Goal: Task Accomplishment & Management: Manage account settings

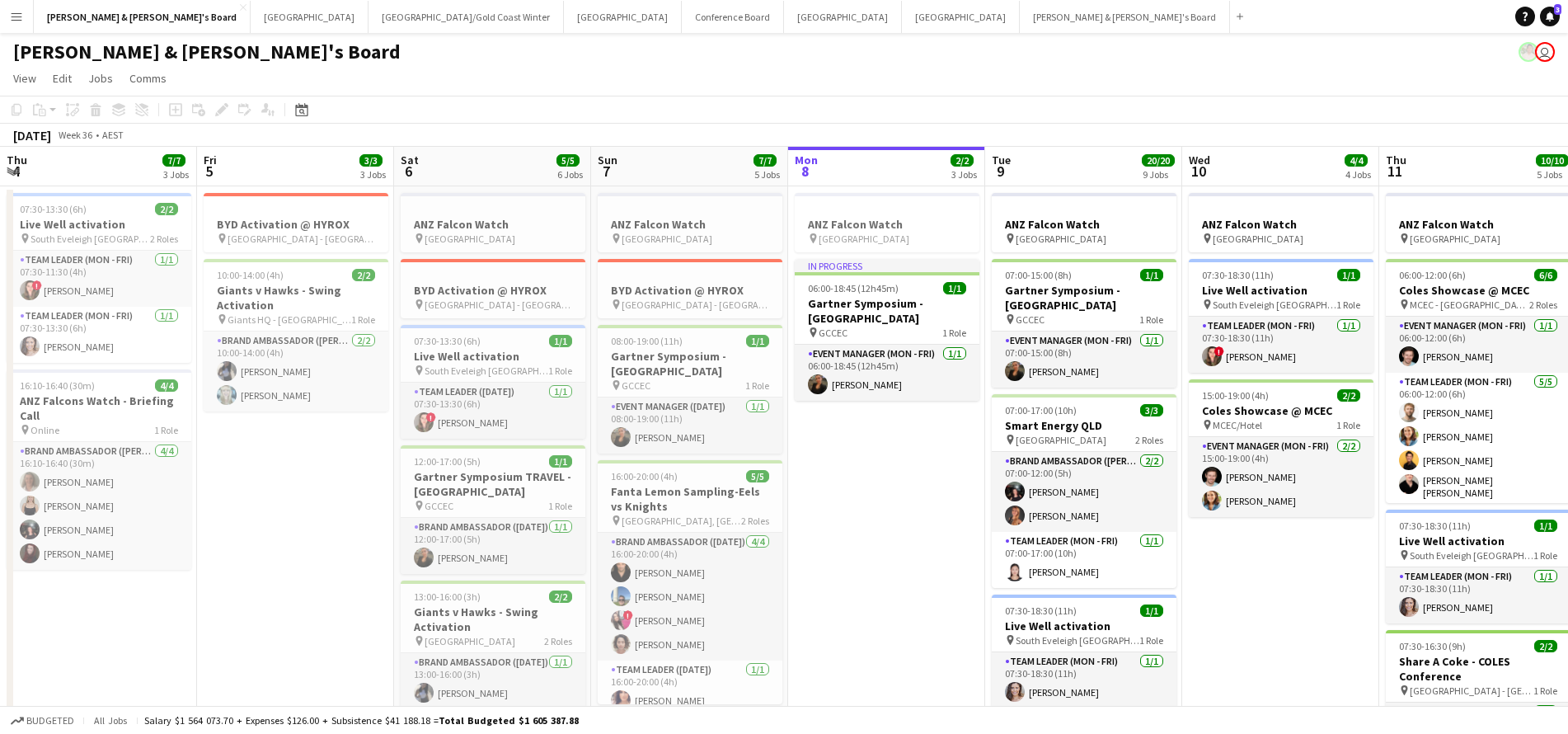
scroll to position [0, 389]
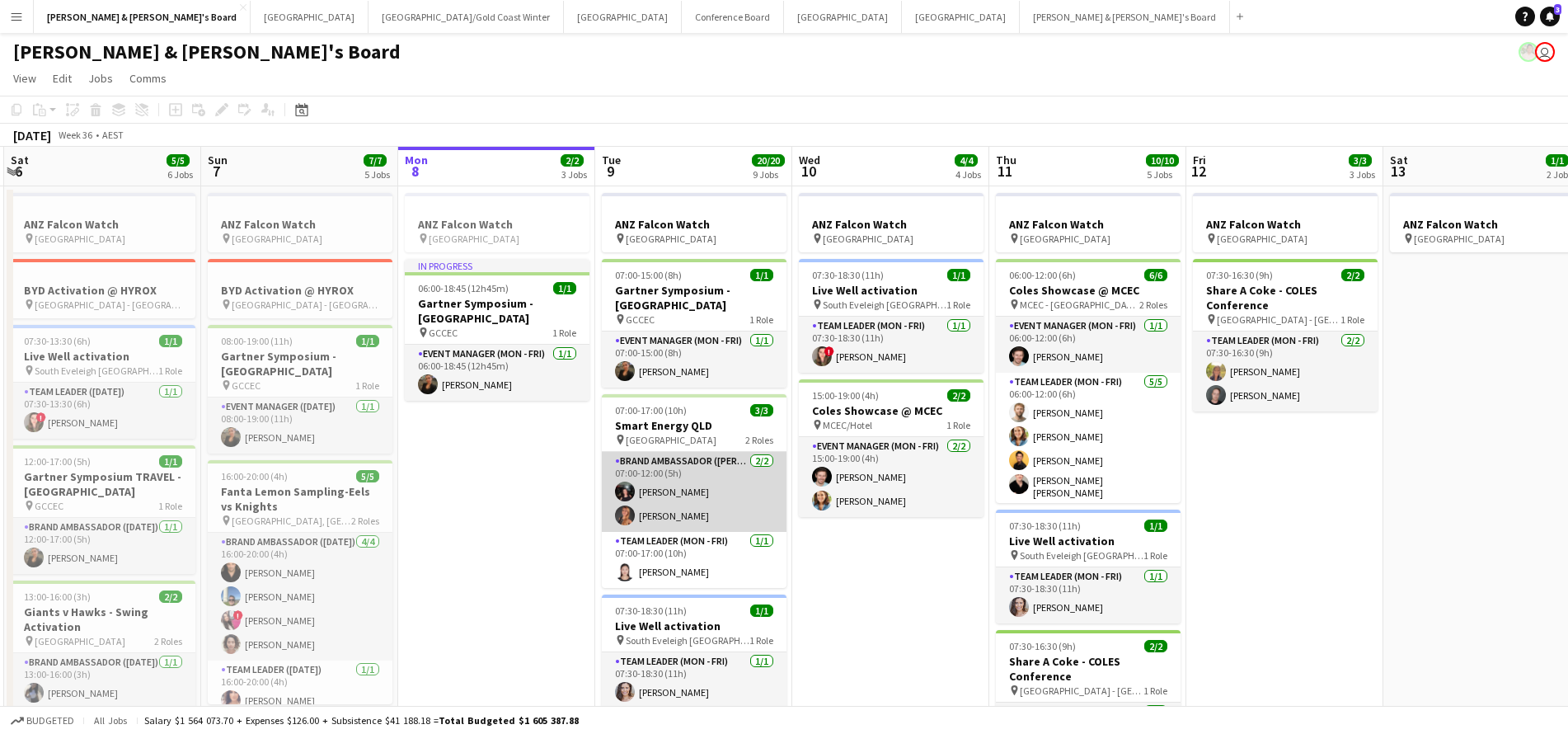
click at [698, 498] on app-card-role "Brand Ambassador (Mon - Fri) 2/2 07:00-12:00 (5h) Gabriella Kochhann Rachel Tang" at bounding box center [694, 492] width 185 height 80
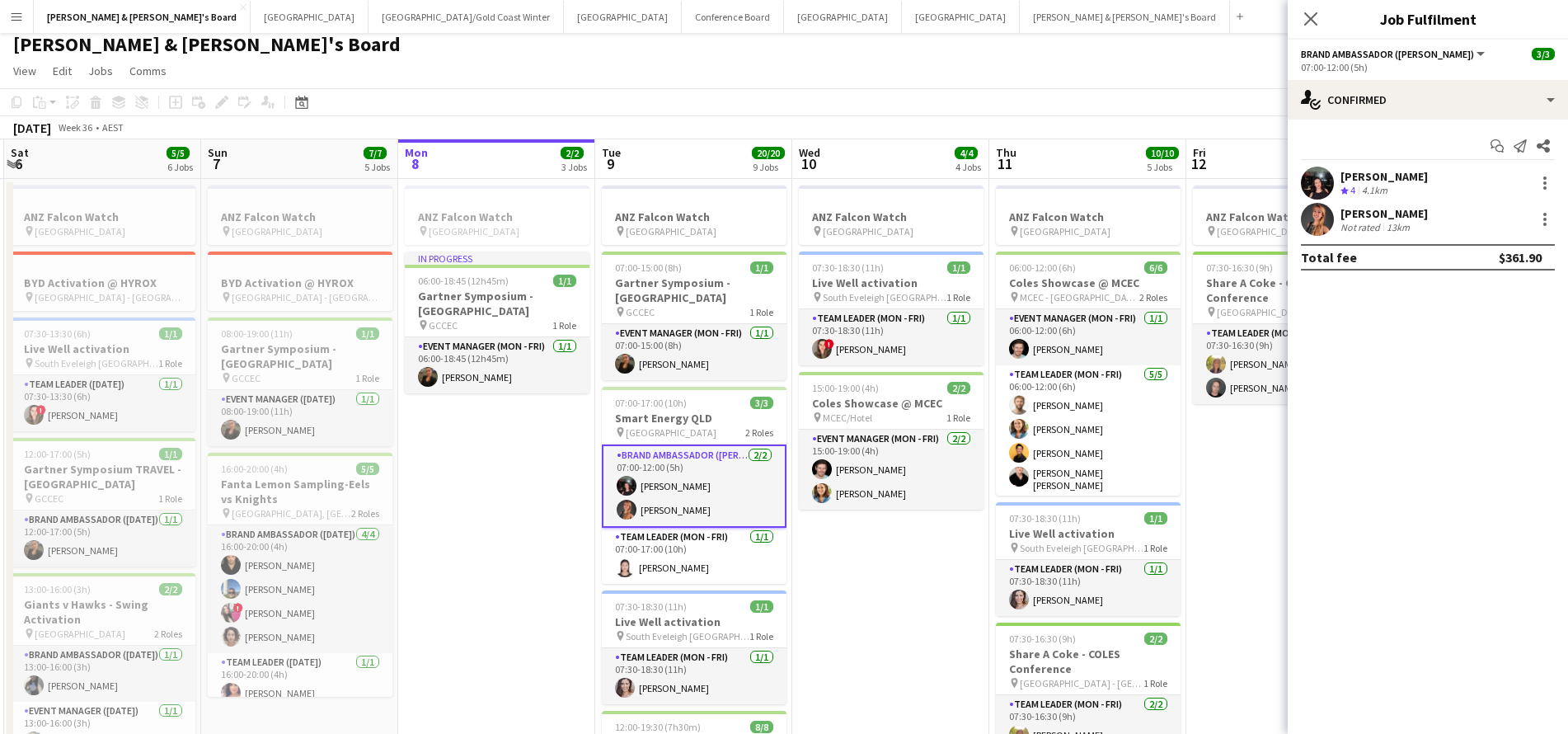
scroll to position [10, 0]
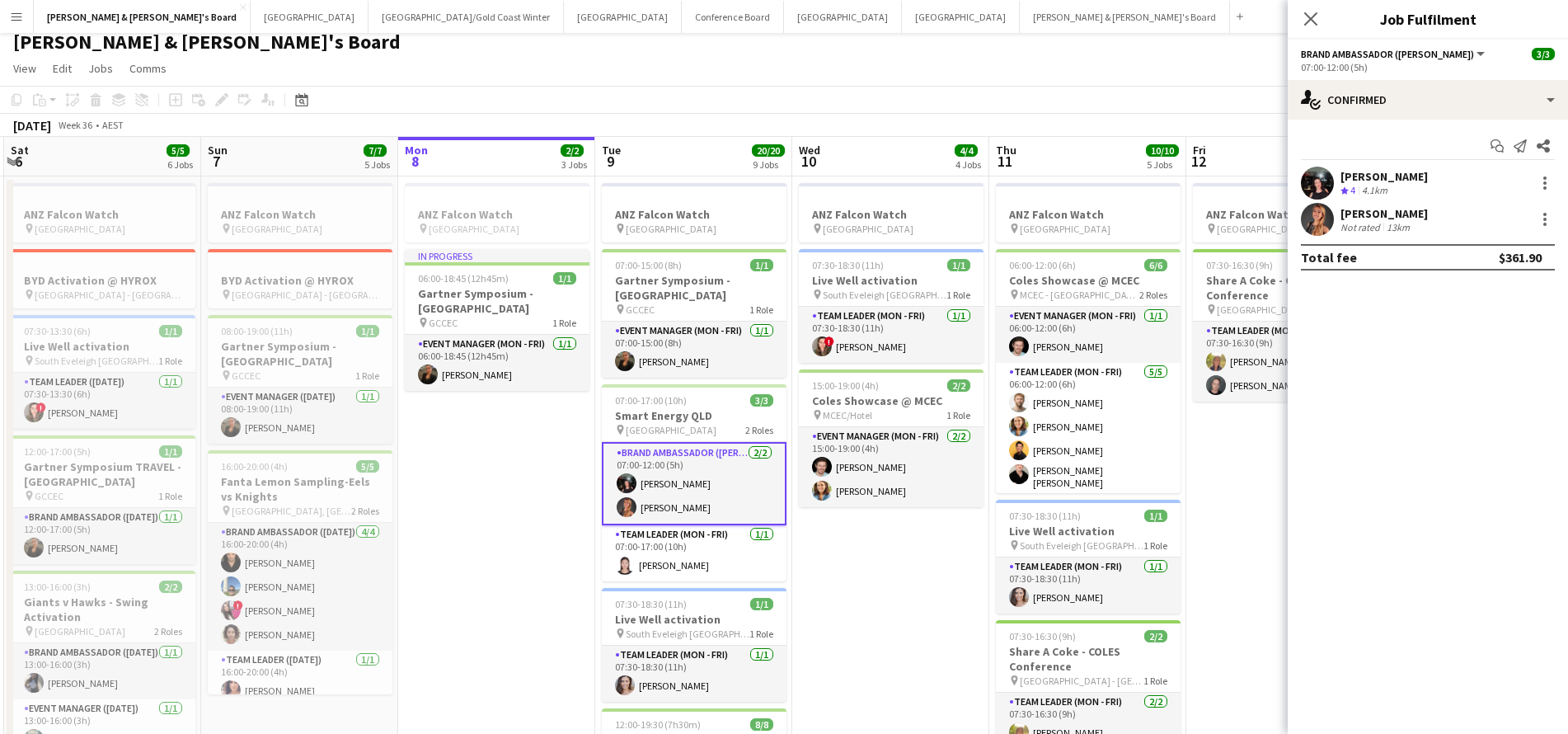
click at [1357, 228] on div "Not rated" at bounding box center [1362, 227] width 43 height 13
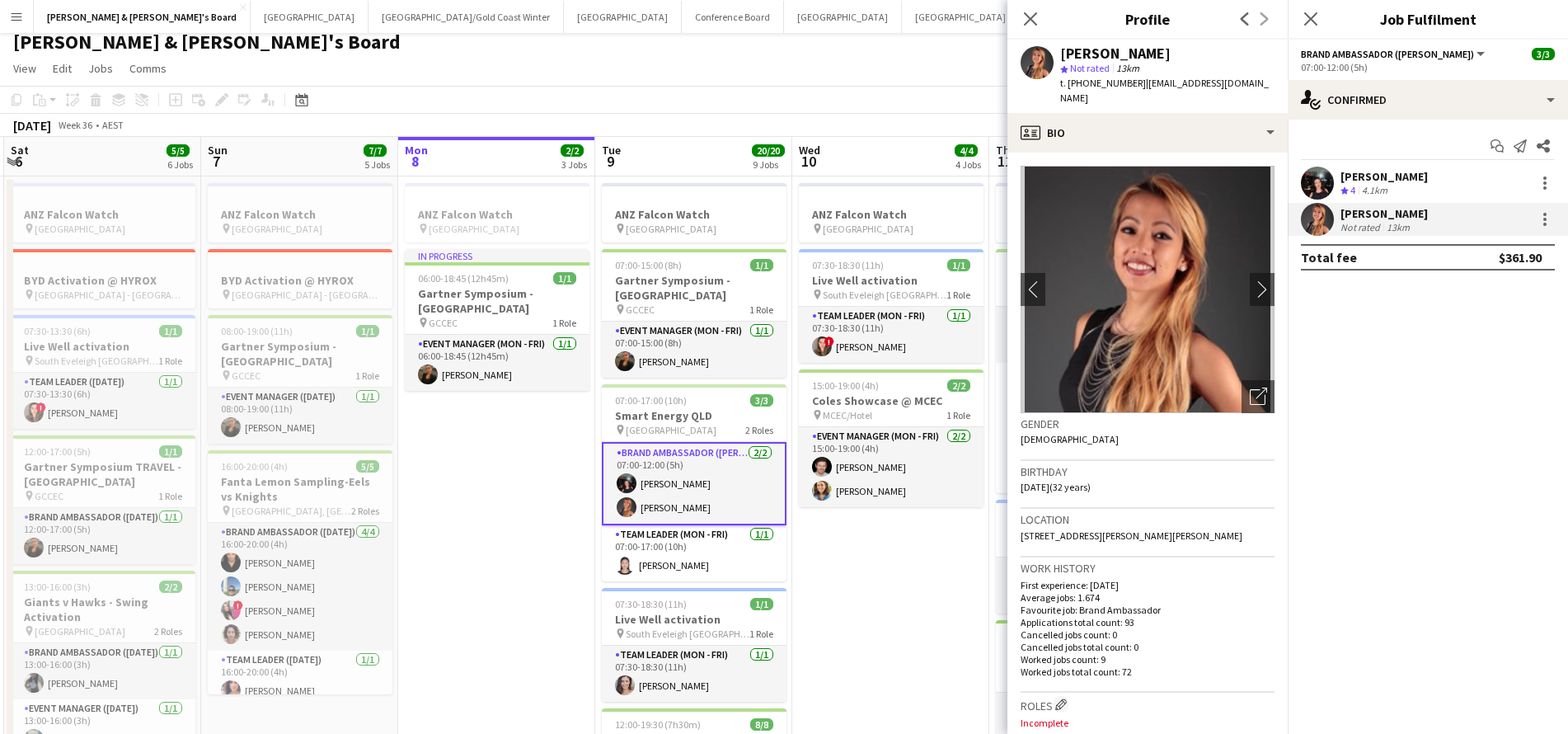
drag, startPoint x: 1134, startPoint y: 84, endPoint x: 1245, endPoint y: 90, distance: 111.2
click at [1245, 90] on div "Rachel Tang star Not rated 13km t. +61414808131 | t.rachelmarie93@gmail.com" at bounding box center [1147, 76] width 280 height 74
copy span "t.rachelmarie93@gmail.com"
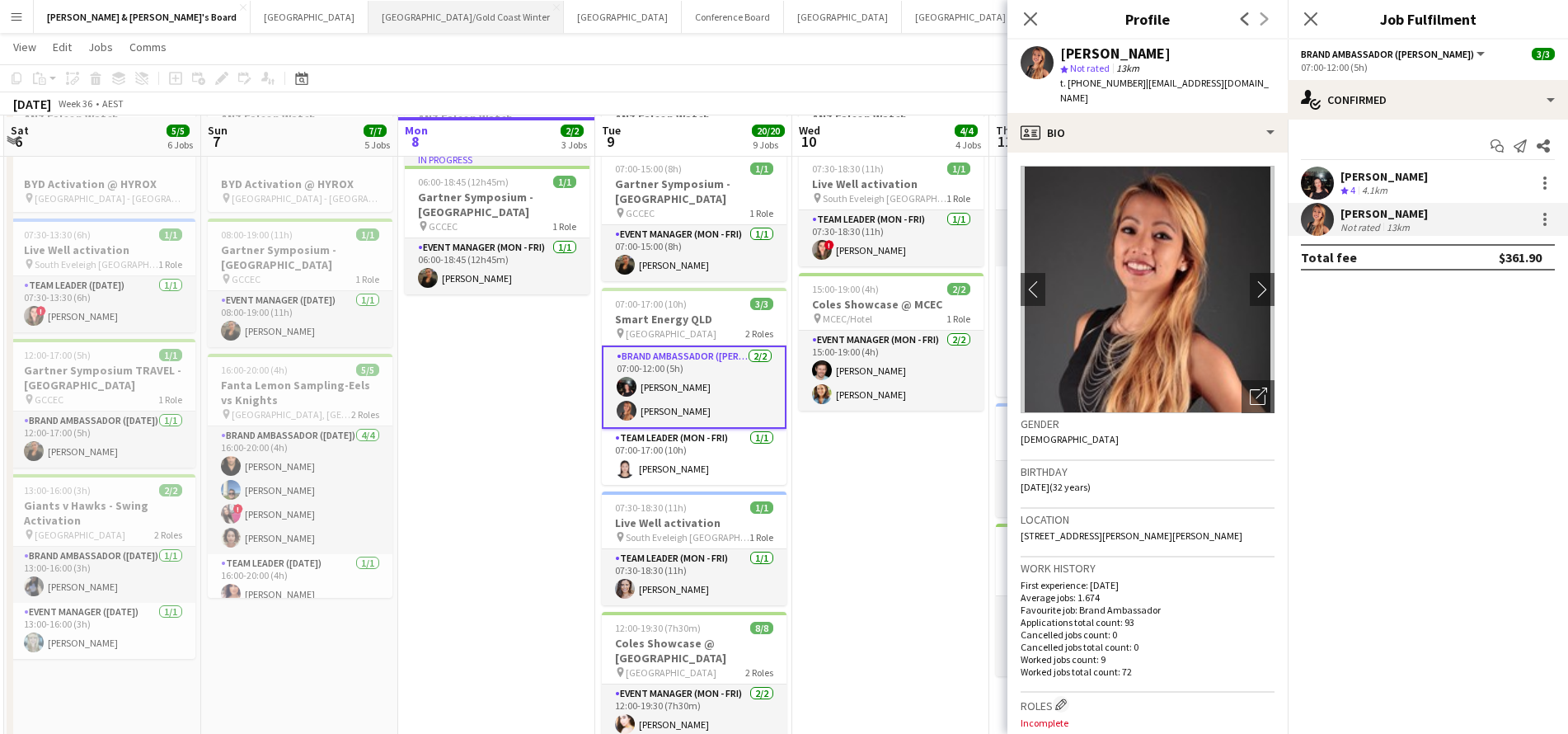
scroll to position [103, 0]
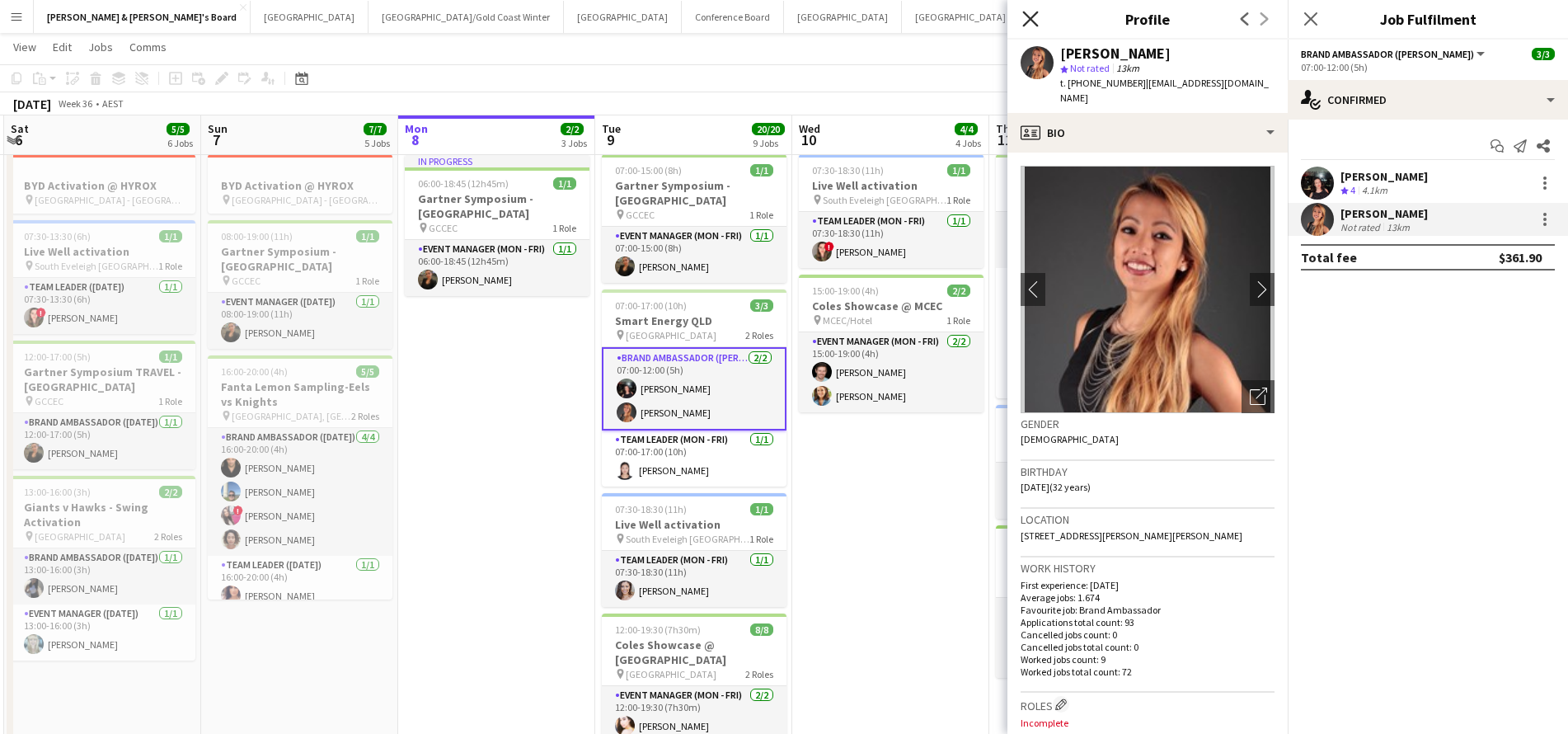
click at [1029, 20] on icon at bounding box center [1030, 18] width 16 height 16
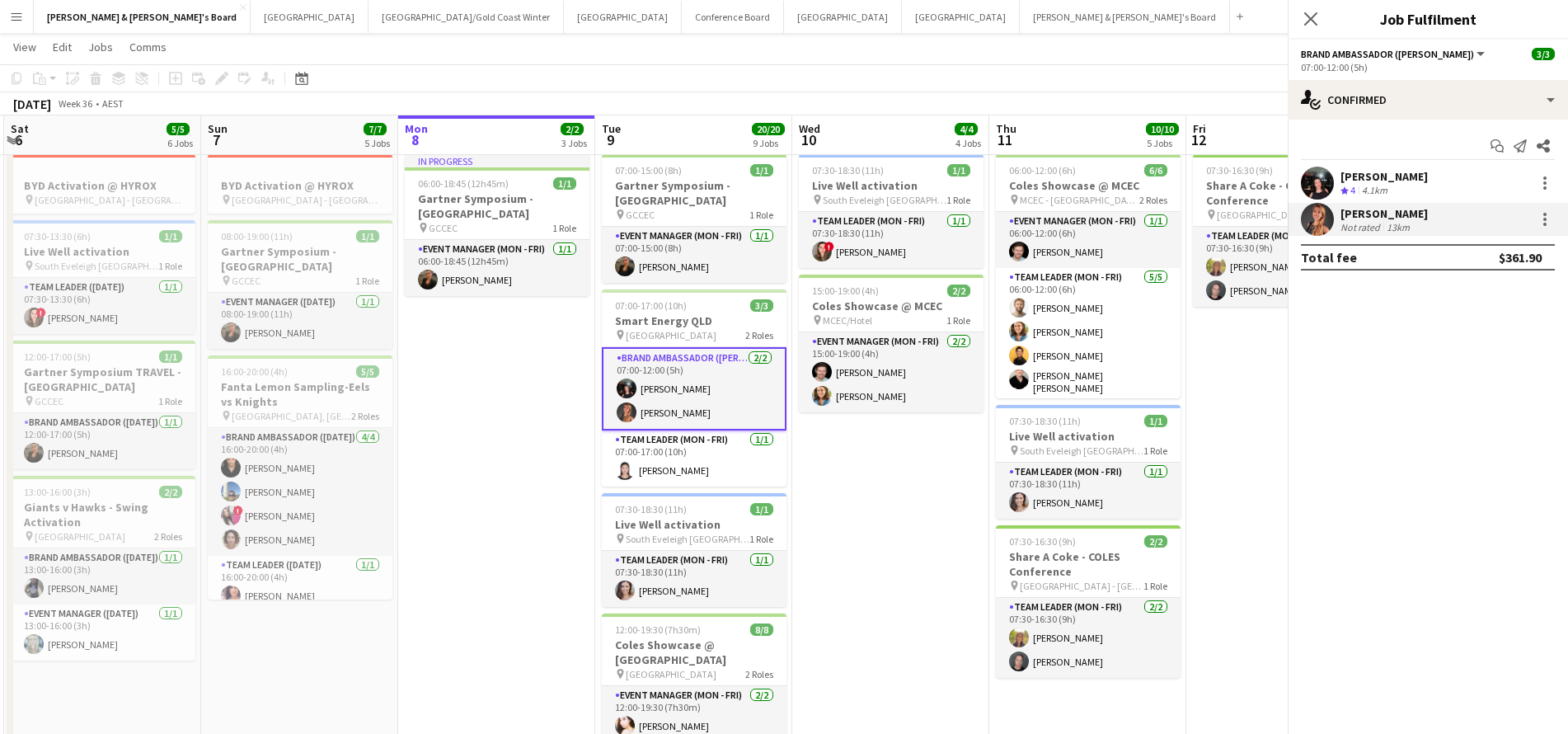
click at [1567, 20] on icon "Close pop-in" at bounding box center [1590, 18] width 16 height 16
click at [1307, 19] on icon "Close pop-in" at bounding box center [1310, 18] width 16 height 16
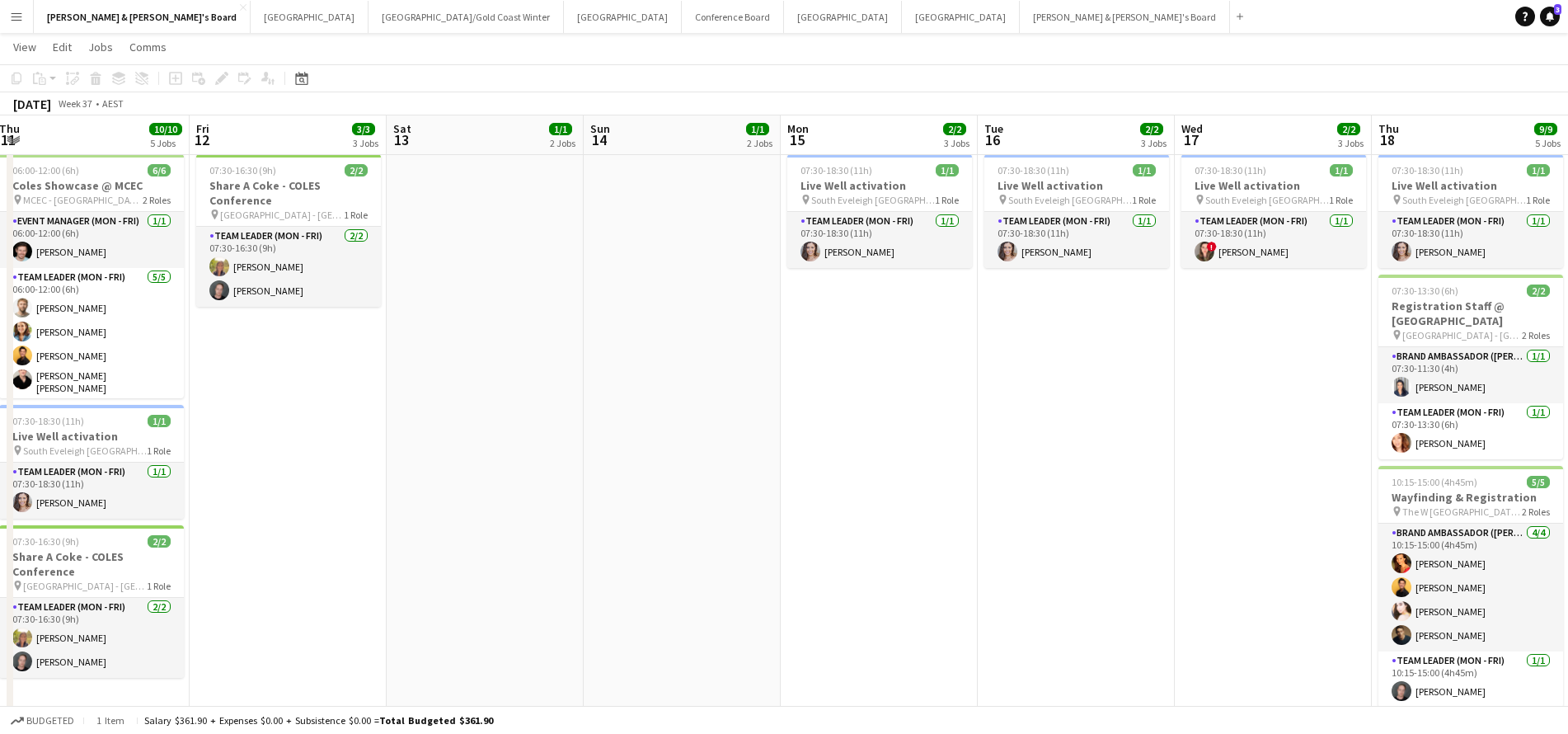
scroll to position [0, 601]
click at [564, 22] on button "Sydney Close" at bounding box center [623, 17] width 118 height 32
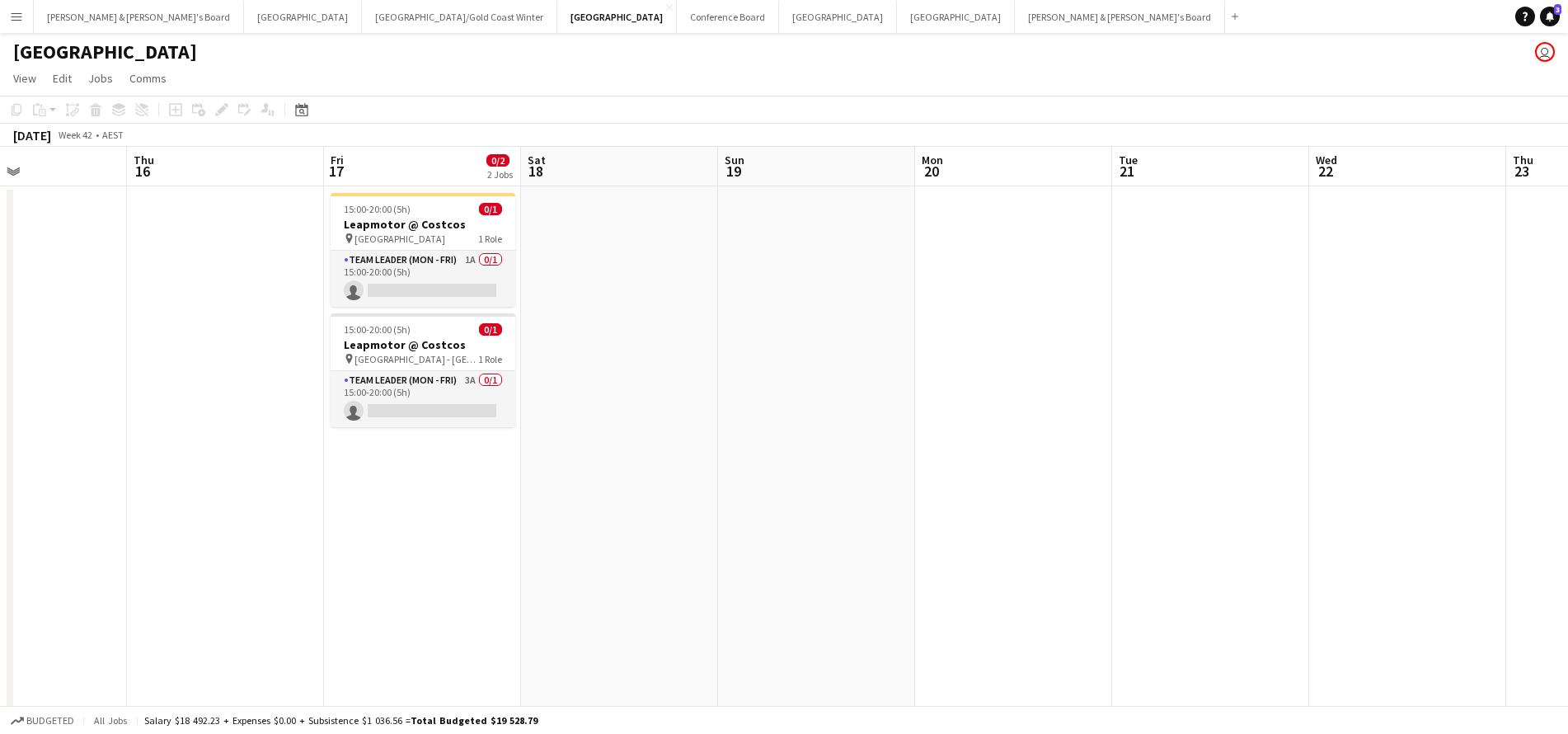
scroll to position [0, 387]
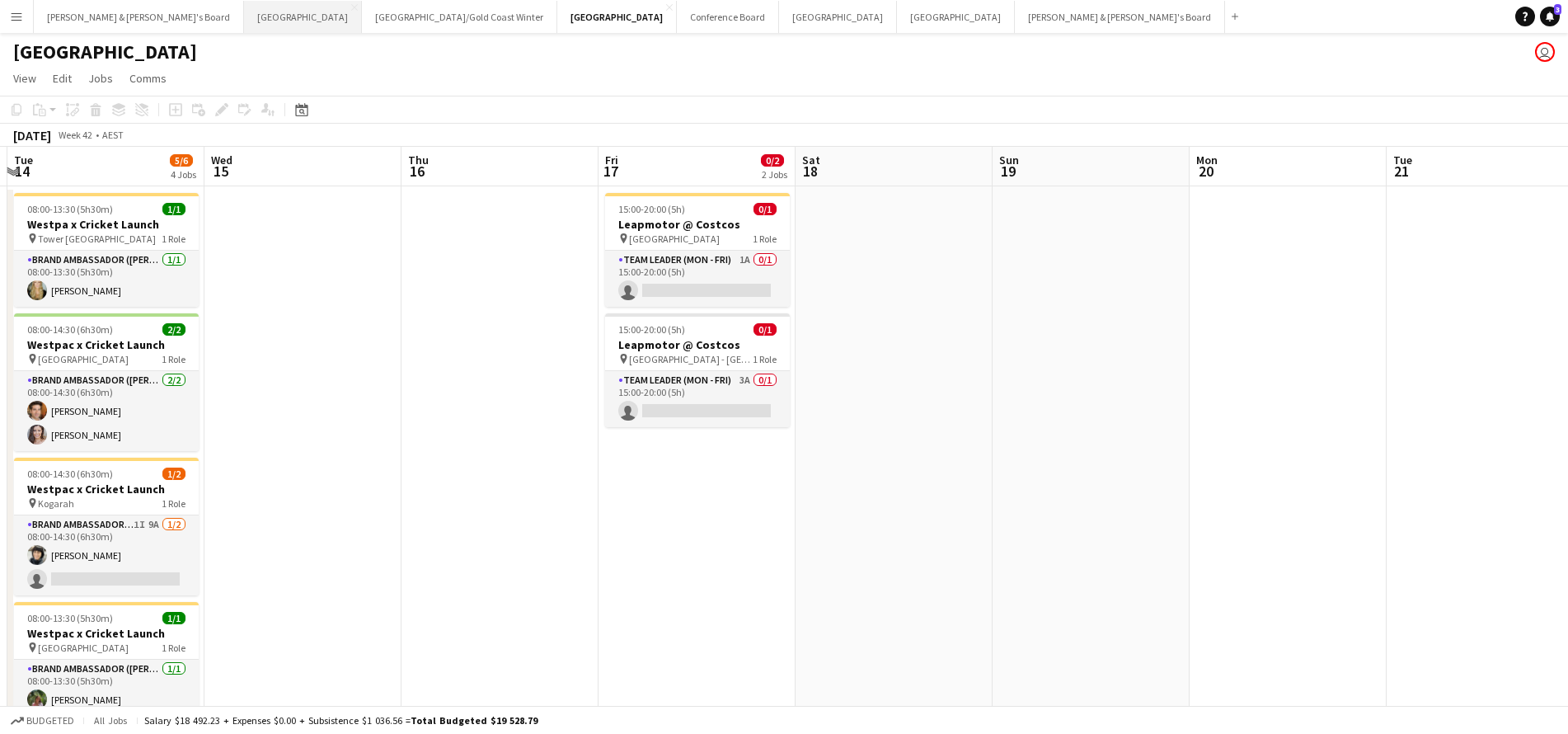
click at [244, 21] on button "Perth Close" at bounding box center [303, 17] width 118 height 32
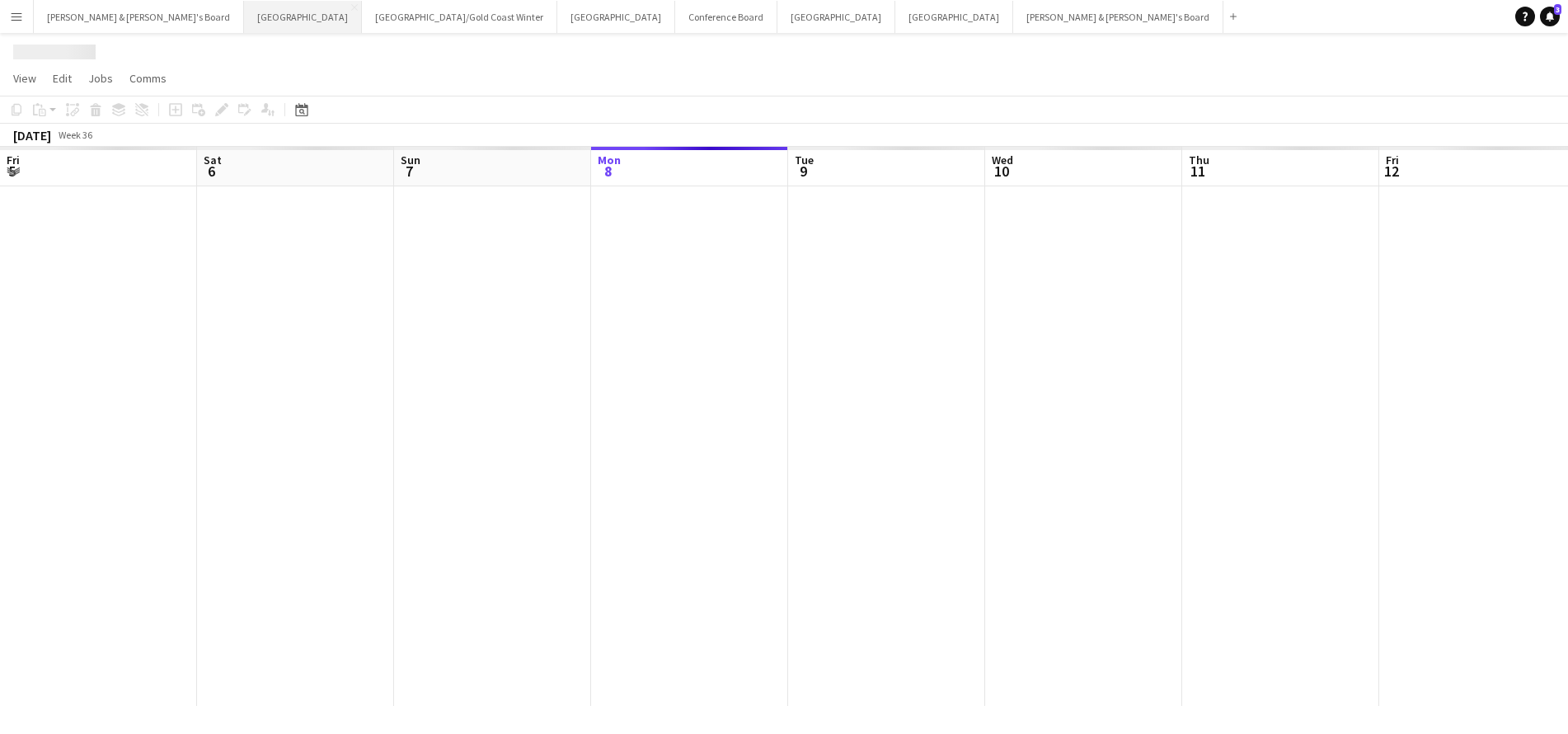
click at [244, 21] on button "Perth Close" at bounding box center [303, 17] width 118 height 32
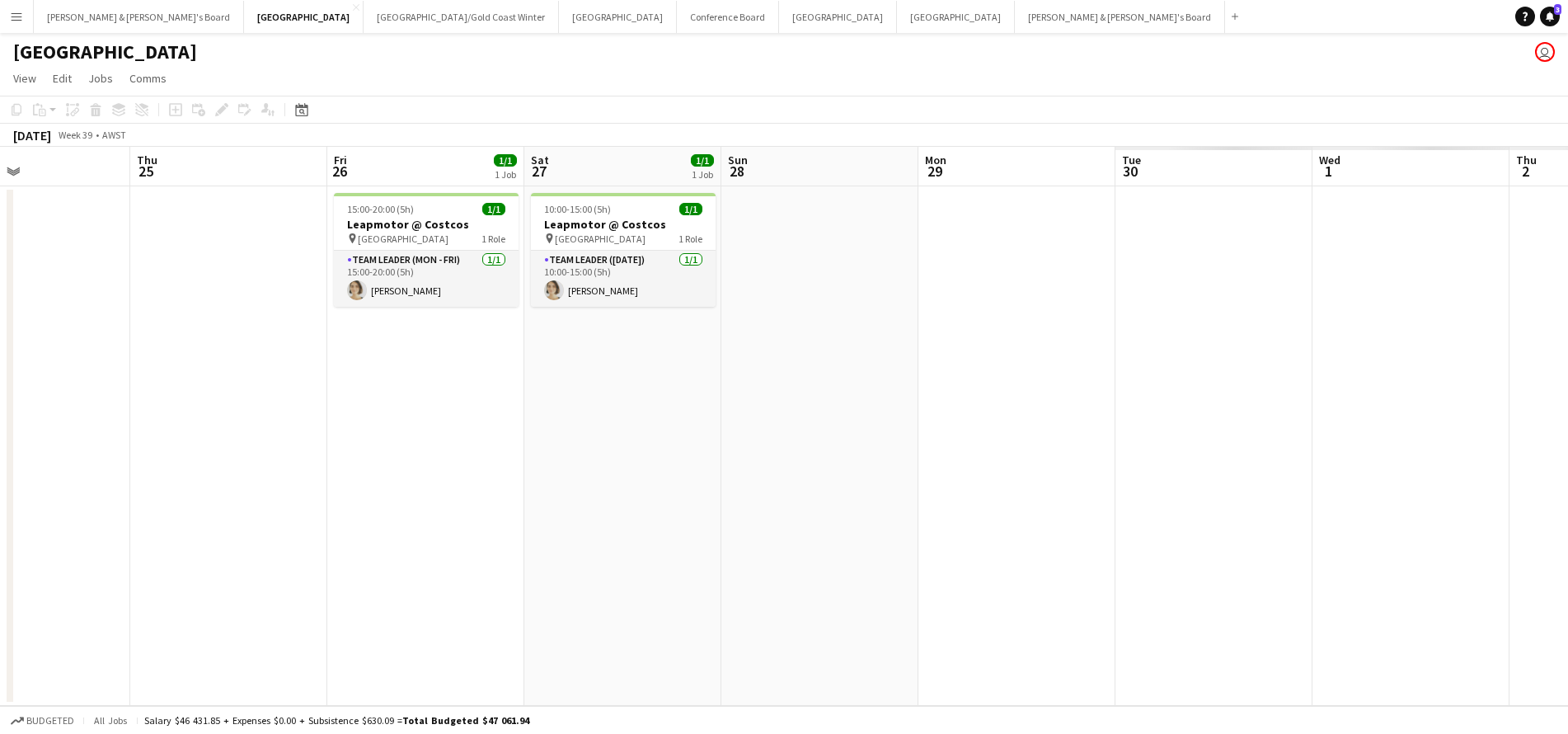
scroll to position [0, 550]
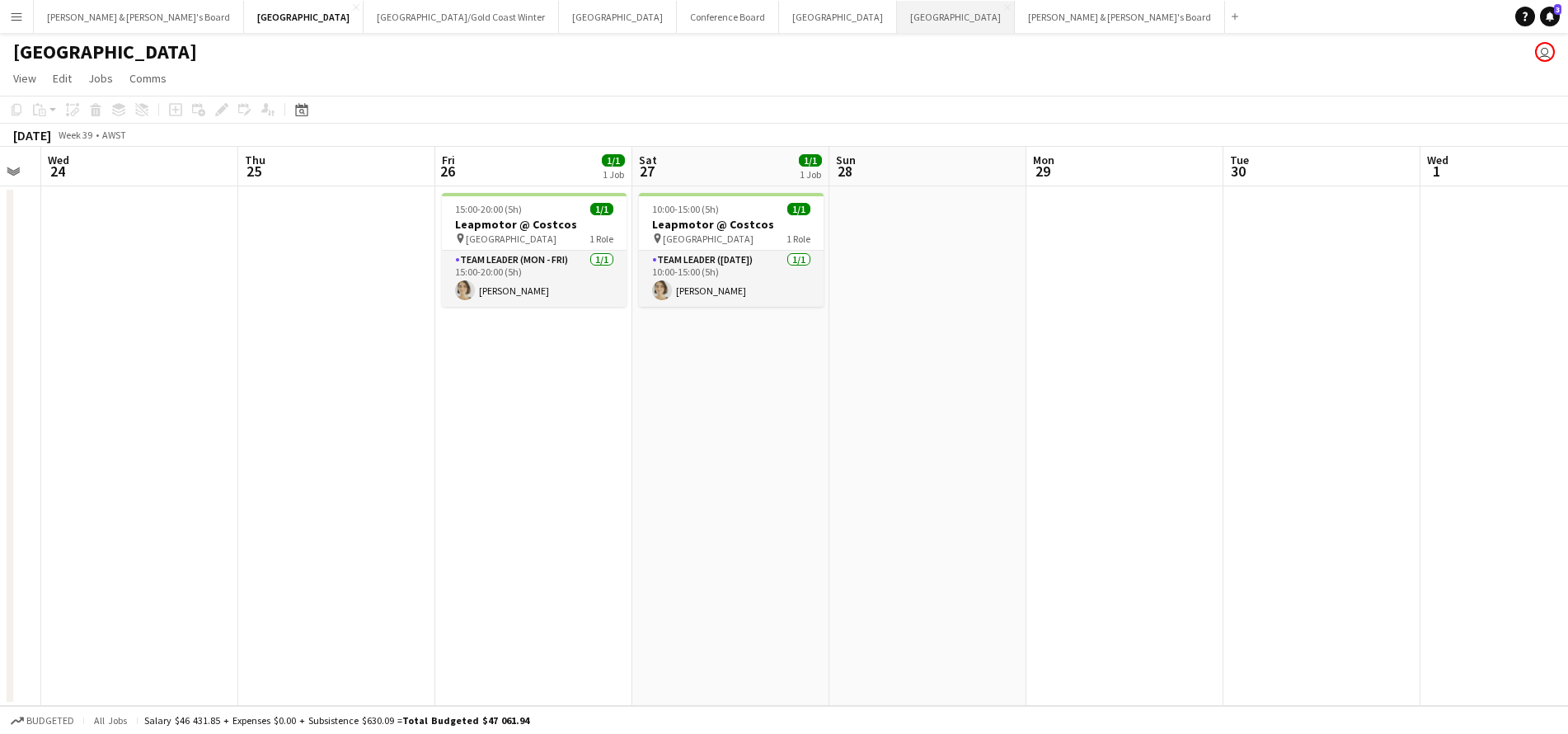
click at [897, 12] on button "Adelaide Close" at bounding box center [955, 17] width 118 height 32
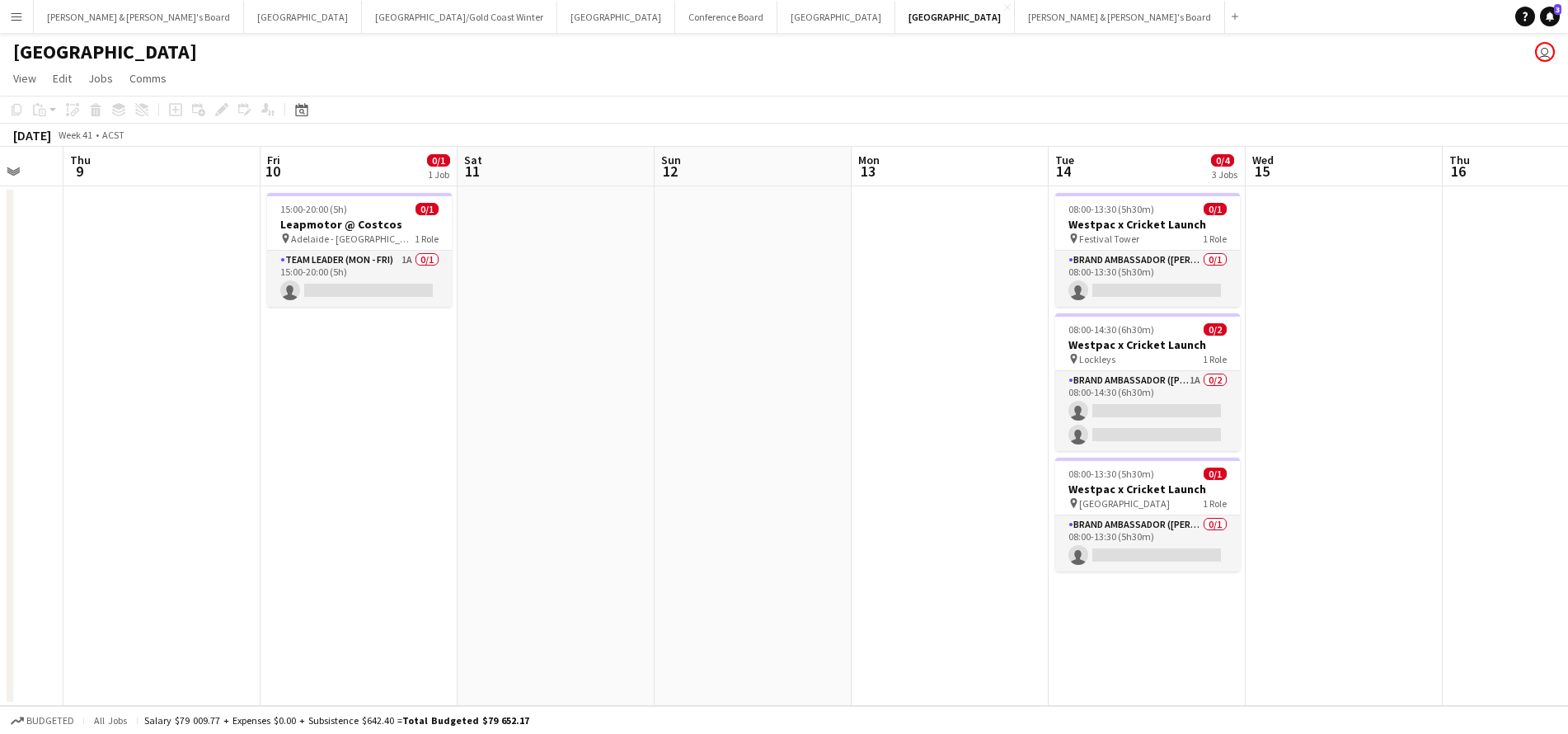
scroll to position [0, 529]
click at [777, 23] on button "Melbourne Close" at bounding box center [836, 17] width 118 height 32
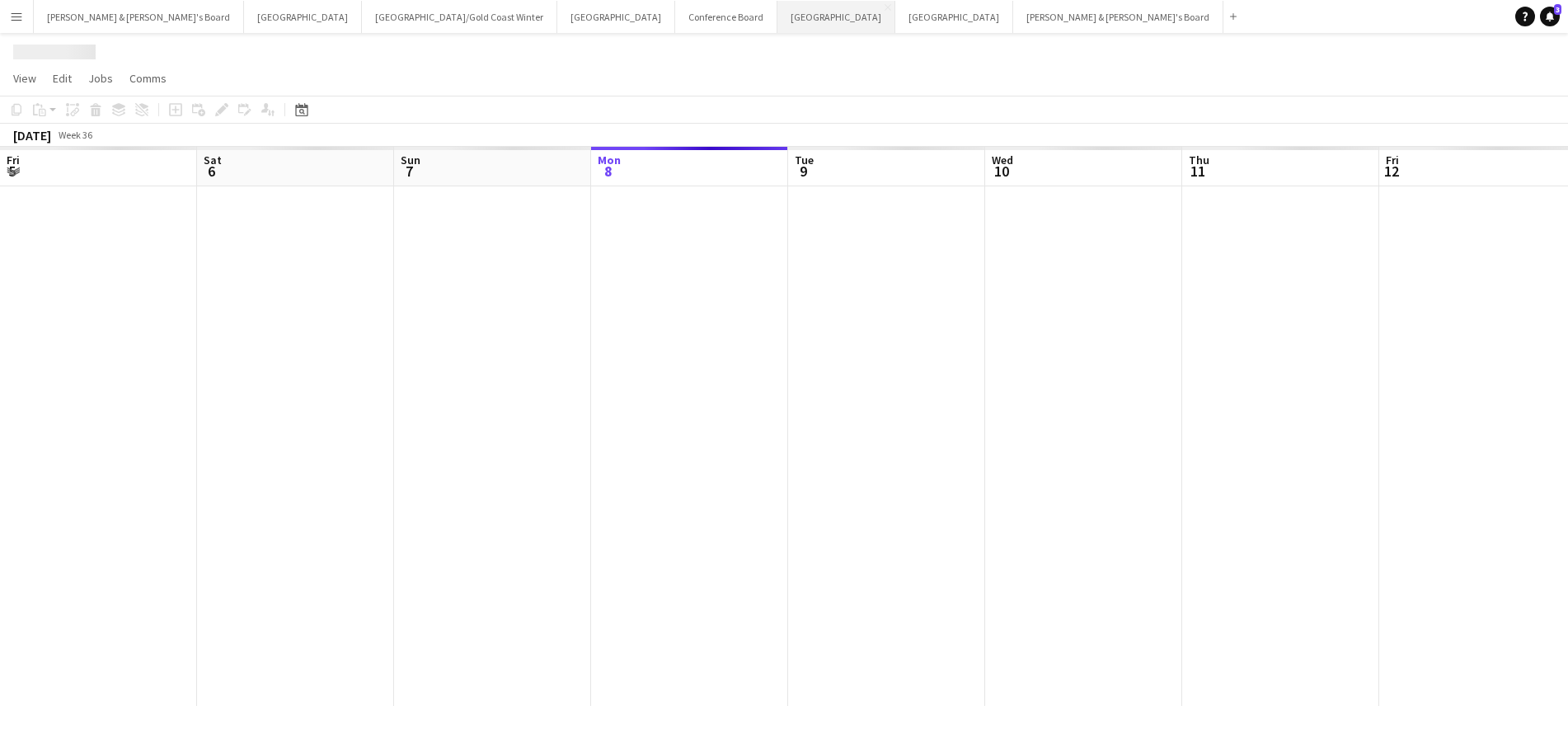
click at [777, 23] on button "Melbourne Close" at bounding box center [836, 17] width 118 height 32
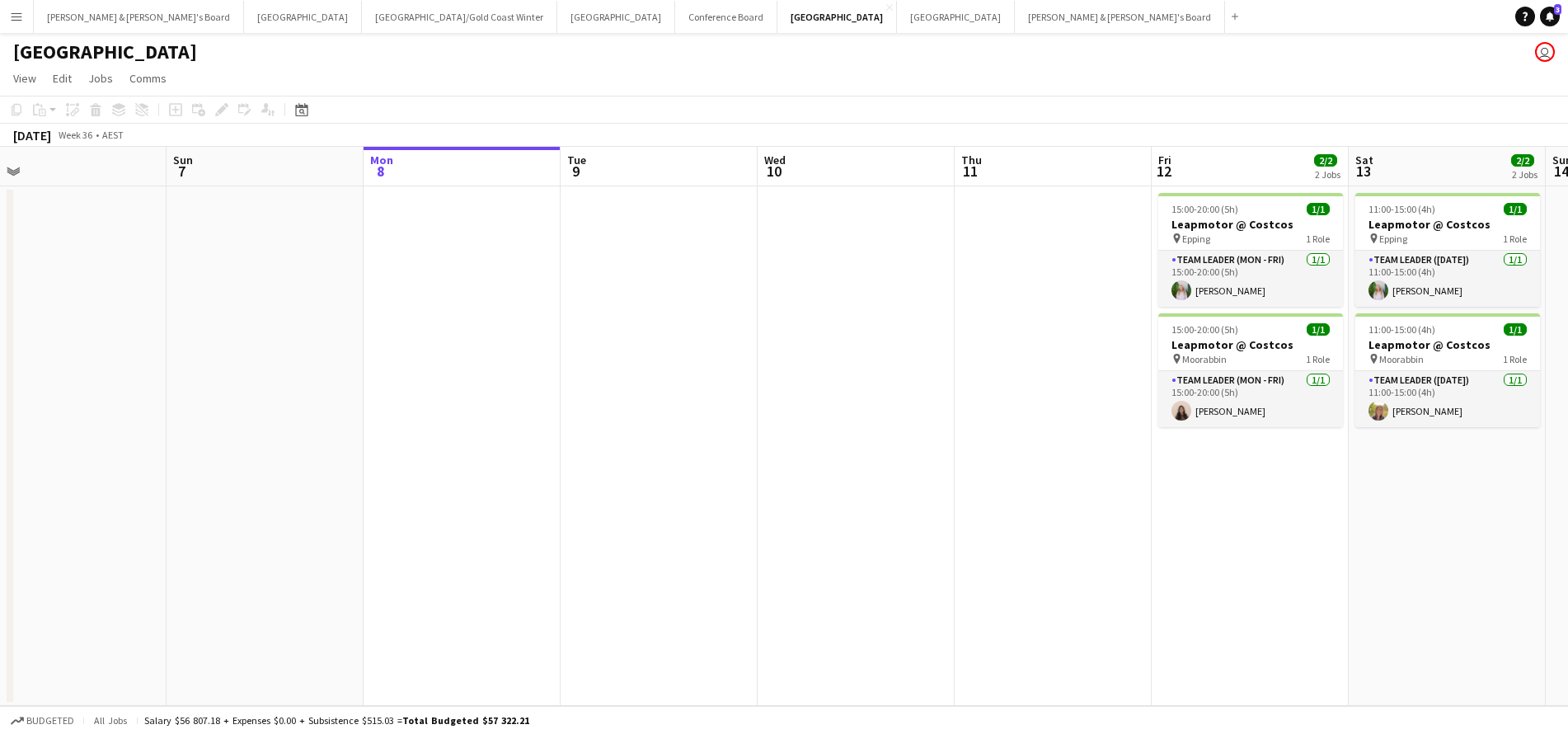
scroll to position [0, 649]
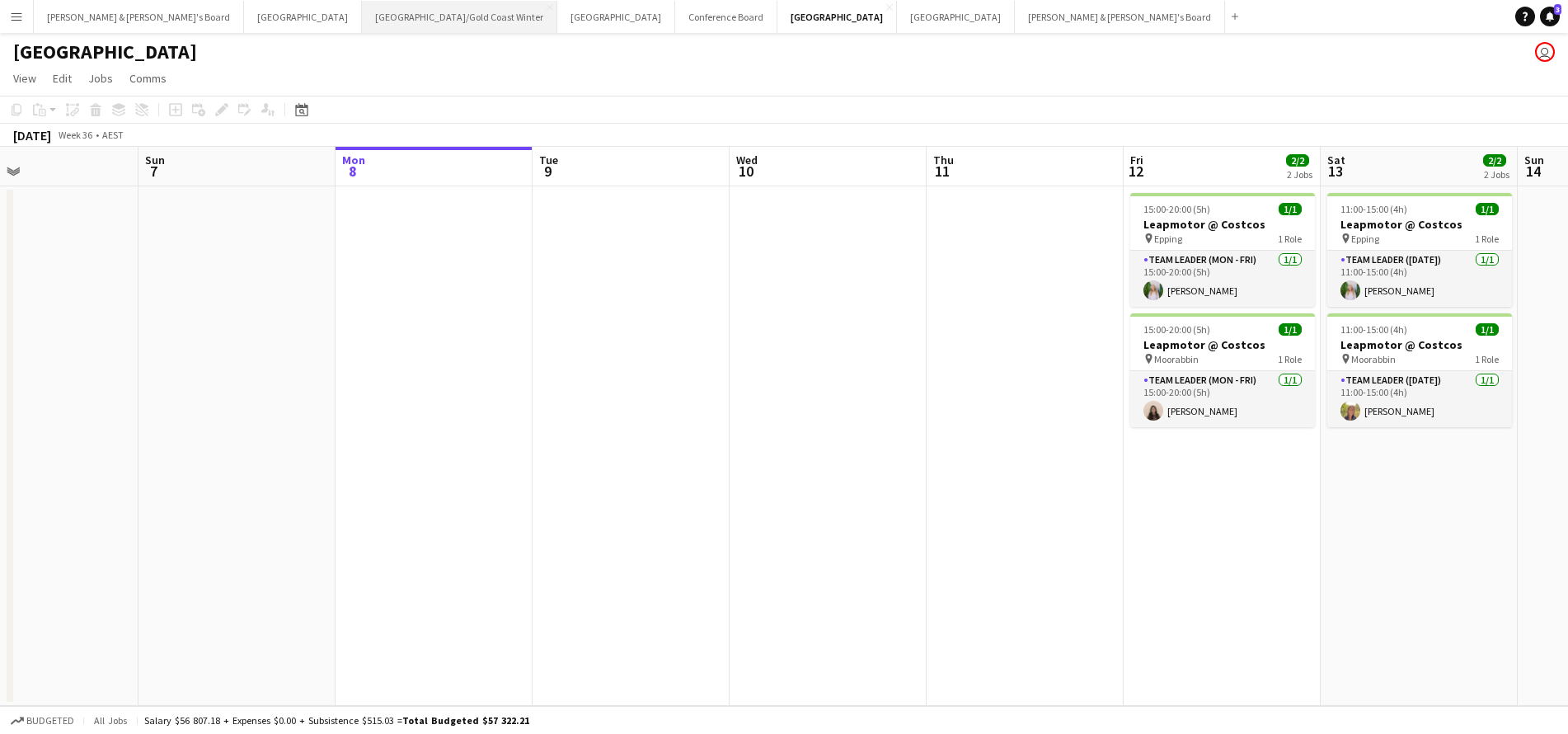
click at [362, 9] on button "Brisbane/Gold Coast Winter Close" at bounding box center [460, 17] width 196 height 32
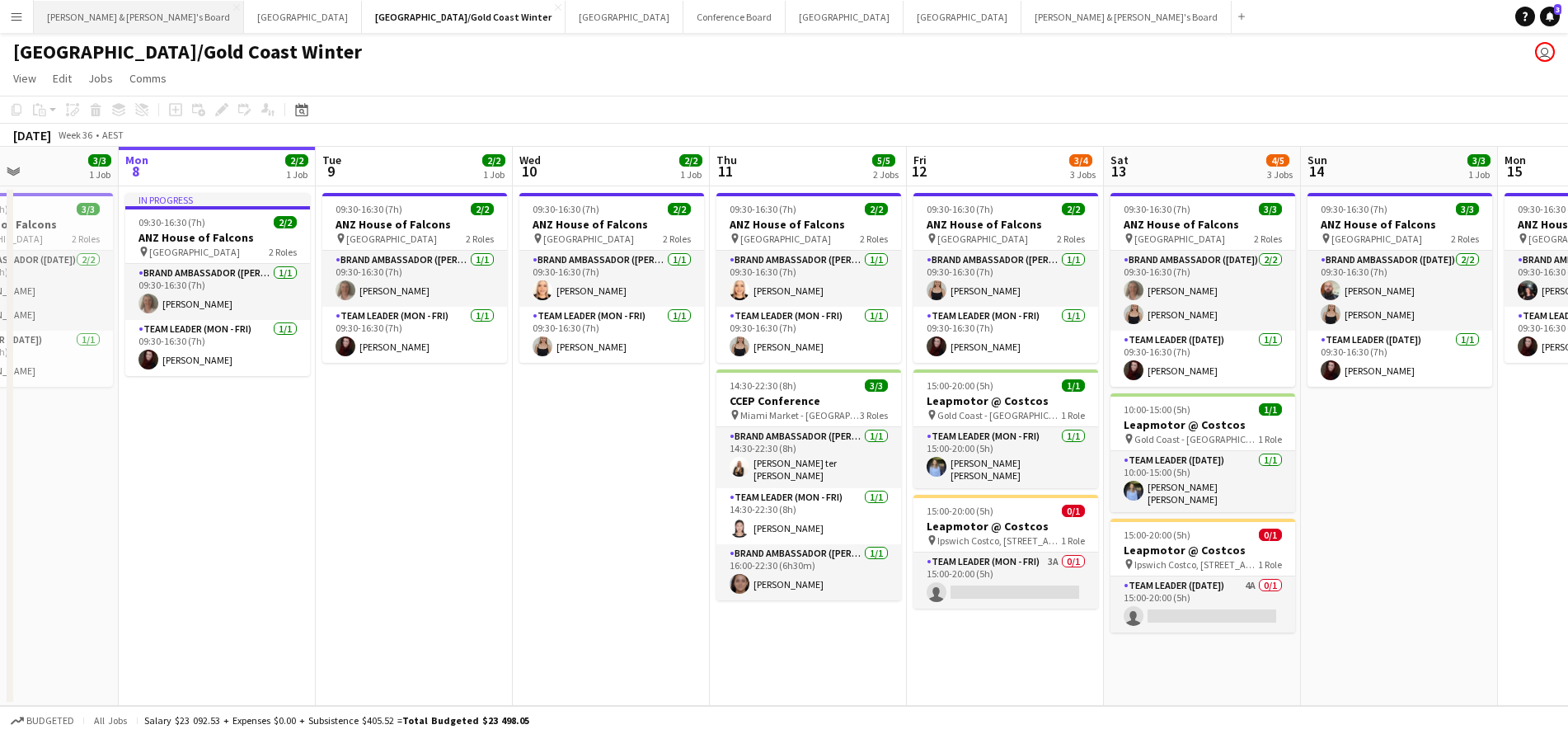
click at [96, 22] on button "James & Arrence's Board Close" at bounding box center [138, 17] width 210 height 32
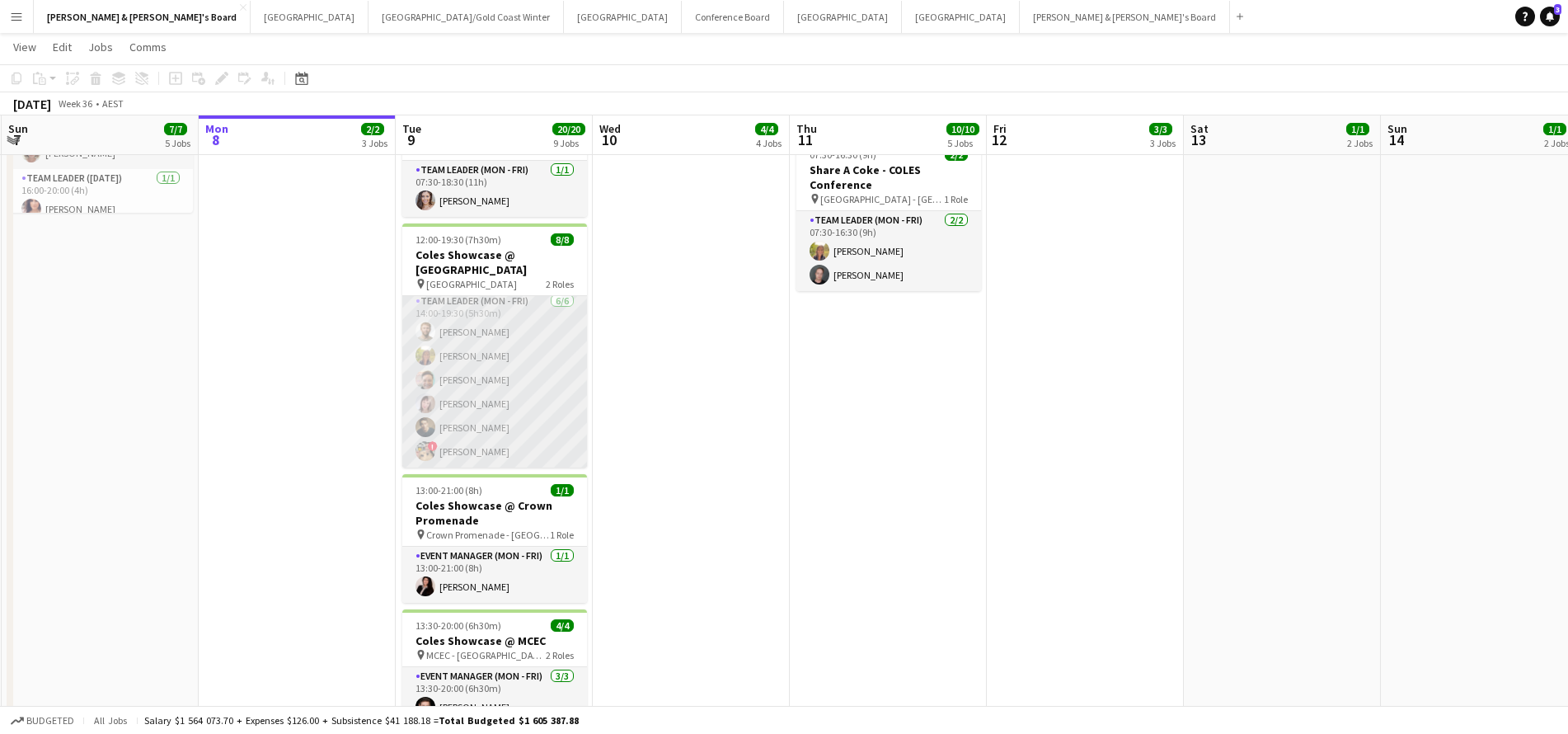
scroll to position [84, 0]
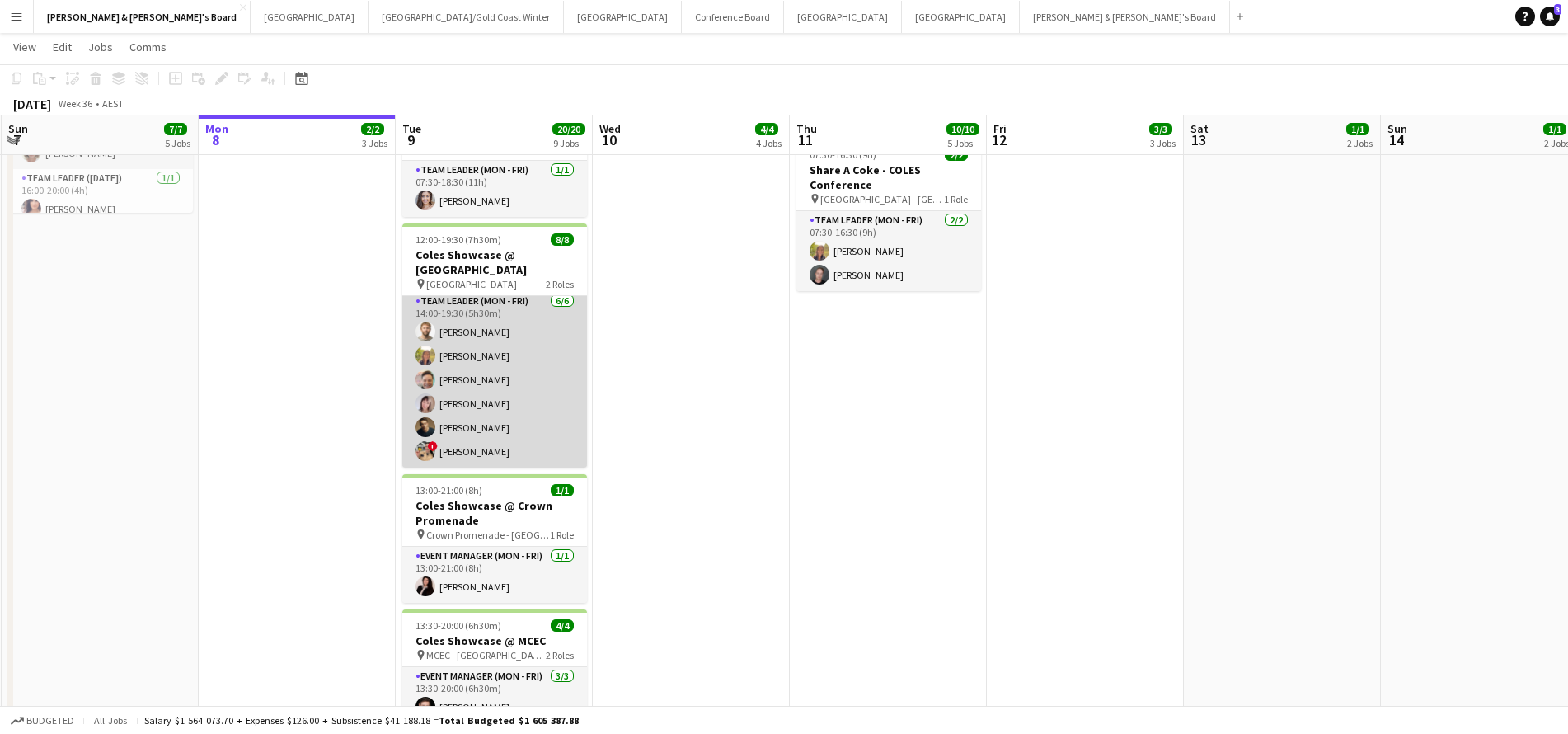
click at [472, 455] on app-card-role "Team Leader (Mon - Fri) 6/6 14:00-19:30 (5h30m) Michael McDonald Samantha Bourj…" at bounding box center [494, 380] width 185 height 176
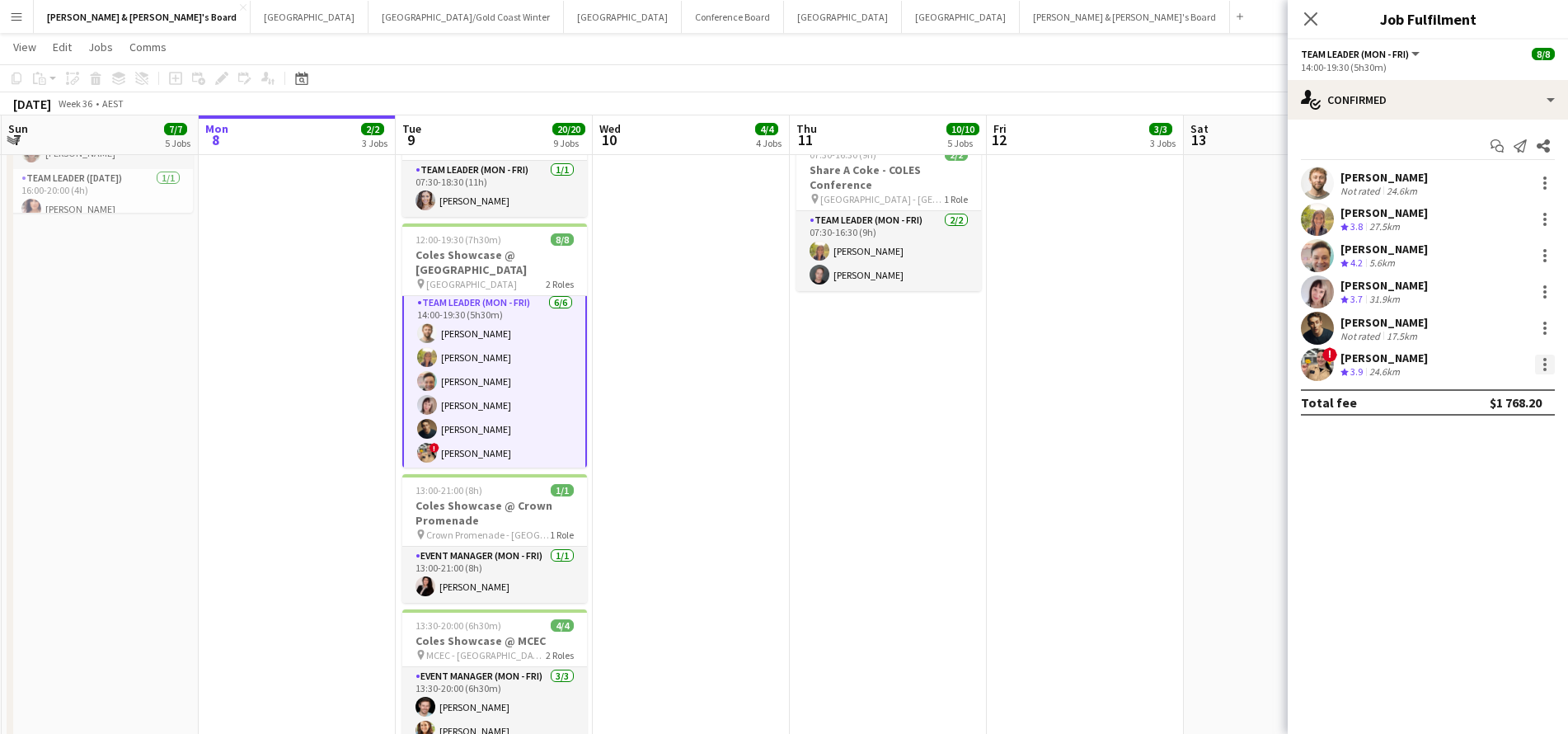
click at [1544, 372] on div at bounding box center [1545, 364] width 20 height 20
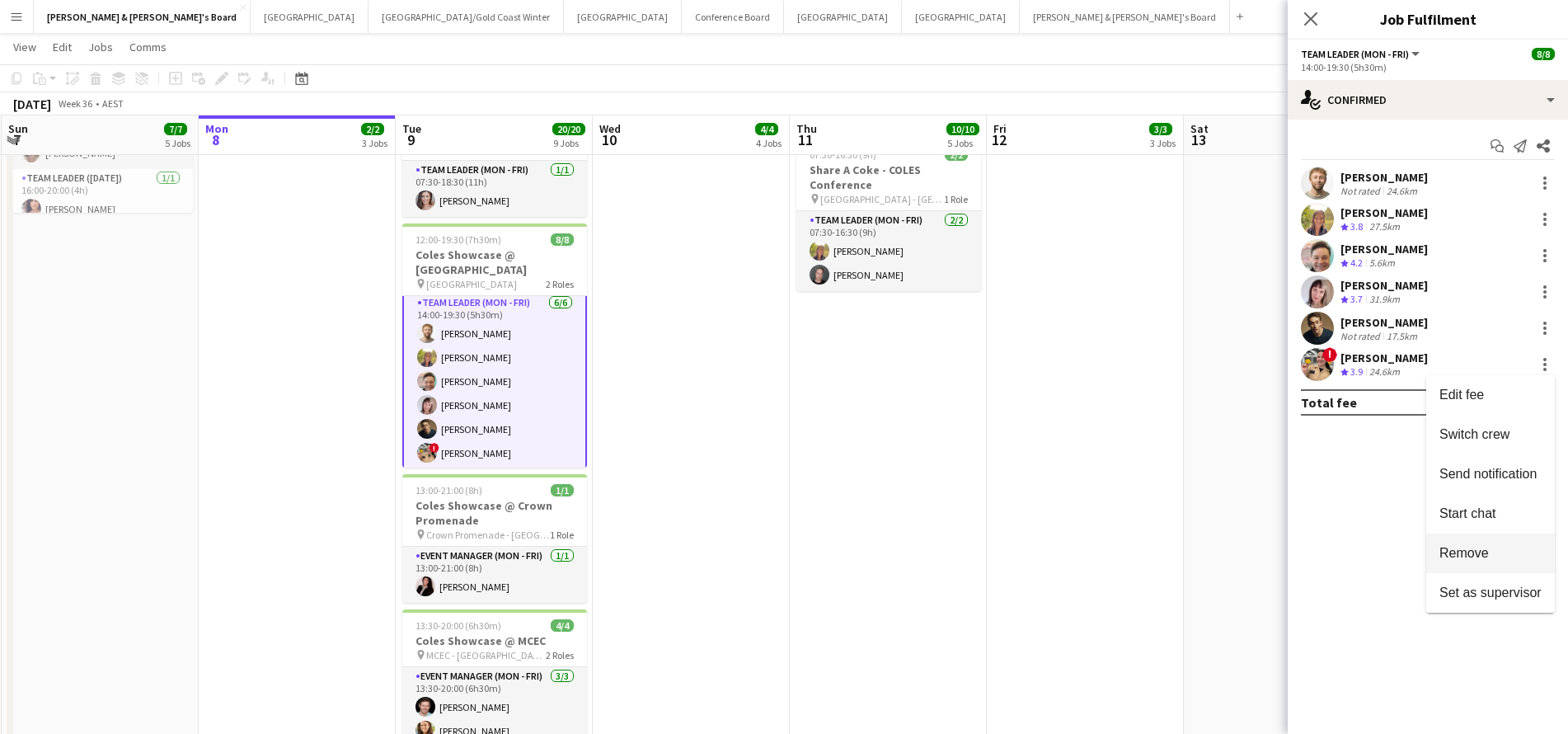
click at [1465, 550] on span "Remove" at bounding box center [1464, 553] width 49 height 14
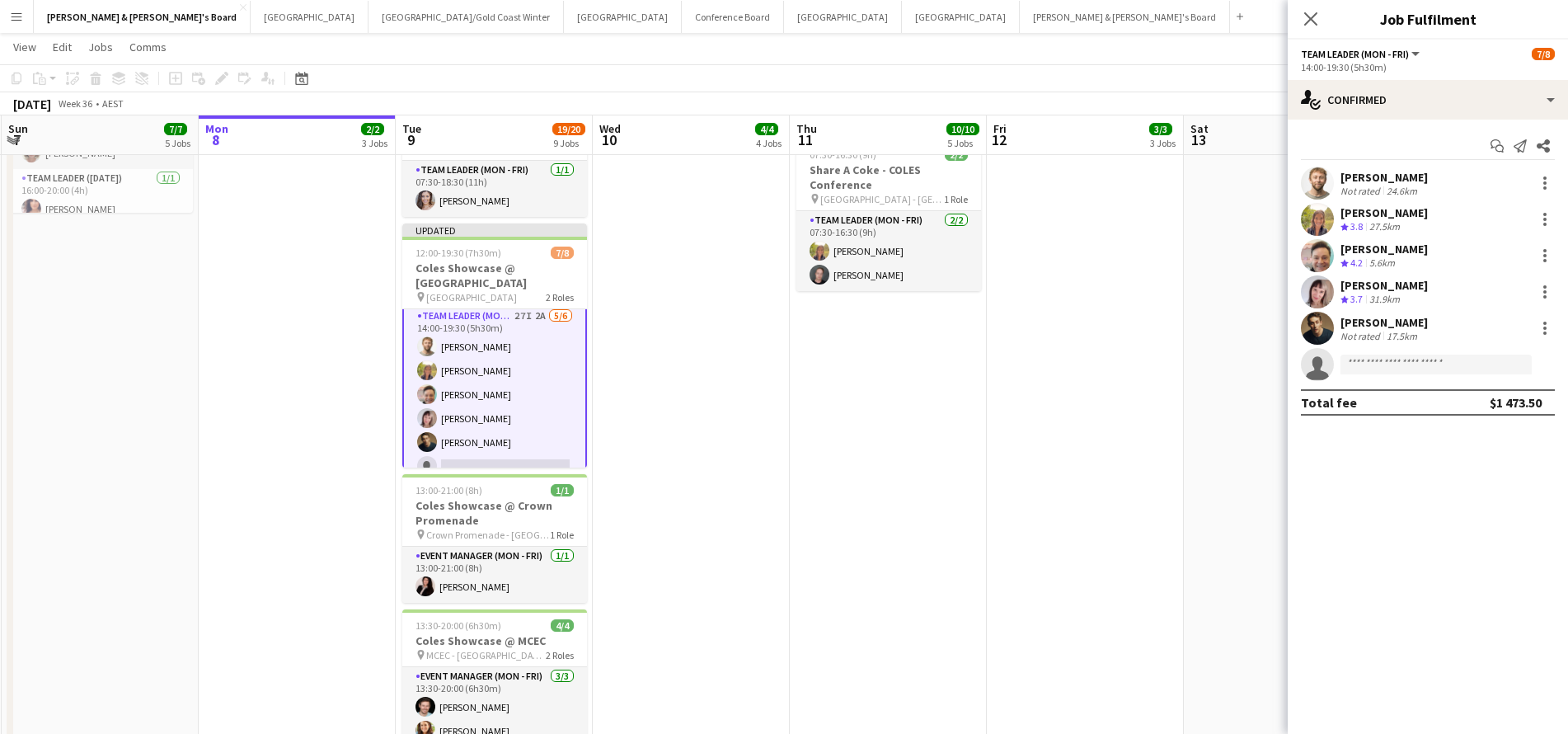
click at [1166, 487] on app-date-cell "ANZ Falcon Watch pin Brisbane 07:30-16:30 (9h) 2/2 Share A Coke - COLES Confere…" at bounding box center [1085, 356] width 197 height 1323
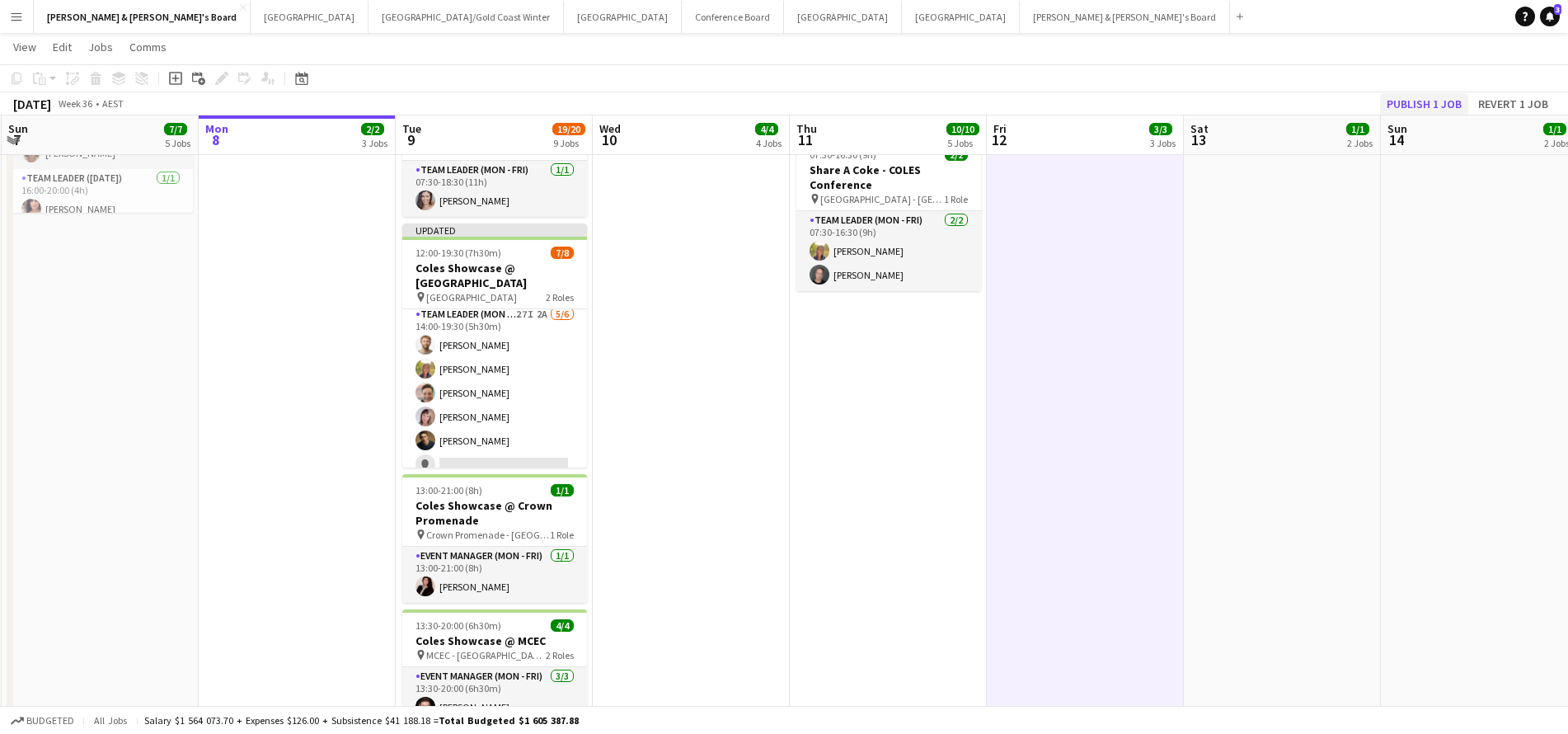
click at [1406, 100] on button "Publish 1 job" at bounding box center [1424, 104] width 89 height 22
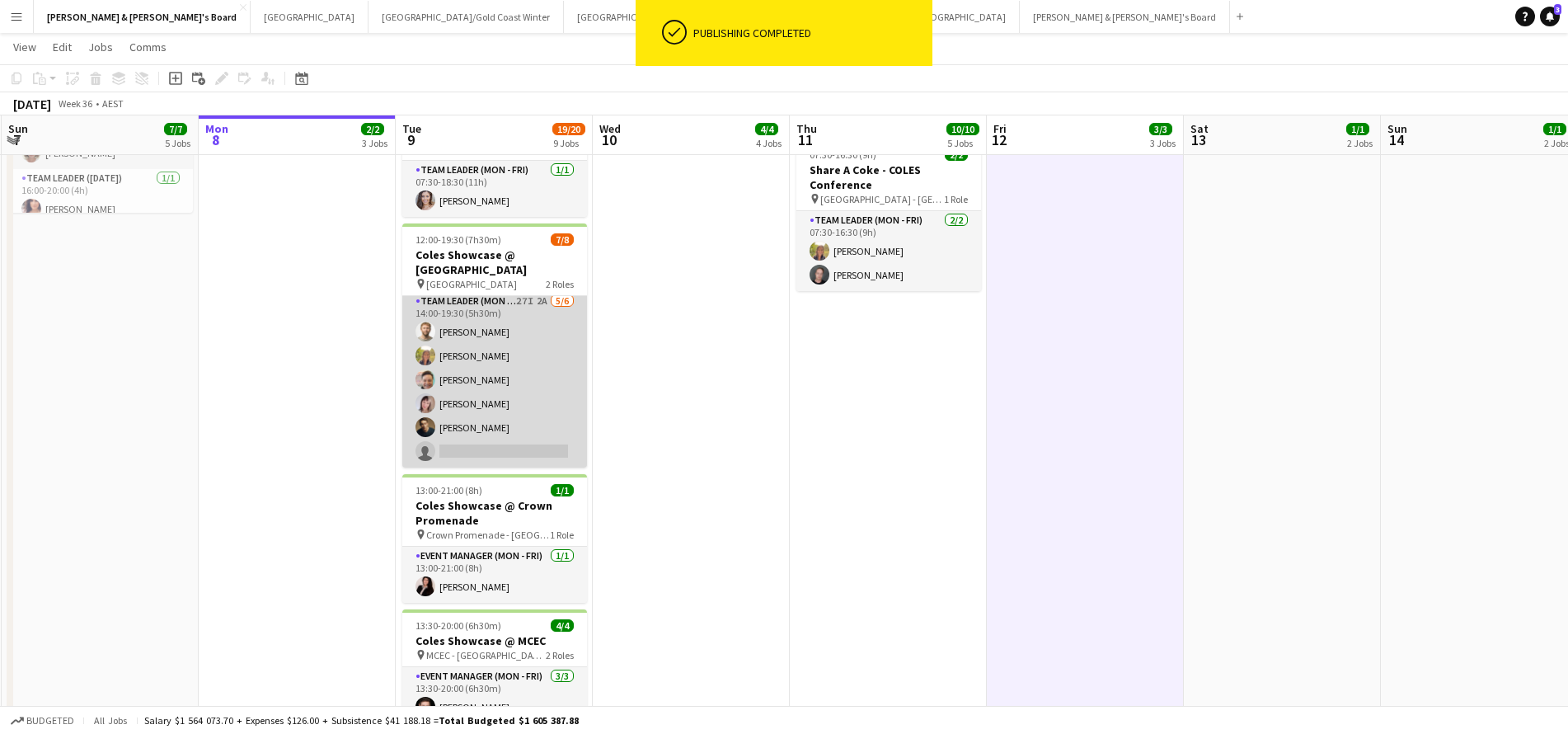
click at [542, 378] on app-card-role "Team Leader (Mon - Fri) 27I 2A 5/6 14:00-19:30 (5h30m) Michael McDonald Samanth…" at bounding box center [494, 380] width 185 height 176
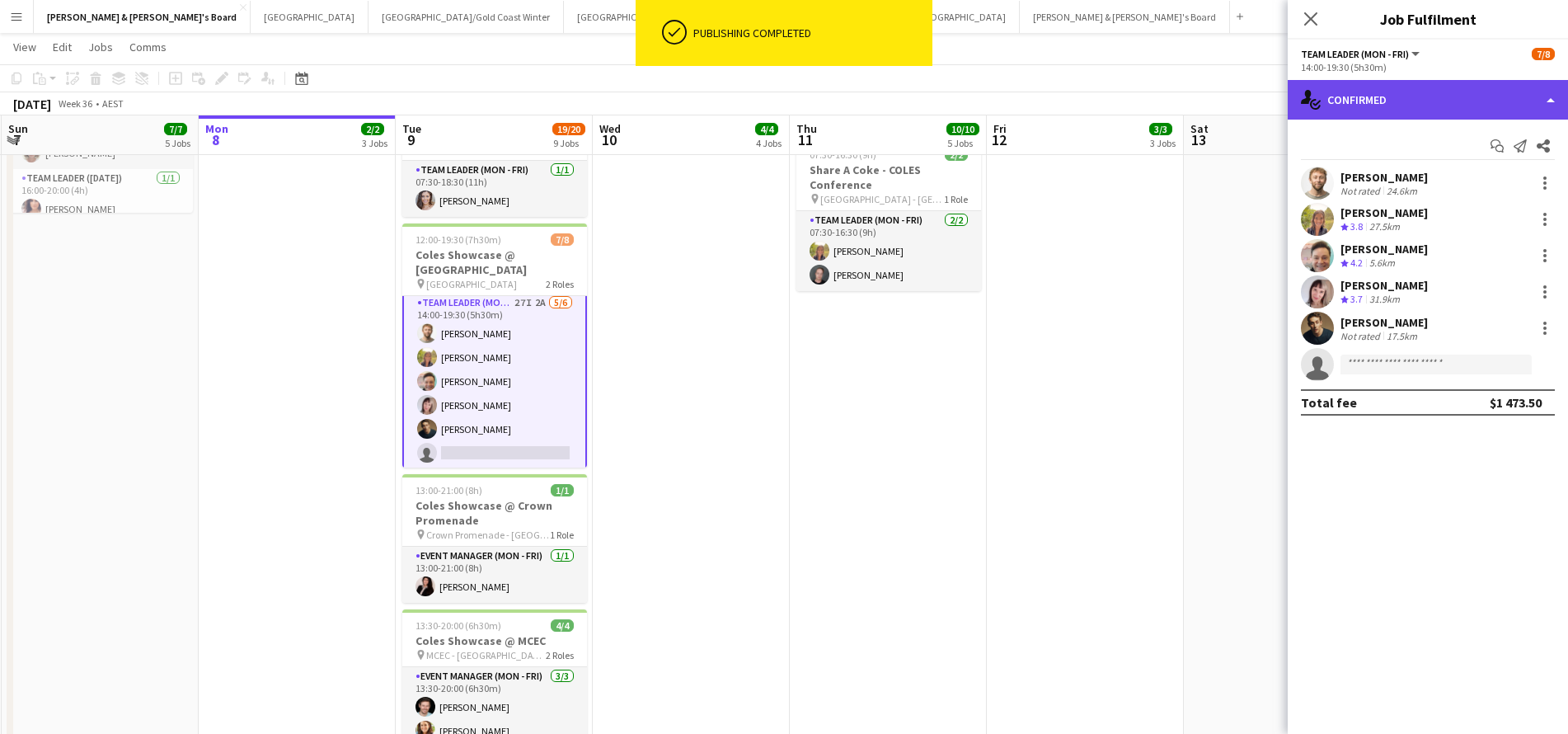
click at [1399, 101] on div "single-neutral-actions-check-2 Confirmed" at bounding box center [1427, 99] width 280 height 39
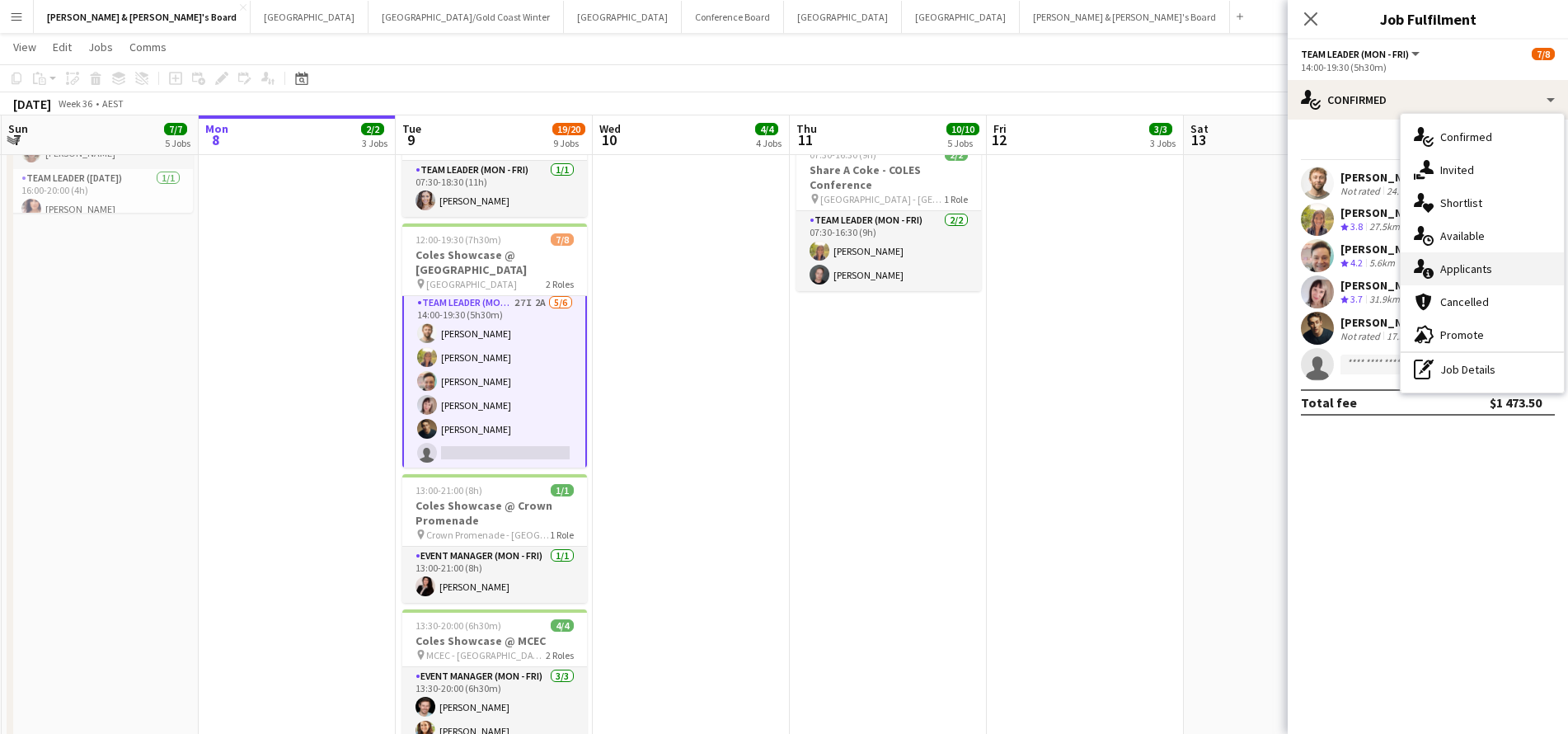
click at [1484, 270] on span "Applicants" at bounding box center [1466, 269] width 52 height 15
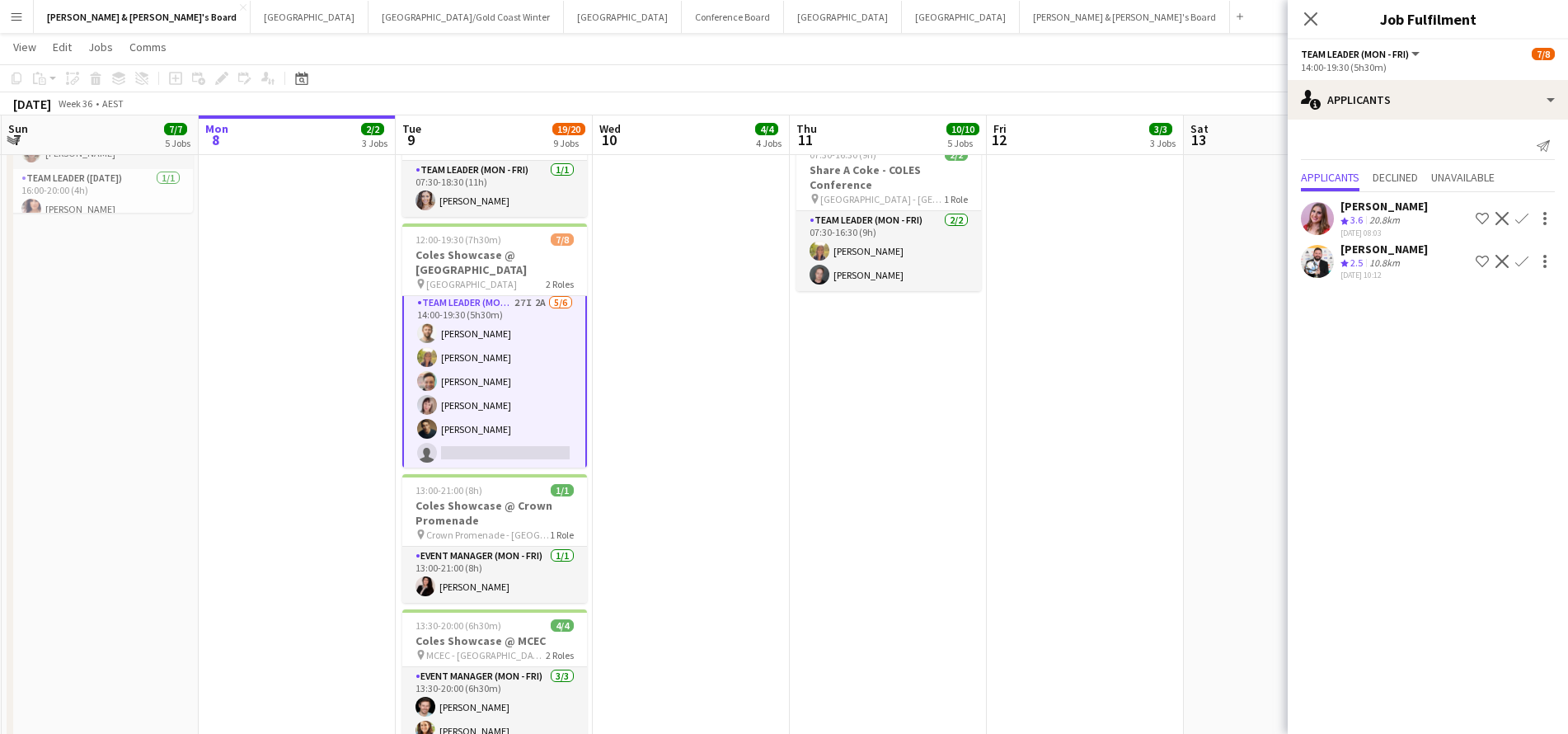
click at [1122, 613] on app-date-cell "ANZ Falcon Watch pin Brisbane 07:30-16:30 (9h) 2/2 Share A Coke - COLES Confere…" at bounding box center [1085, 356] width 197 height 1323
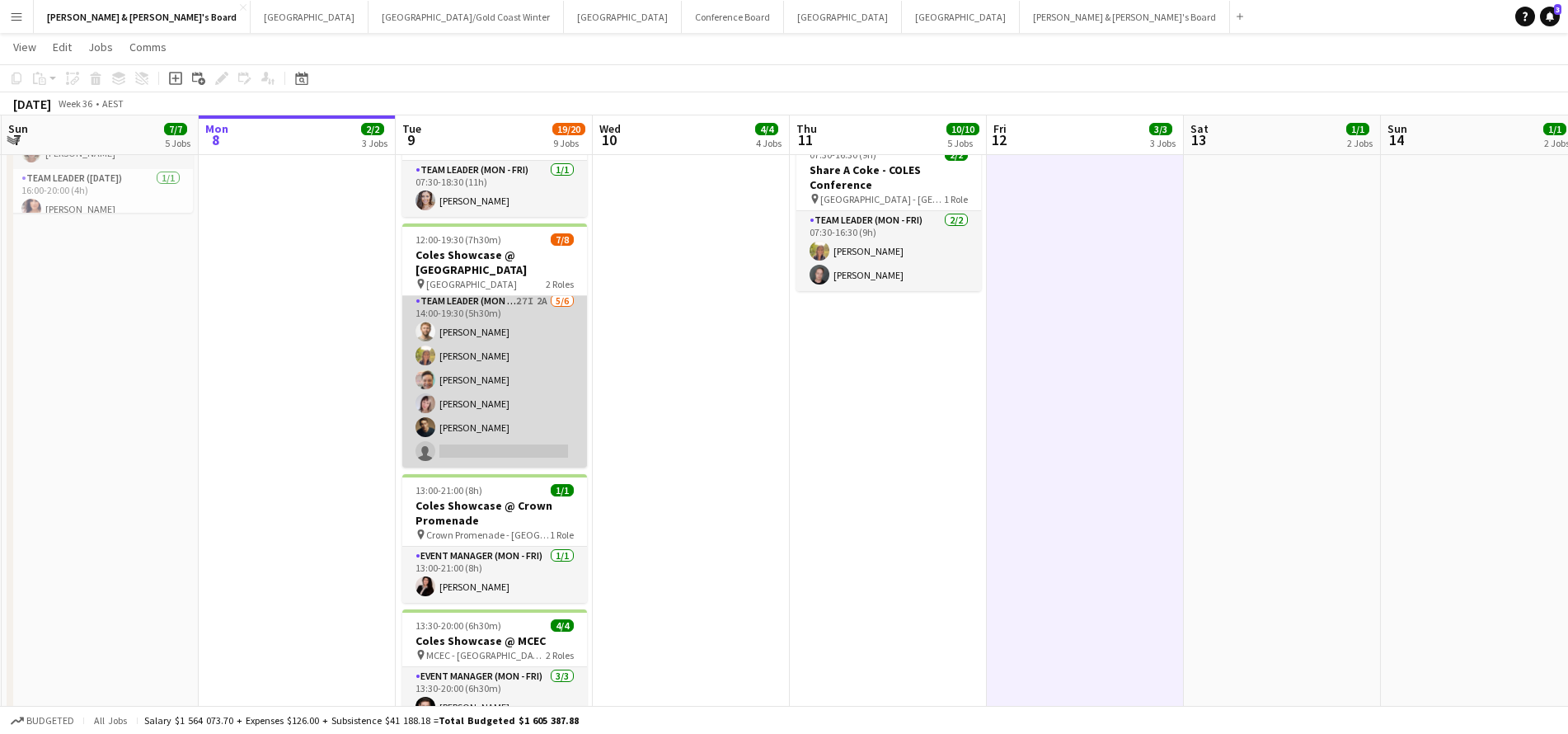
click at [495, 354] on app-card-role "Team Leader (Mon - Fri) 27I 2A 5/6 14:00-19:30 (5h30m) Michael McDonald Samanth…" at bounding box center [494, 380] width 185 height 176
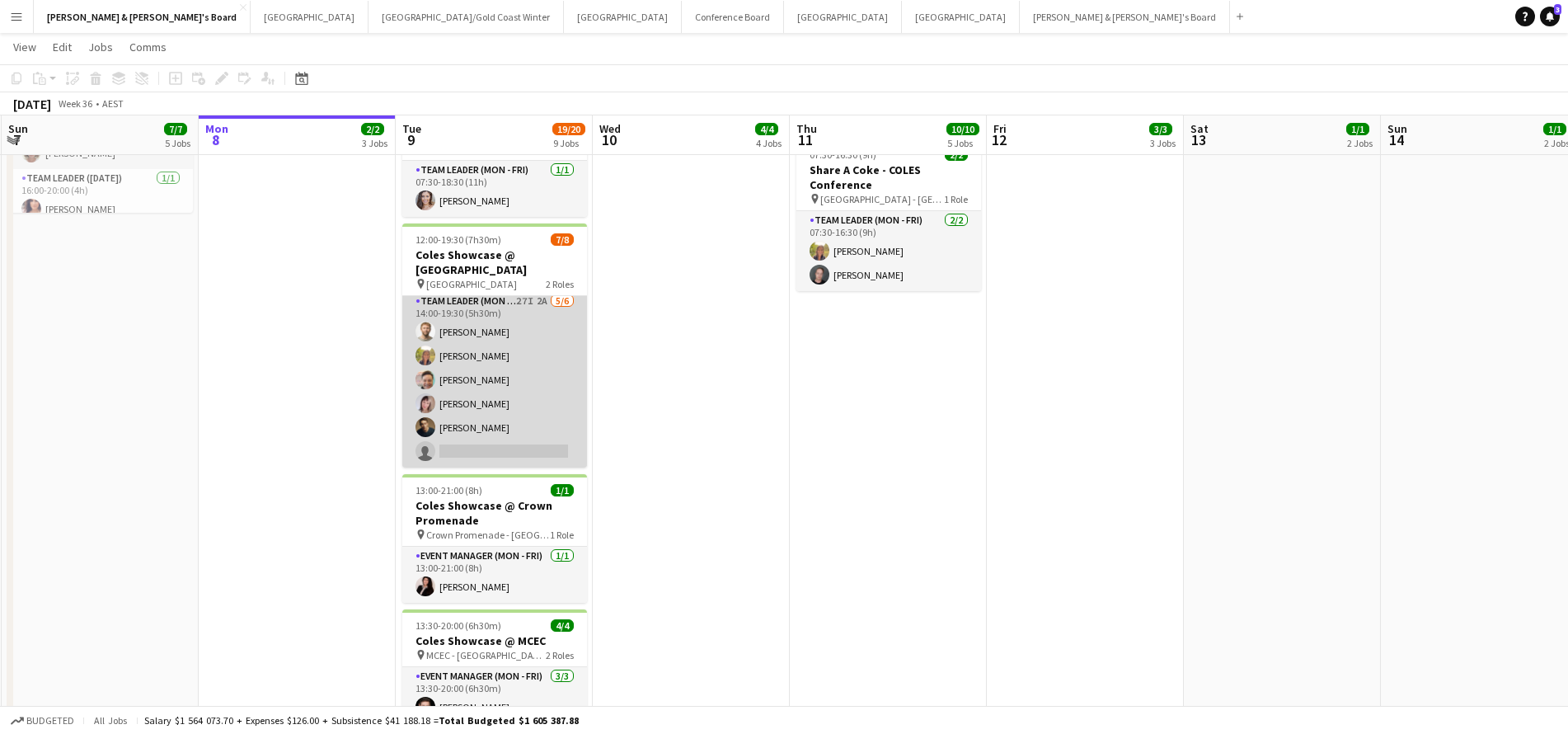
click at [498, 334] on app-card-role "Team Leader (Mon - Fri) 27I 2A 5/6 14:00-19:30 (5h30m) Michael McDonald Samanth…" at bounding box center [494, 380] width 185 height 176
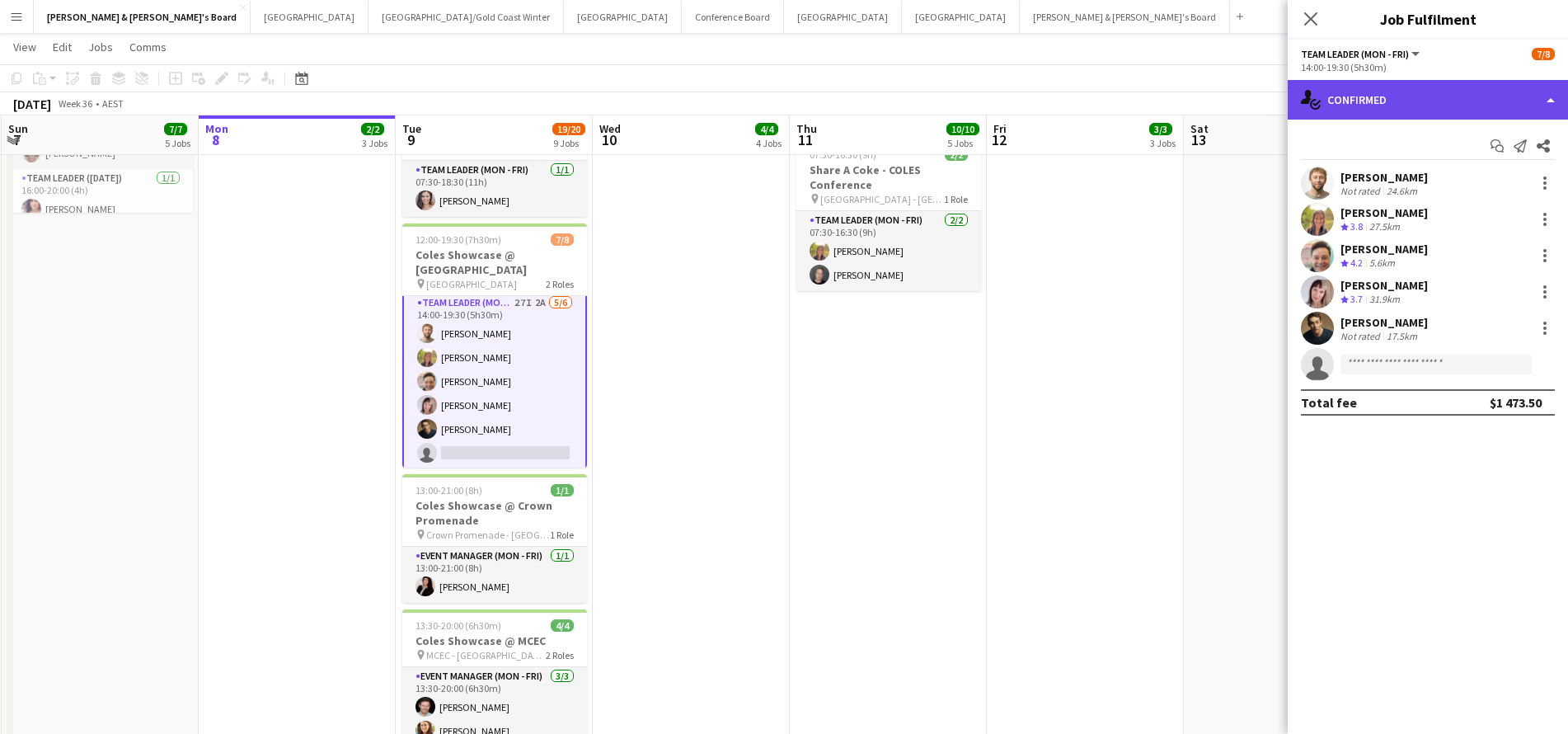
click at [1397, 100] on div "single-neutral-actions-check-2 Confirmed" at bounding box center [1427, 99] width 280 height 39
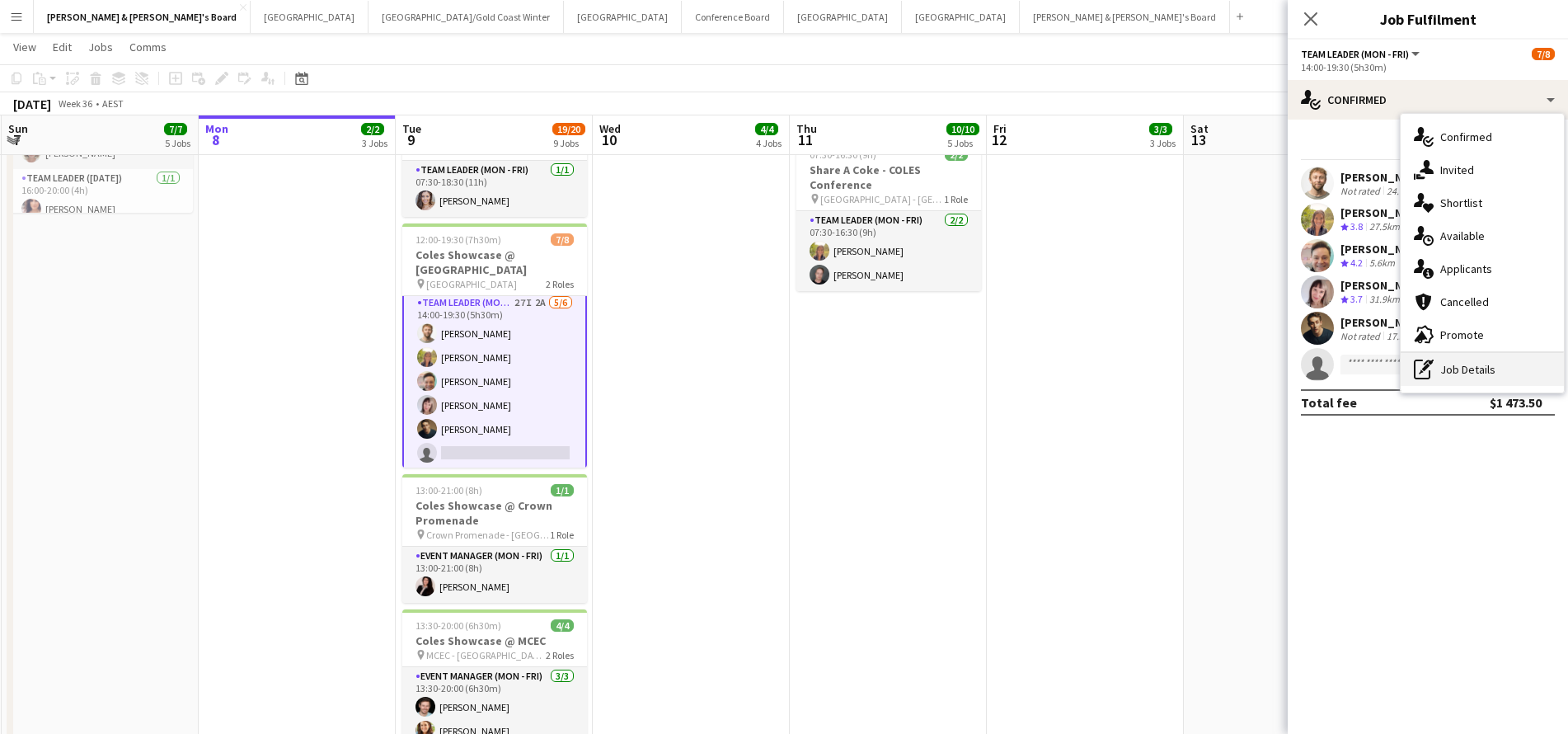
click at [1453, 370] on div "pen-write Job Details" at bounding box center [1482, 369] width 163 height 33
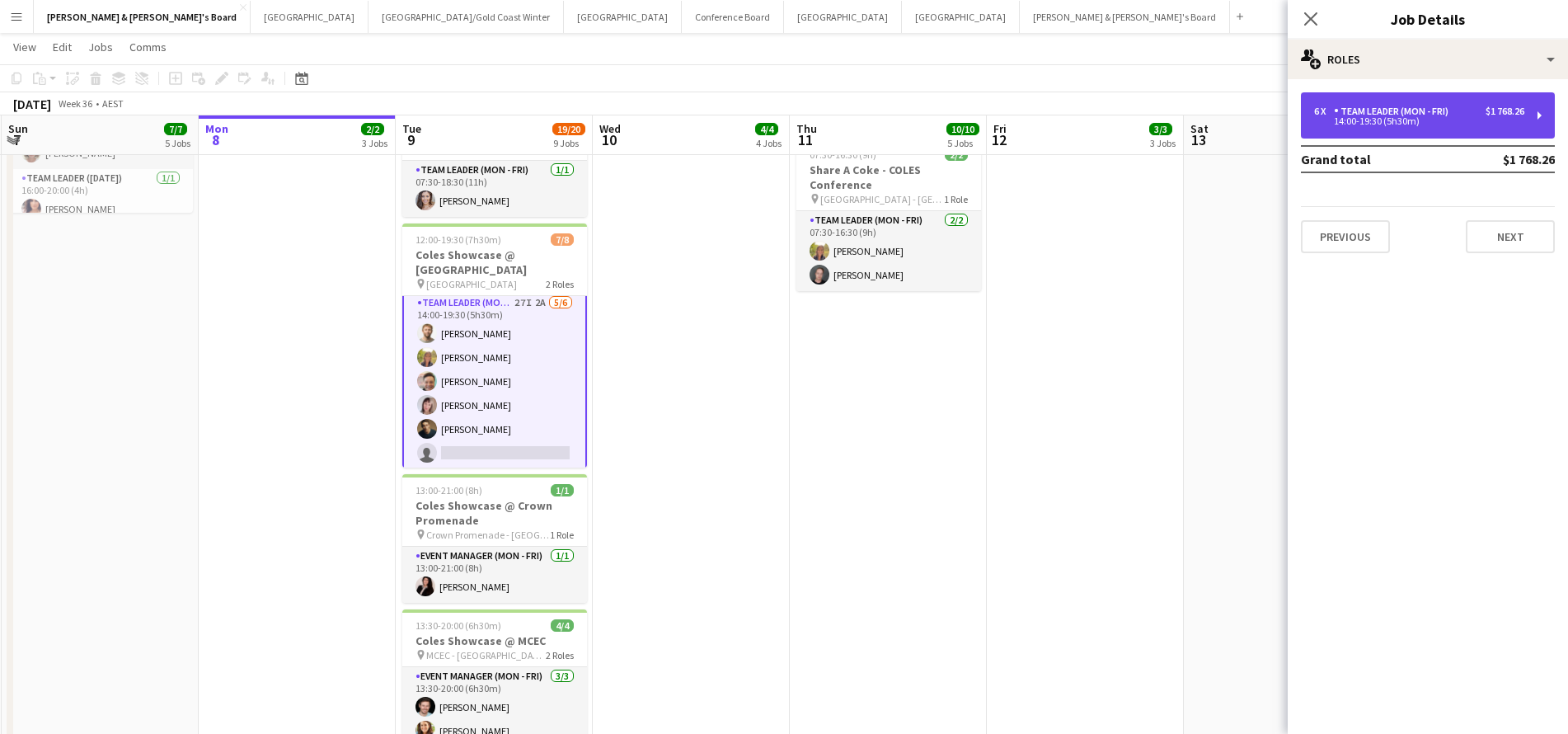
click at [1445, 102] on div "6 x Team Leader (Mon - Fri) $1 768.26 14:00-19:30 (5h30m)" at bounding box center [1428, 115] width 254 height 46
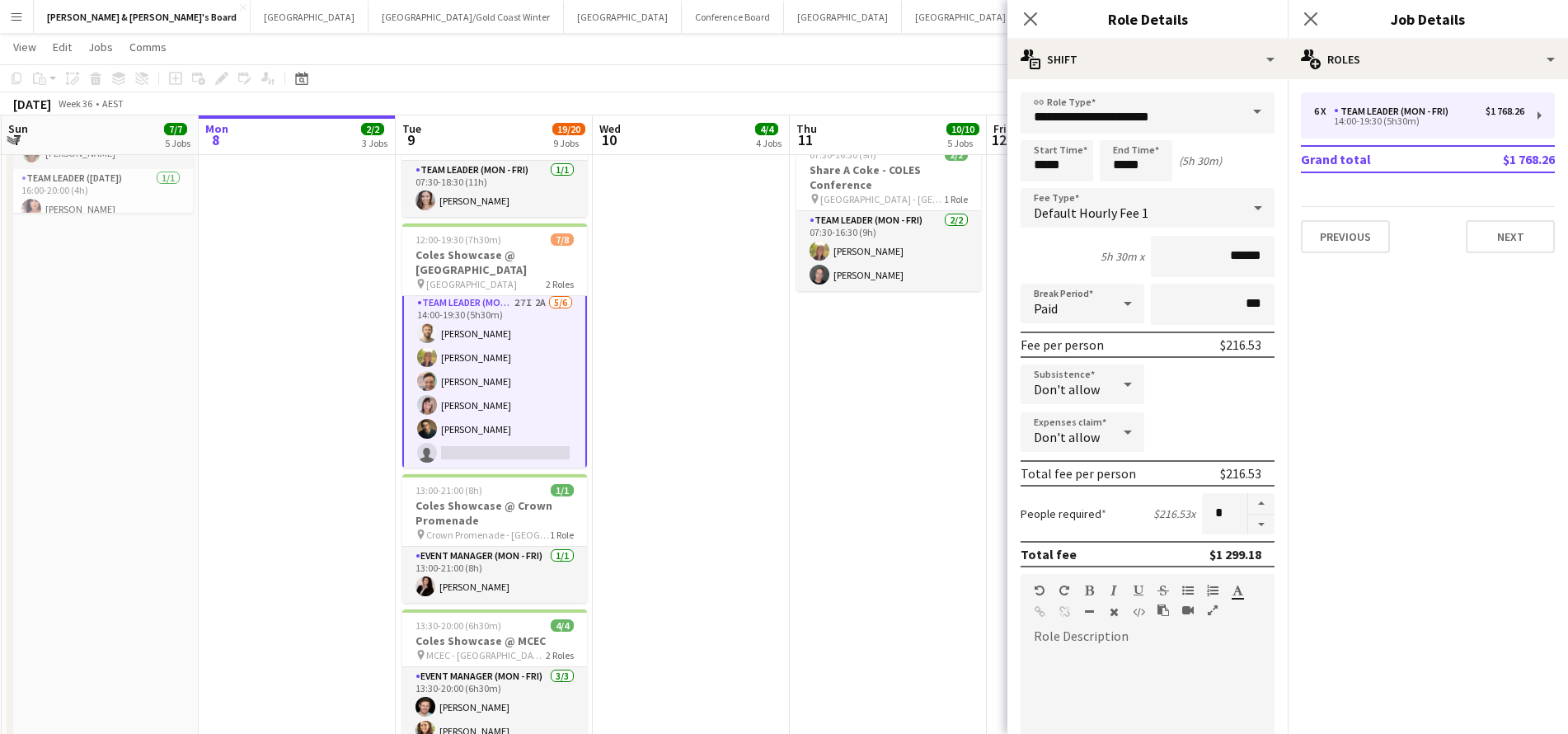
click at [1131, 384] on icon at bounding box center [1128, 384] width 20 height 33
click at [1126, 386] on div at bounding box center [784, 367] width 1568 height 734
click at [1126, 386] on icon at bounding box center [1128, 384] width 20 height 33
click at [1094, 431] on span "Allow" at bounding box center [1082, 431] width 97 height 16
click at [1128, 390] on icon at bounding box center [1128, 384] width 20 height 33
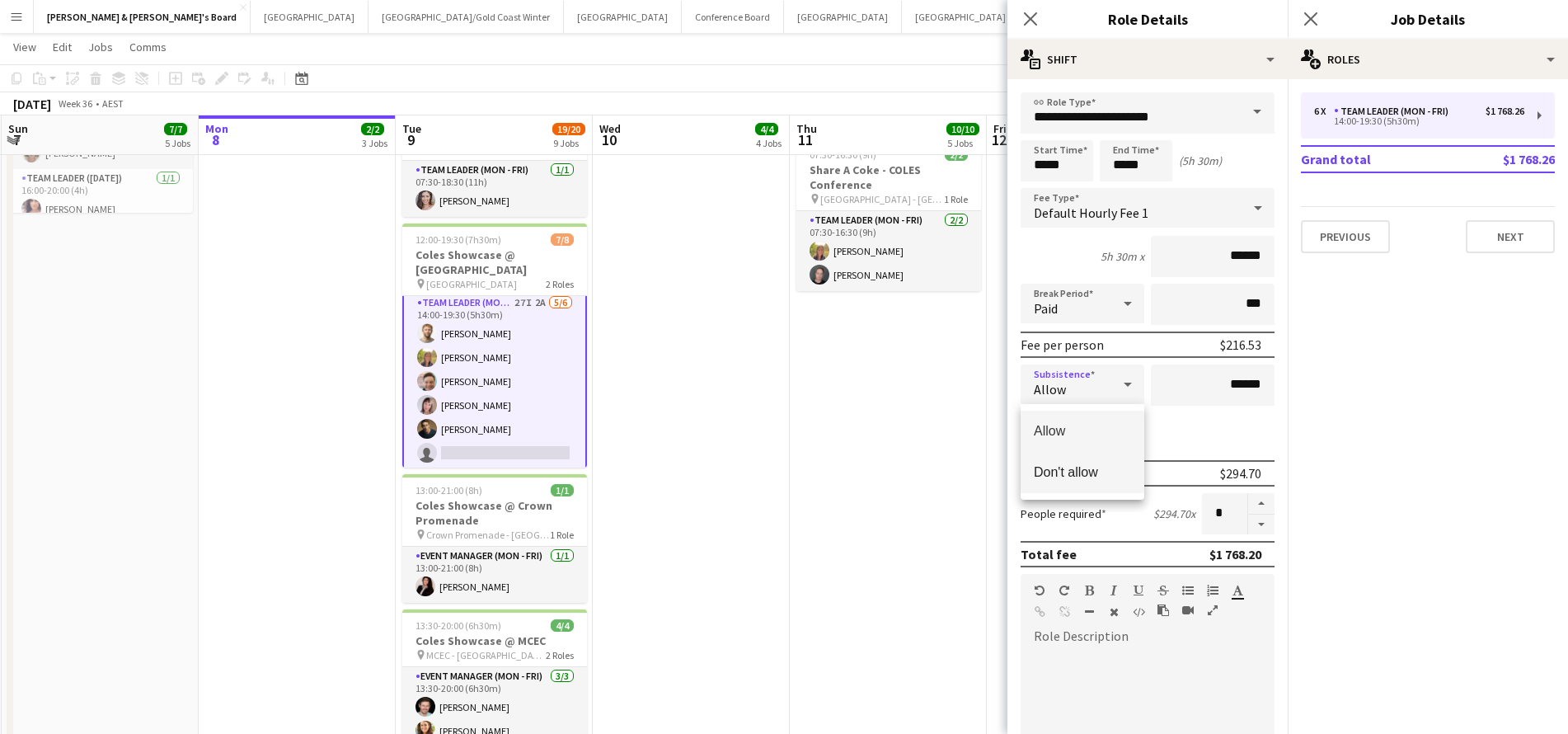
click at [1072, 482] on mat-option "Don't allow" at bounding box center [1082, 471] width 124 height 41
click at [924, 492] on app-date-cell "ANZ Falcon Watch pin Brisbane 06:00-12:00 (6h) 6/6 Coles Showcase @ MCEC pin MC…" at bounding box center [888, 356] width 197 height 1323
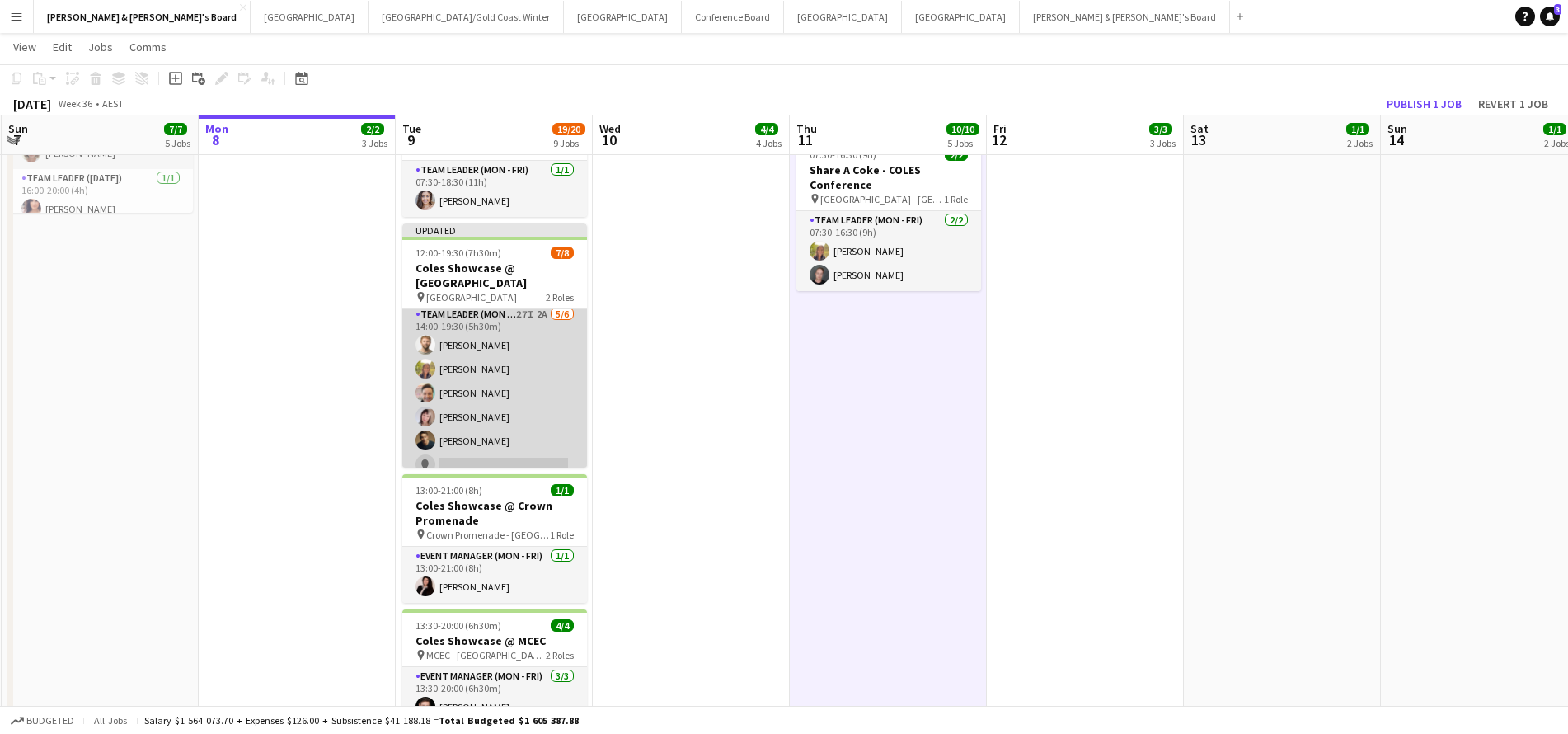
click at [522, 404] on app-card-role "Team Leader (Mon - Fri) 27I 2A 5/6 14:00-19:30 (5h30m) Michael McDonald Samanth…" at bounding box center [494, 393] width 185 height 176
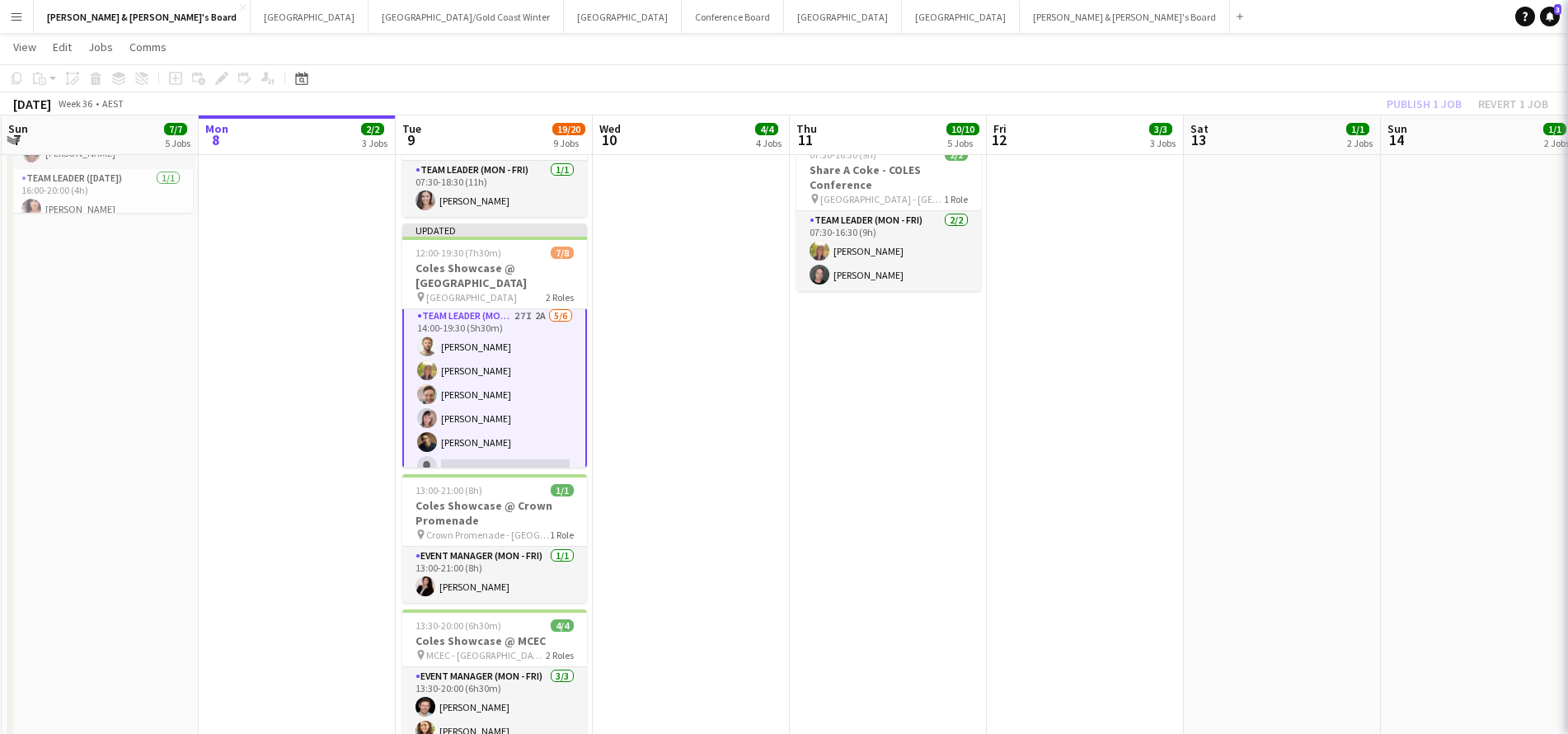
click at [522, 404] on app-card-role "Team Leader (Mon - Fri) 27I 2A 5/6 14:00-19:30 (5h30m) Michael McDonald Samanth…" at bounding box center [494, 395] width 185 height 179
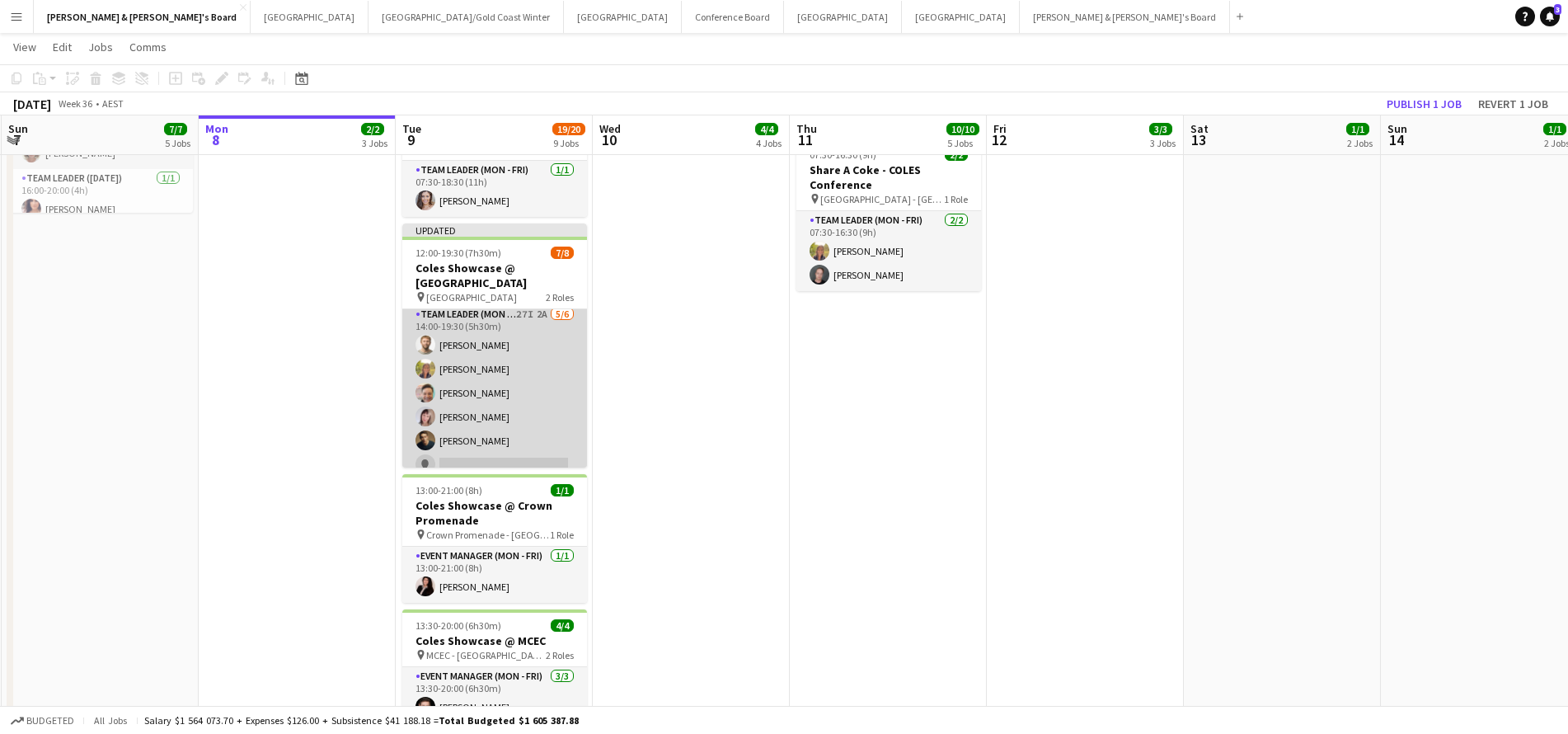
click at [549, 353] on app-card-role "Team Leader (Mon - Fri) 27I 2A 5/6 14:00-19:30 (5h30m) Michael McDonald Samanth…" at bounding box center [494, 393] width 185 height 176
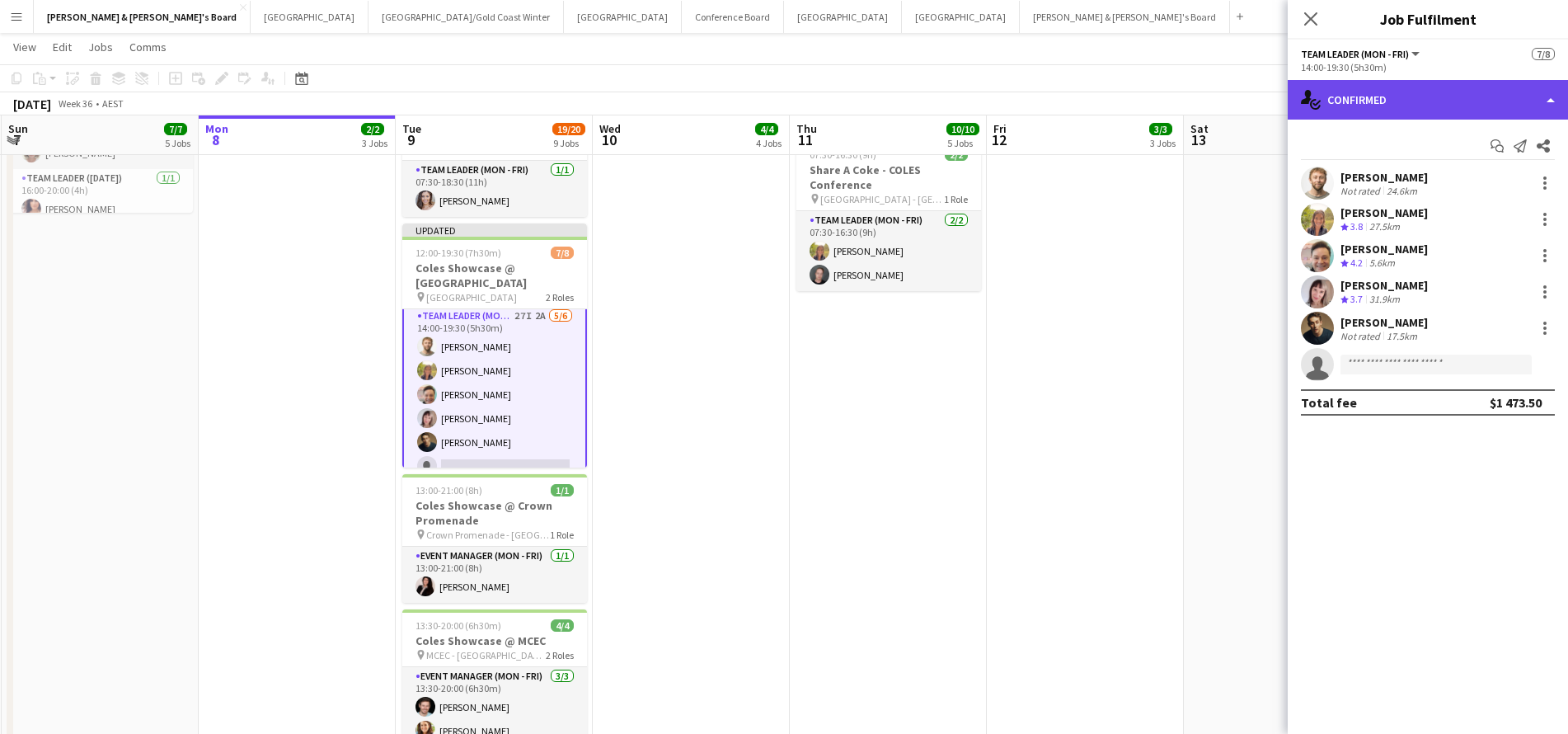
click at [1435, 94] on div "single-neutral-actions-check-2 Confirmed" at bounding box center [1427, 99] width 280 height 39
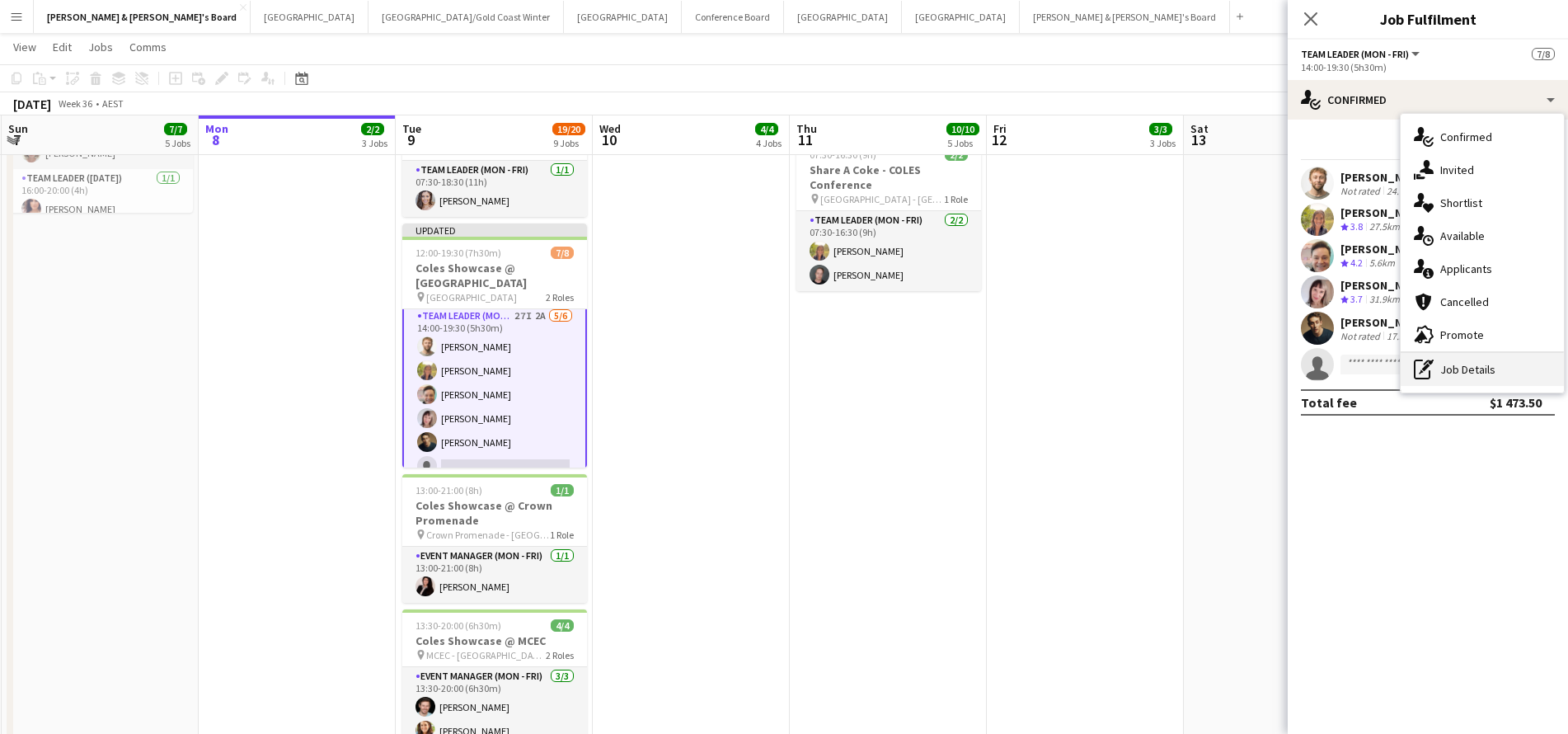
click at [1429, 361] on icon at bounding box center [1428, 362] width 10 height 6
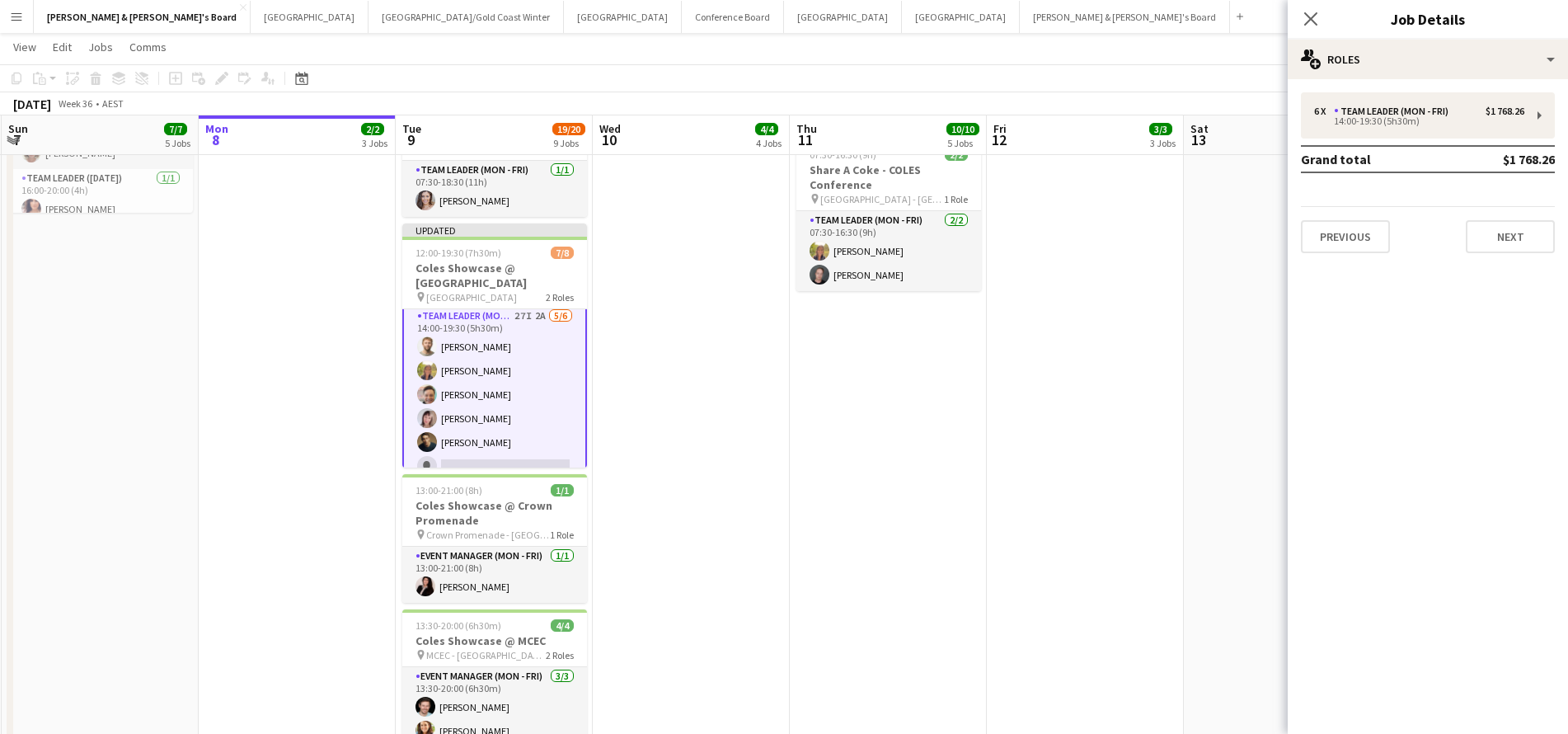
click at [1421, 148] on td "Grand total" at bounding box center [1375, 160] width 150 height 27
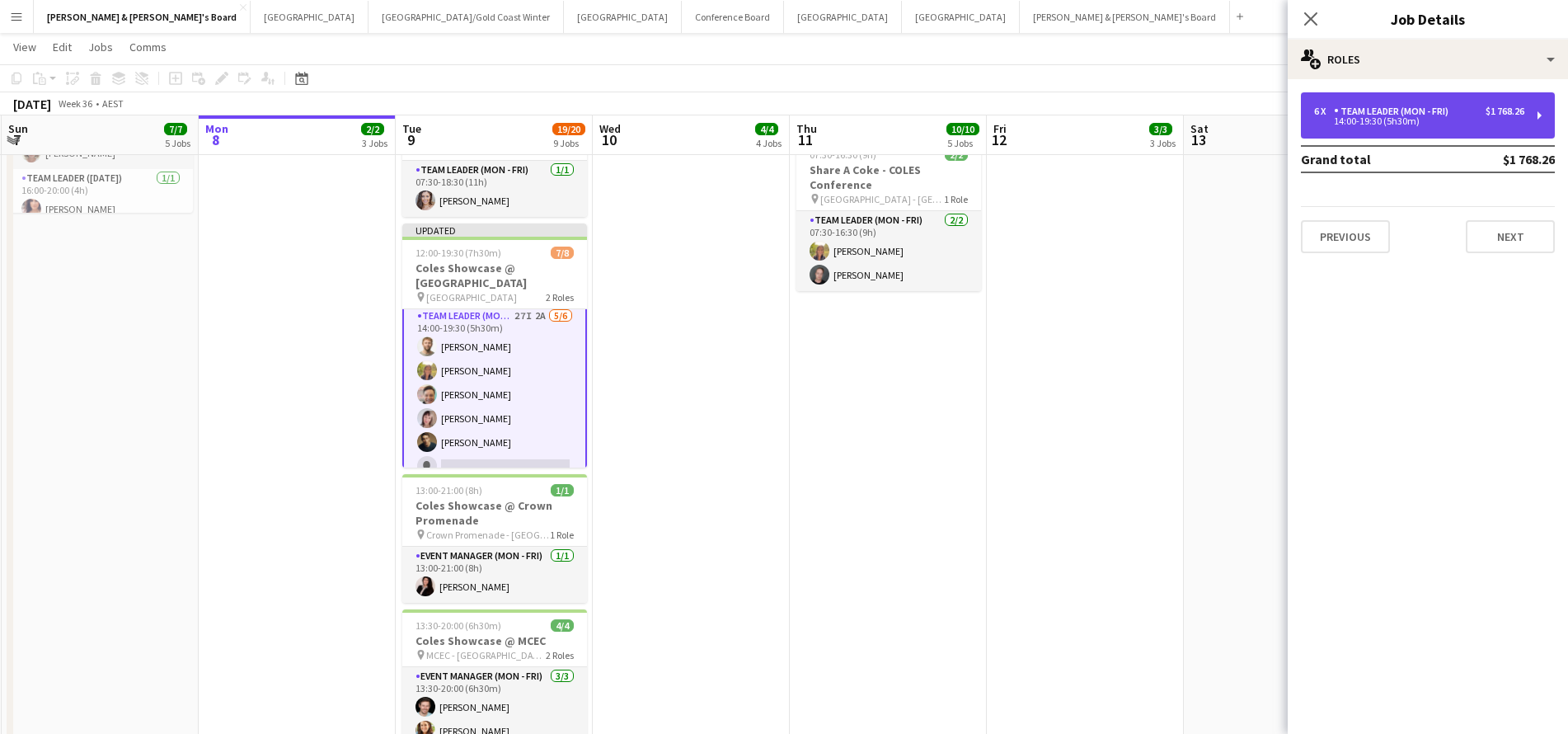
click at [1420, 110] on div "Team Leader (Mon - Fri)" at bounding box center [1394, 111] width 121 height 12
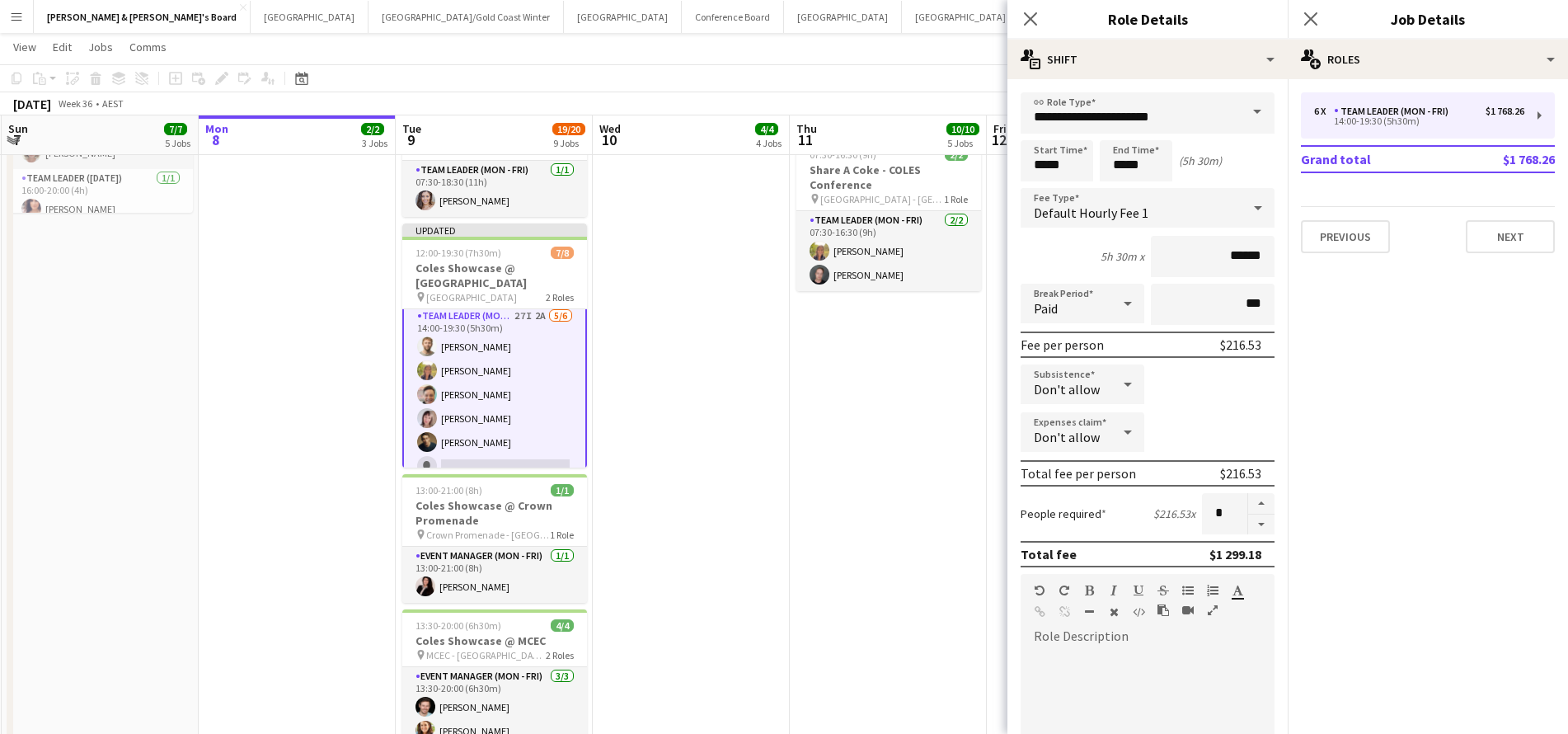
click at [690, 417] on app-date-cell "ANZ Falcon Watch pin Brisbane 07:30-18:30 (11h) 1/1 Live Well activation pin So…" at bounding box center [691, 356] width 197 height 1323
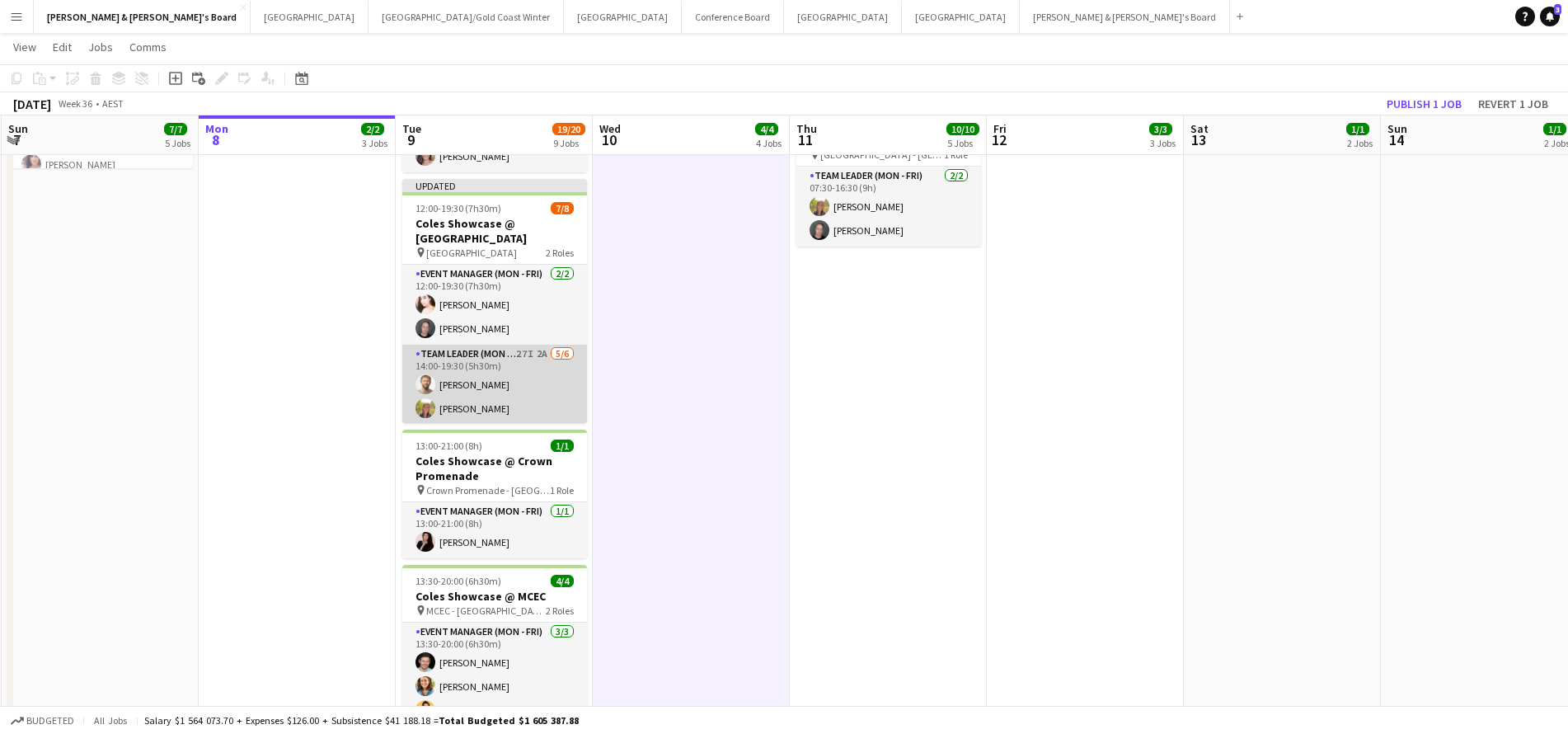
scroll to position [0, 0]
click at [542, 375] on app-card-role "Team Leader (Mon - Fri) 27I 2A 5/6 14:00-19:30 (5h30m) Michael McDonald Samanth…" at bounding box center [494, 432] width 185 height 176
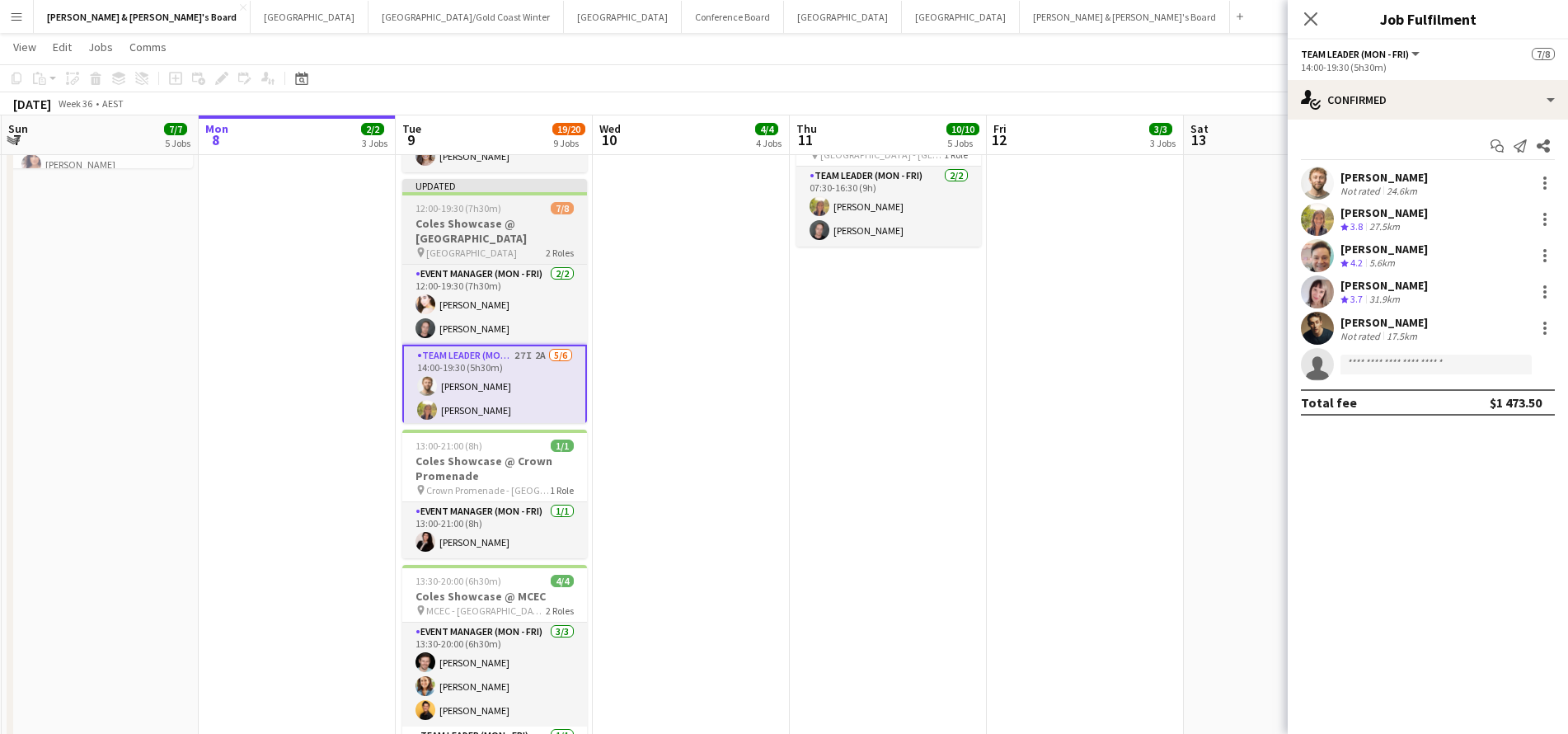
click at [471, 230] on h3 "Coles Showcase @ Melbourne Airport" at bounding box center [494, 231] width 185 height 30
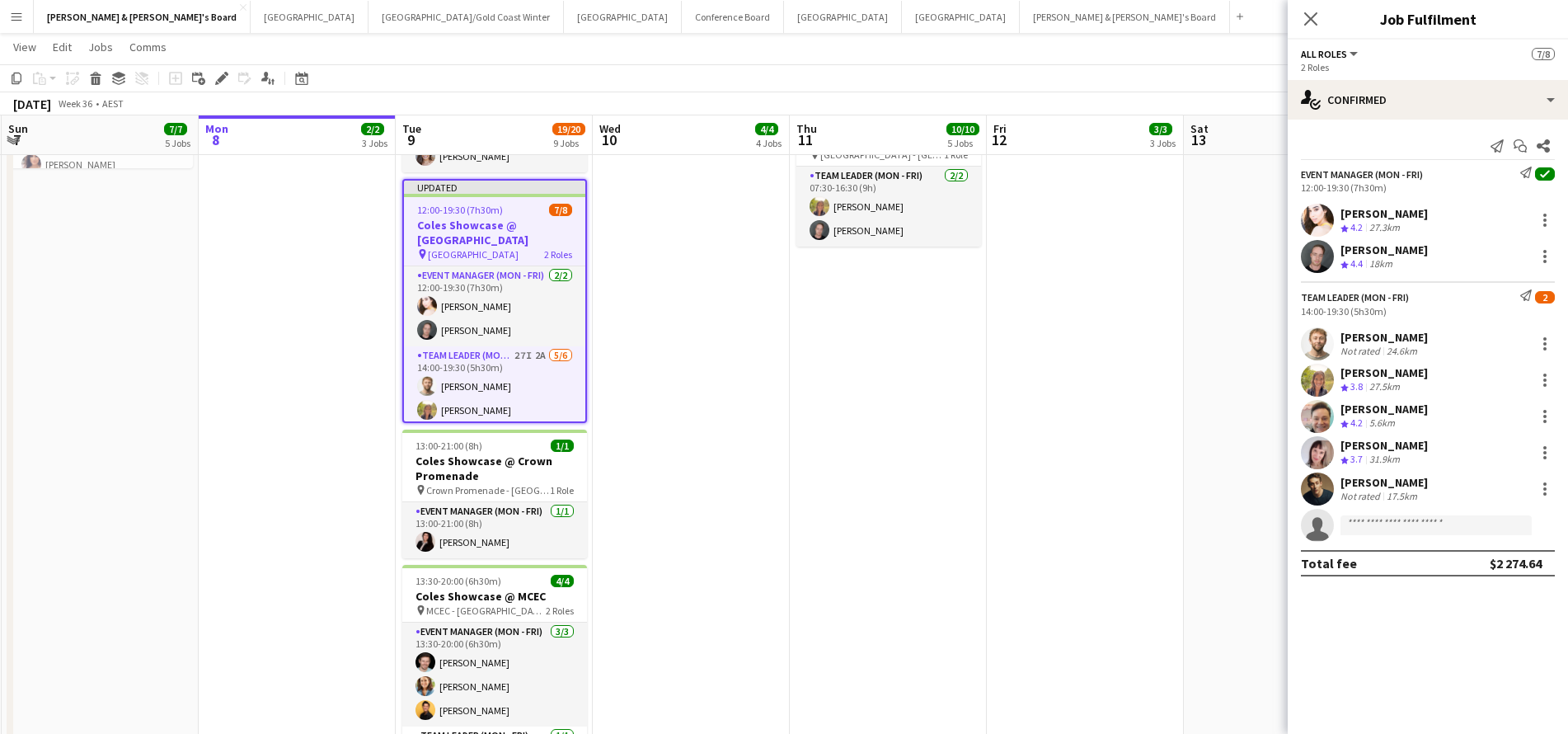
click at [999, 439] on app-date-cell "ANZ Falcon Watch pin Brisbane 07:30-16:30 (9h) 2/2 Share A Coke - COLES Confere…" at bounding box center [1085, 312] width 197 height 1323
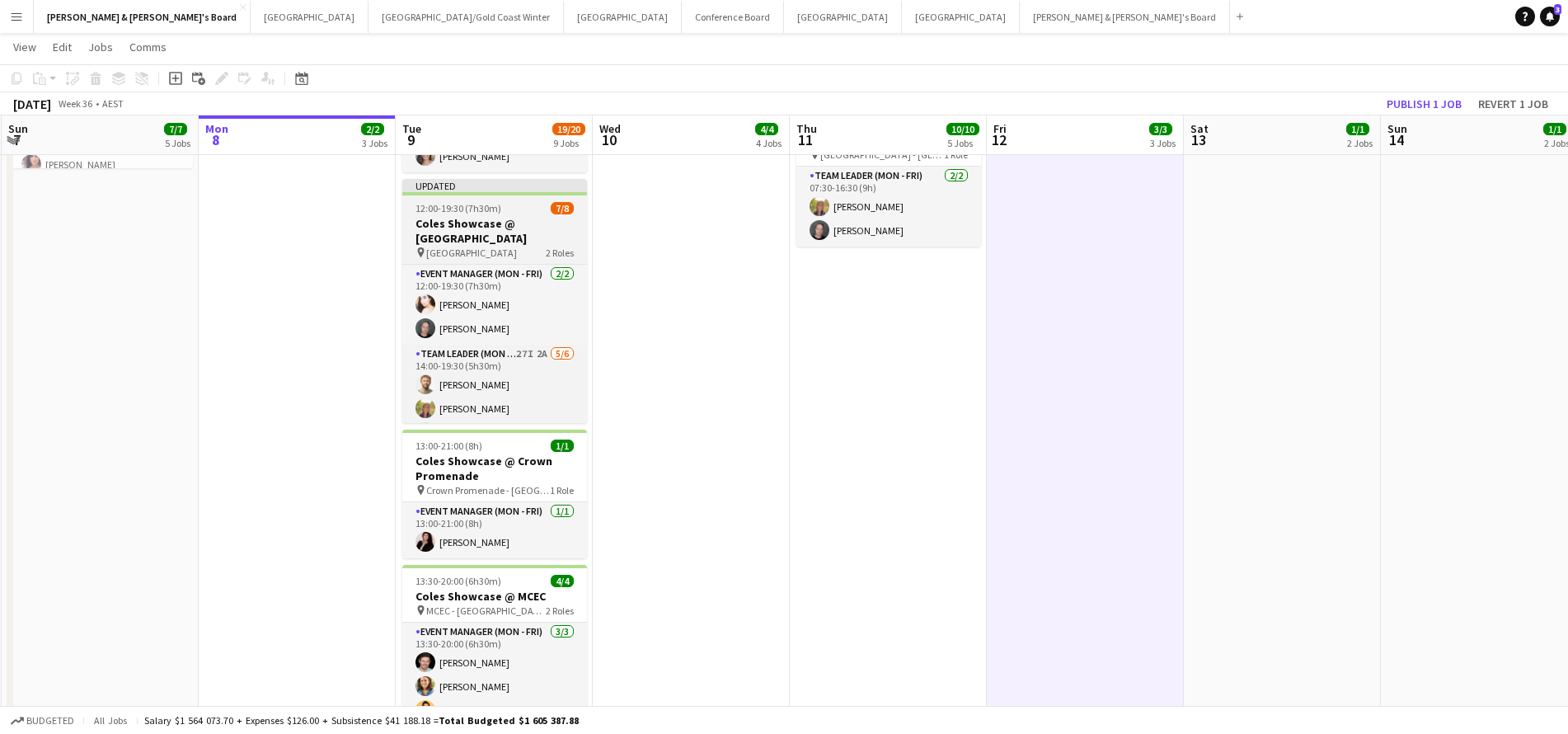
click at [478, 227] on h3 "Coles Showcase @ Melbourne Airport" at bounding box center [494, 231] width 185 height 30
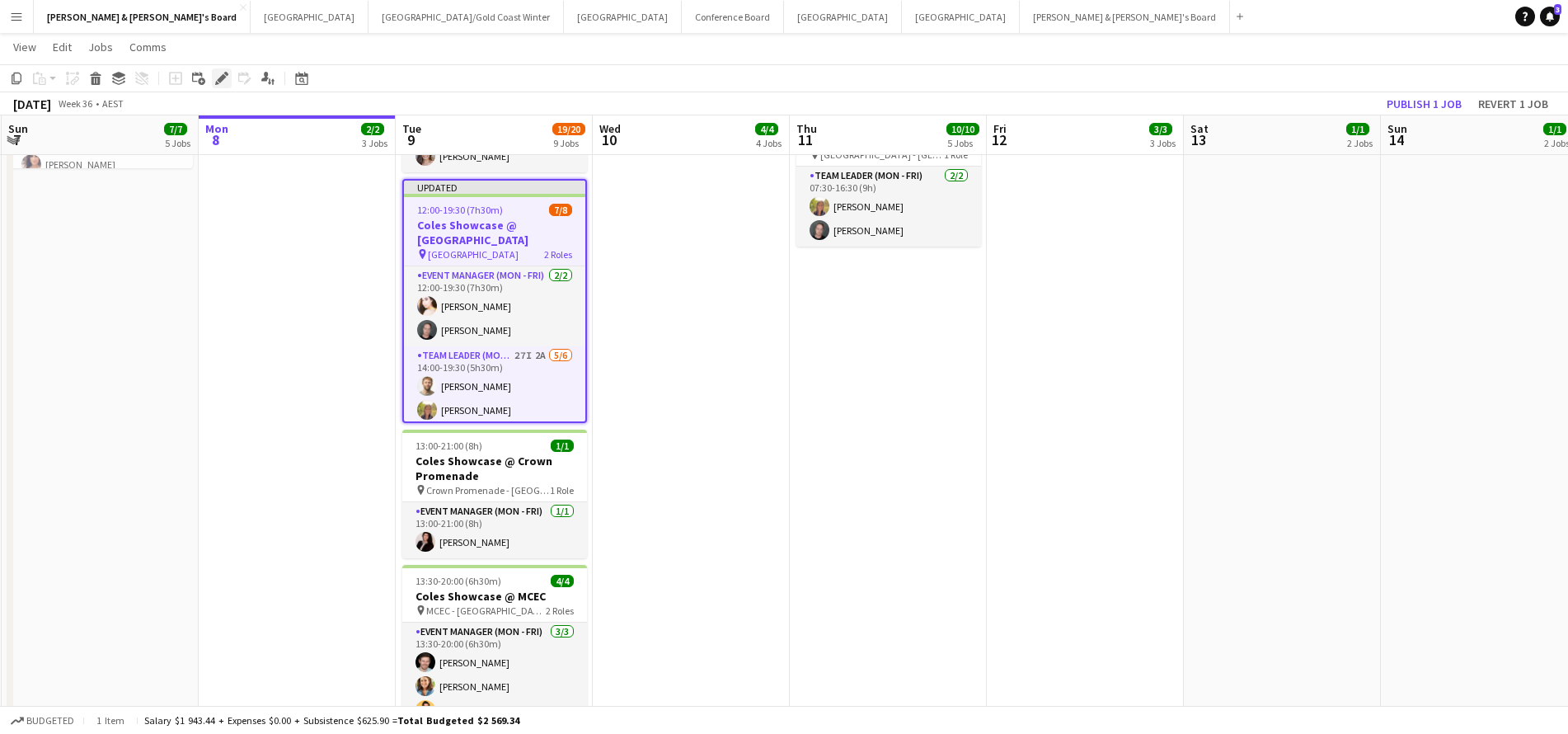
click at [221, 77] on icon at bounding box center [221, 79] width 9 height 9
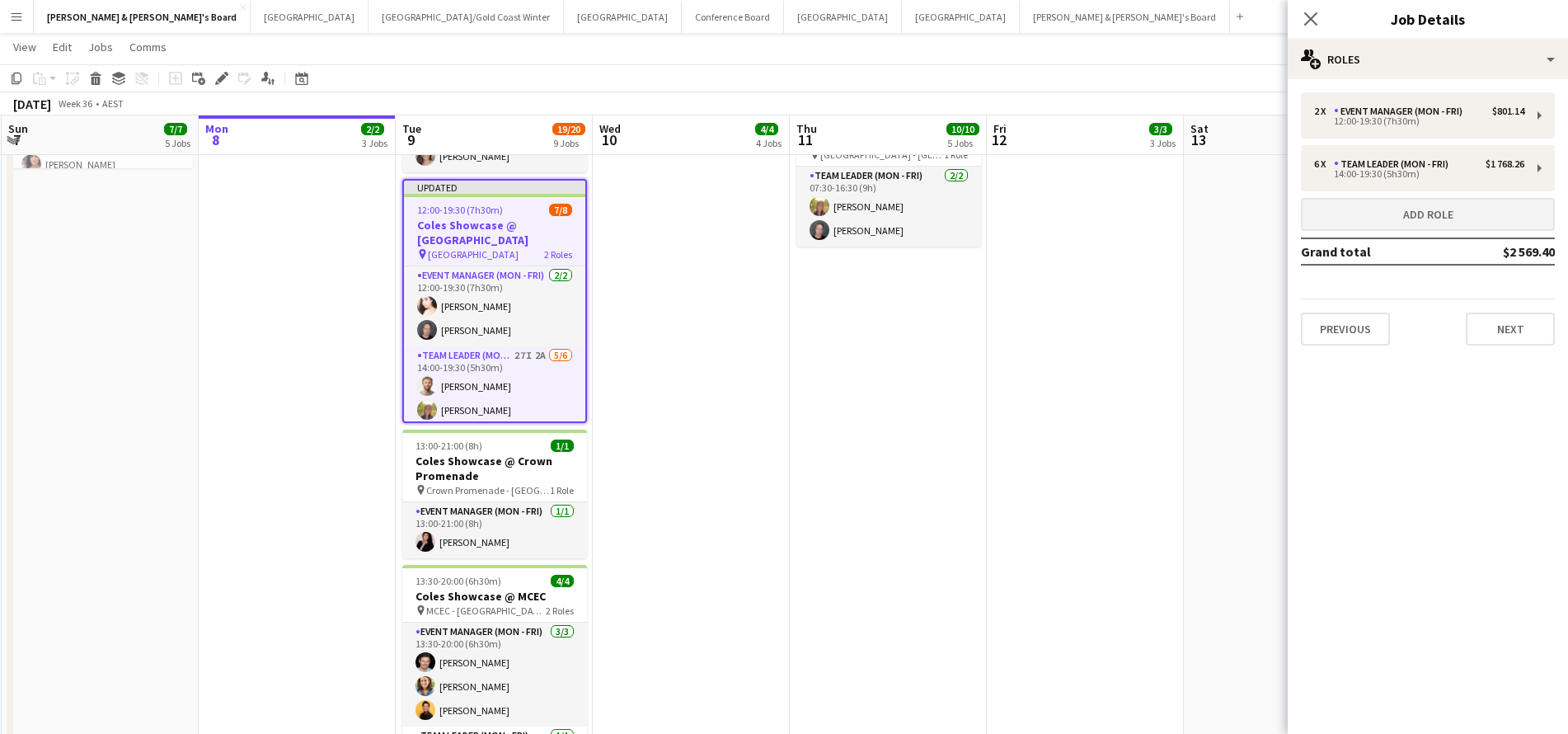
click at [1353, 206] on button "Add role" at bounding box center [1428, 214] width 254 height 33
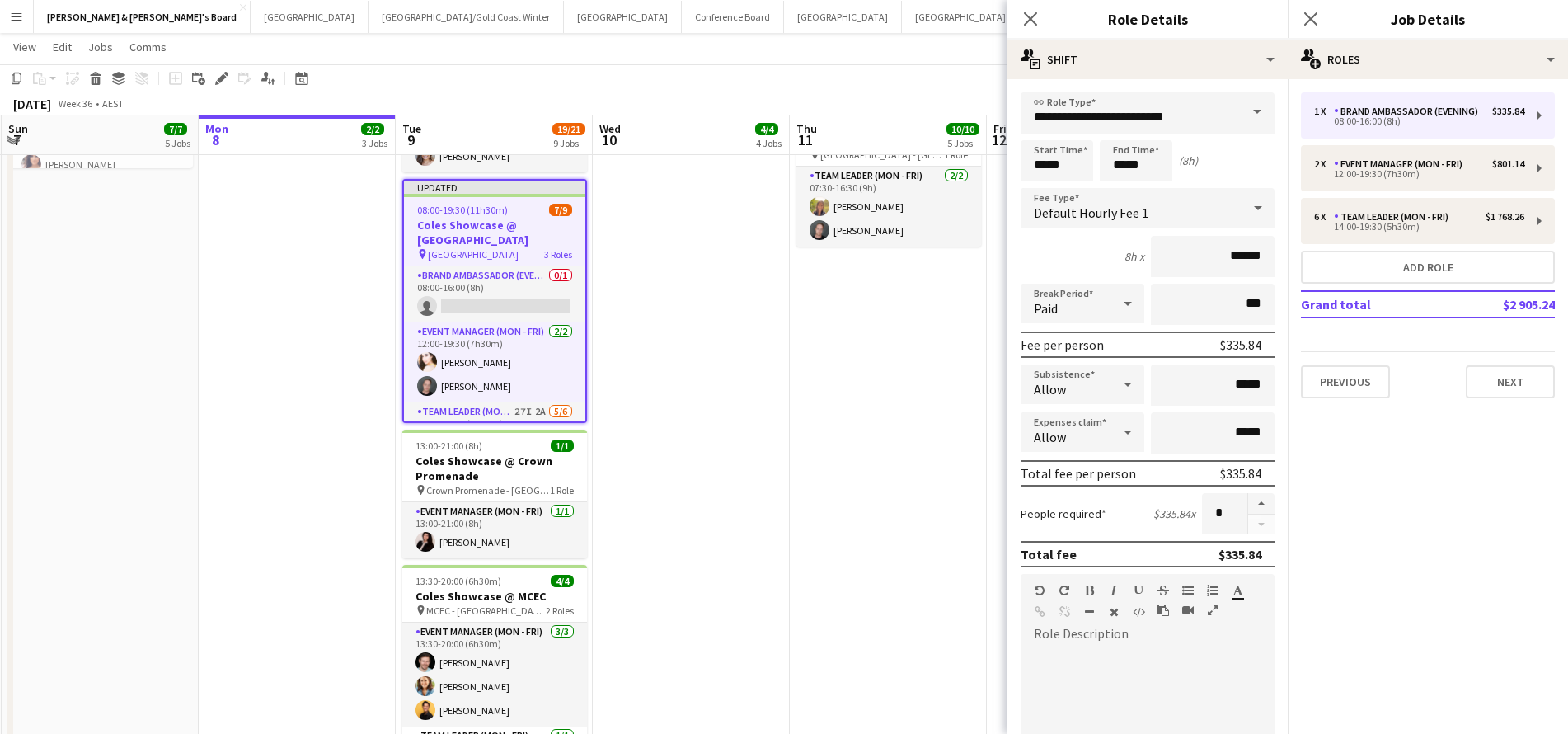
click at [1249, 124] on span at bounding box center [1256, 111] width 34 height 39
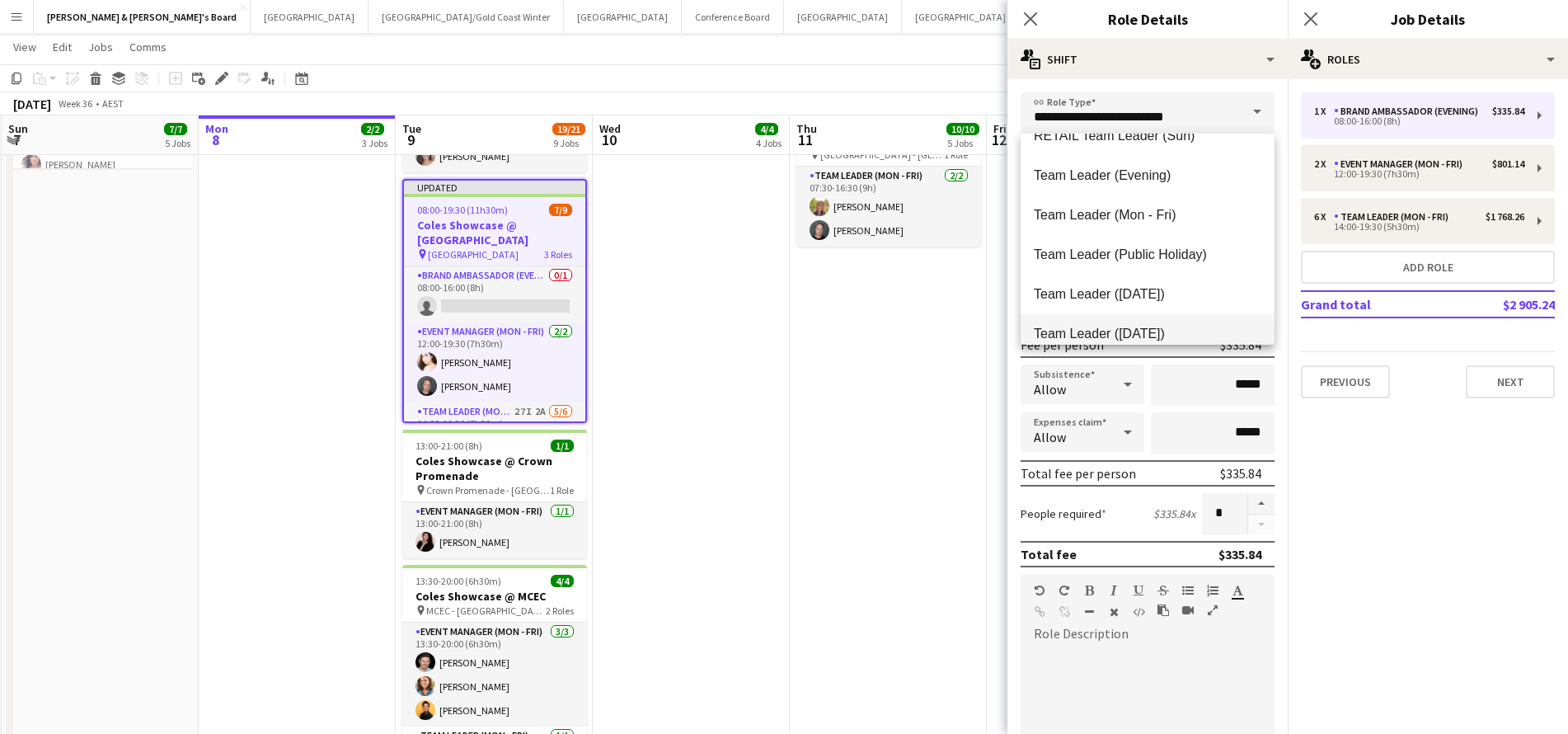
scroll to position [1605, 0]
click at [1117, 220] on span "Team Leader (Mon - Fri)" at bounding box center [1148, 217] width 227 height 16
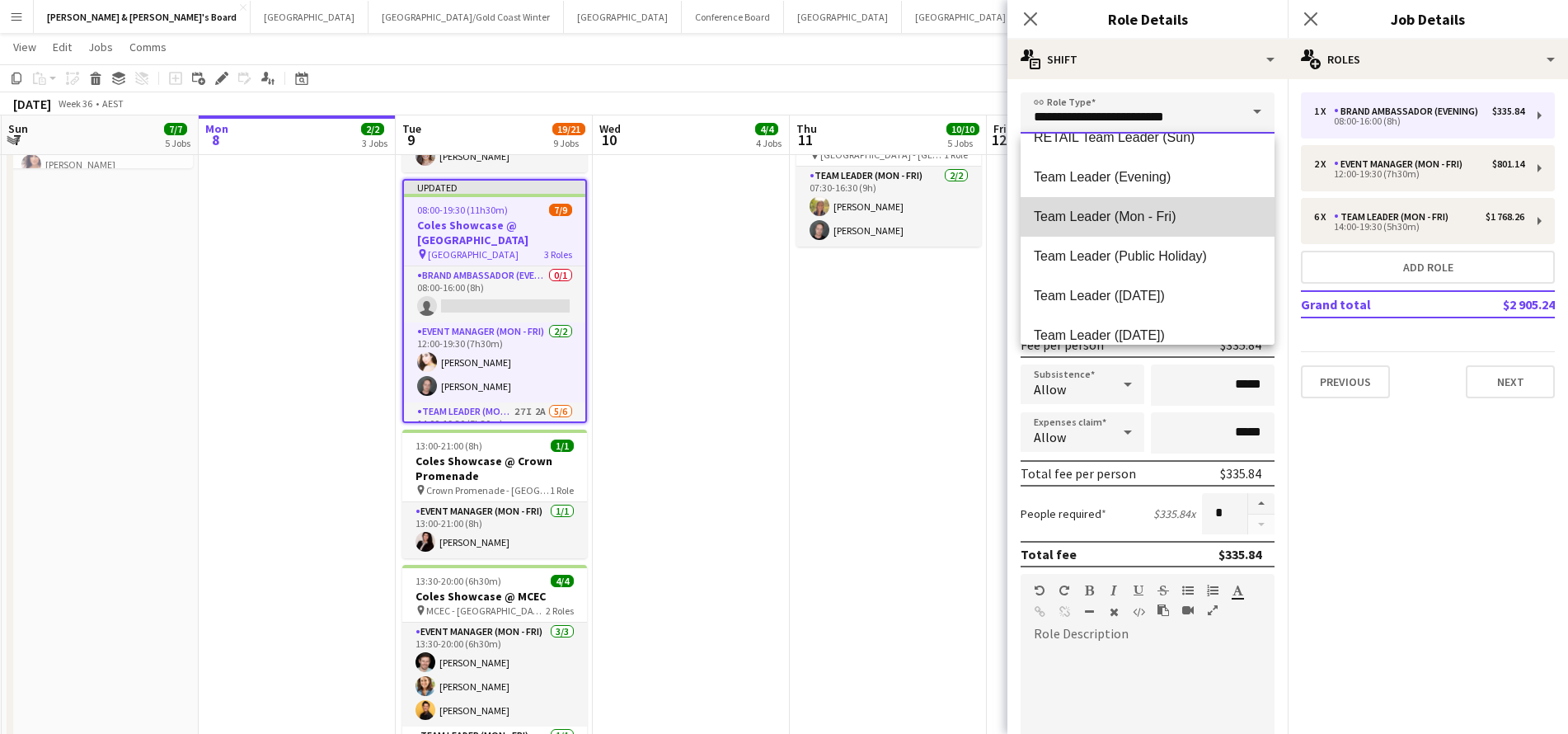
type input "**********"
type input "******"
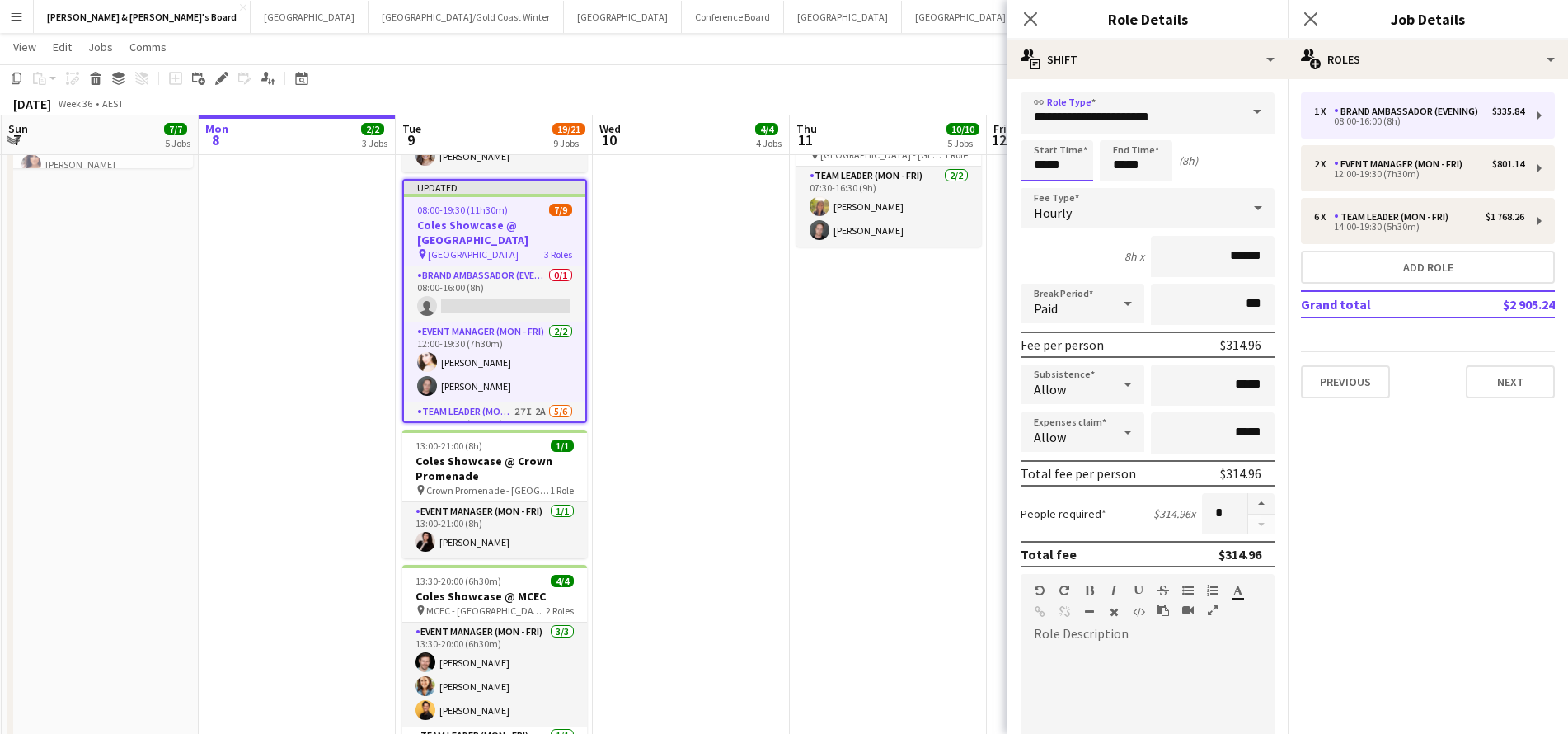
click at [1040, 156] on input "*****" at bounding box center [1056, 161] width 73 height 41
click at [1043, 129] on div at bounding box center [1040, 132] width 33 height 17
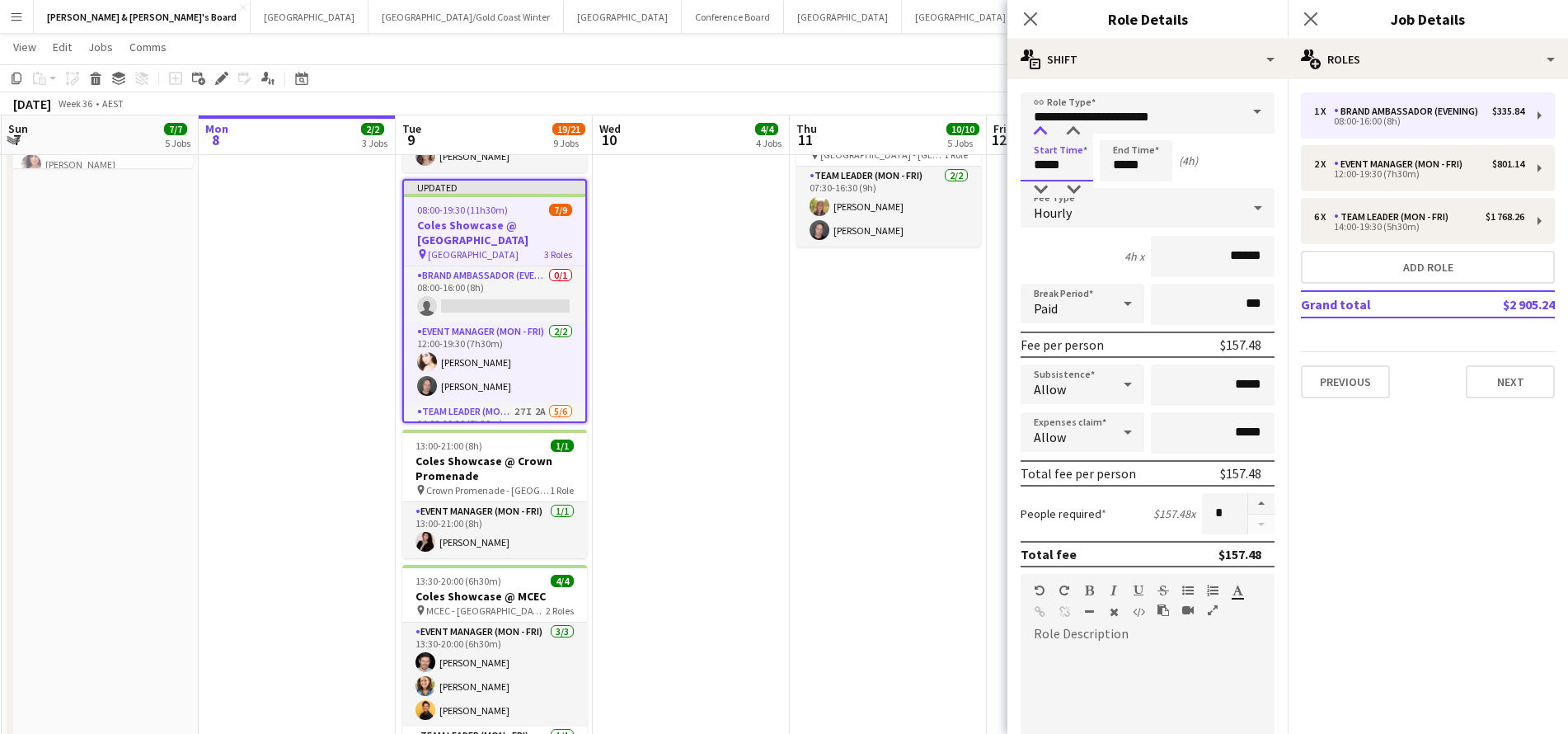
click at [1043, 129] on div at bounding box center [1040, 132] width 33 height 17
type input "*****"
click at [1043, 129] on div at bounding box center [1040, 132] width 33 height 17
click at [1131, 166] on input "*****" at bounding box center [1136, 161] width 73 height 41
click at [1121, 127] on div at bounding box center [1118, 132] width 33 height 17
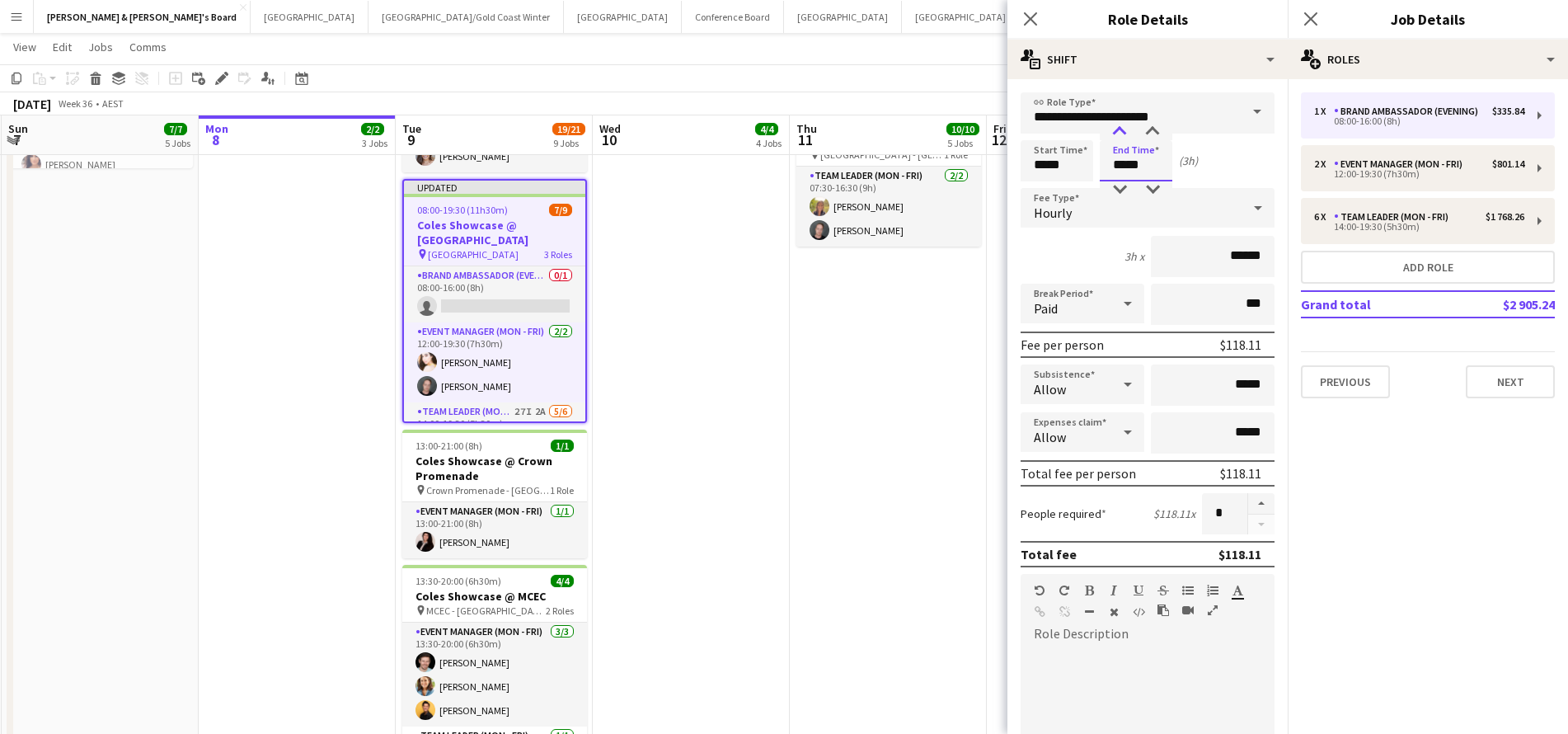
click at [1121, 127] on div at bounding box center [1118, 132] width 33 height 17
click at [1156, 128] on div at bounding box center [1152, 132] width 33 height 17
type input "*****"
click at [1156, 128] on div at bounding box center [1152, 132] width 33 height 17
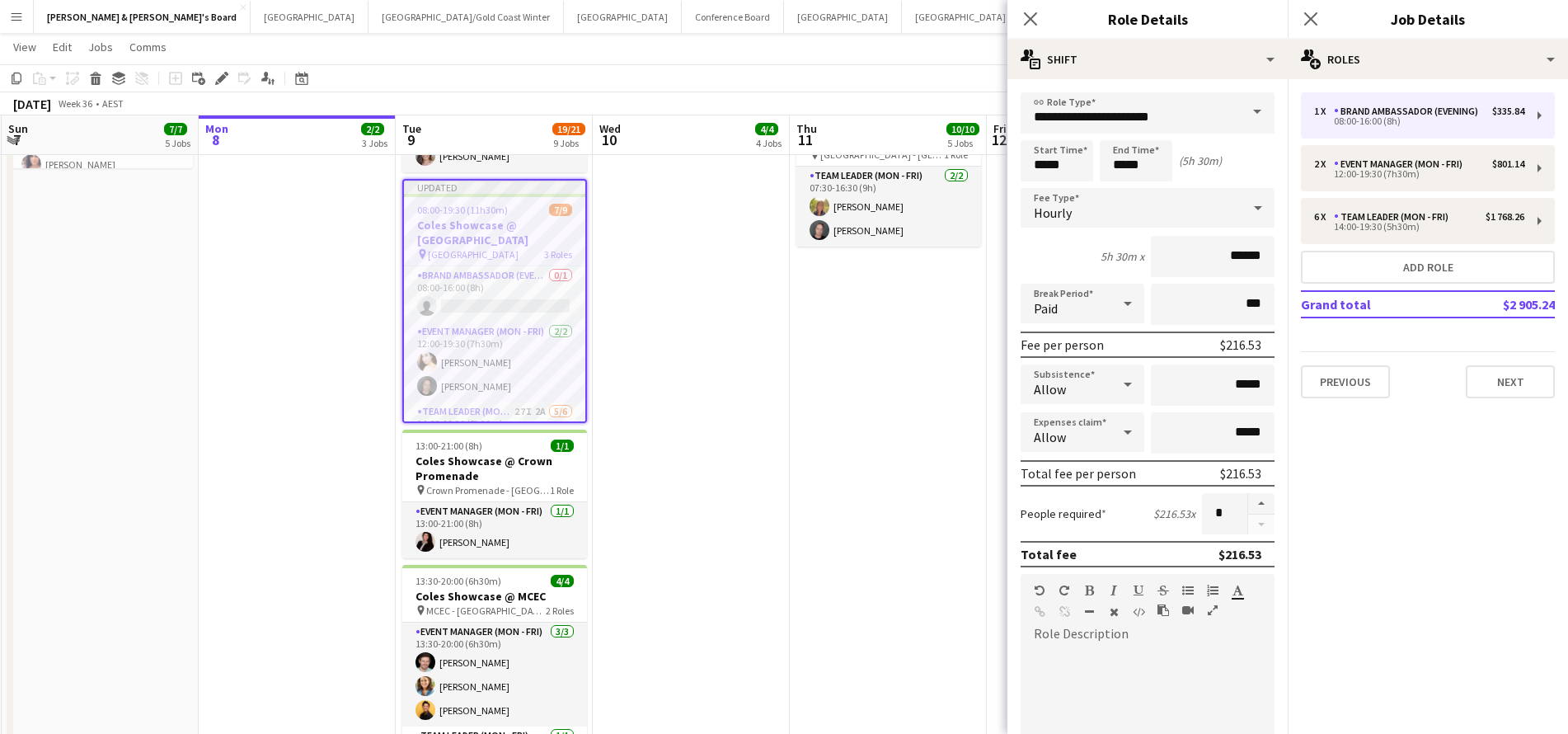
click at [841, 461] on app-date-cell "ANZ Falcon Watch pin Brisbane 06:00-12:00 (6h) 6/6 Coles Showcase @ MCEC pin MC…" at bounding box center [888, 312] width 197 height 1323
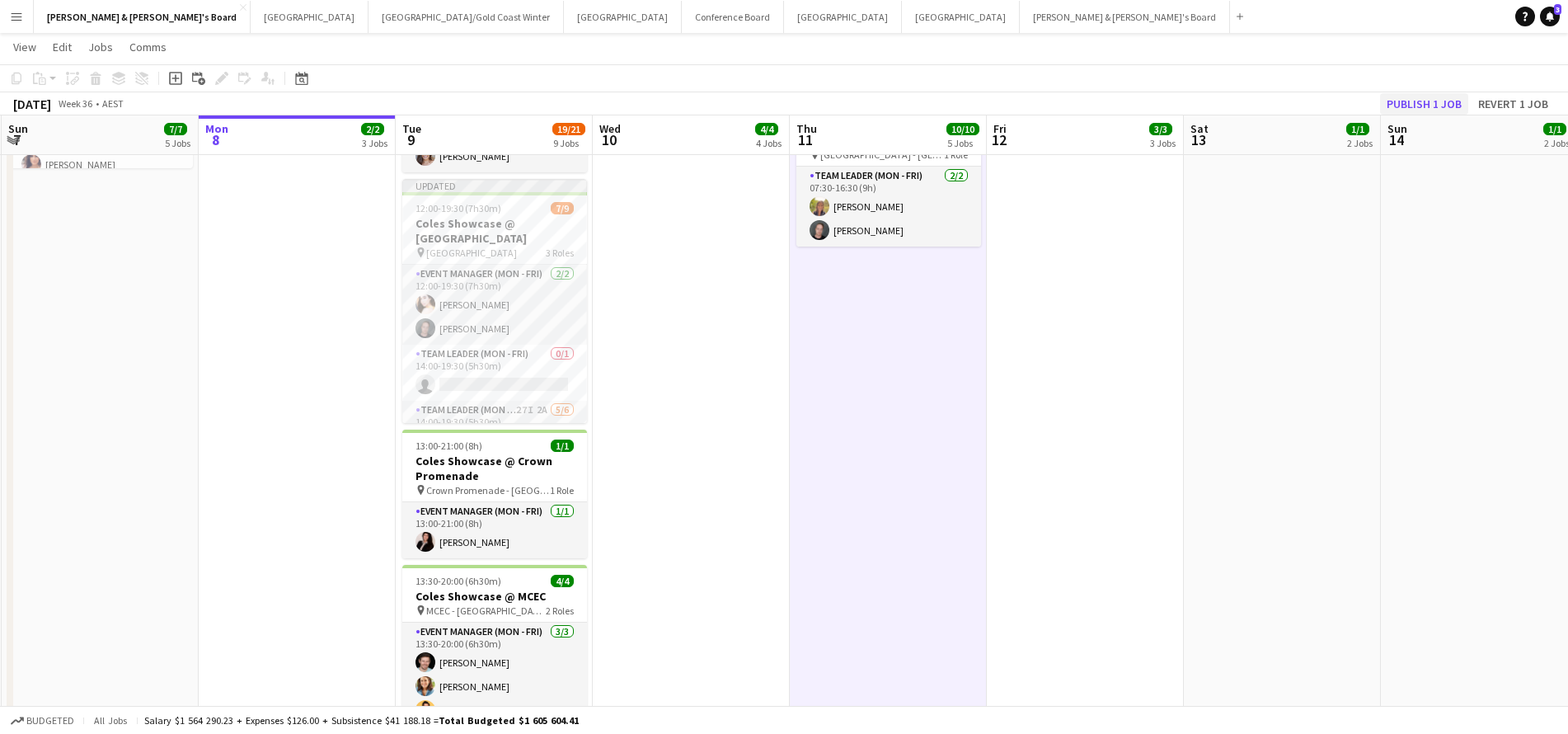
click at [1413, 105] on button "Publish 1 job" at bounding box center [1424, 104] width 89 height 22
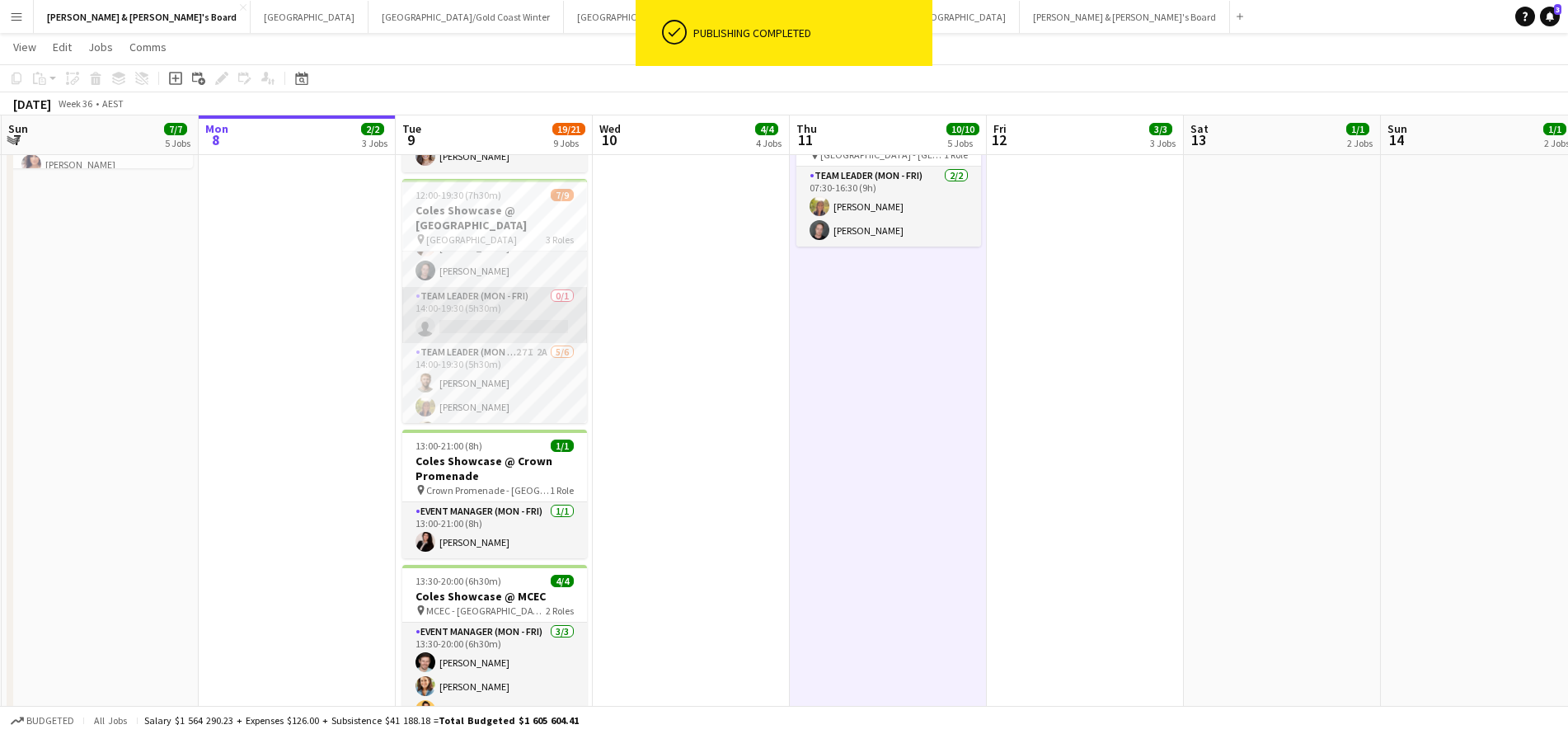
scroll to position [43, 0]
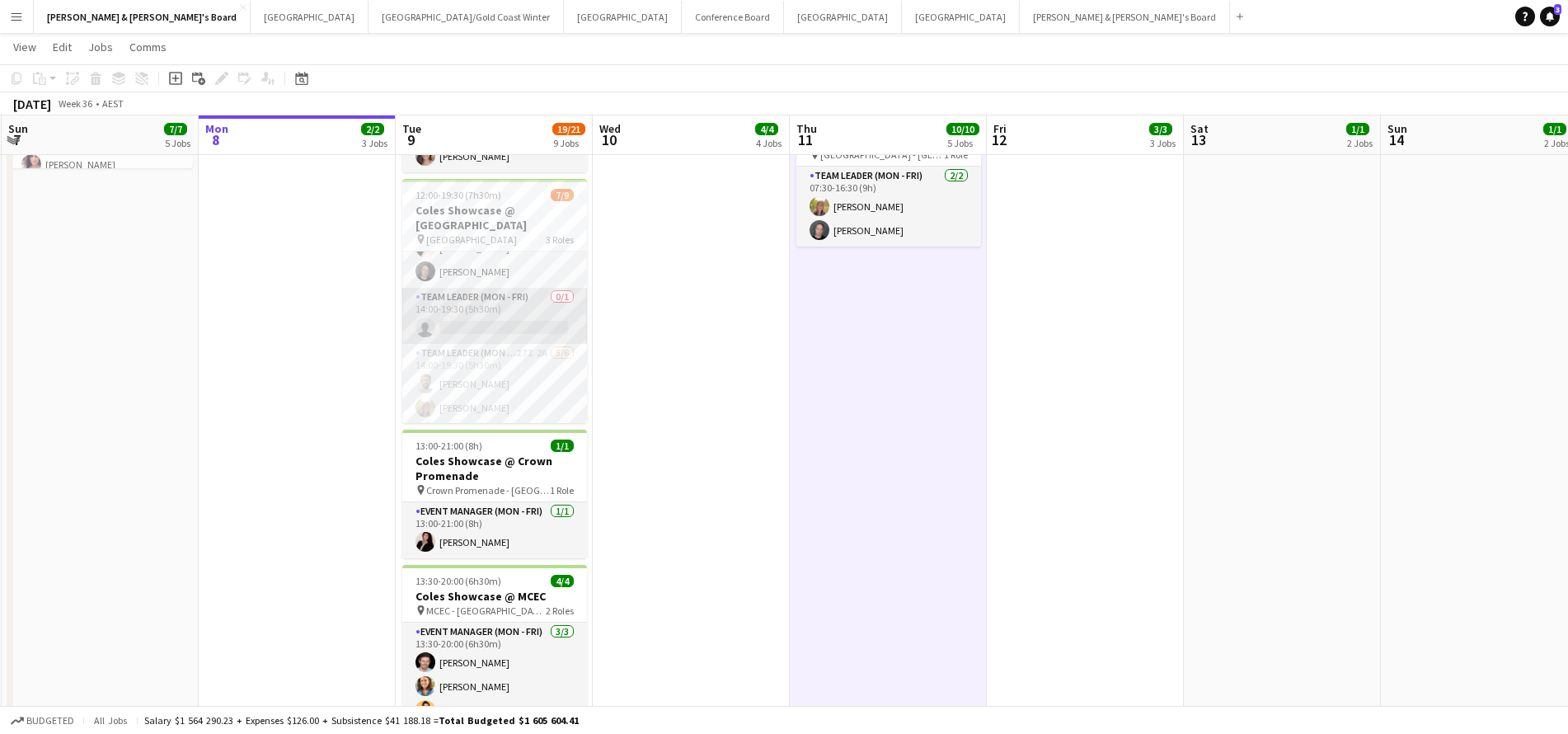
click at [528, 308] on app-card-role "Team Leader (Mon - Fri) 0/1 14:00-19:30 (5h30m) single-neutral-actions" at bounding box center [494, 315] width 185 height 56
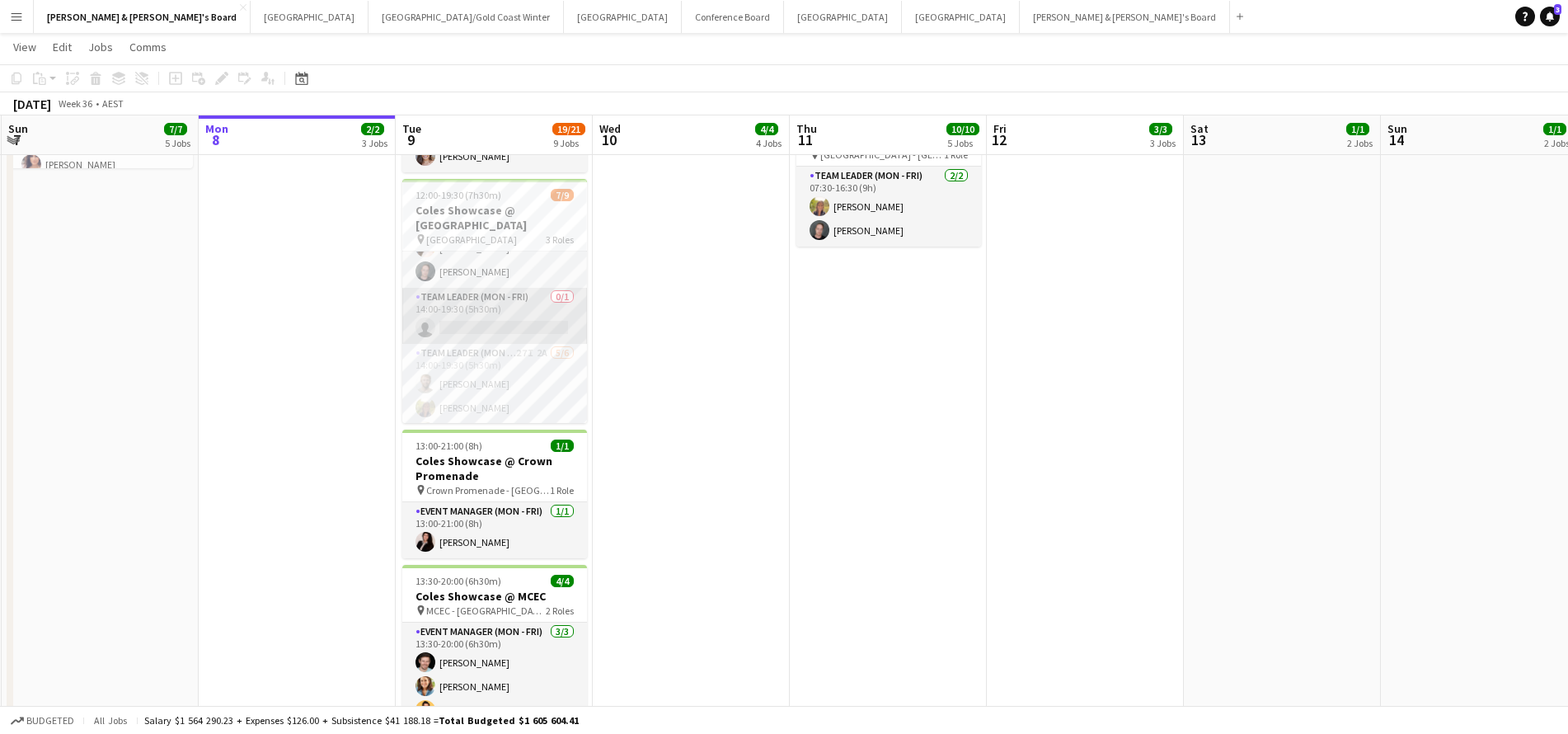
click at [460, 312] on app-card-role "Team Leader (Mon - Fri) 0/1 14:00-19:30 (5h30m) single-neutral-actions" at bounding box center [494, 315] width 185 height 56
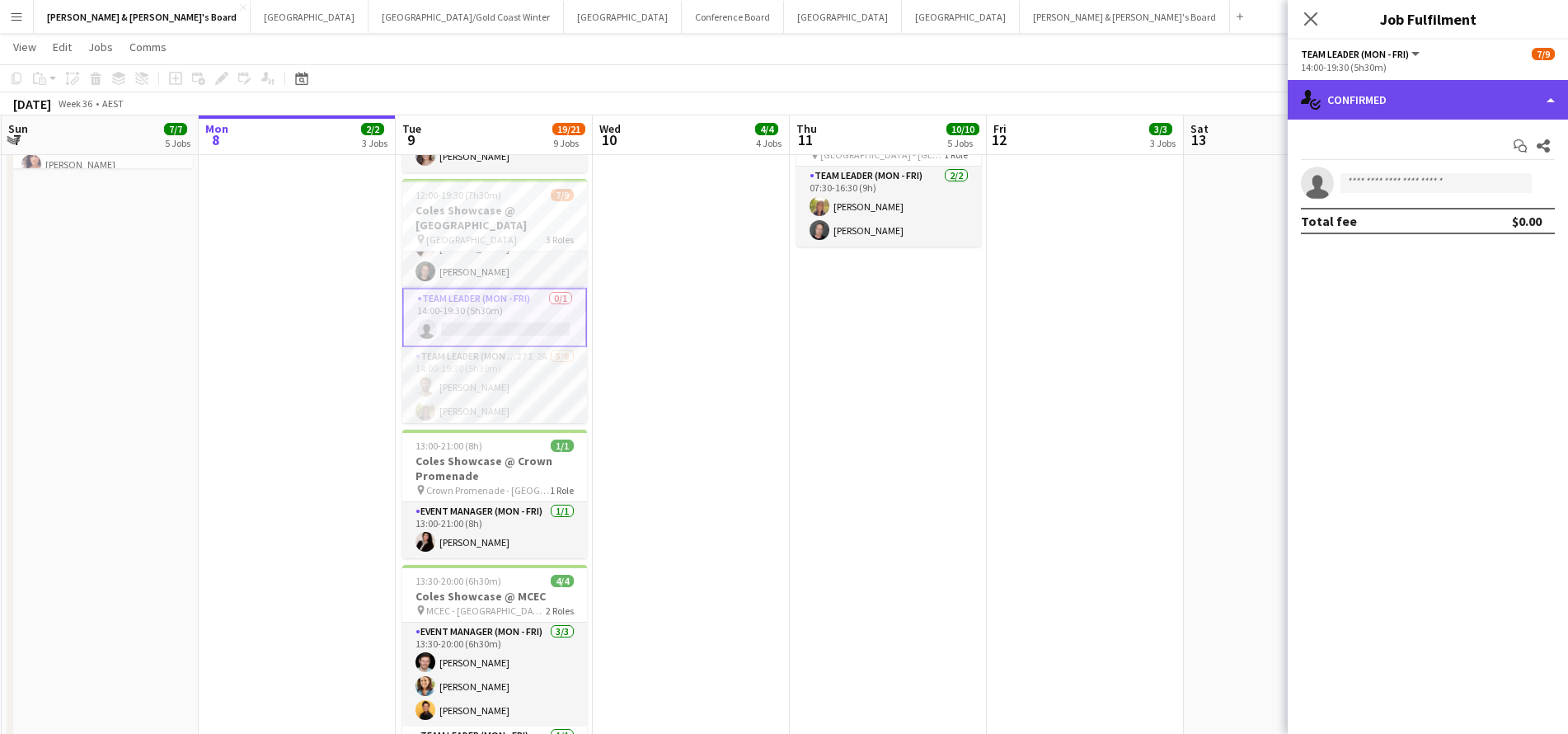
click at [1375, 107] on div "single-neutral-actions-check-2 Confirmed" at bounding box center [1427, 99] width 280 height 39
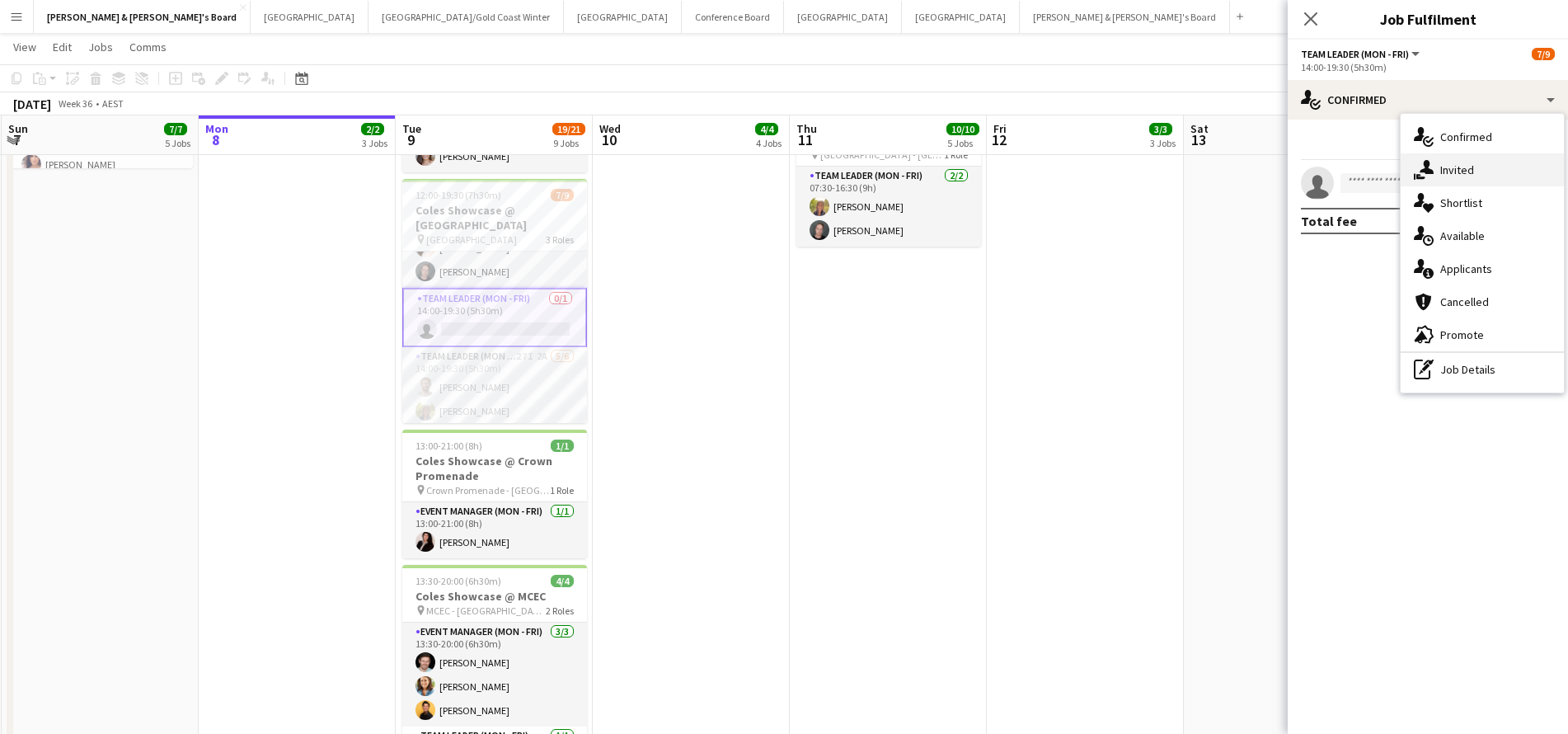
click at [1485, 181] on div "single-neutral-actions-share-1 Invited" at bounding box center [1482, 169] width 163 height 33
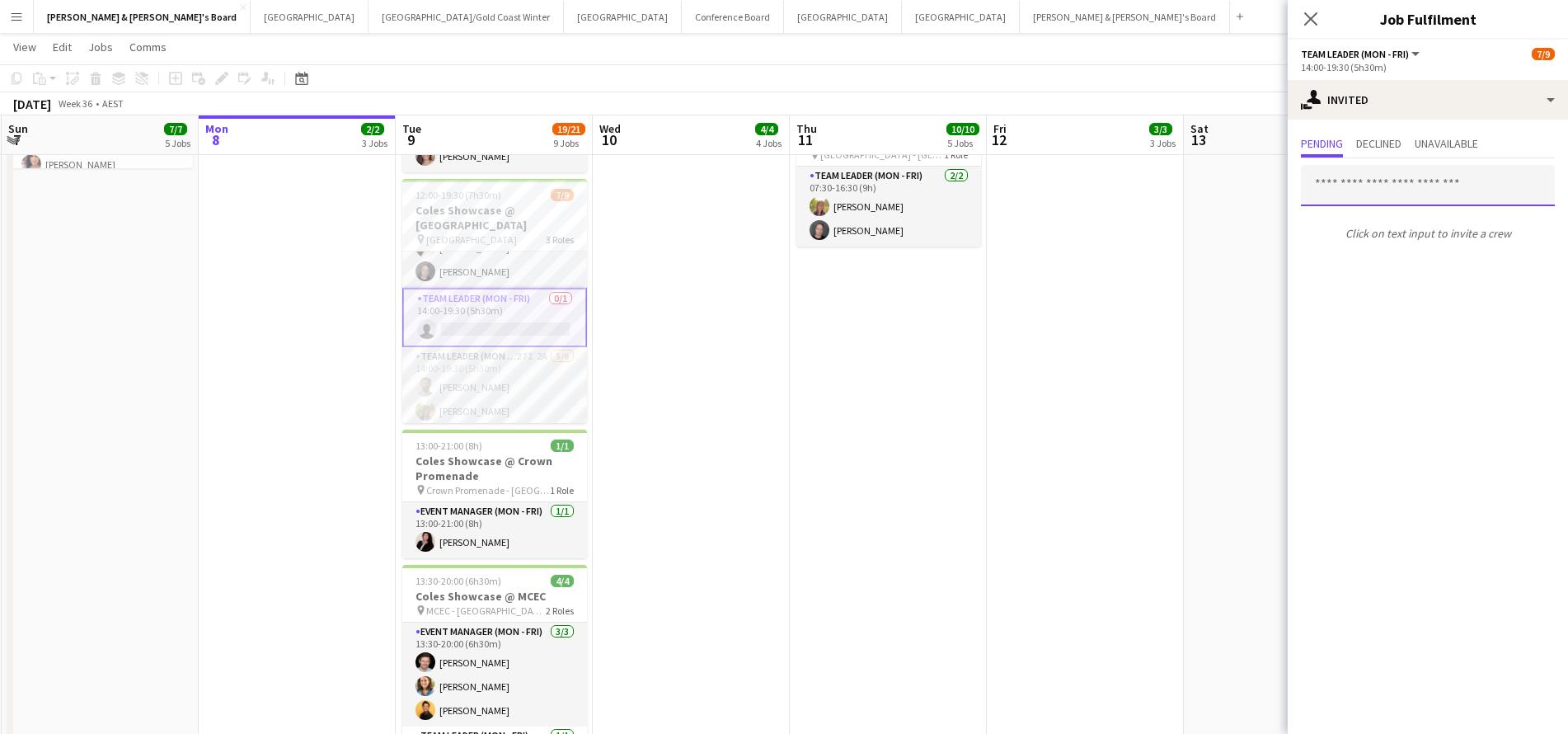
click at [1372, 192] on input "text" at bounding box center [1428, 185] width 254 height 41
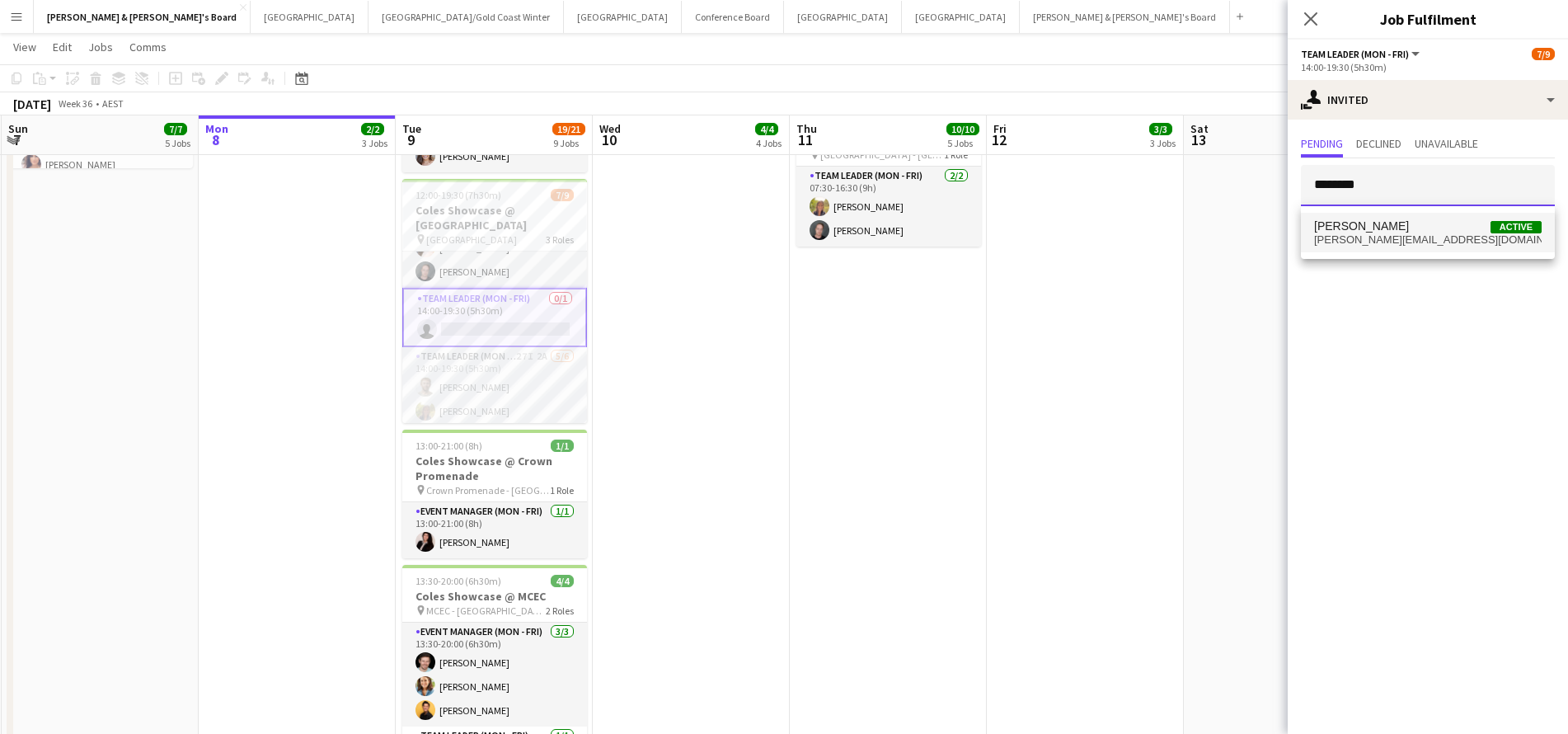
type input "********"
click at [1393, 235] on span "chrissie_leigh@yahoo.com" at bounding box center [1428, 240] width 227 height 13
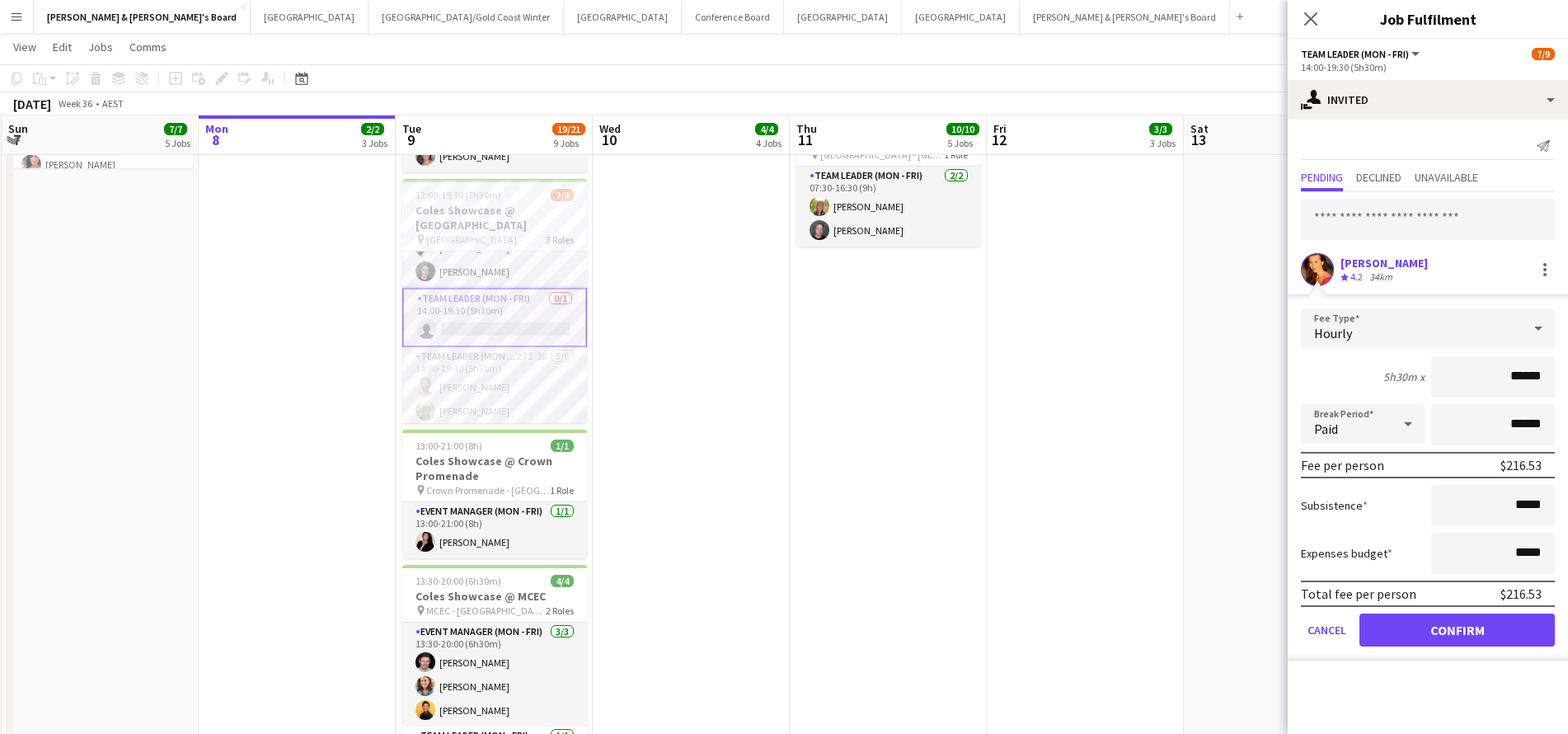
click at [1396, 614] on button "Confirm" at bounding box center [1457, 630] width 196 height 33
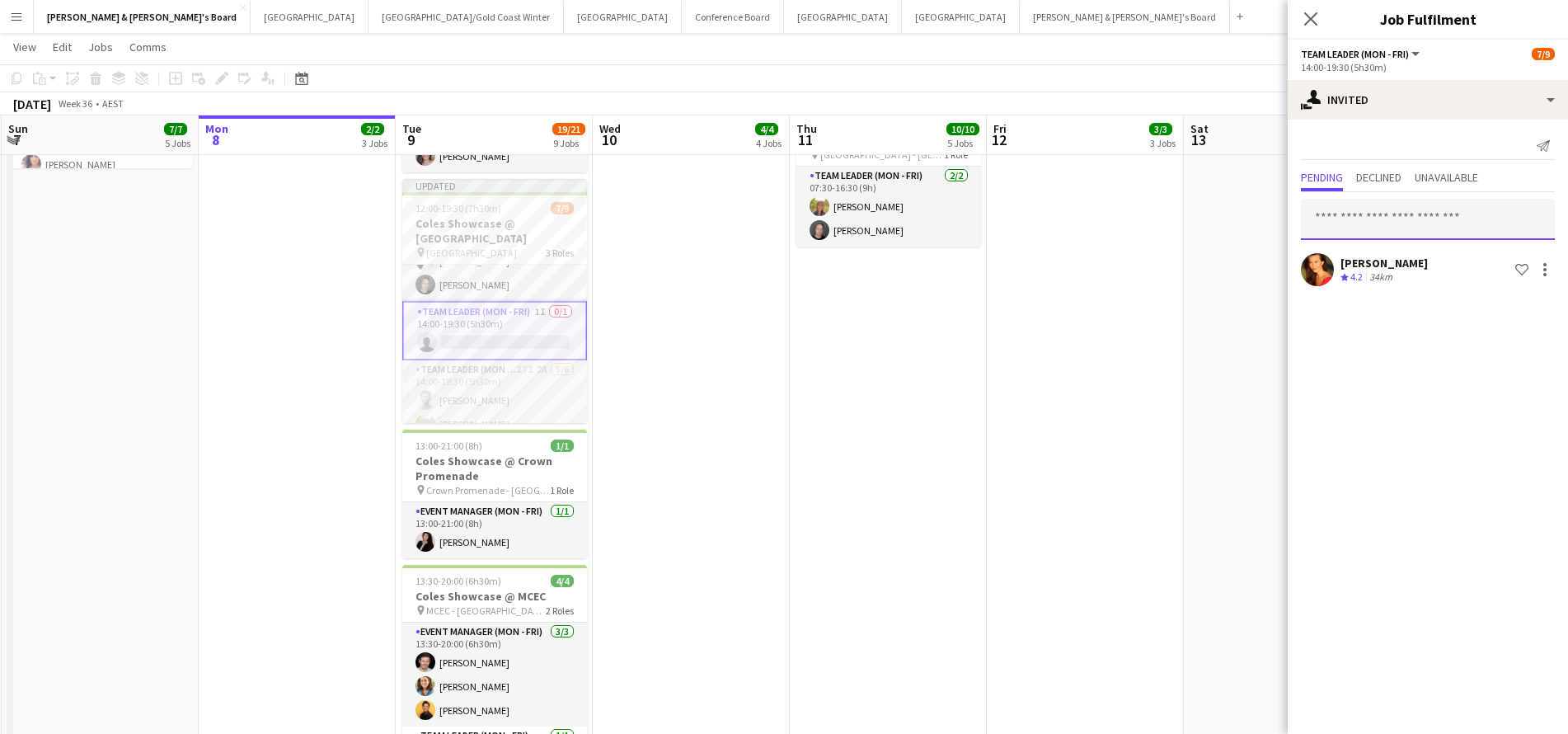
click at [1358, 233] on input "text" at bounding box center [1428, 219] width 254 height 41
type input "*********"
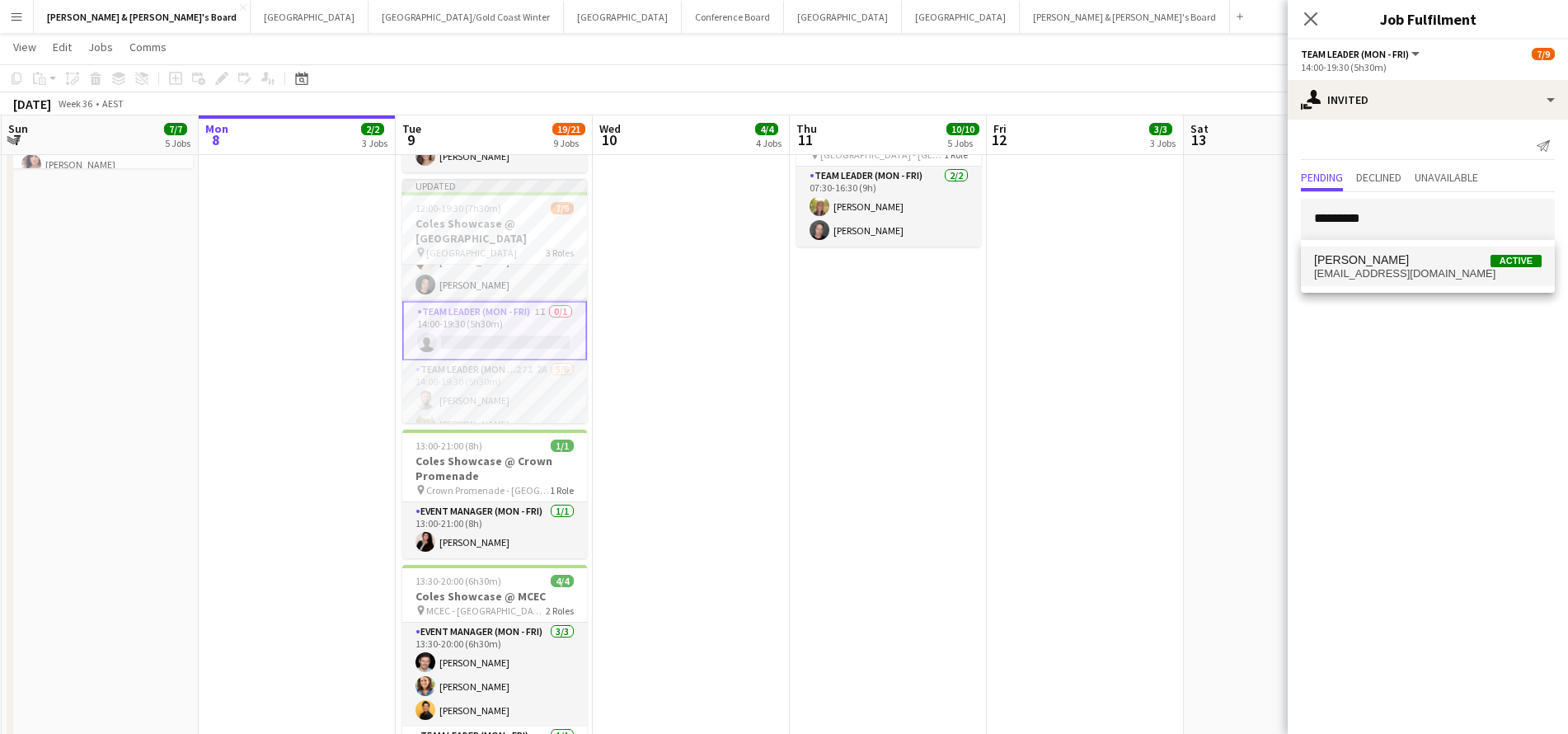
click at [1409, 279] on mat-option "Emily Lewis Active emilyjanelewis95@gmail.com" at bounding box center [1428, 266] width 254 height 39
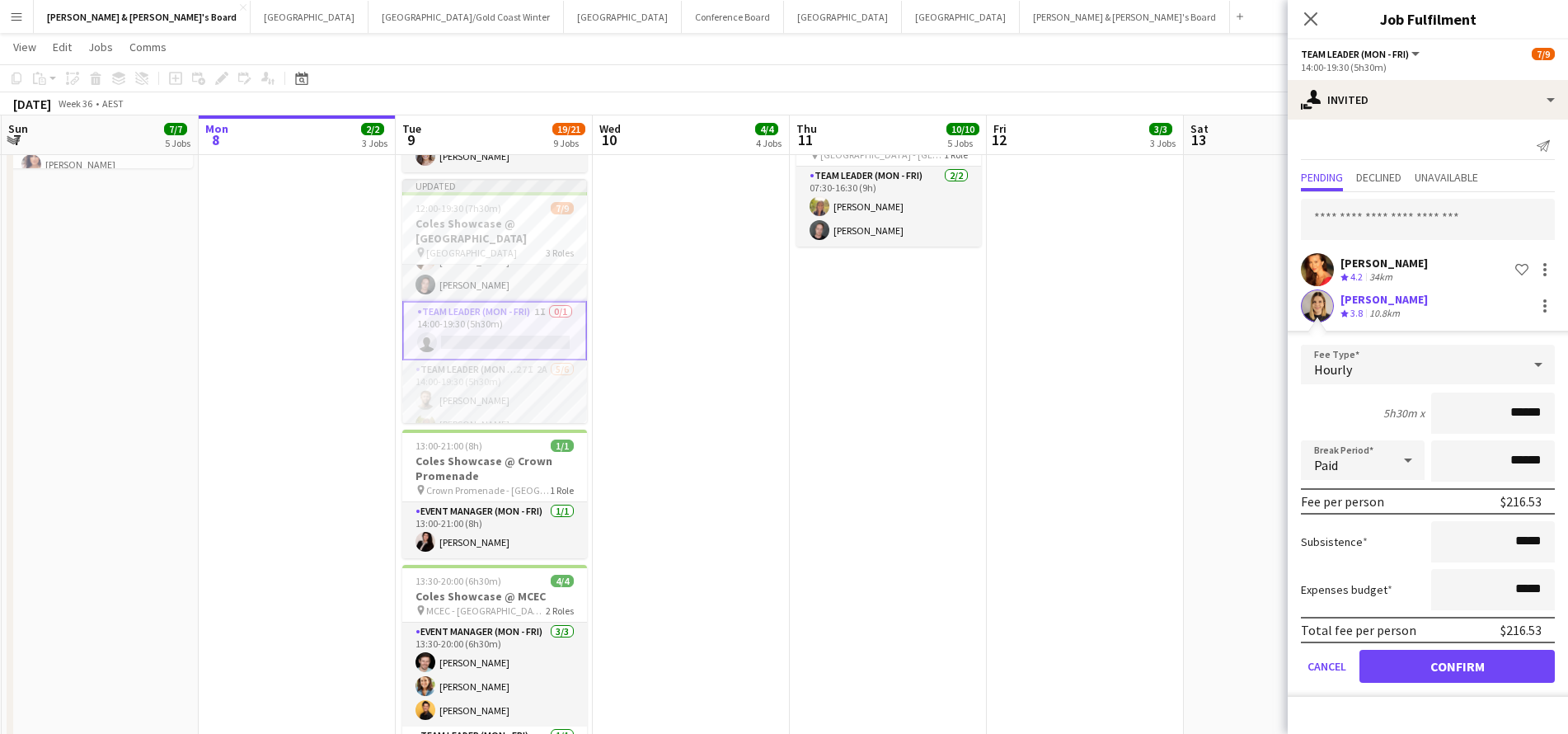
click at [1414, 663] on button "Confirm" at bounding box center [1457, 665] width 196 height 33
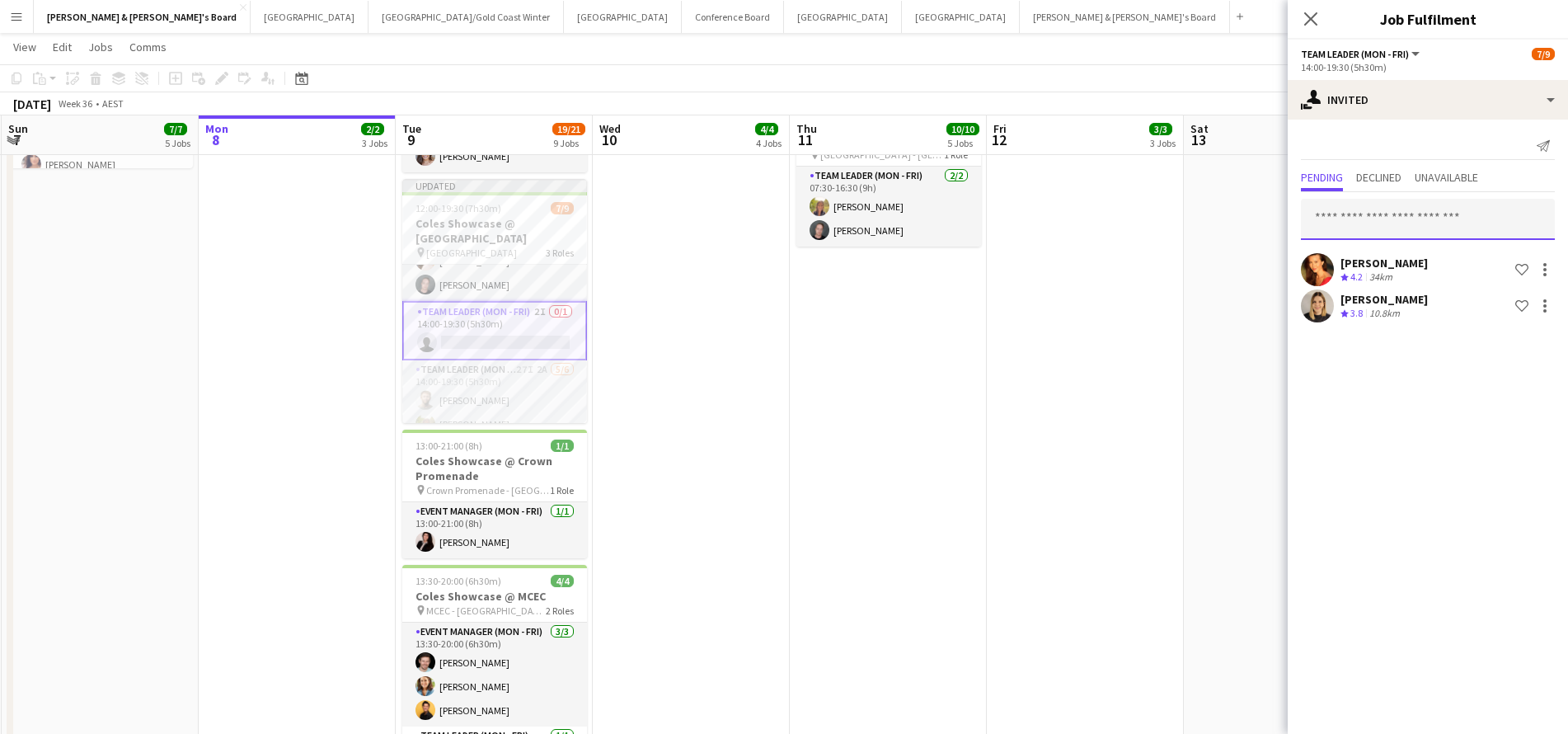
click at [1352, 209] on input "text" at bounding box center [1428, 219] width 254 height 41
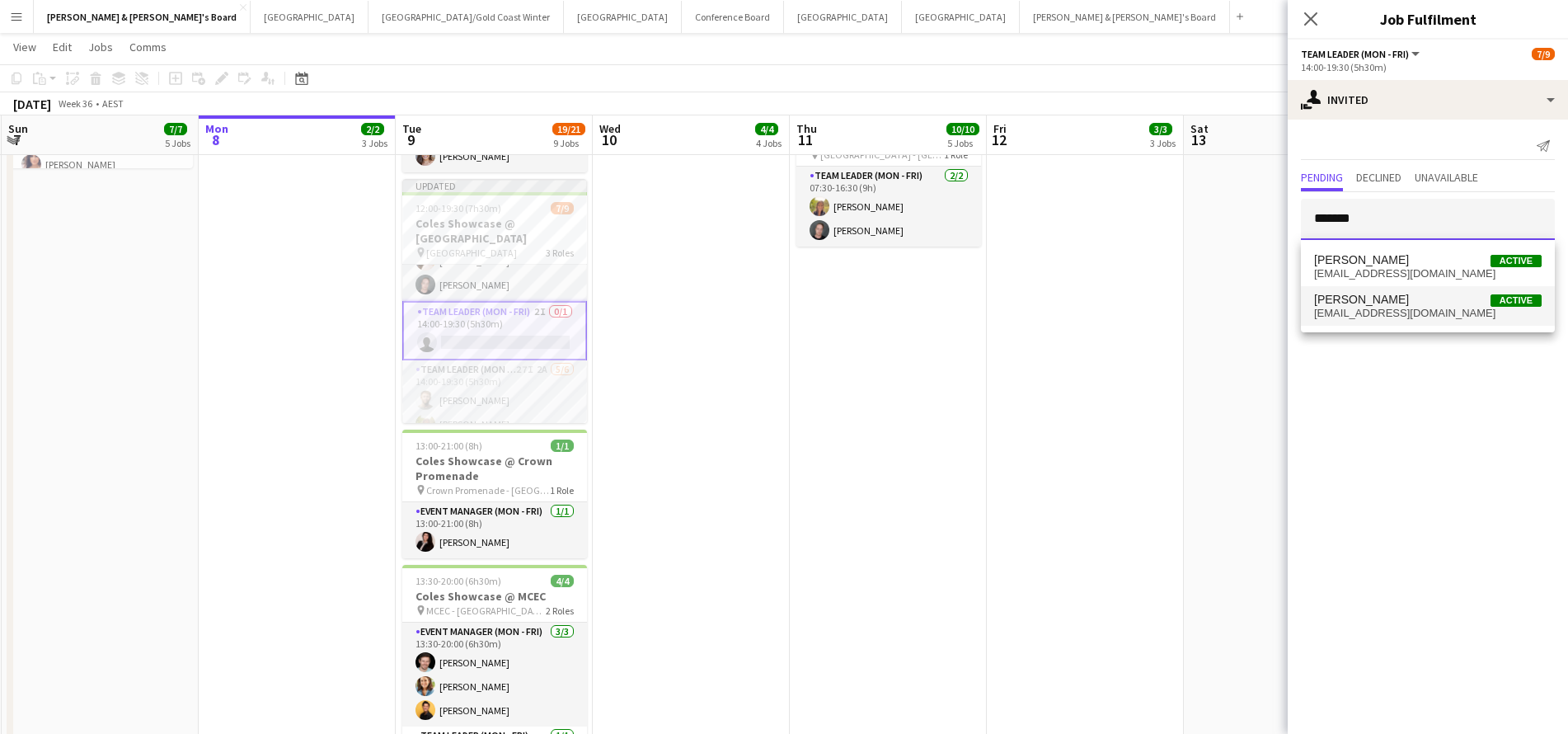
type input "*******"
click at [1383, 311] on span "cassidyrosed@gmail.com" at bounding box center [1428, 313] width 227 height 13
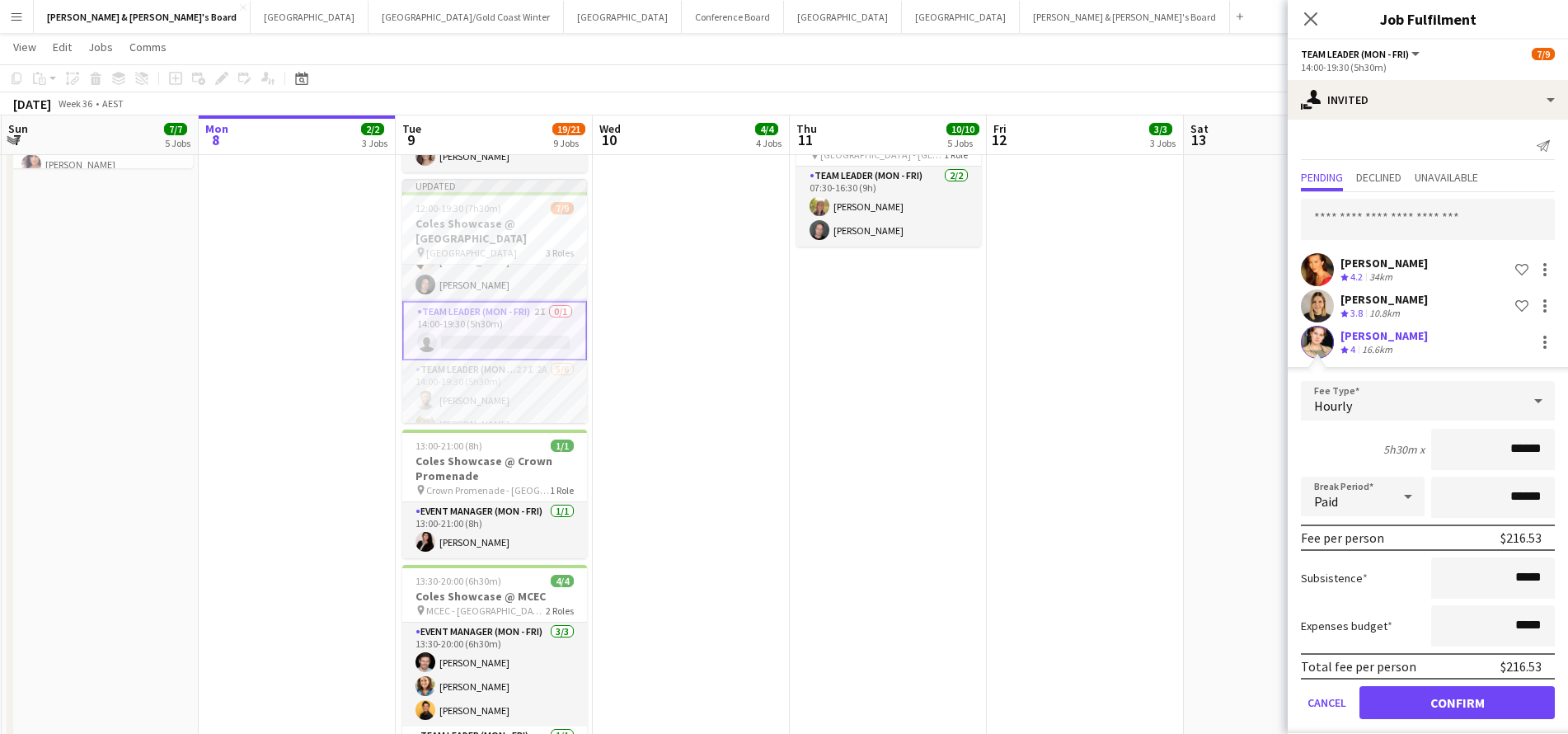
click at [1403, 700] on button "Confirm" at bounding box center [1457, 701] width 196 height 33
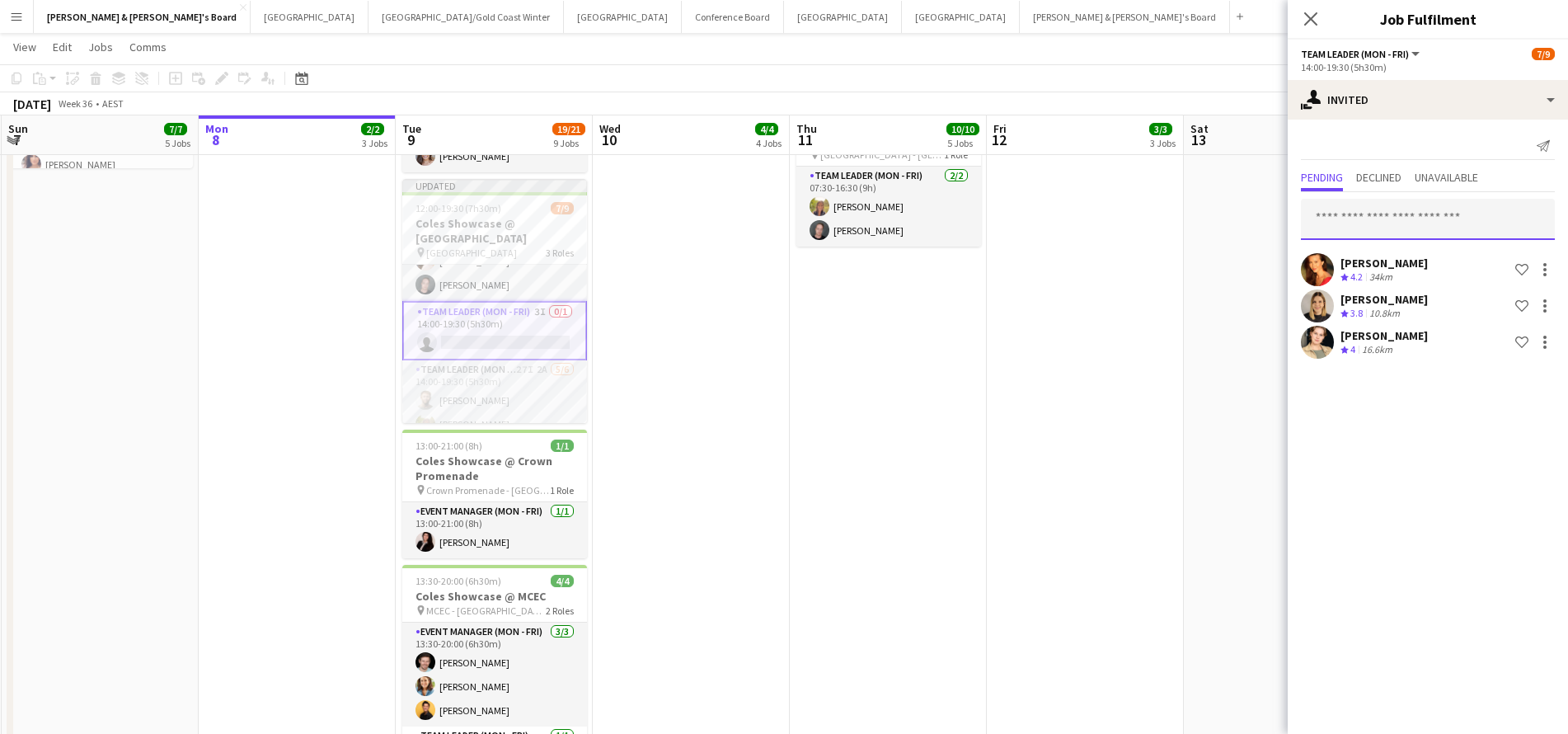
click at [1378, 226] on input "text" at bounding box center [1428, 219] width 254 height 41
type input "*******"
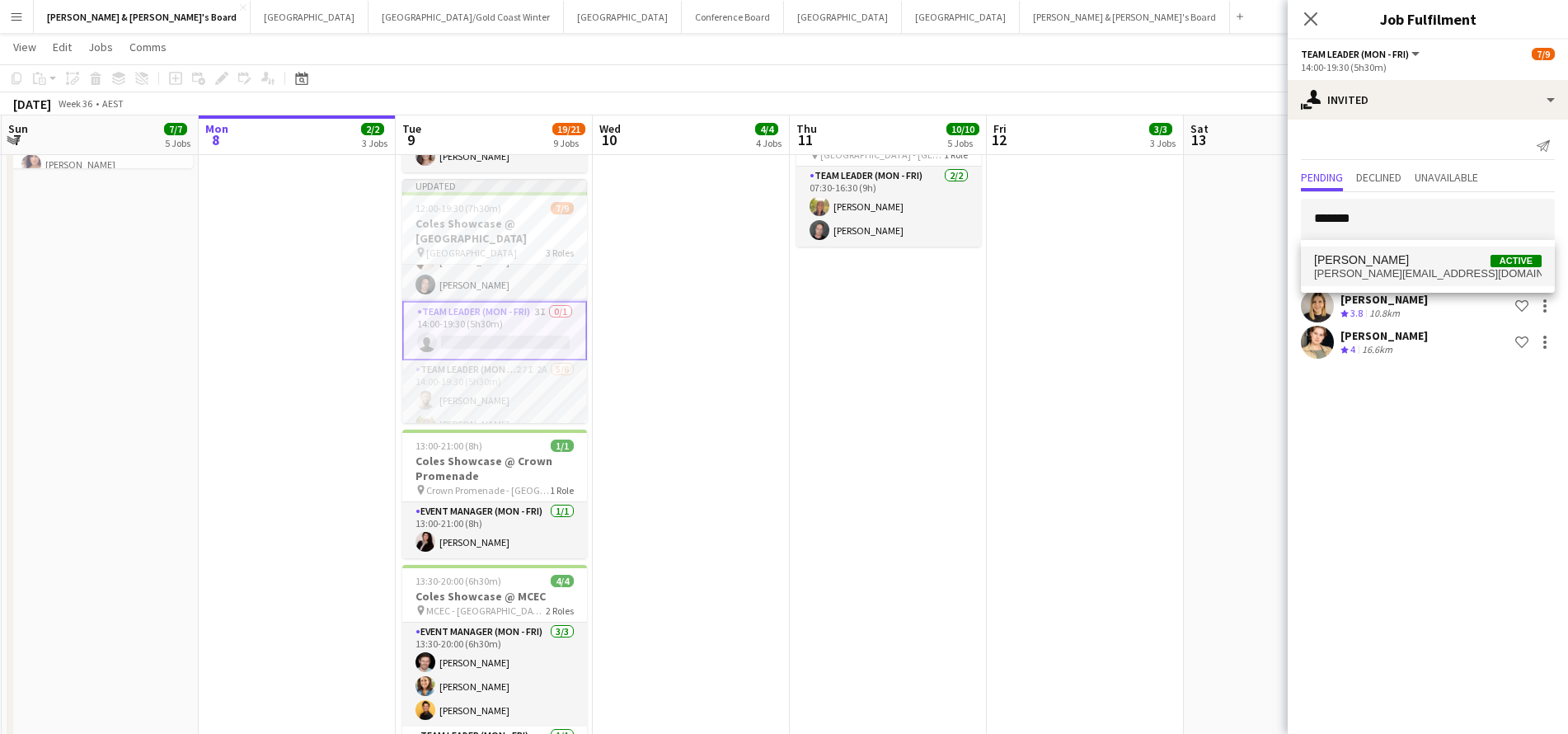
click at [1344, 261] on span "Lana Sprajcer" at bounding box center [1361, 260] width 94 height 14
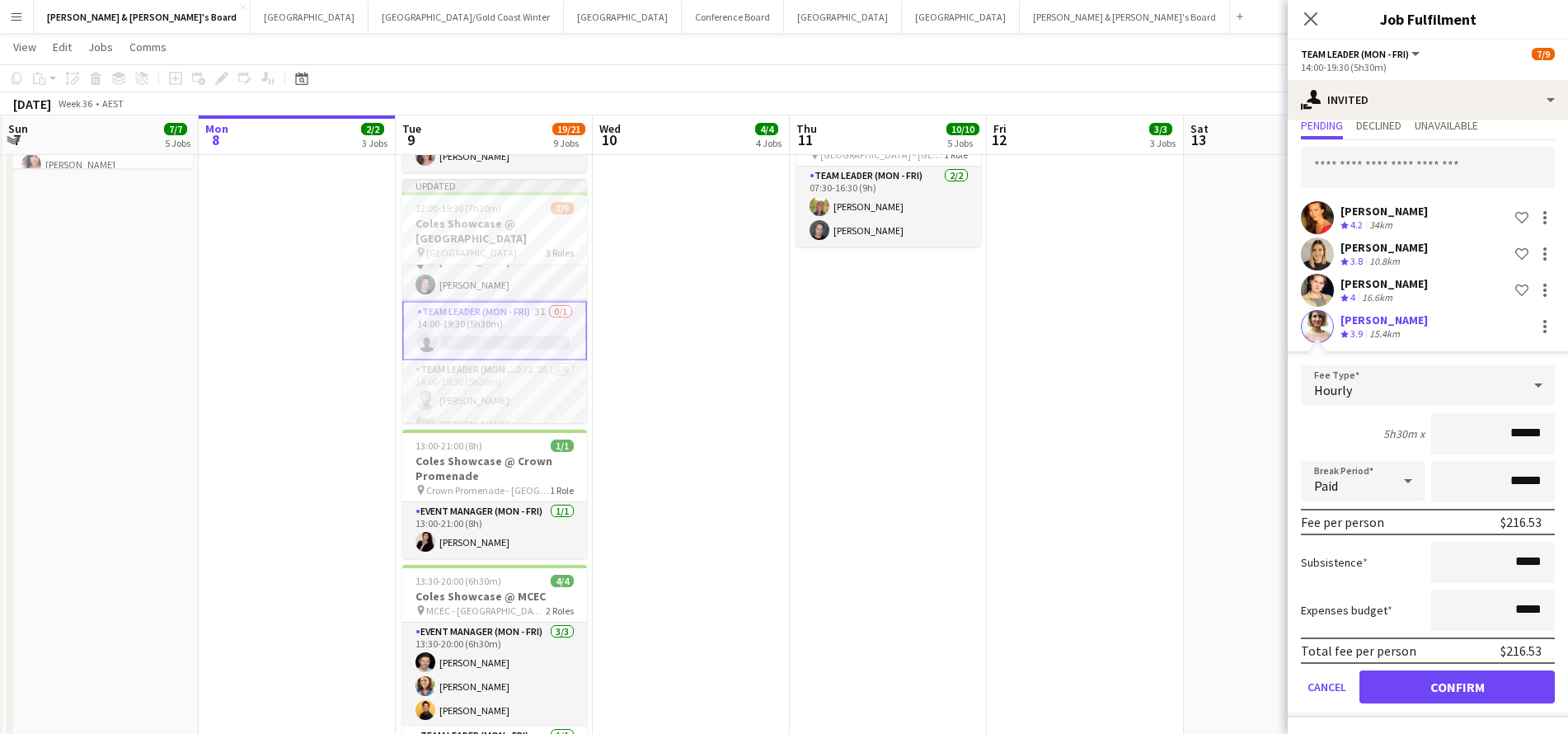
scroll to position [52, 0]
click at [1405, 692] on button "Confirm" at bounding box center [1457, 686] width 196 height 33
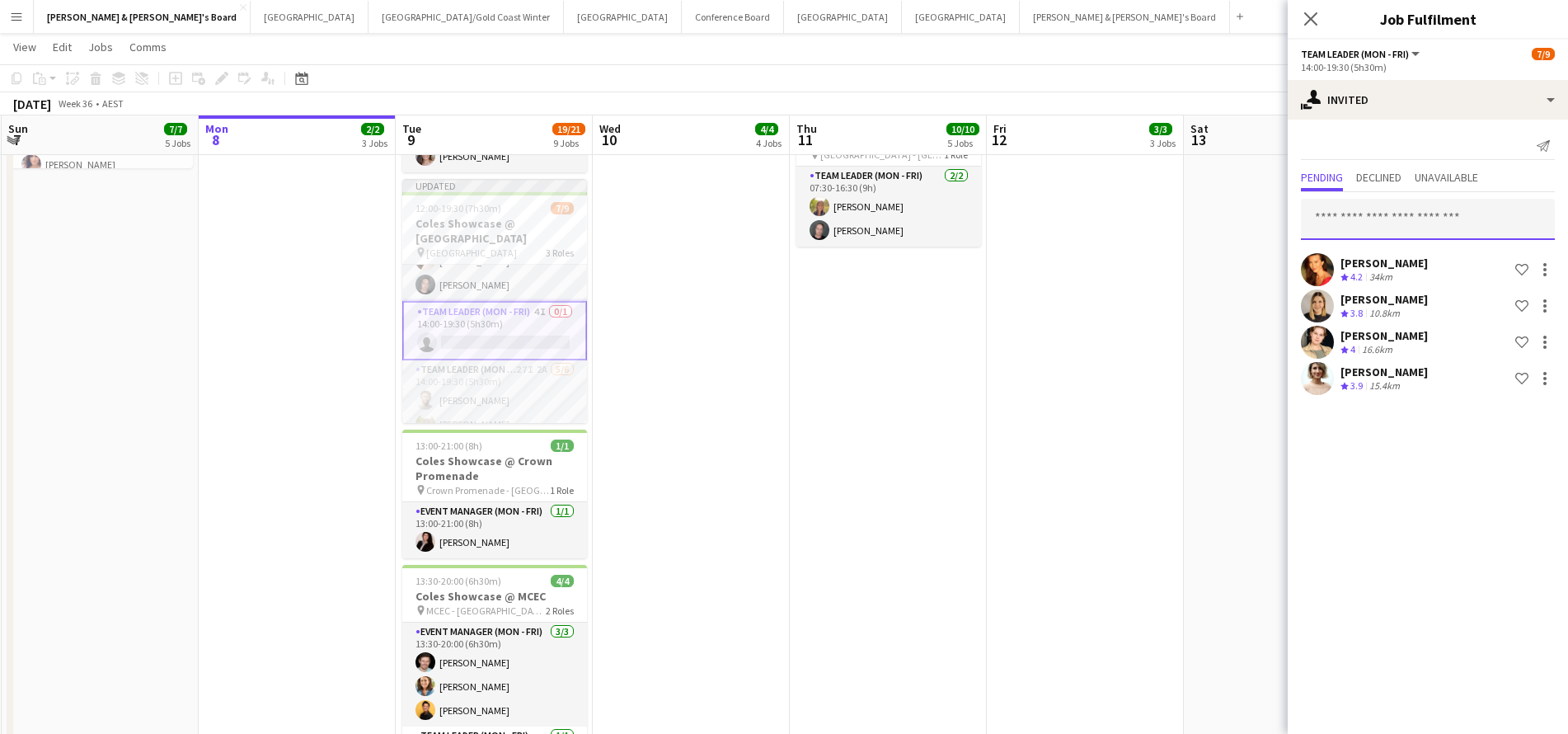
click at [1380, 216] on input "text" at bounding box center [1428, 219] width 254 height 41
type input "*******"
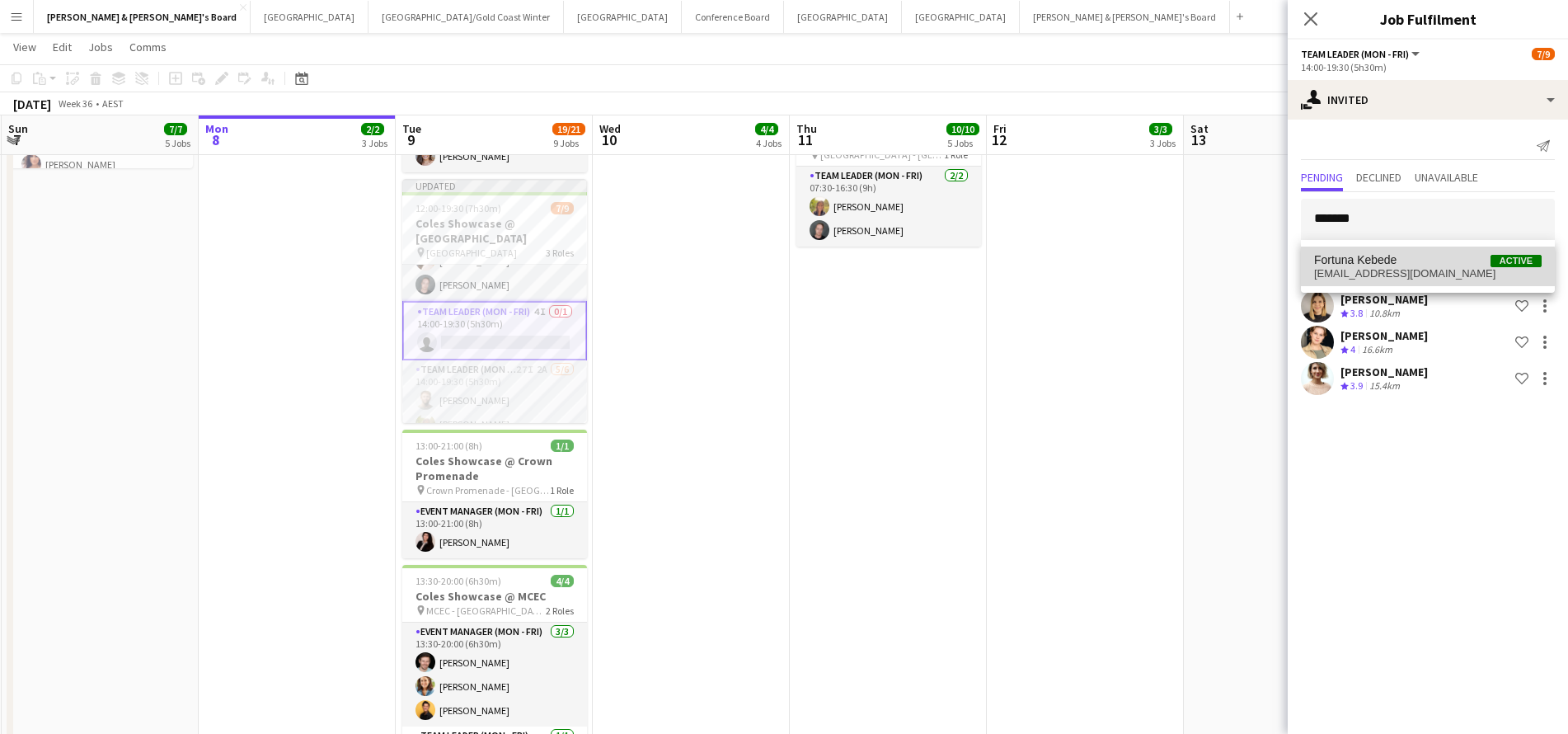
click at [1402, 270] on span "vintagemelt@gmail.com" at bounding box center [1428, 274] width 227 height 13
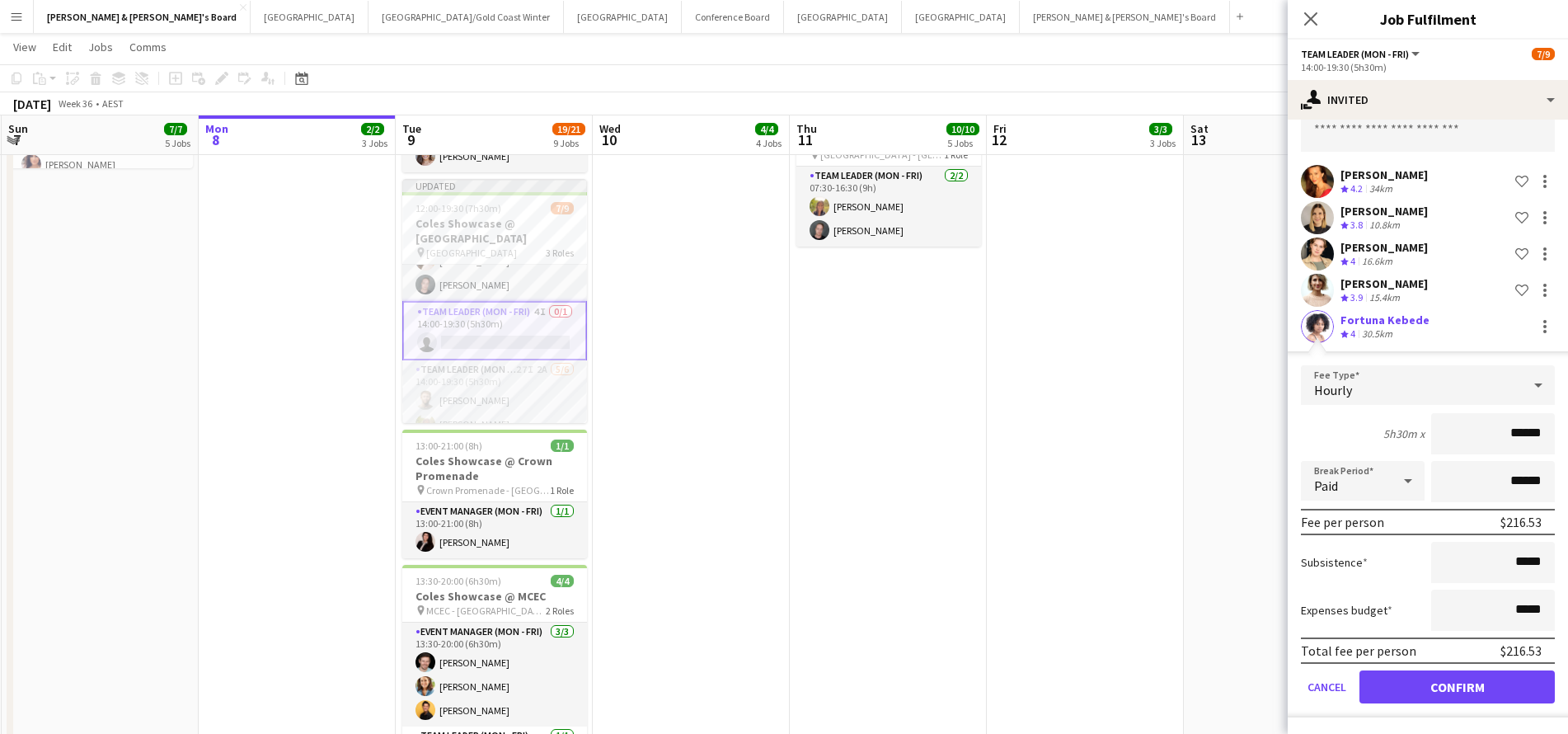
scroll to position [89, 0]
click at [1403, 686] on button "Confirm" at bounding box center [1457, 686] width 196 height 33
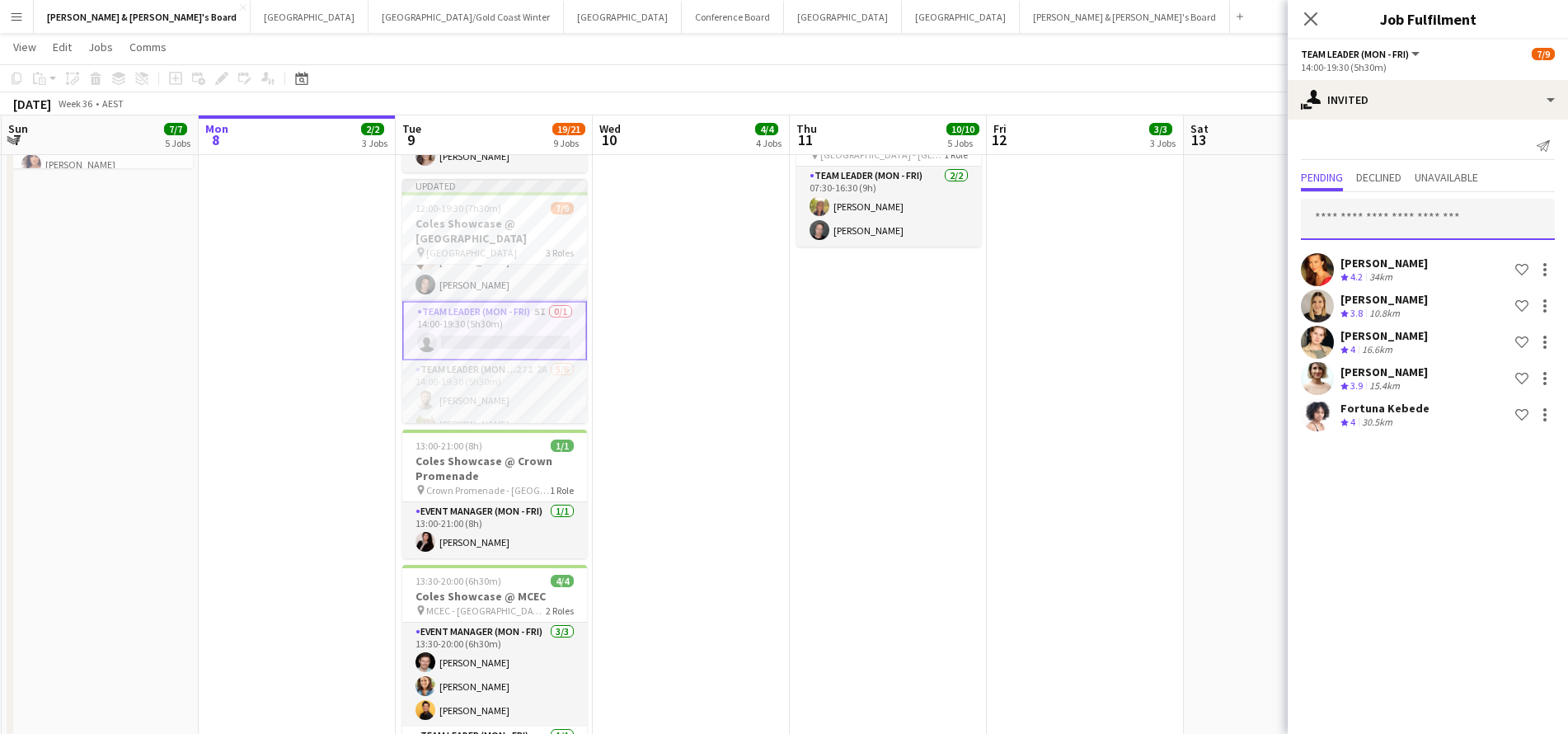
click at [1383, 218] on input "text" at bounding box center [1428, 219] width 254 height 41
type input "*********"
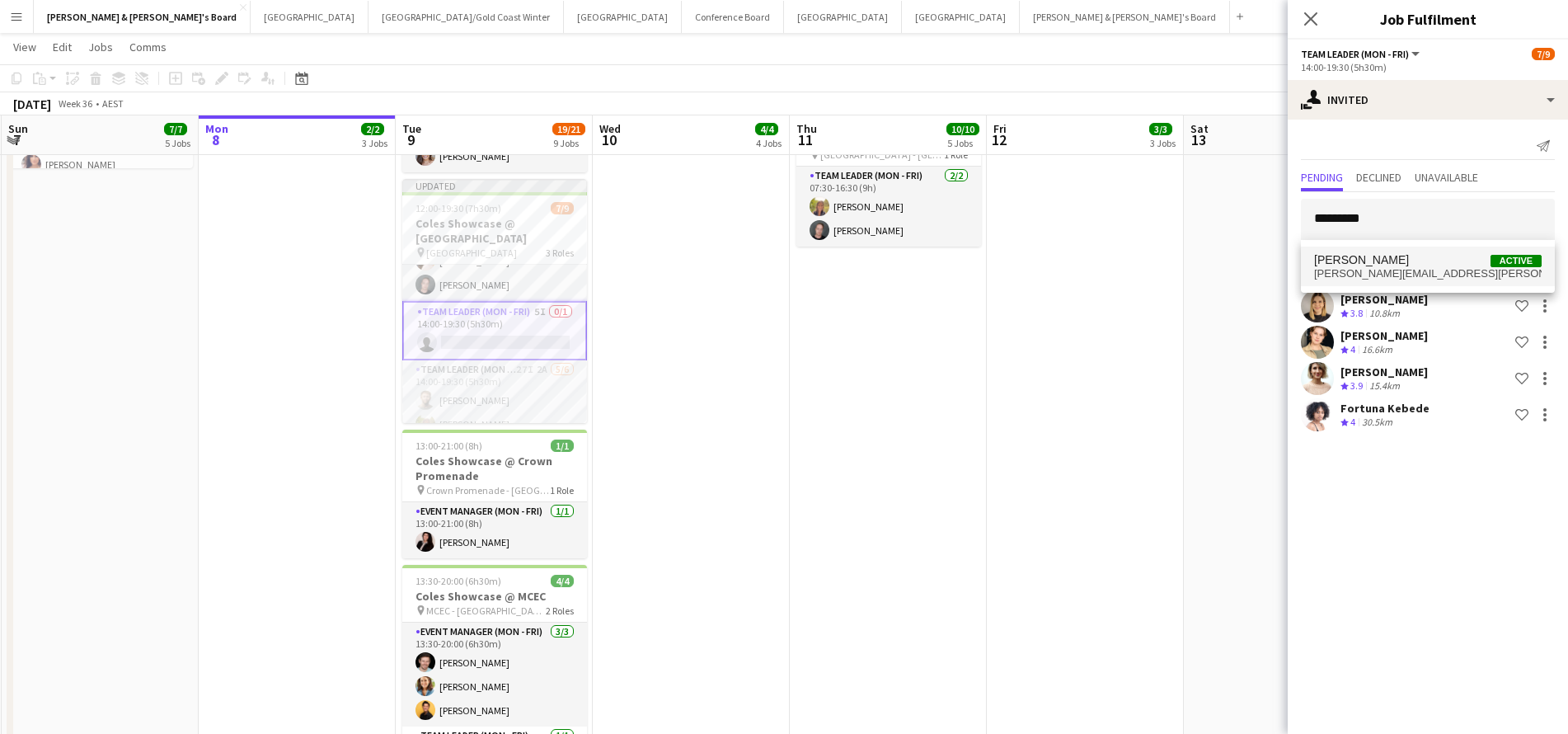
click at [1392, 268] on span "kathryn.e.farrell@gmail.com" at bounding box center [1428, 274] width 227 height 13
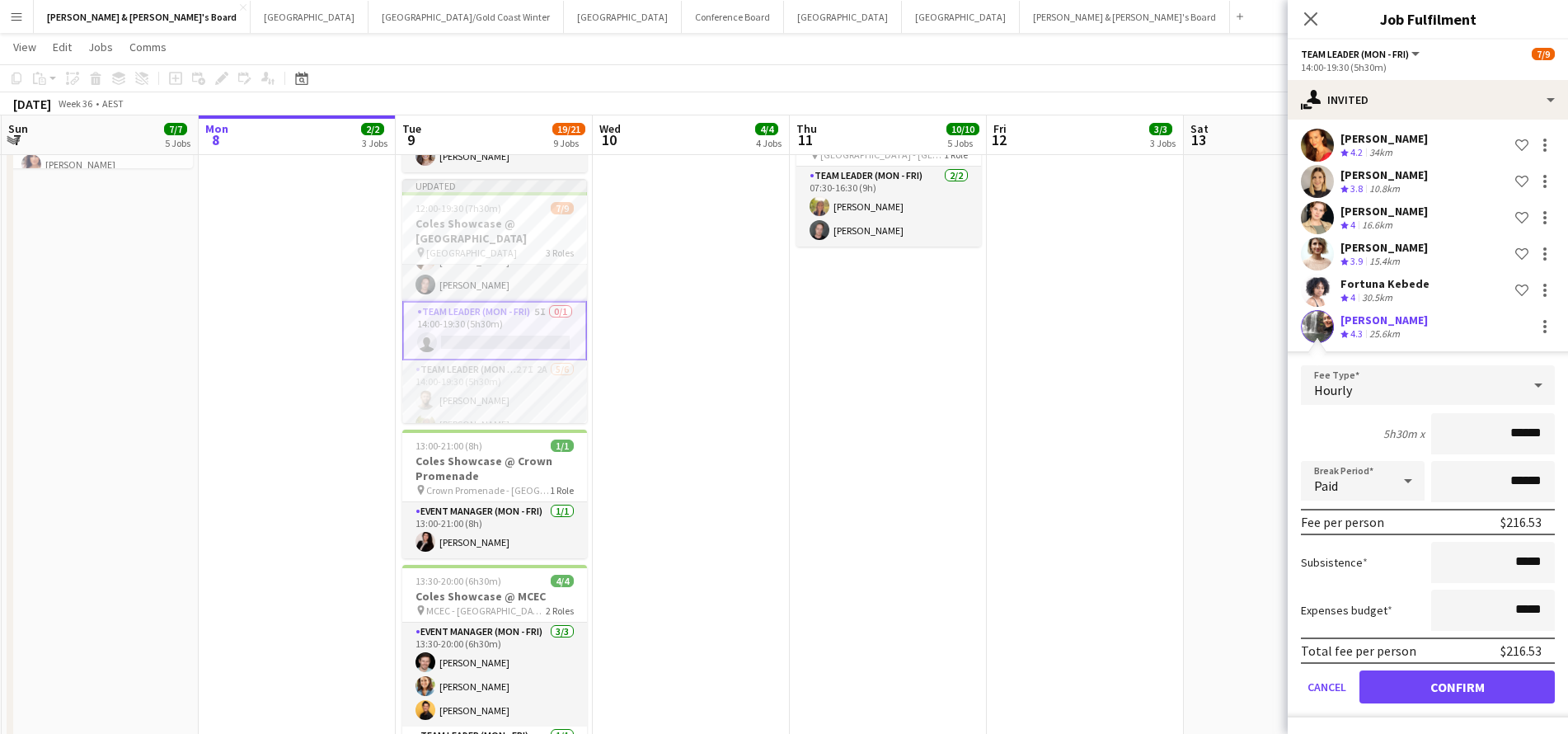
scroll to position [125, 0]
click at [1409, 683] on button "Confirm" at bounding box center [1457, 686] width 196 height 33
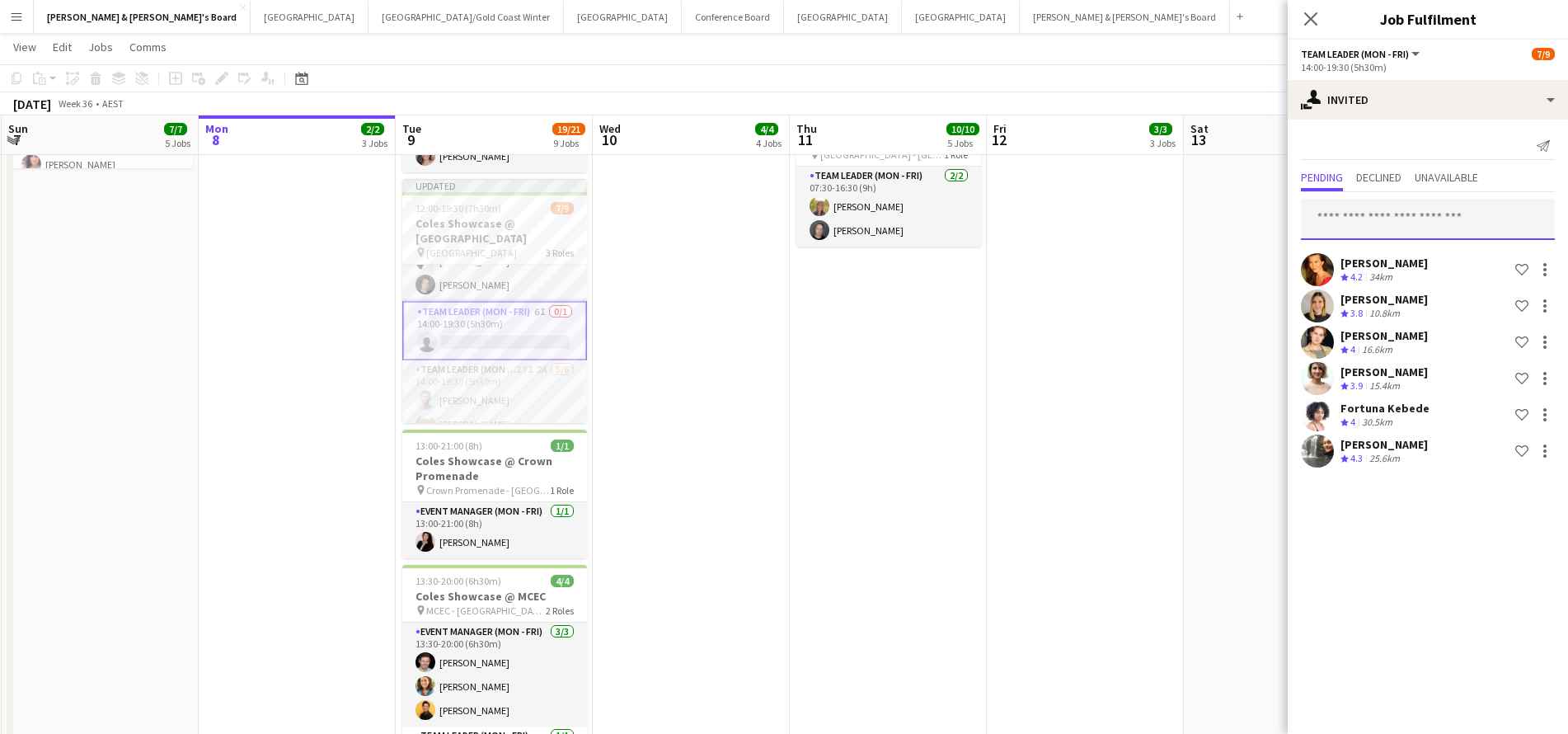
click at [1402, 222] on input "text" at bounding box center [1428, 219] width 254 height 41
type input "********"
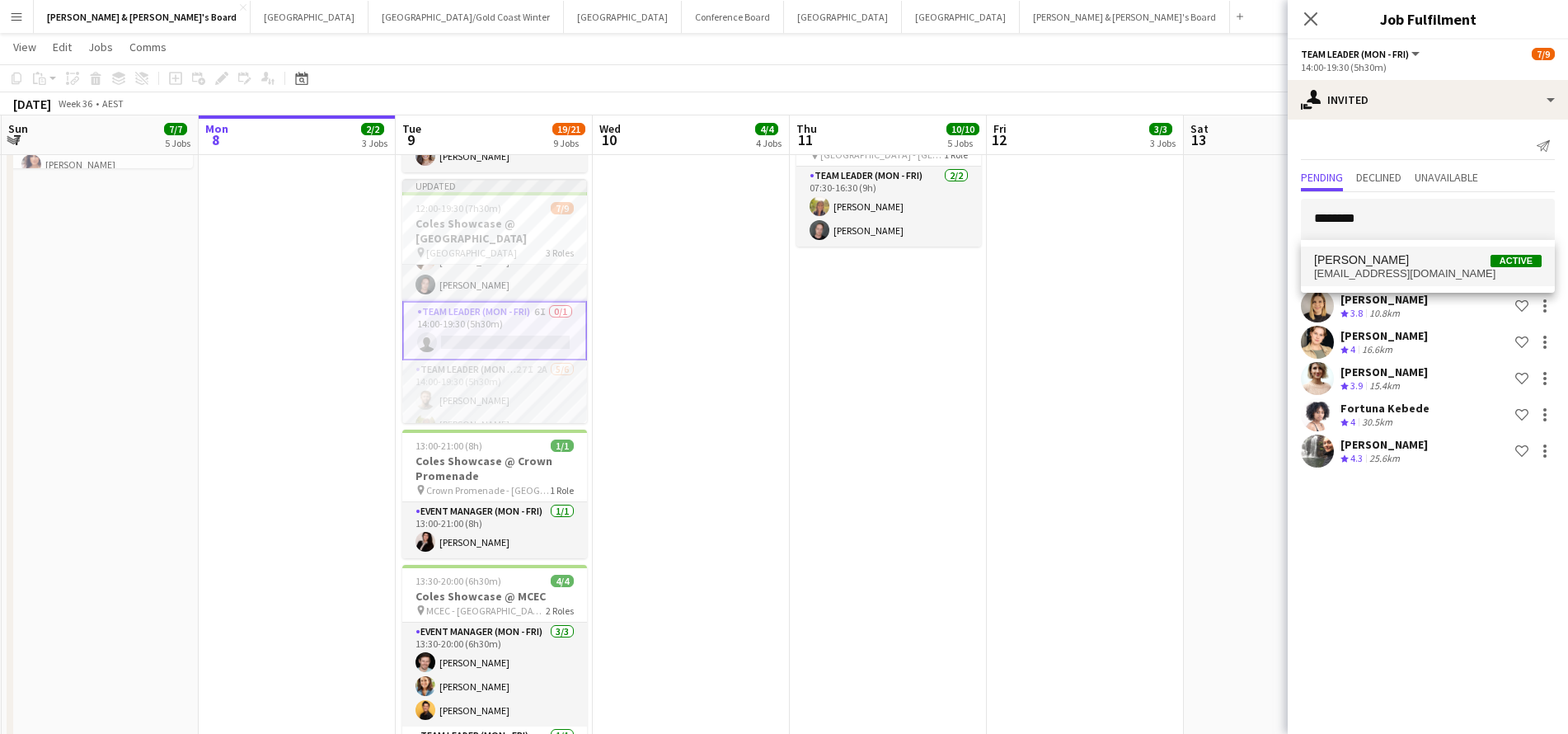
click at [1411, 263] on span "Lauren Brooker Active" at bounding box center [1428, 260] width 227 height 14
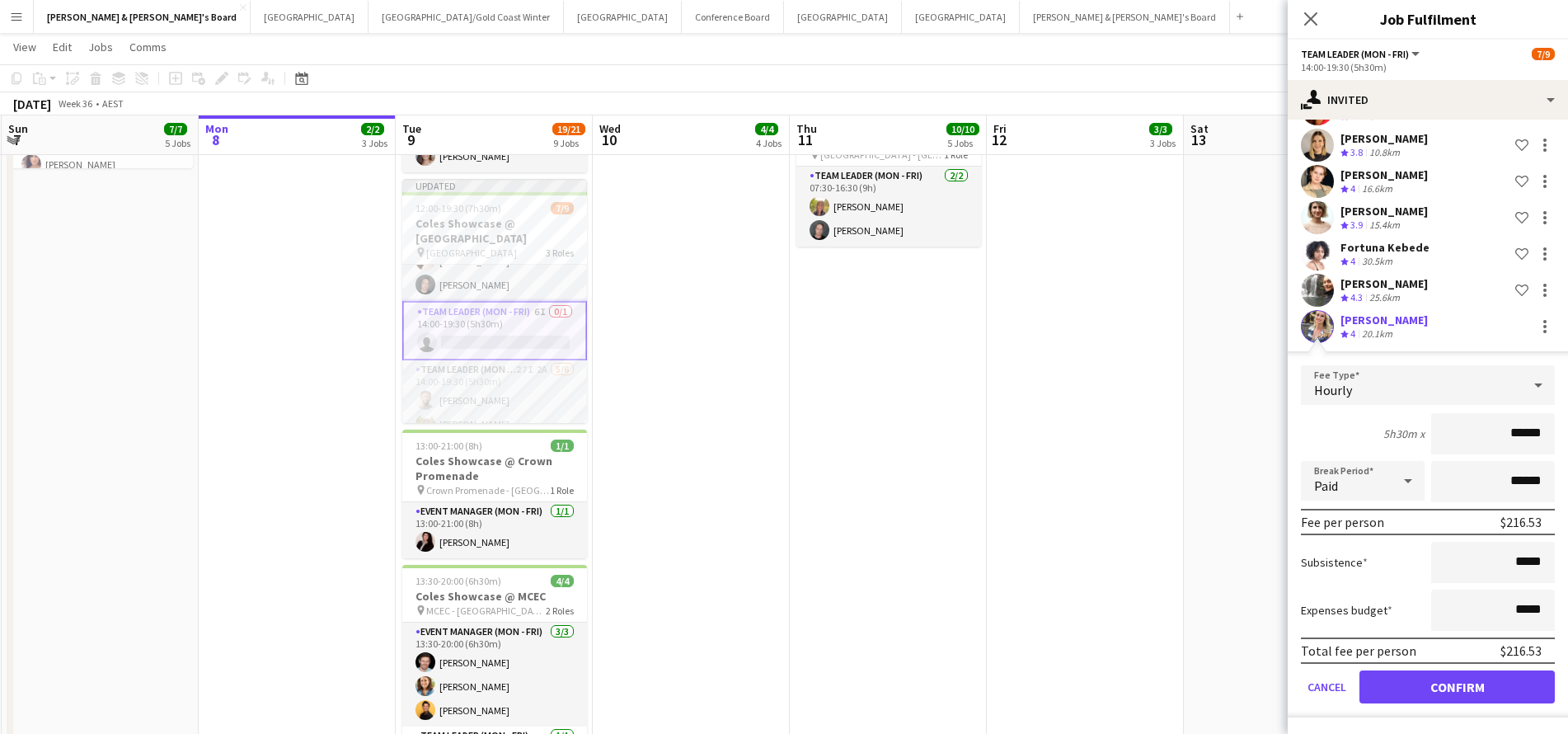
scroll to position [161, 0]
click at [1397, 677] on button "Confirm" at bounding box center [1457, 686] width 196 height 33
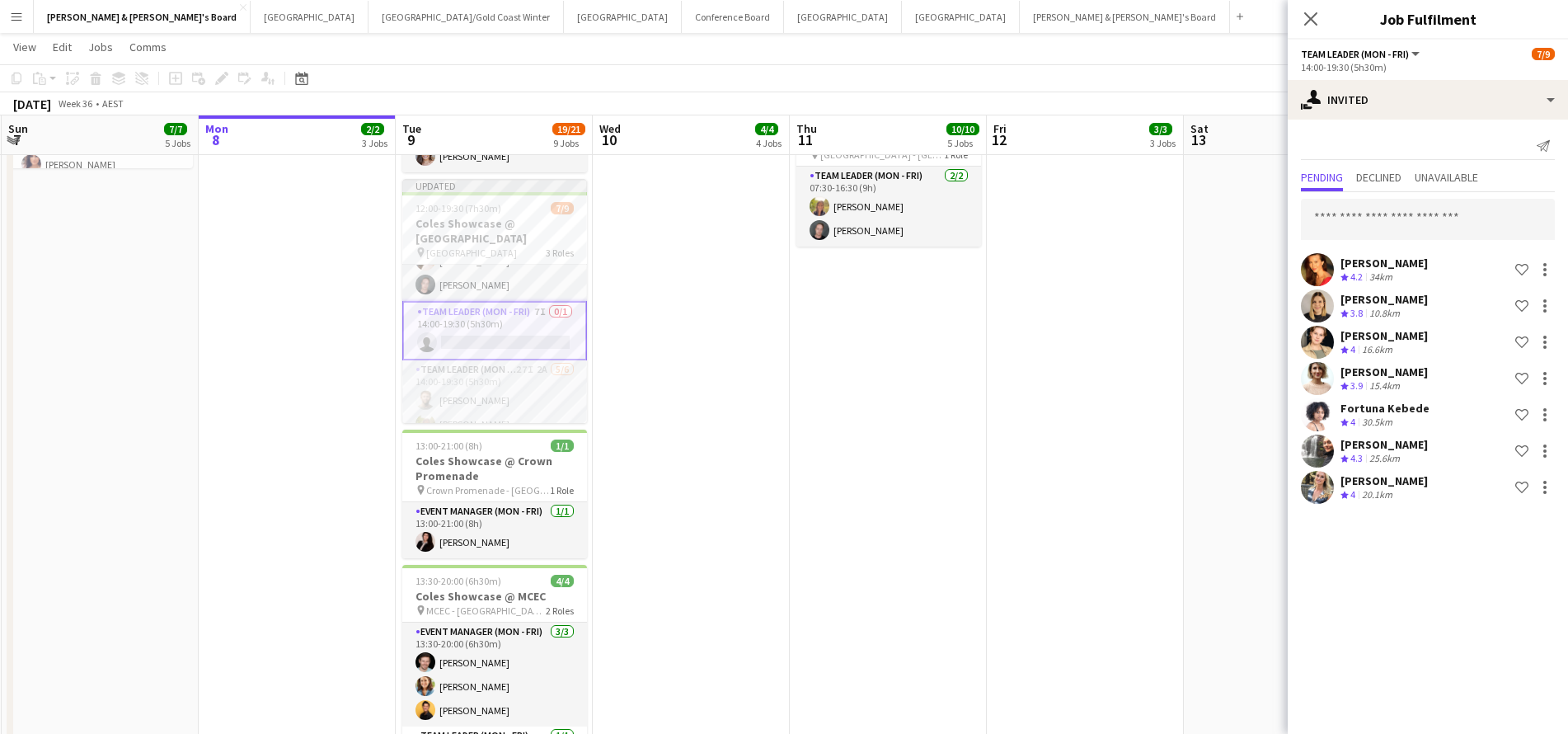
scroll to position [0, 0]
click at [1374, 215] on input "text" at bounding box center [1428, 219] width 254 height 41
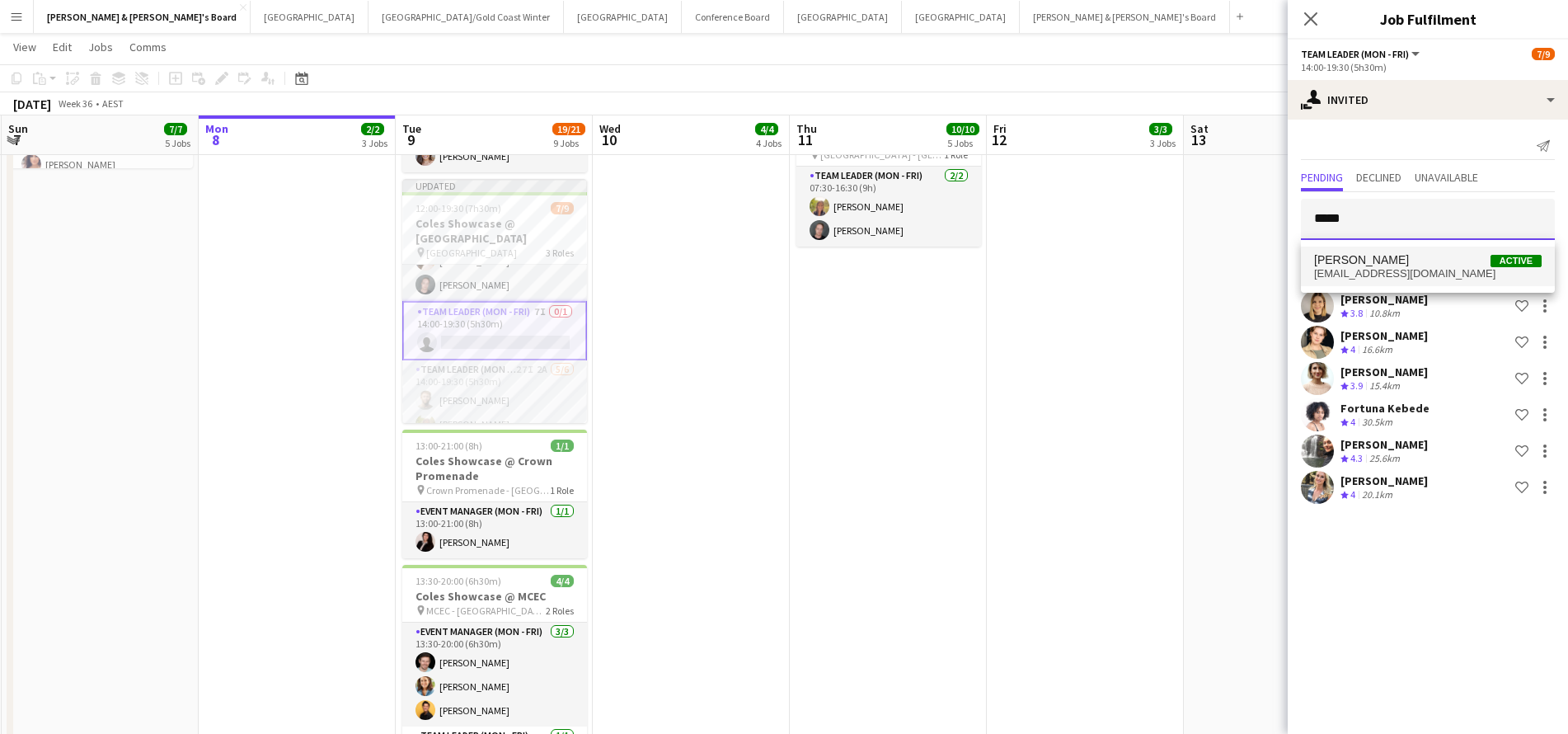
type input "*****"
click at [1395, 257] on span "Onyoo Hwang Active" at bounding box center [1428, 260] width 227 height 14
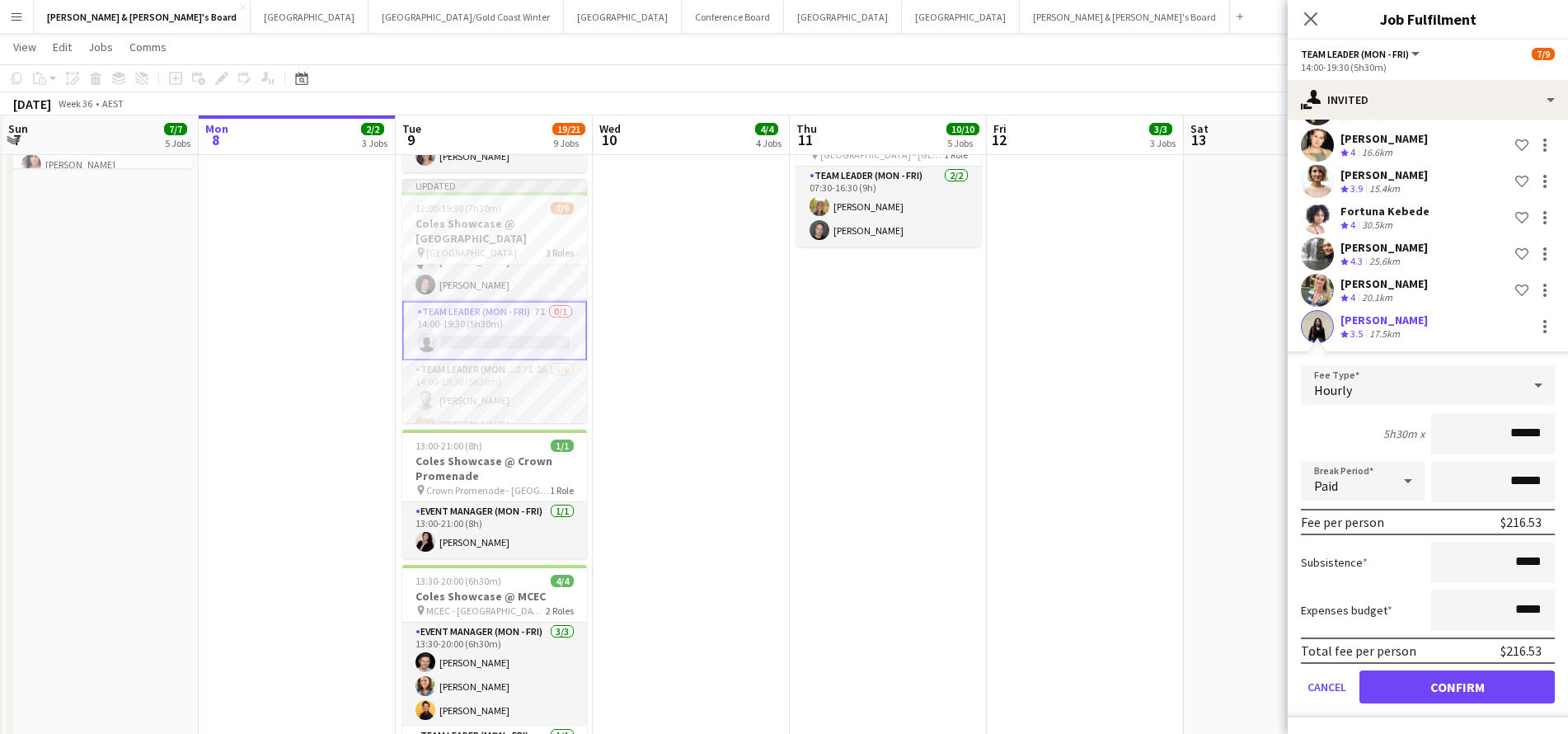
scroll to position [197, 0]
click at [1401, 684] on button "Confirm" at bounding box center [1457, 686] width 196 height 33
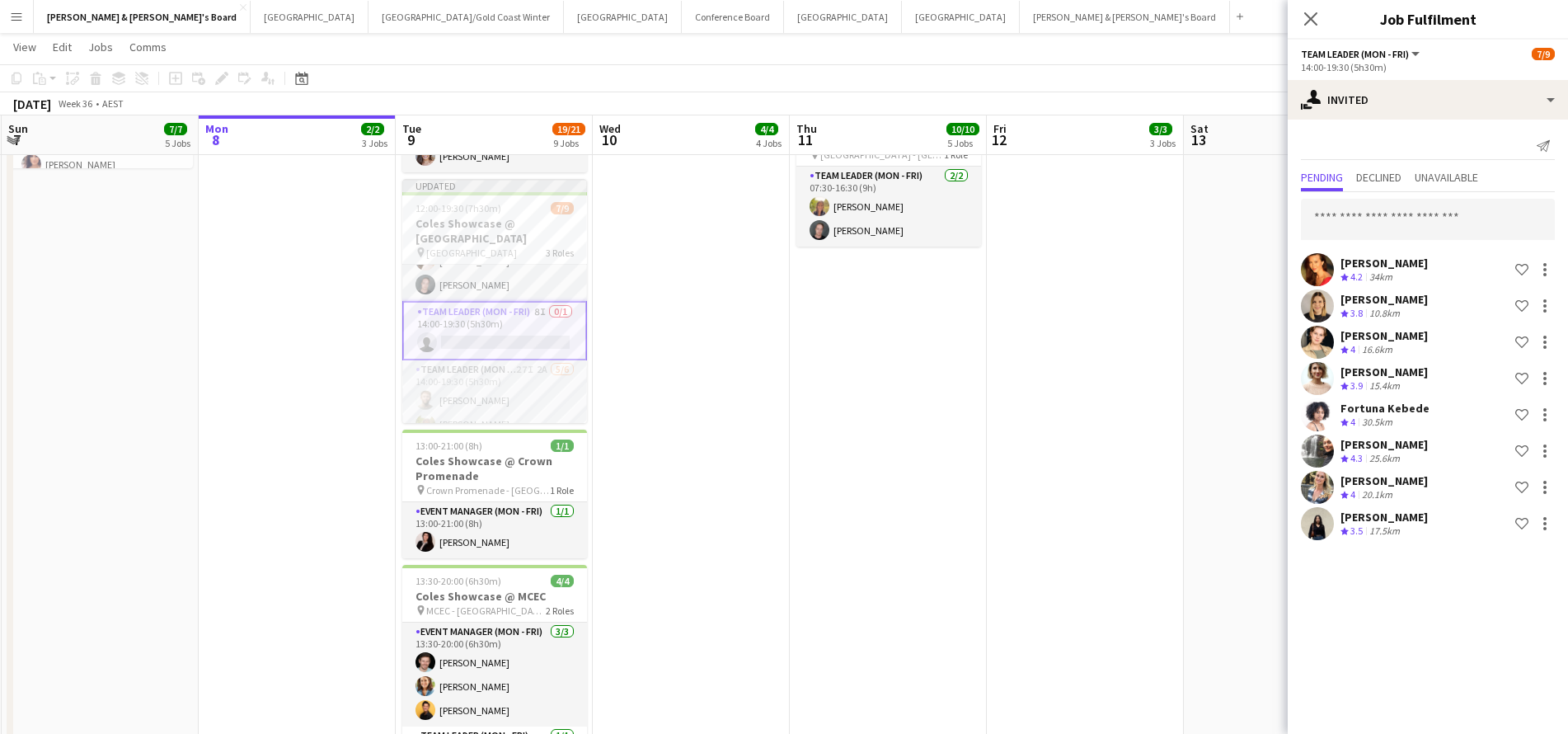
scroll to position [0, 0]
click at [1368, 225] on input "text" at bounding box center [1428, 219] width 254 height 41
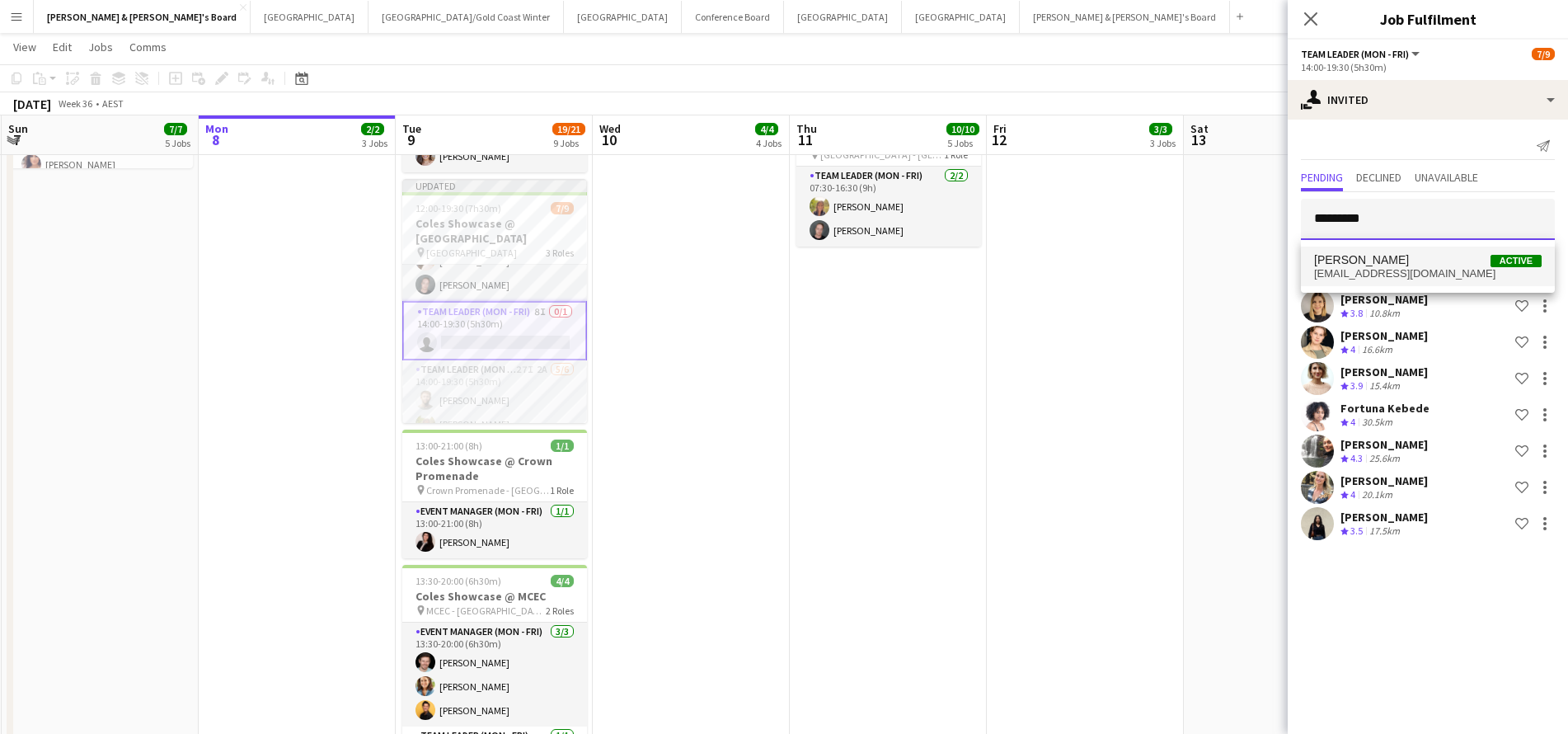
type input "*********"
click at [1358, 255] on span "Emily Pearson" at bounding box center [1361, 260] width 94 height 14
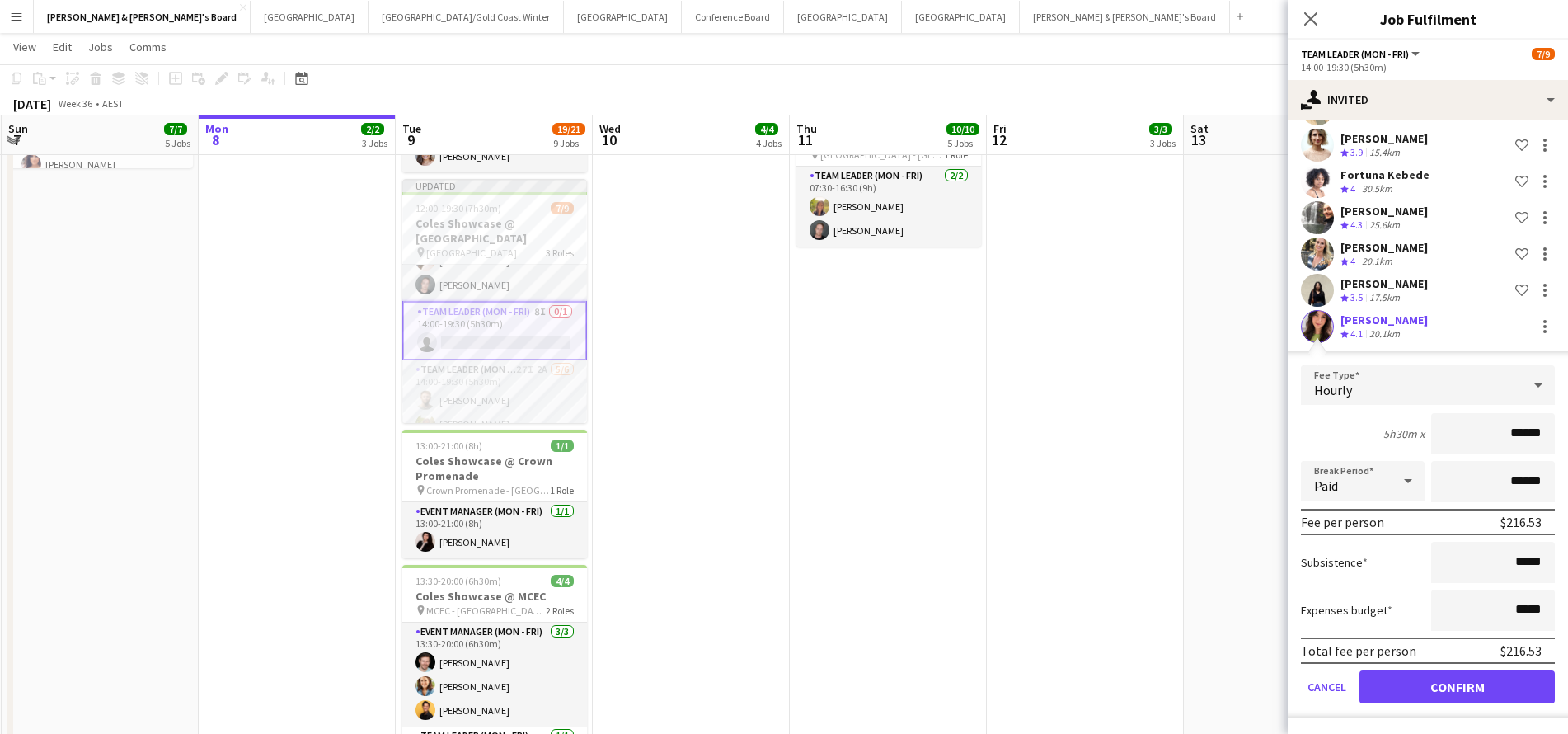
scroll to position [233, 0]
click at [1394, 685] on button "Confirm" at bounding box center [1457, 686] width 196 height 33
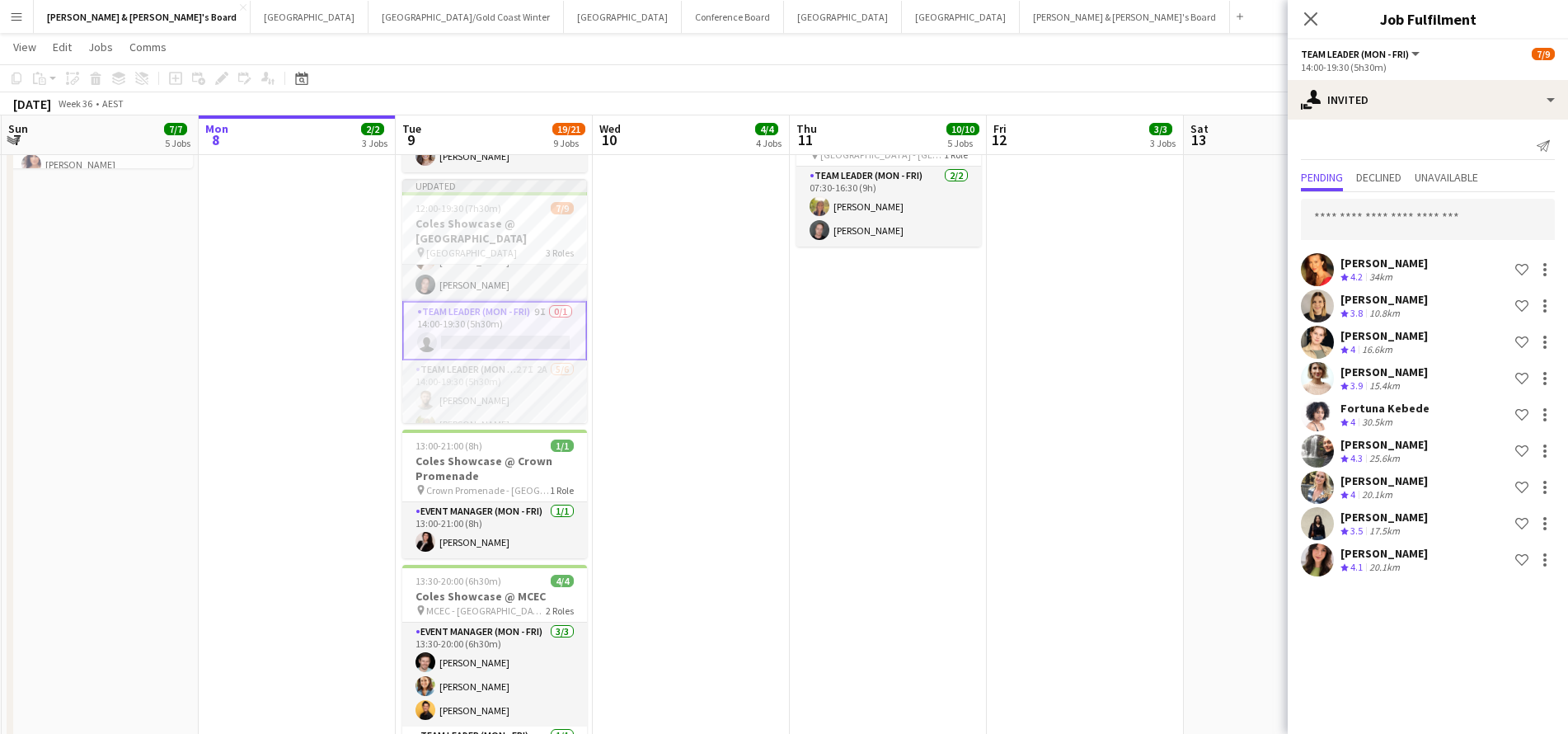
scroll to position [0, 0]
click at [1391, 223] on input "text" at bounding box center [1428, 219] width 254 height 41
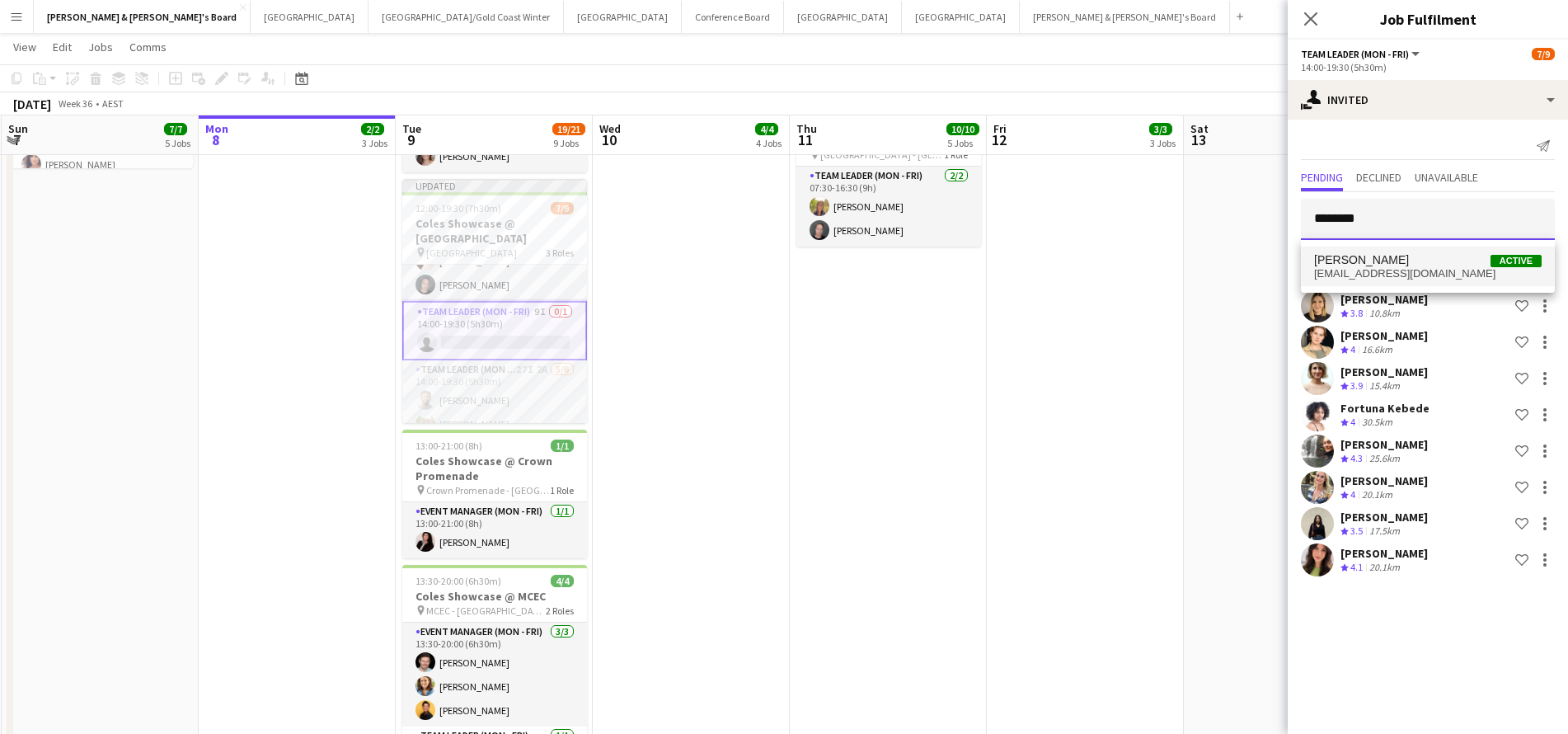
type input "********"
click at [1391, 268] on span "vanmaanenlexie@gmail.com" at bounding box center [1428, 274] width 227 height 13
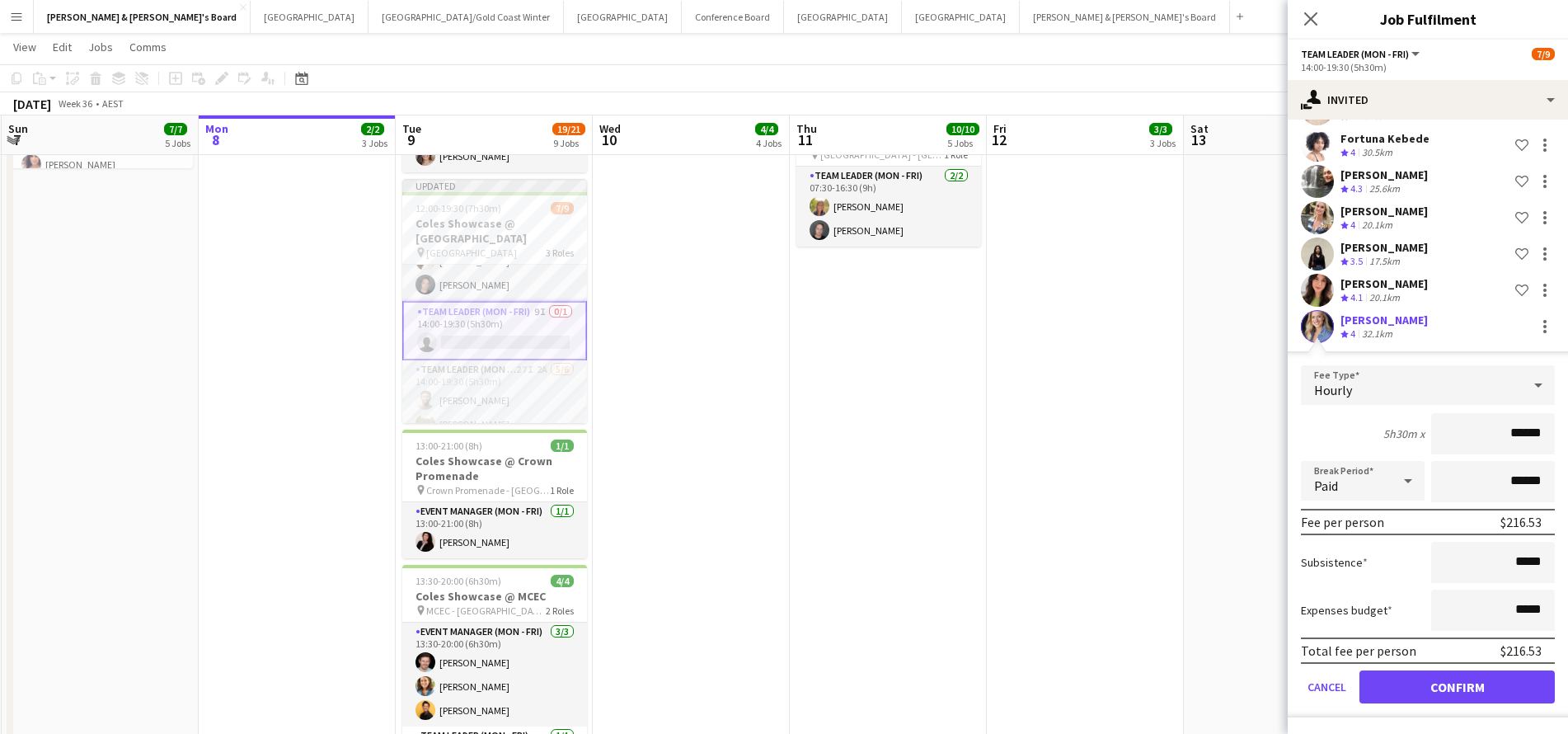
scroll to position [269, 0]
click at [1399, 696] on button "Confirm" at bounding box center [1457, 686] width 196 height 33
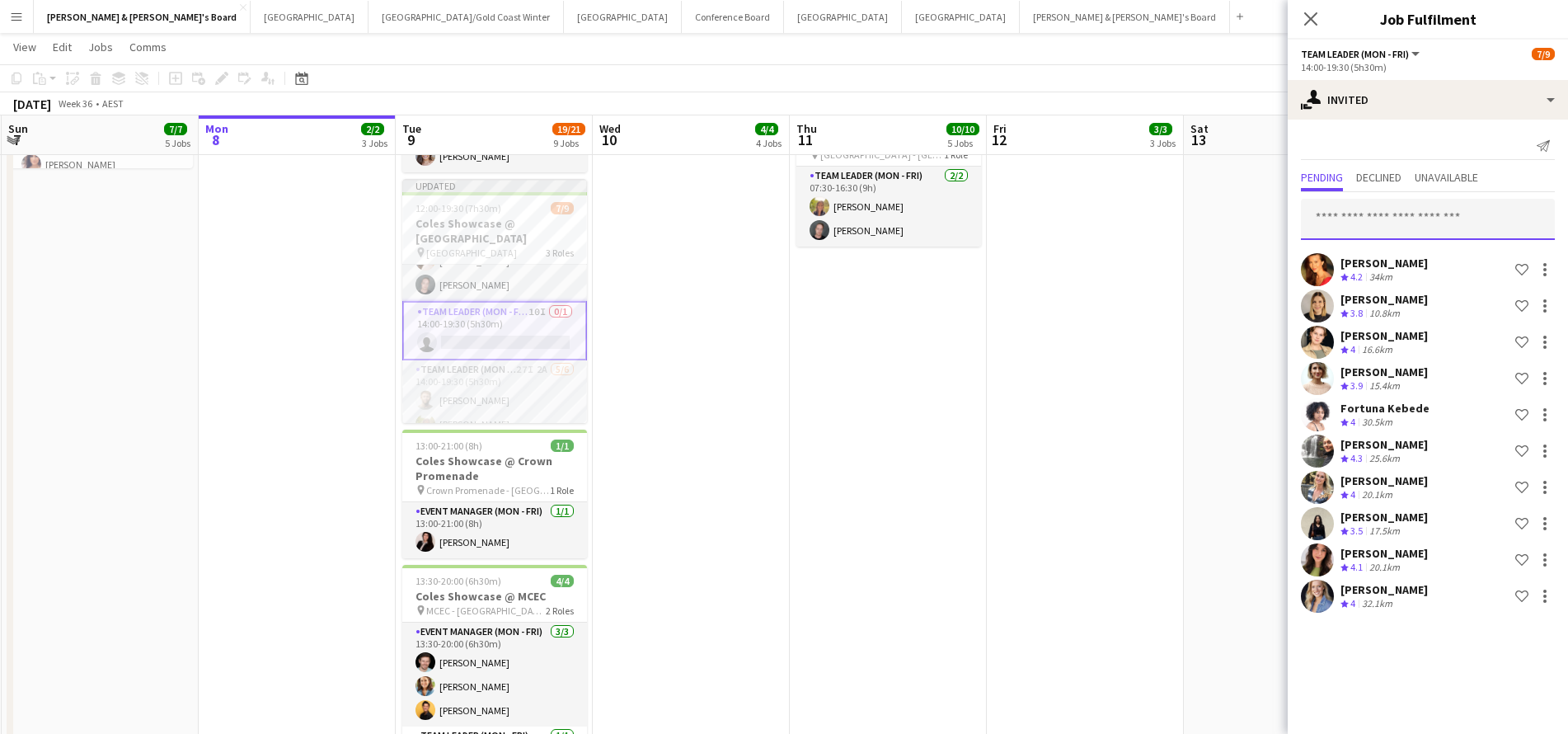
click at [1382, 219] on input "text" at bounding box center [1428, 219] width 254 height 41
type input "*********"
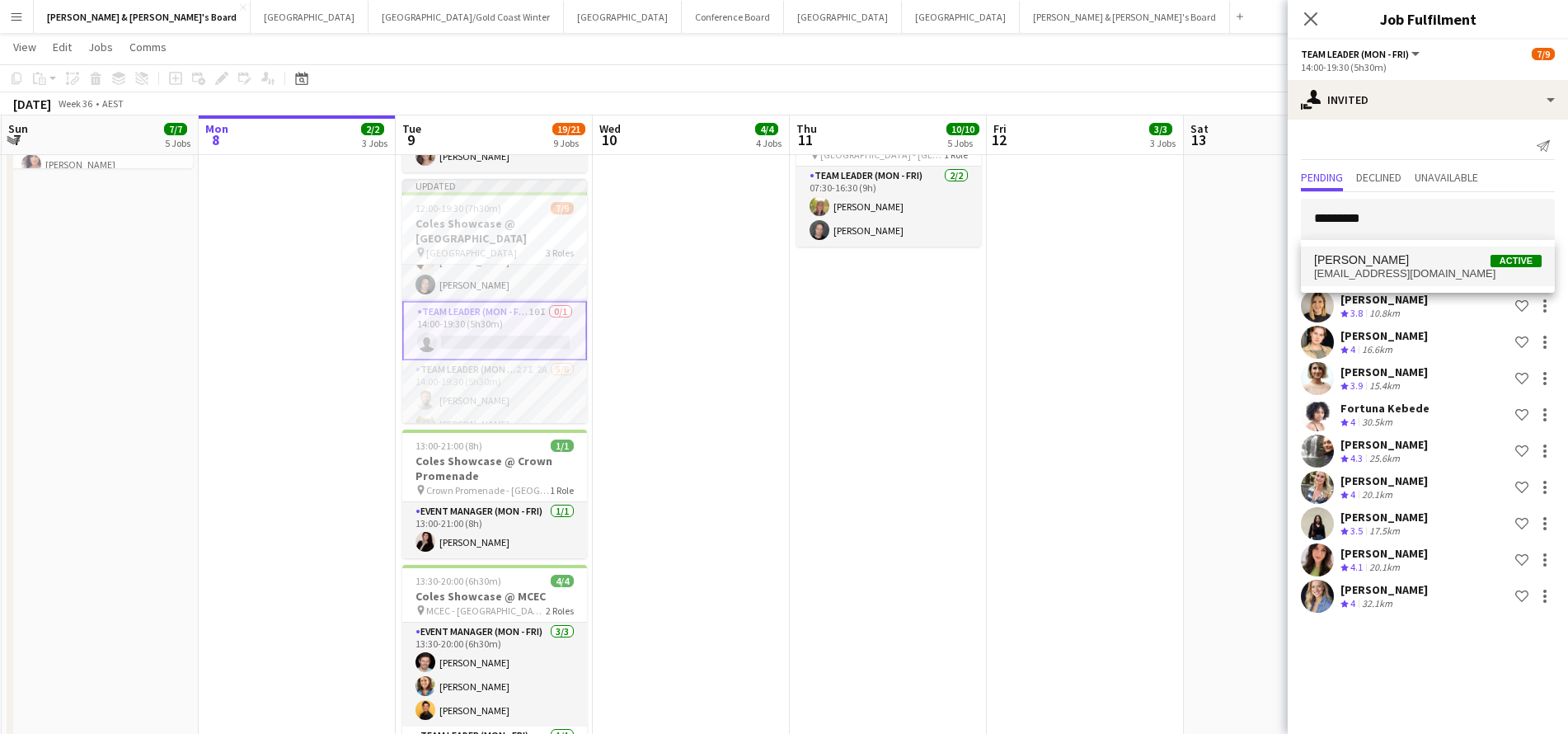
click at [1412, 269] on span "laurenxfreeman@icloud.com" at bounding box center [1428, 274] width 227 height 13
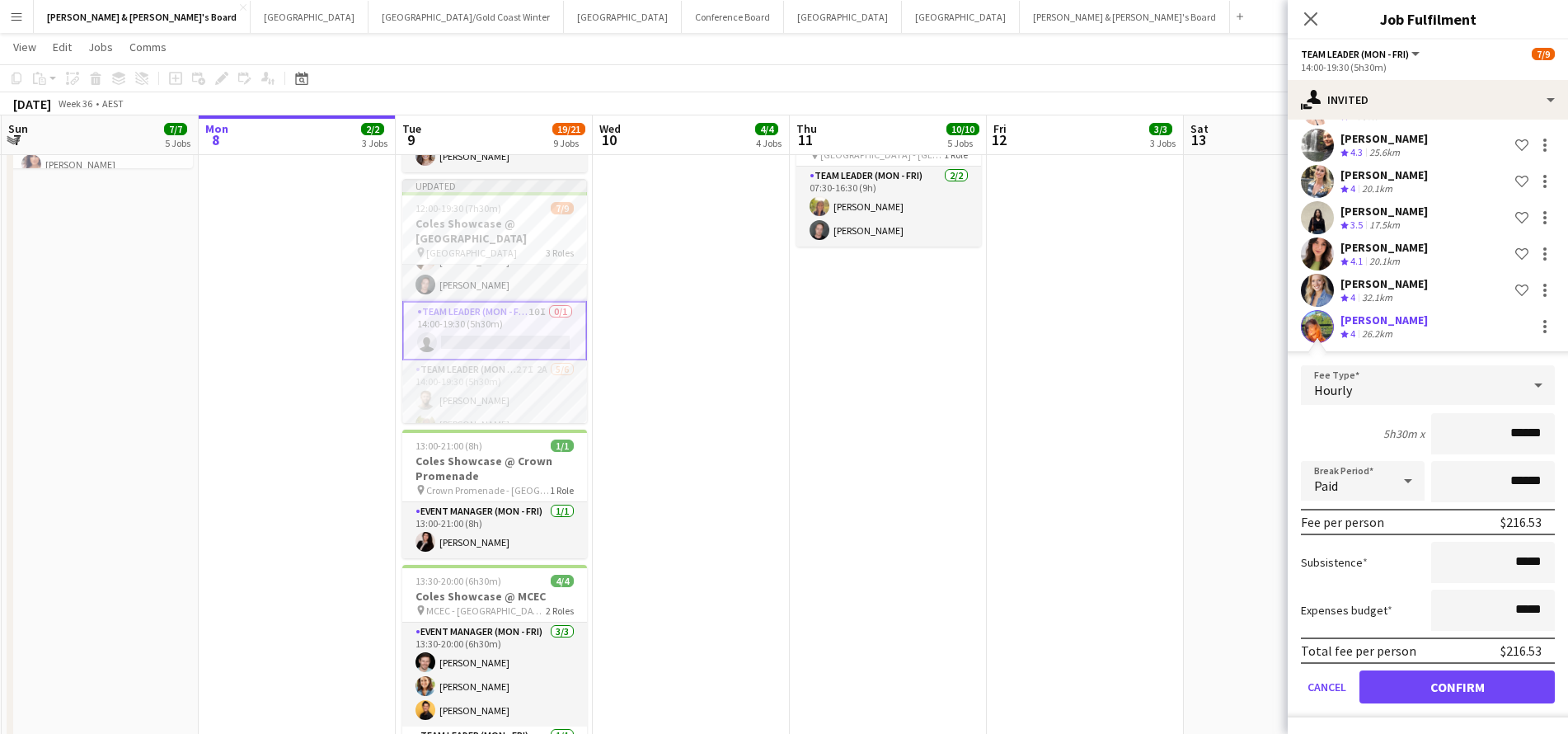
scroll to position [306, 0]
click at [1405, 689] on button "Confirm" at bounding box center [1457, 686] width 196 height 33
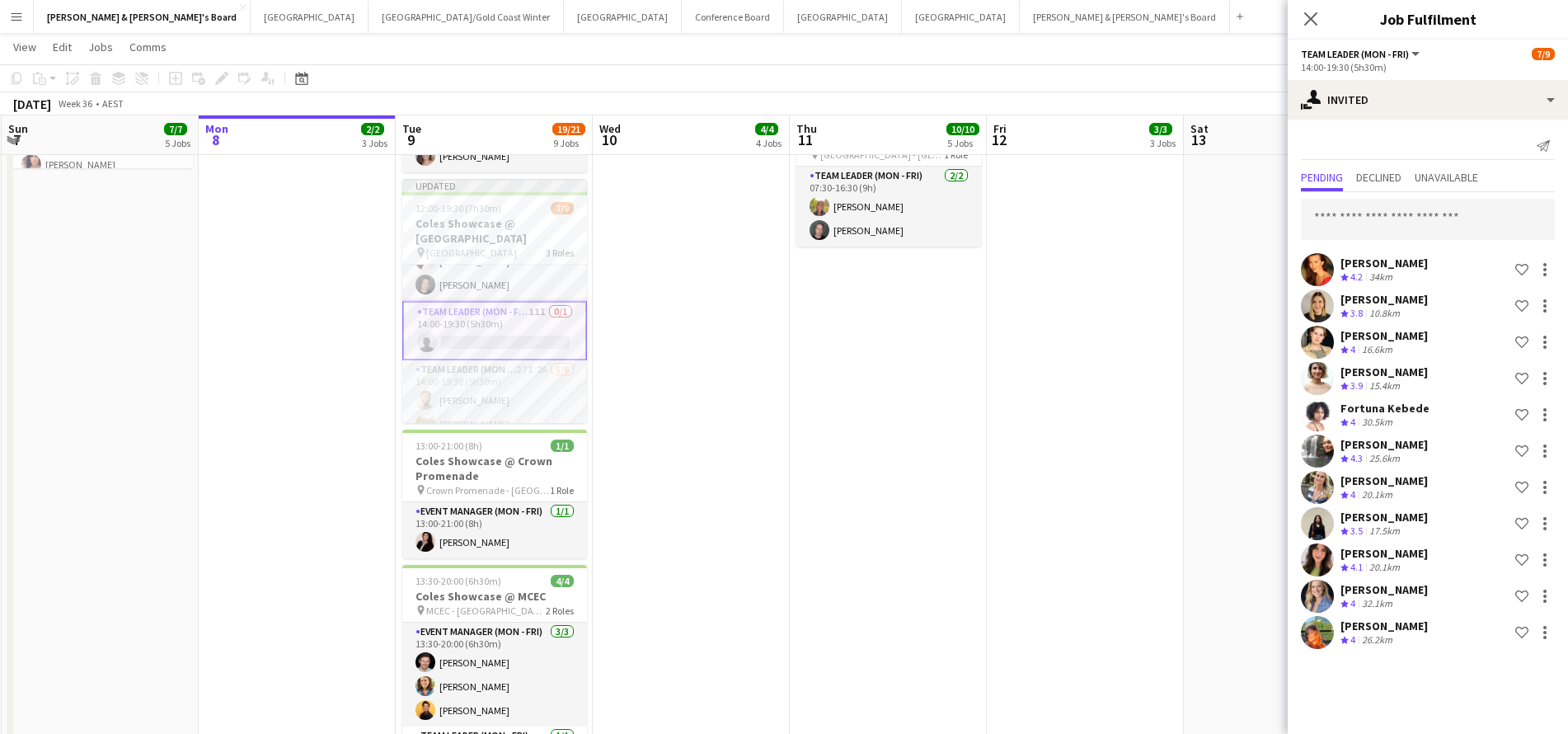
scroll to position [0, 0]
click at [1381, 217] on input "text" at bounding box center [1428, 219] width 254 height 41
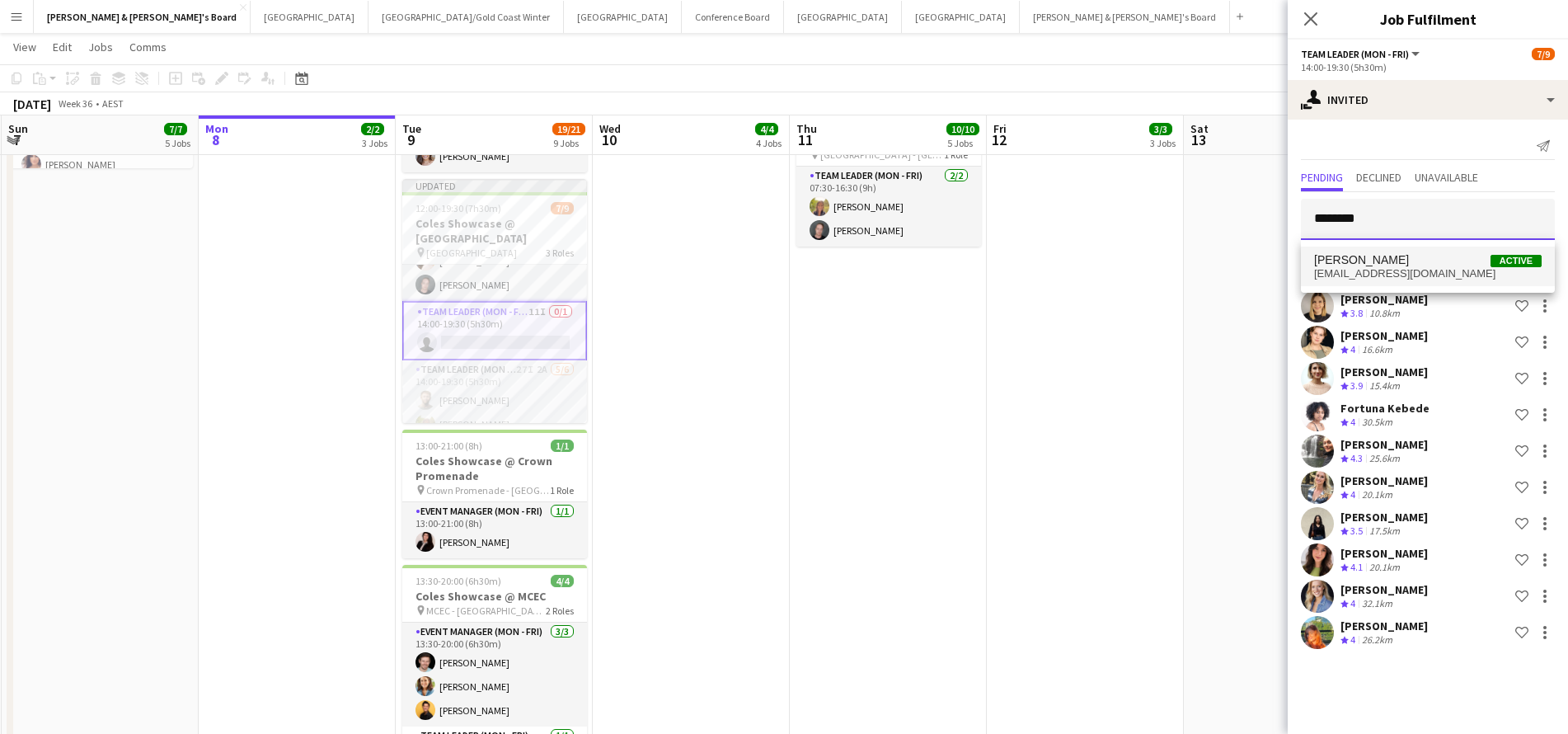
type input "********"
click at [1423, 273] on span "loris.prina1@gmail.com" at bounding box center [1428, 274] width 227 height 13
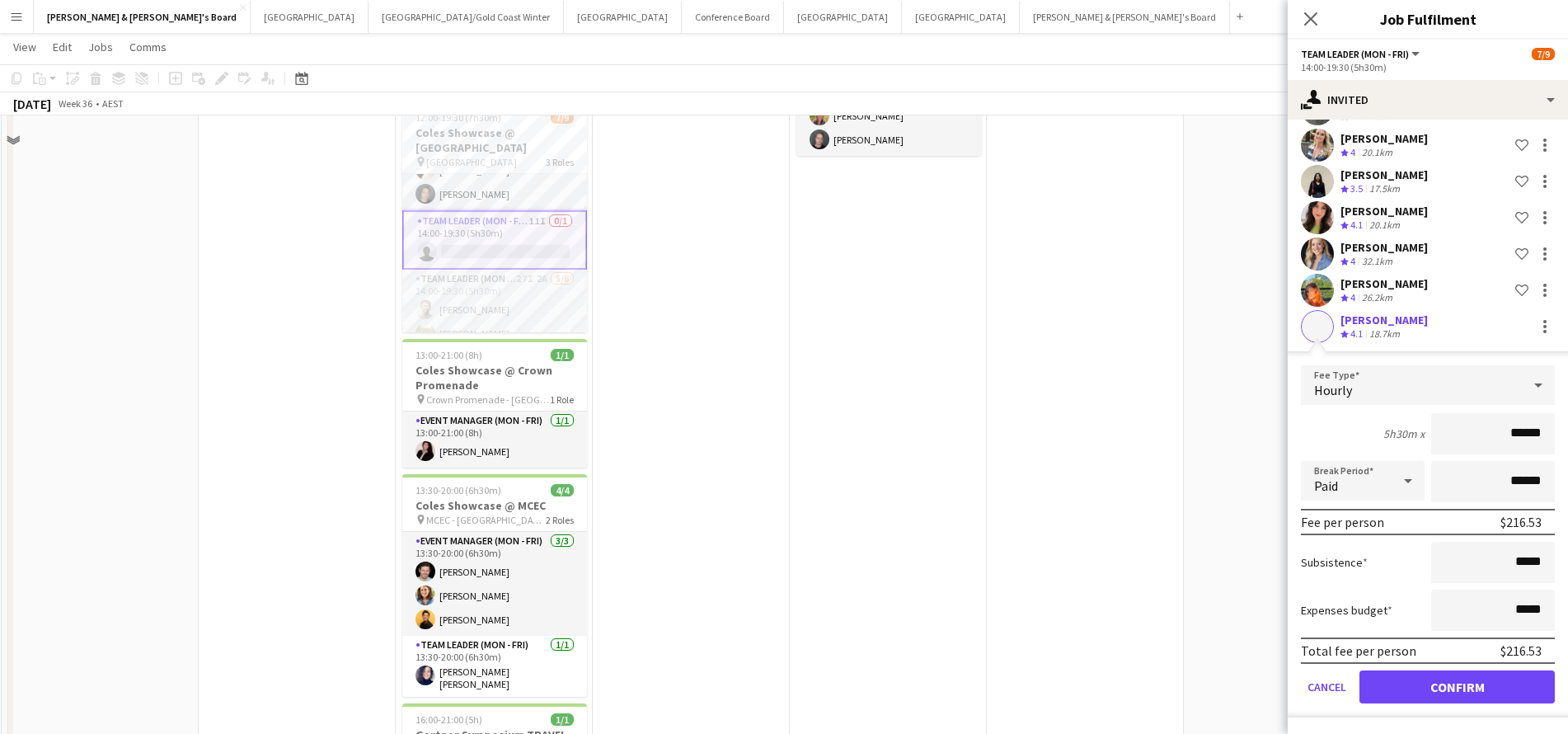
scroll to position [645, 0]
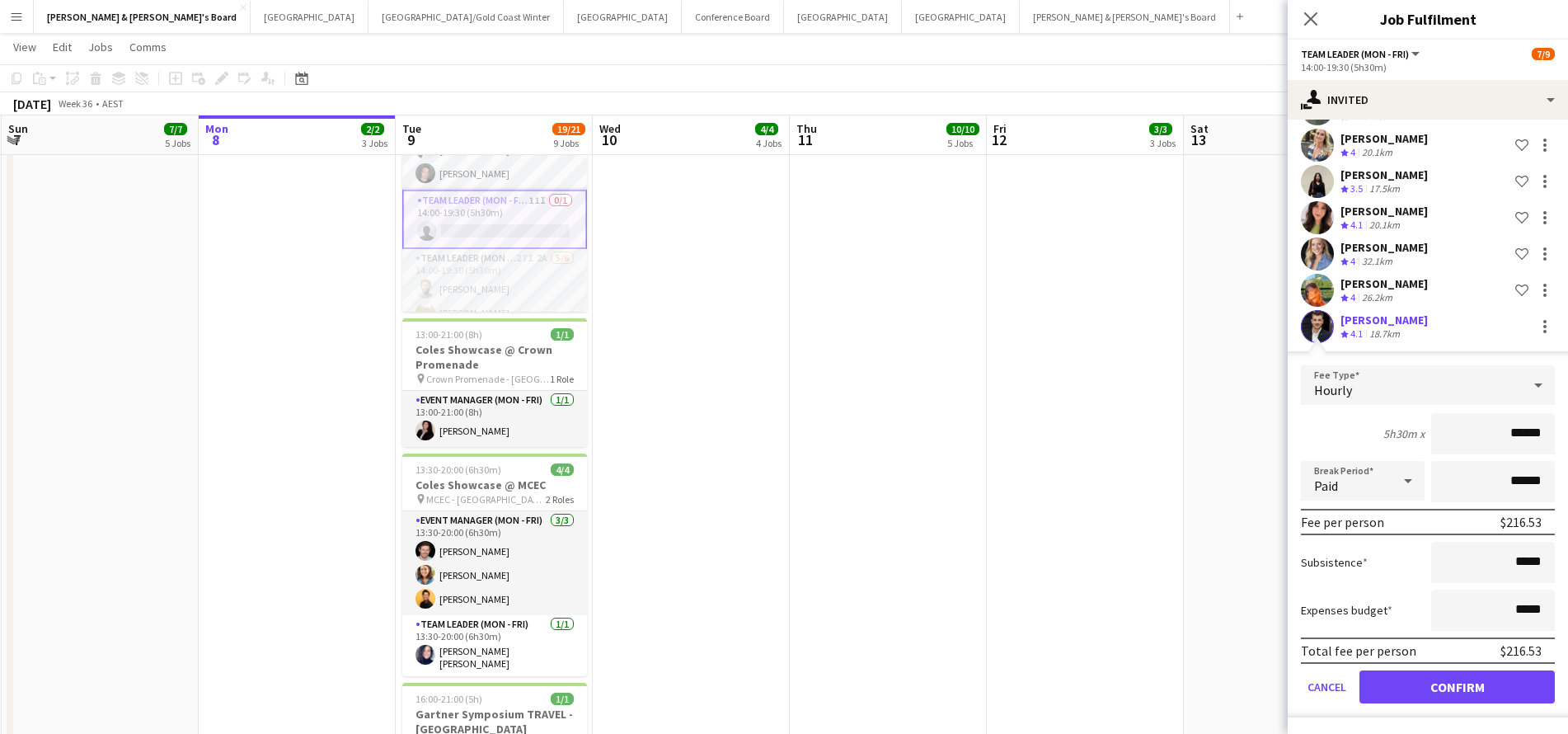
click at [1403, 691] on button "Confirm" at bounding box center [1457, 686] width 196 height 33
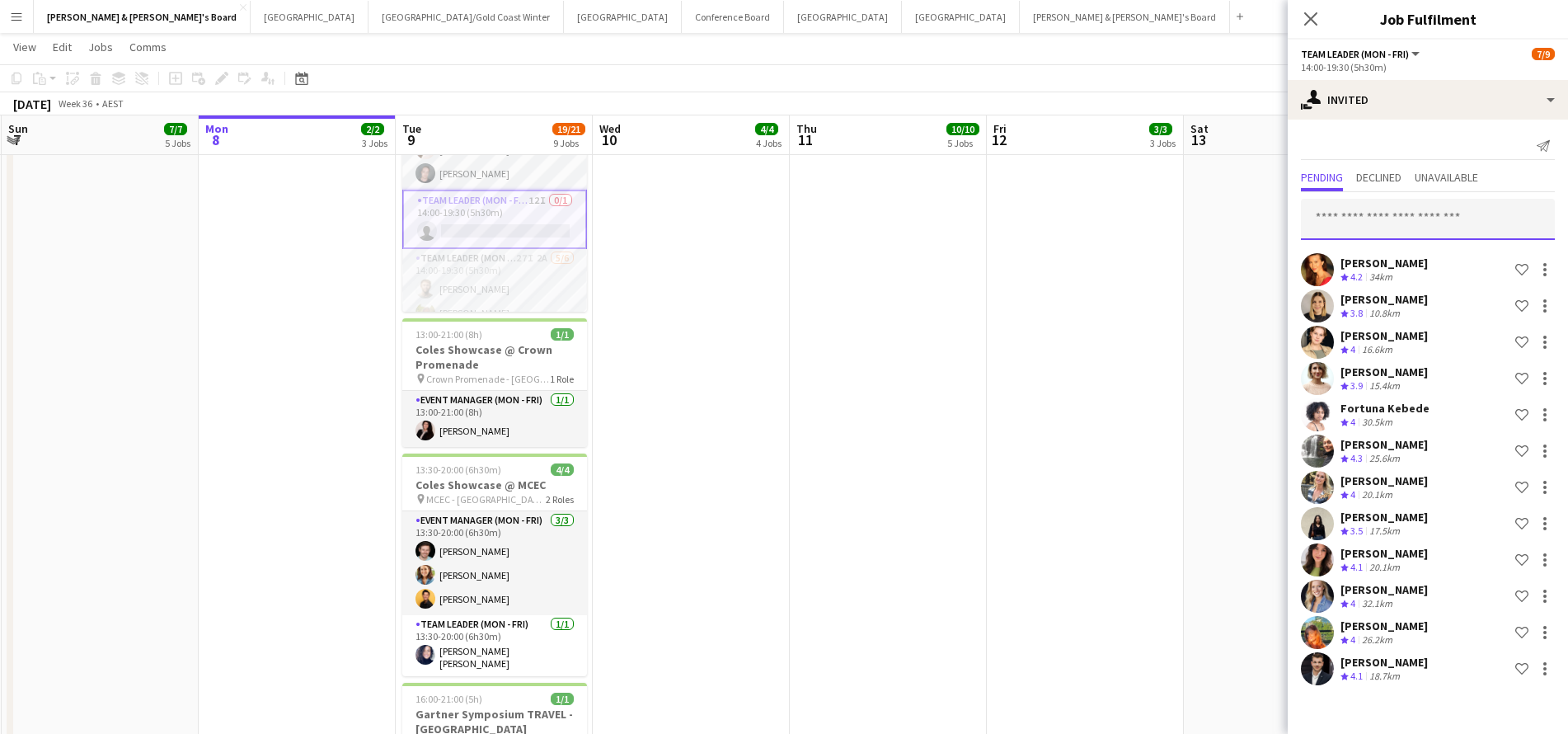
click at [1369, 211] on input "text" at bounding box center [1428, 219] width 254 height 41
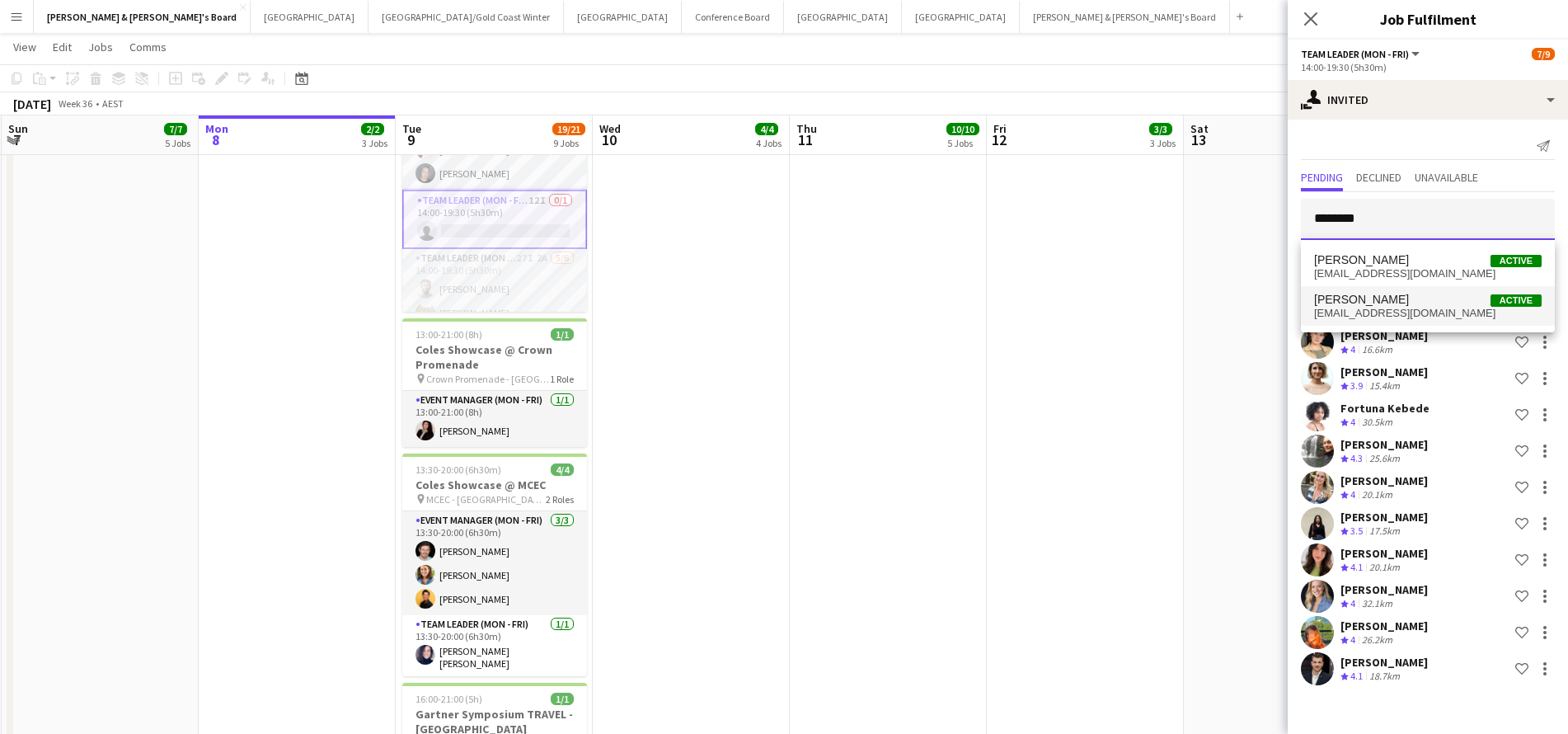
type input "*******"
click at [1398, 314] on span "biafiorelli@hotmail.com" at bounding box center [1428, 313] width 227 height 13
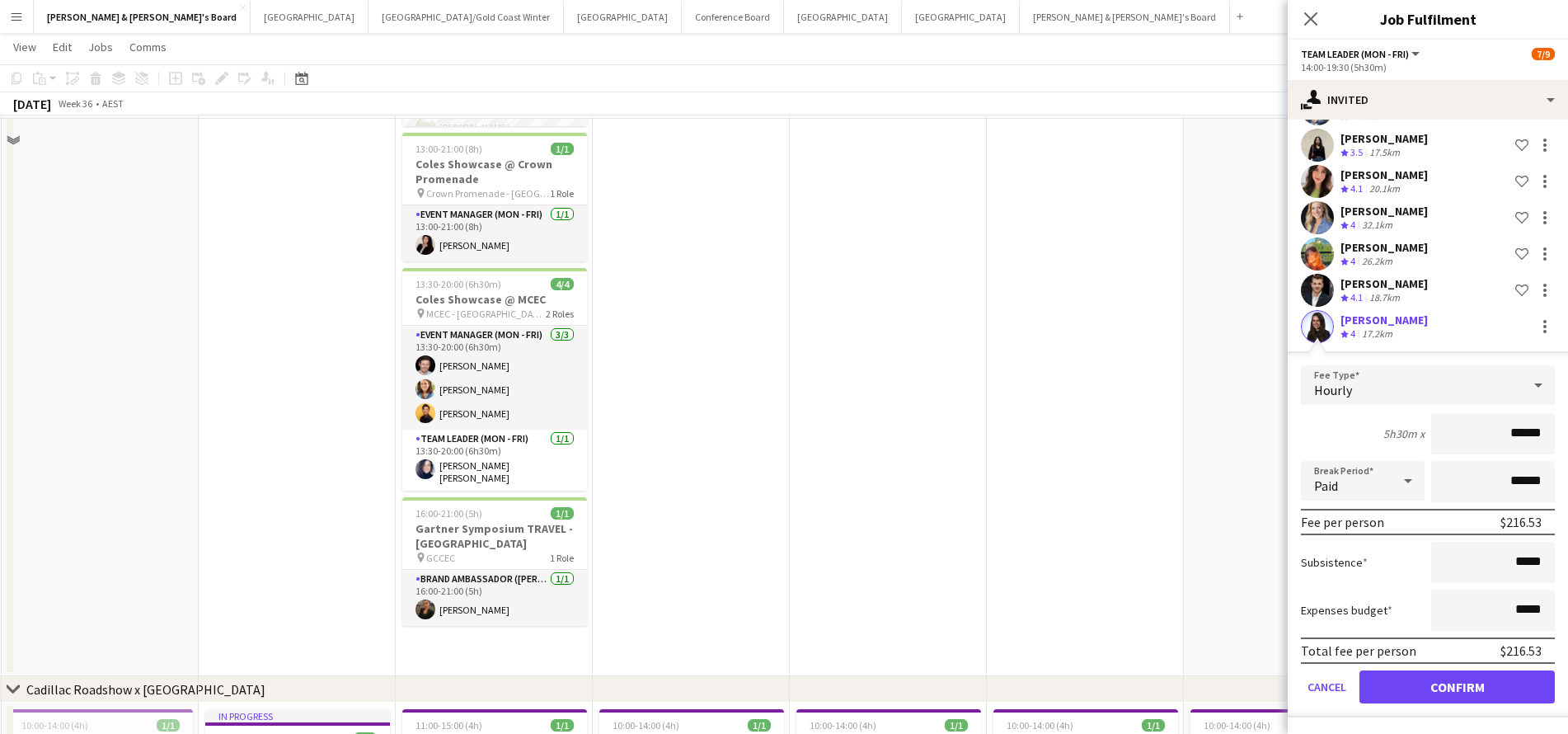
scroll to position [895, 0]
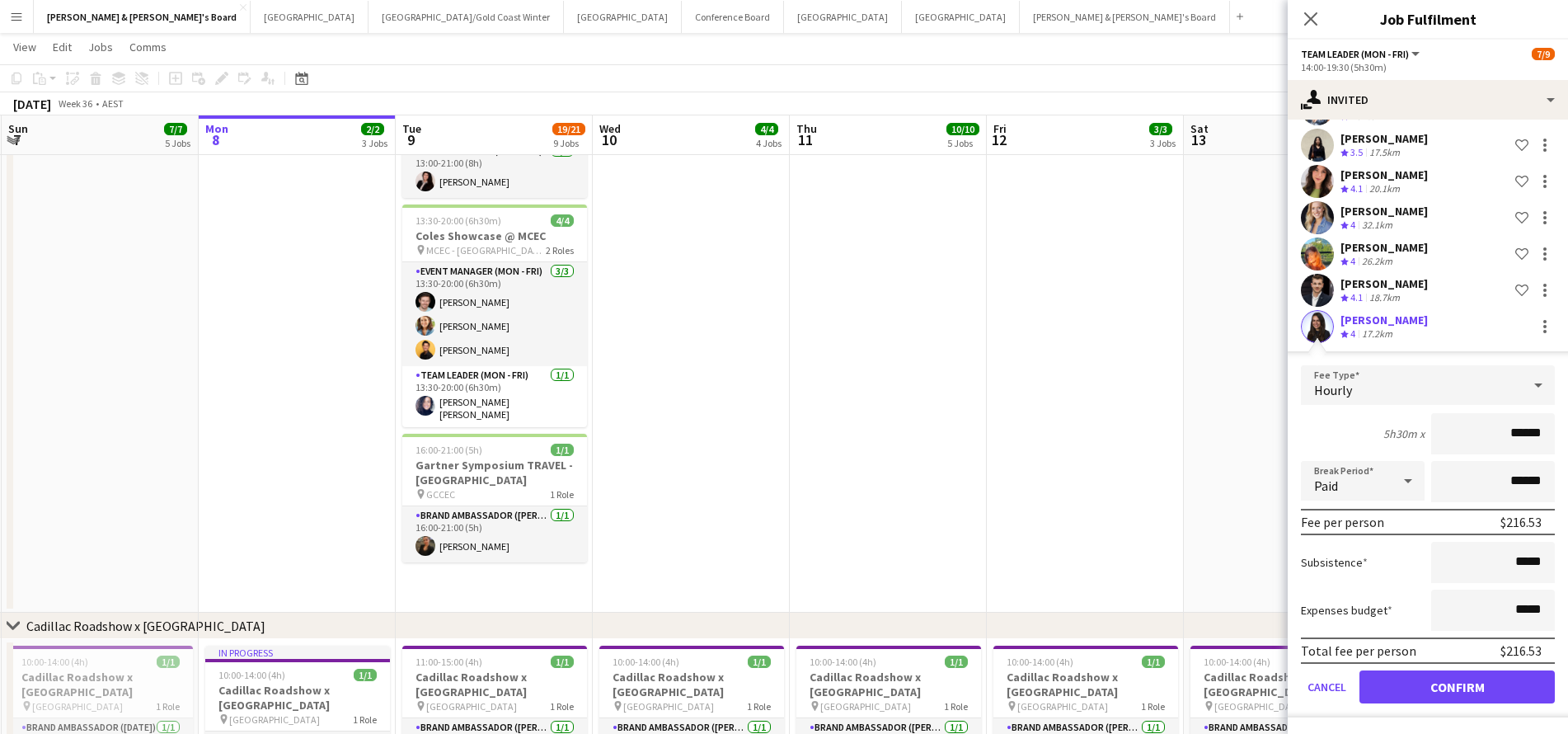
click at [1436, 688] on button "Confirm" at bounding box center [1457, 686] width 196 height 33
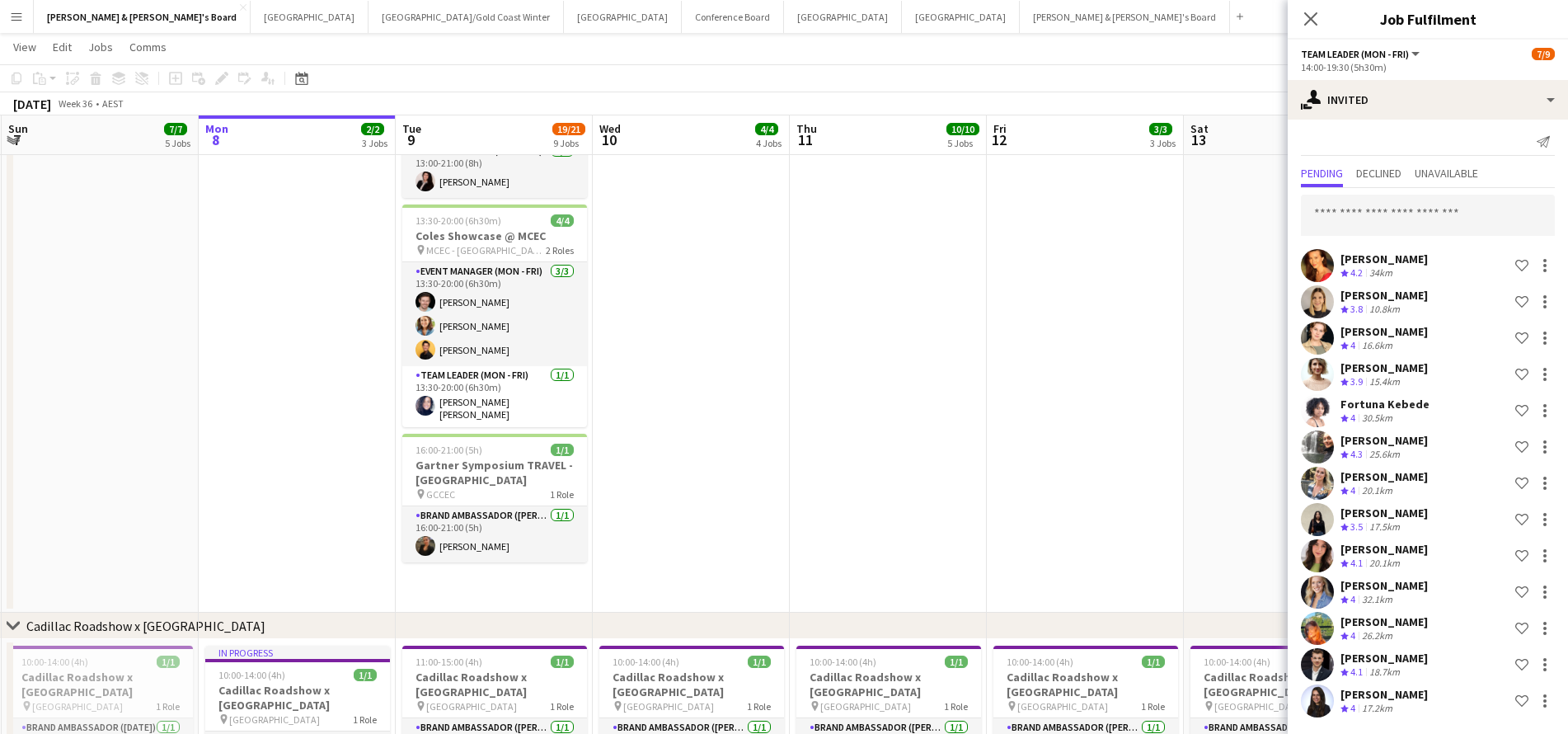
scroll to position [4, 0]
click at [1382, 203] on input "text" at bounding box center [1428, 215] width 254 height 41
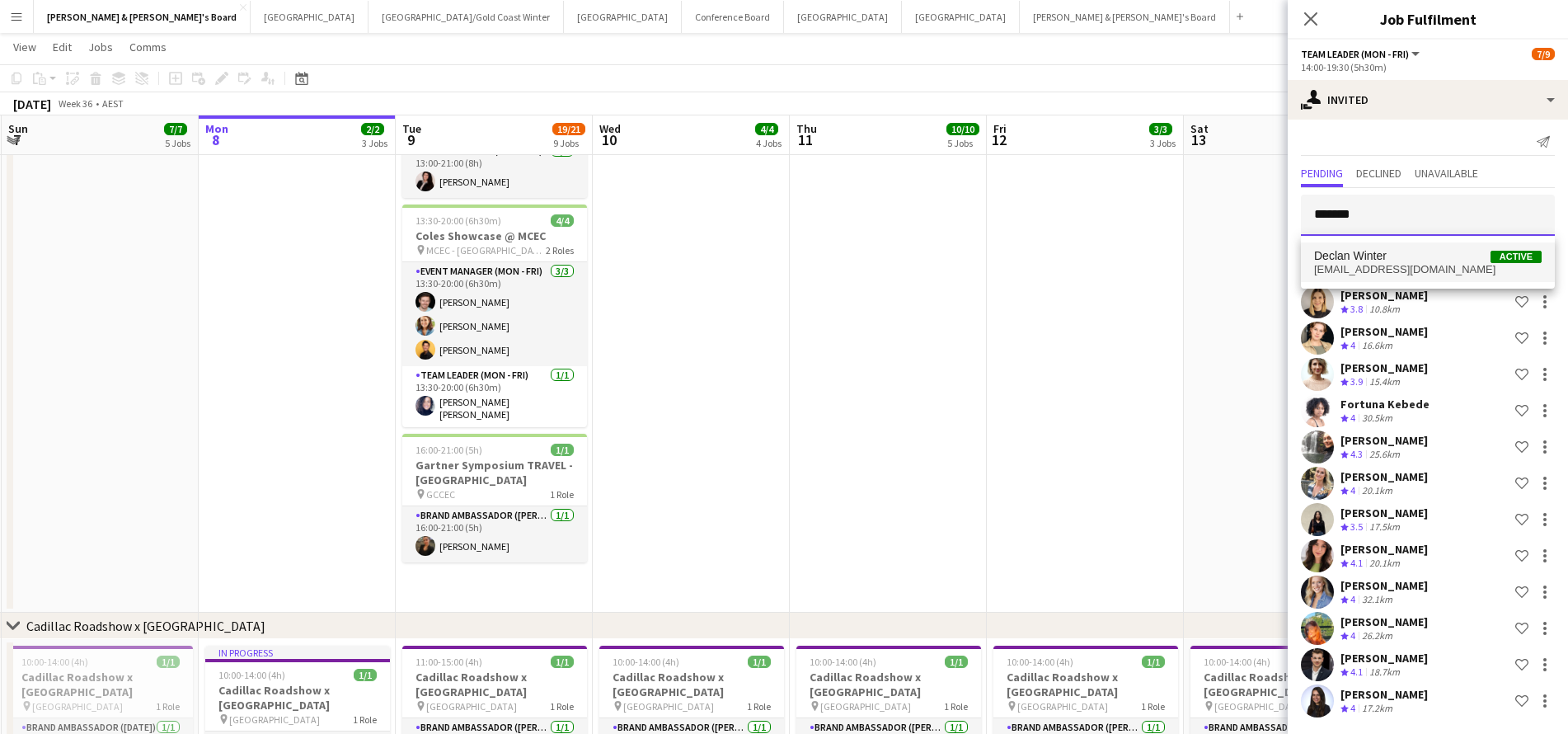
type input "******"
click at [1362, 270] on span "declanswinter@gmail.com" at bounding box center [1428, 270] width 227 height 13
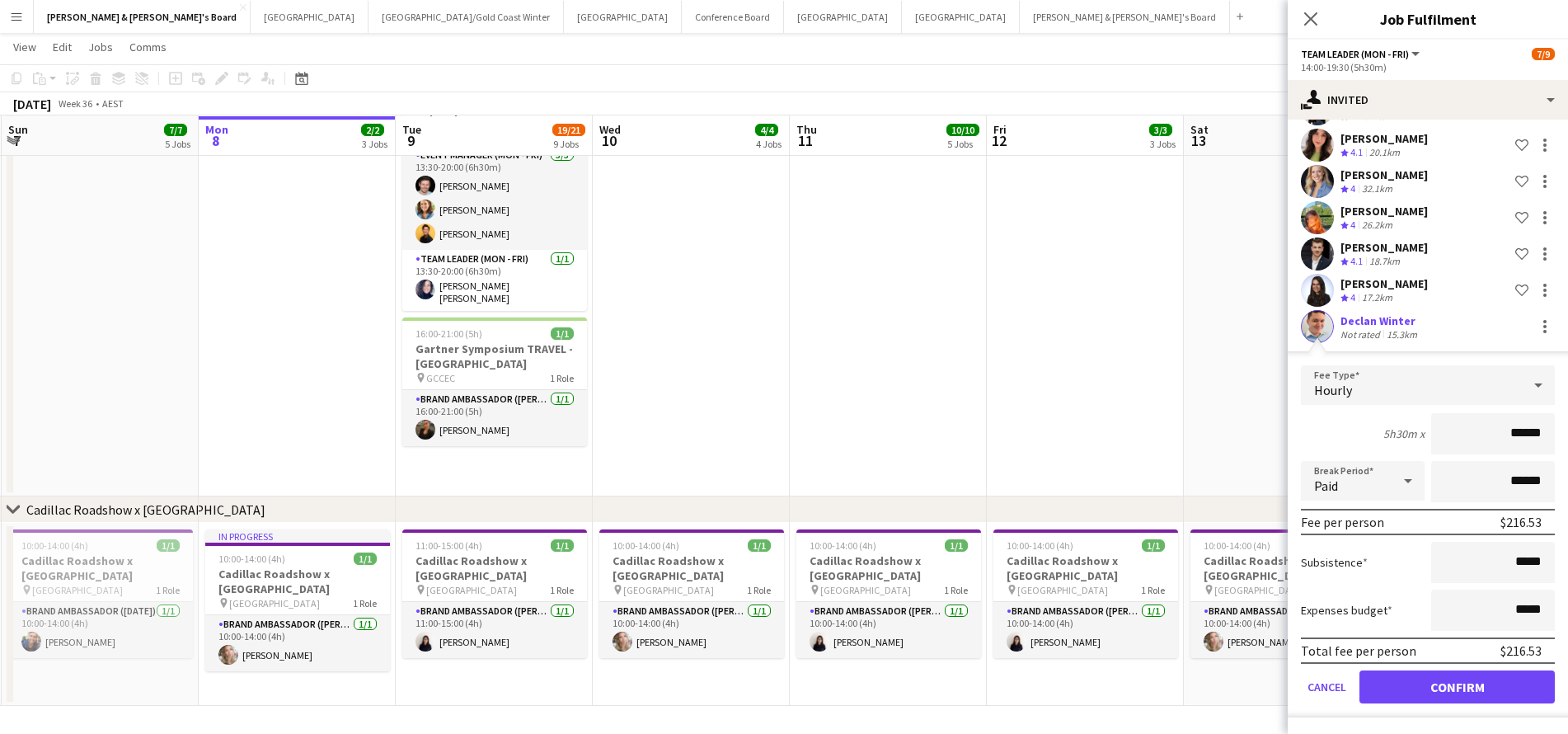
scroll to position [1011, 0]
click at [1378, 691] on button "Confirm" at bounding box center [1457, 686] width 196 height 33
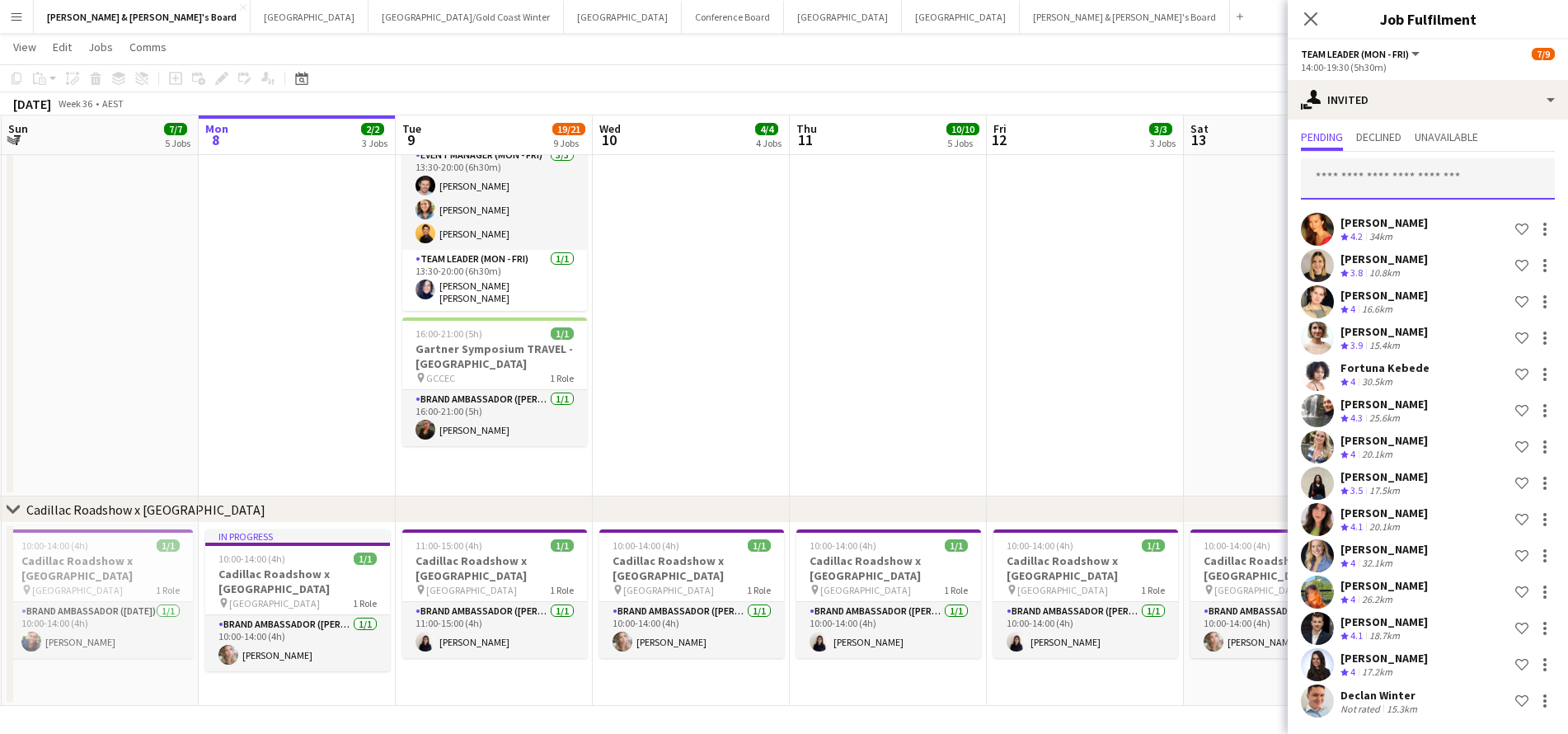
click at [1373, 182] on input "text" at bounding box center [1428, 178] width 254 height 41
type input "*********"
click at [1380, 229] on span "larosecostello@gmail.com" at bounding box center [1428, 233] width 227 height 13
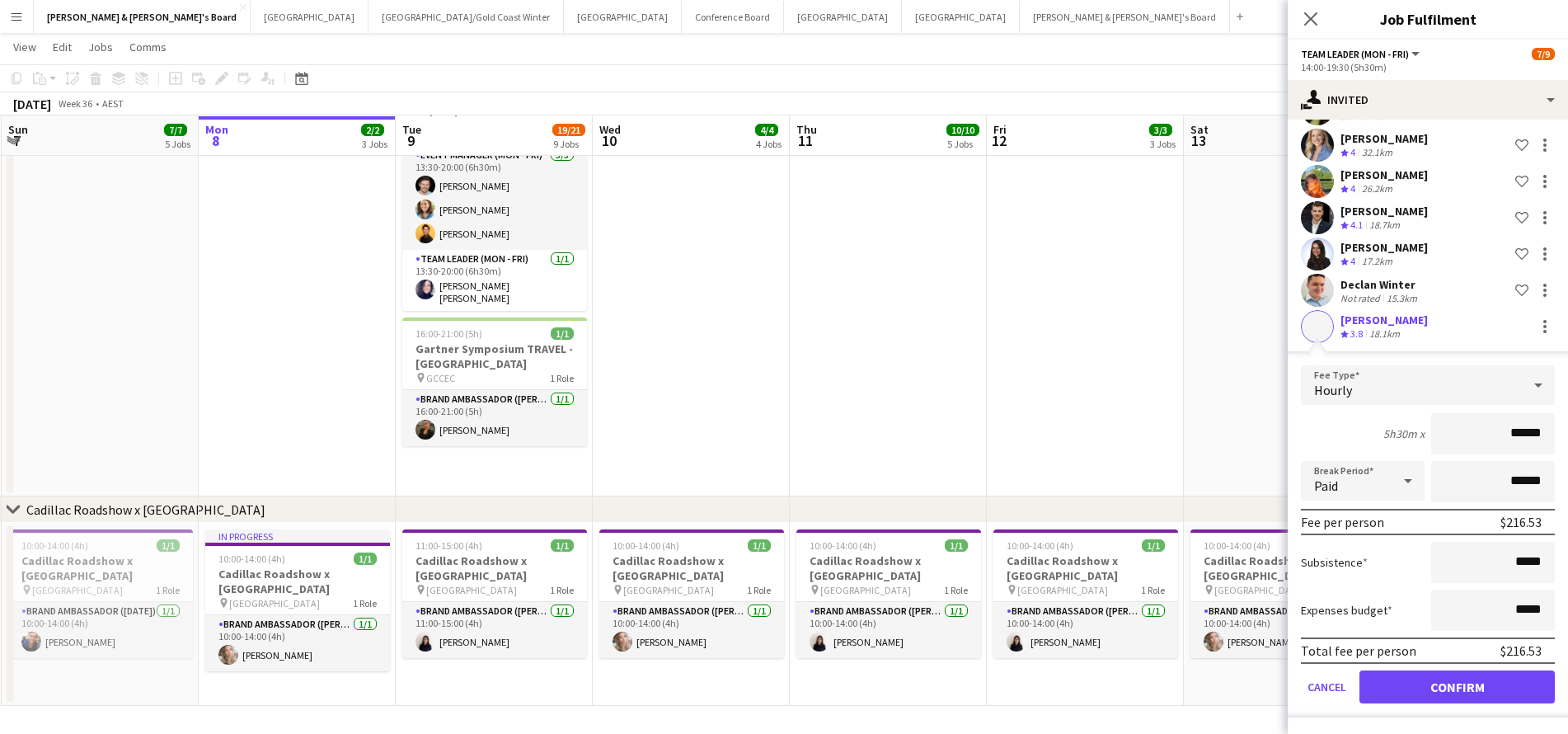
scroll to position [1011, 0]
click at [1397, 693] on button "Confirm" at bounding box center [1457, 686] width 196 height 33
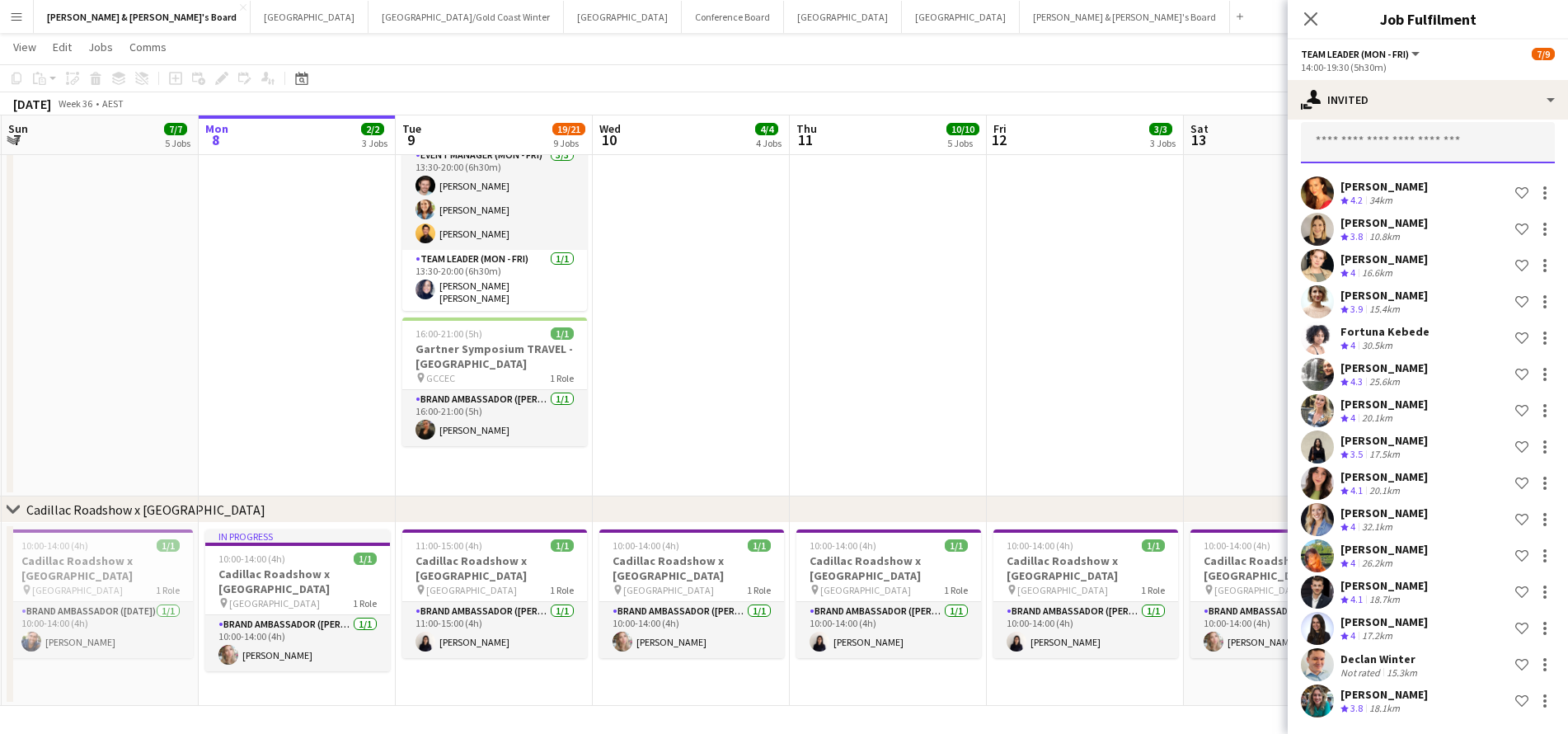
click at [1374, 146] on input "text" at bounding box center [1428, 142] width 254 height 41
type input "********"
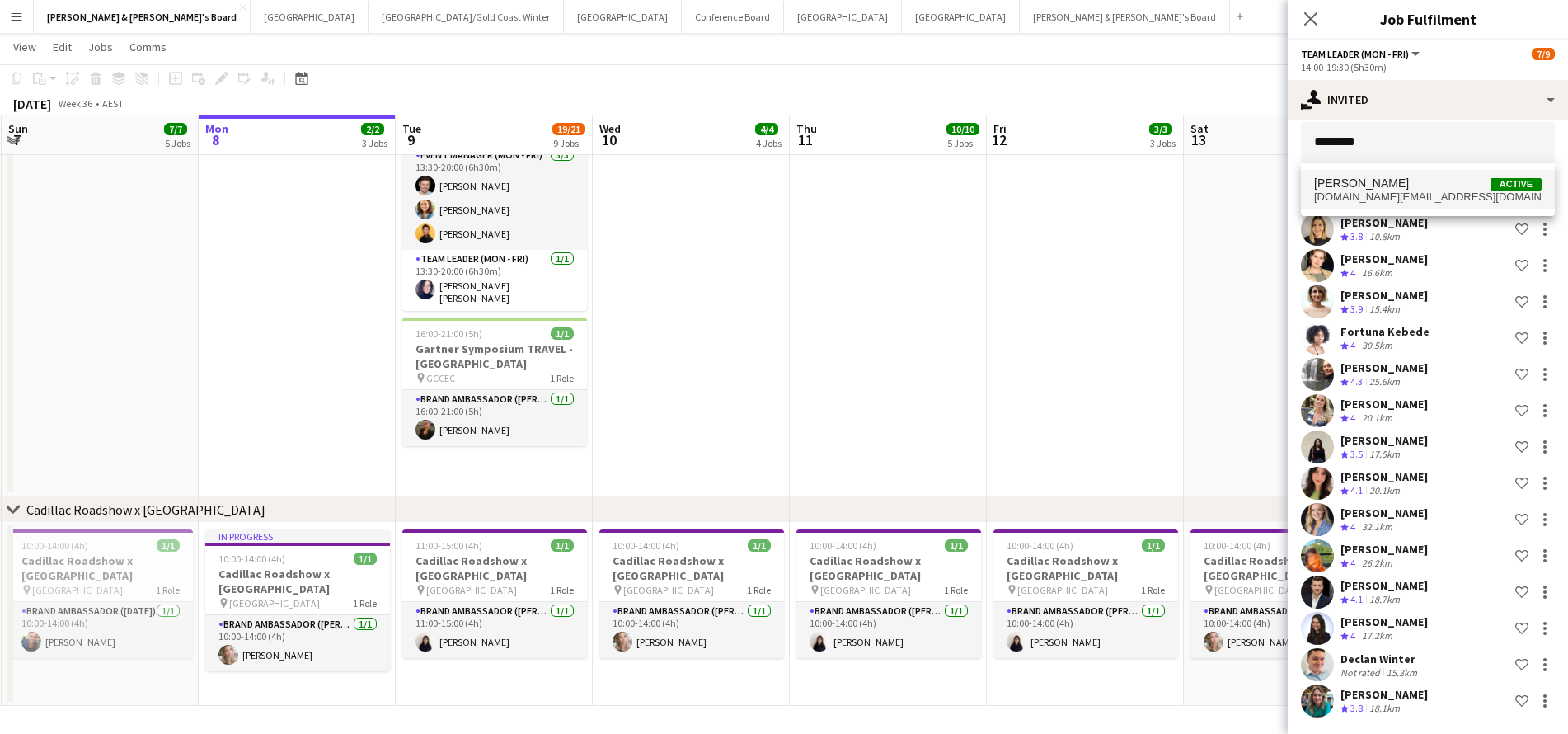
click at [1397, 190] on span "Tara Moyle Active" at bounding box center [1428, 183] width 227 height 14
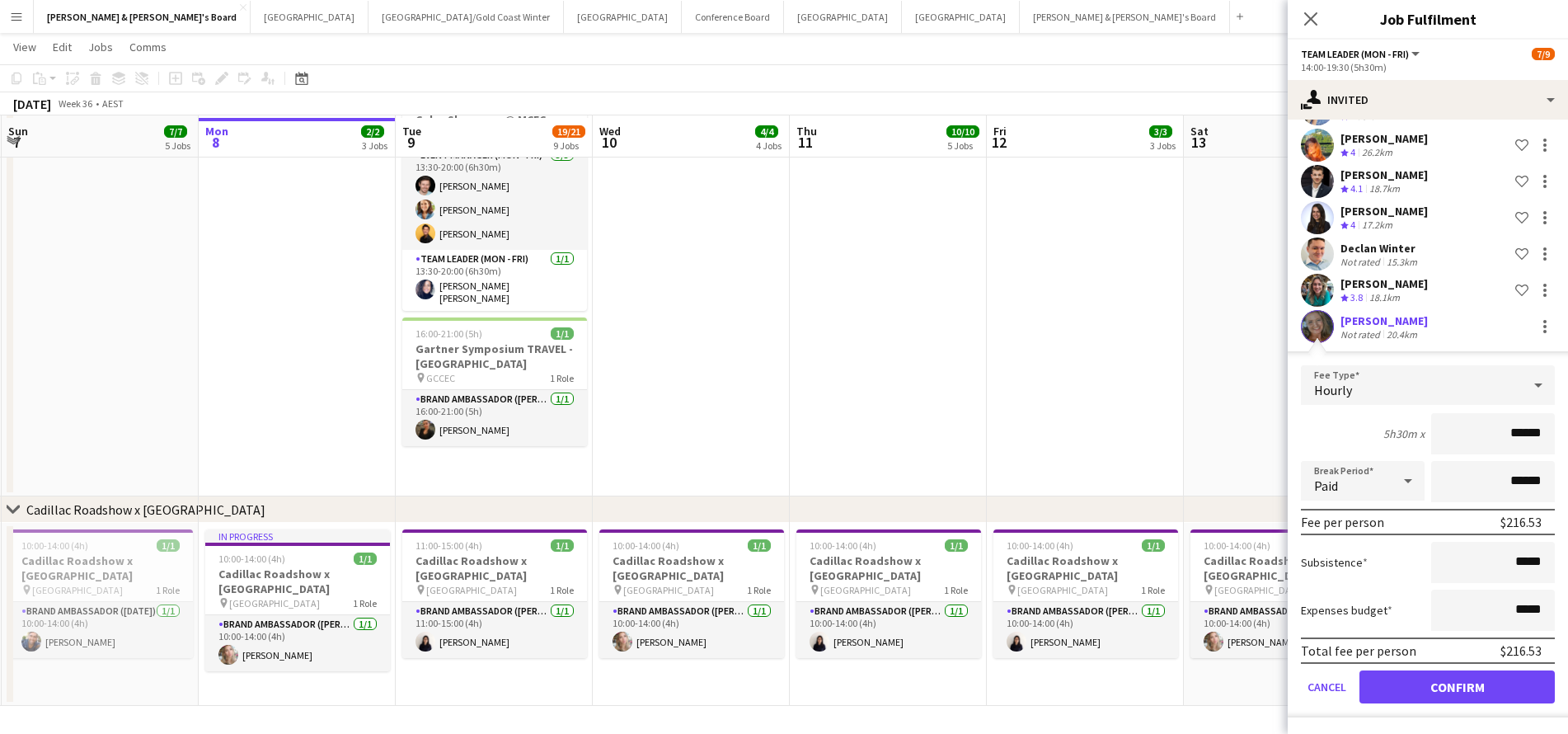
scroll to position [1011, 0]
click at [1403, 694] on button "Confirm" at bounding box center [1457, 686] width 196 height 33
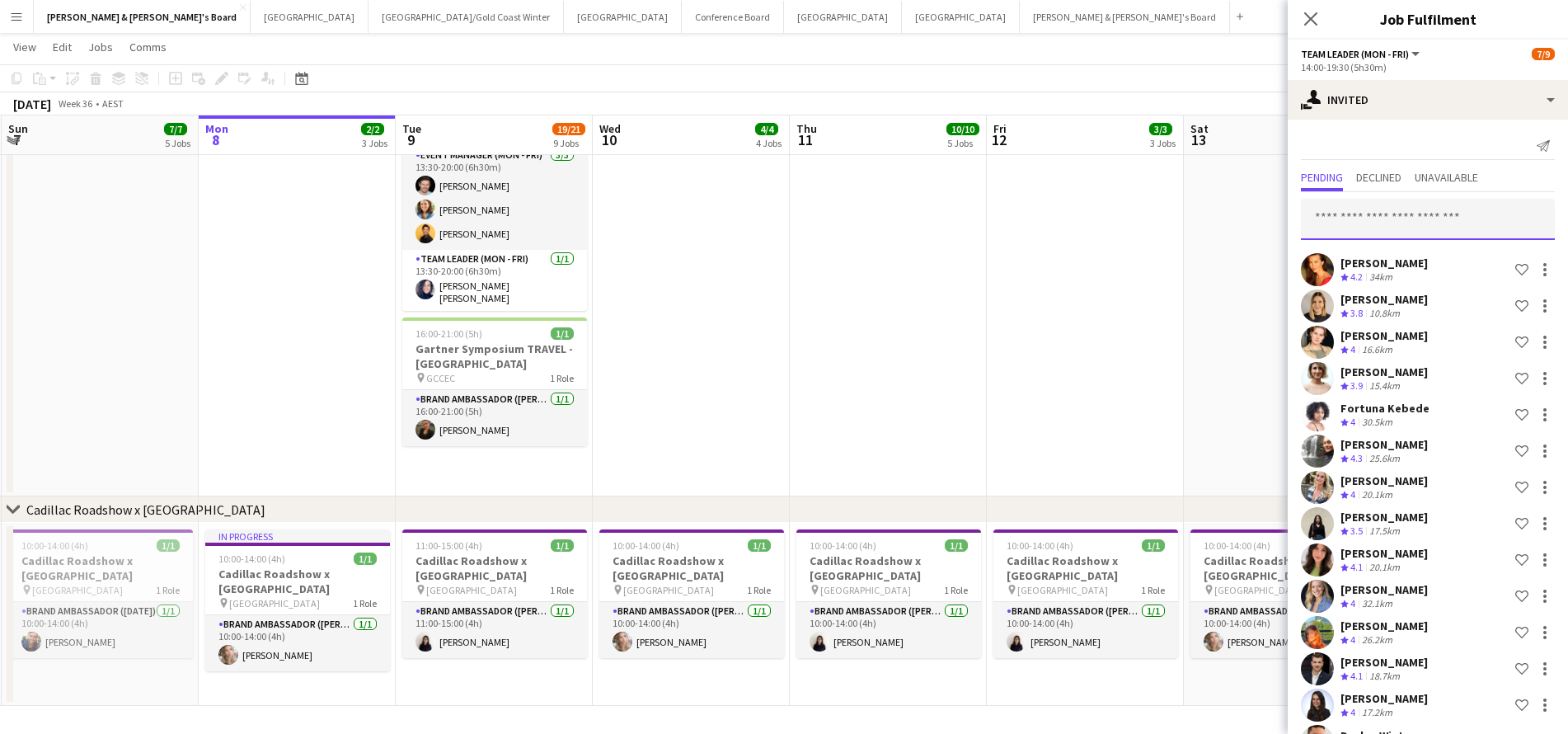
scroll to position [0, 0]
click at [1388, 215] on input "text" at bounding box center [1428, 219] width 254 height 41
type input "****"
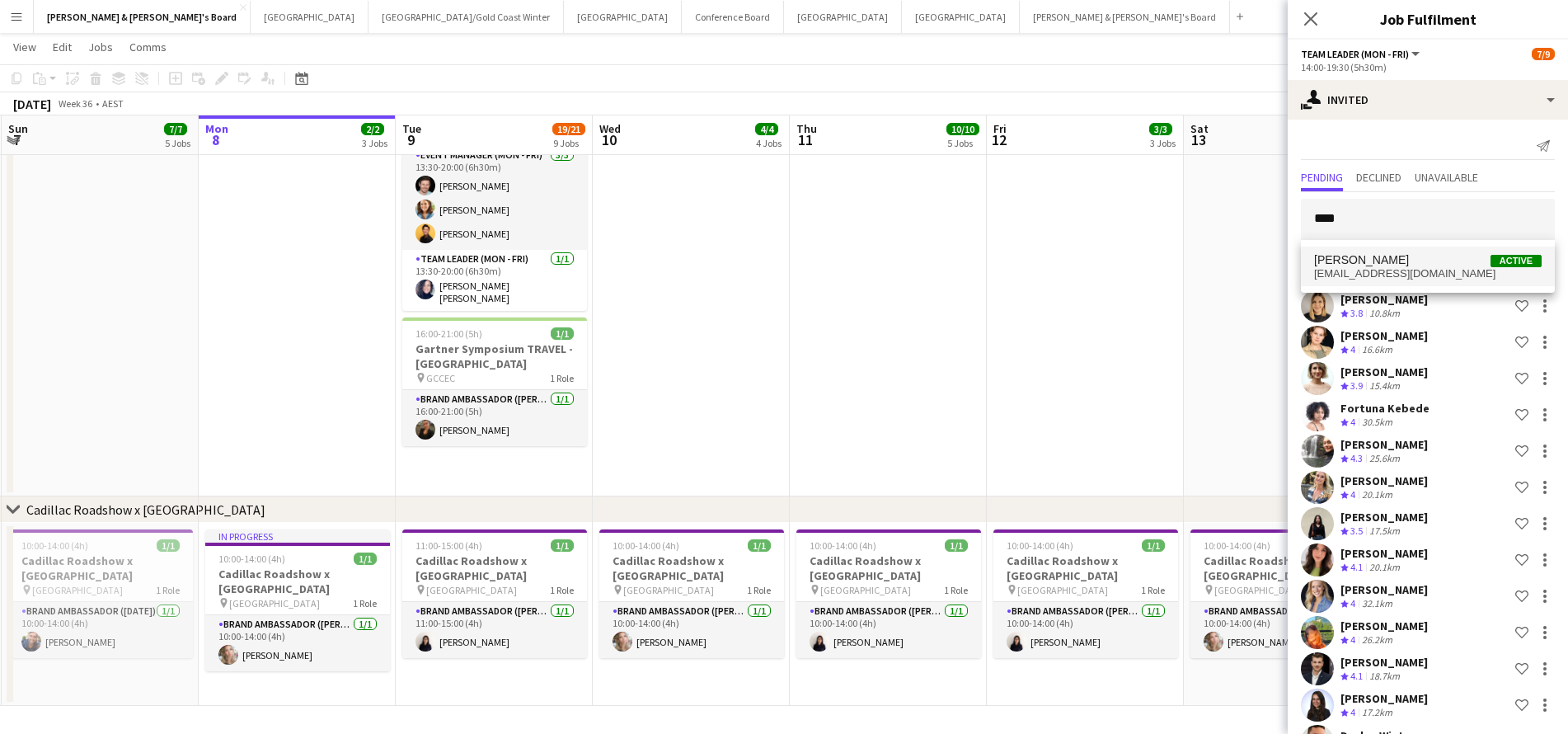
click at [1389, 269] on span "alessandram127@gmail.com" at bounding box center [1428, 274] width 227 height 13
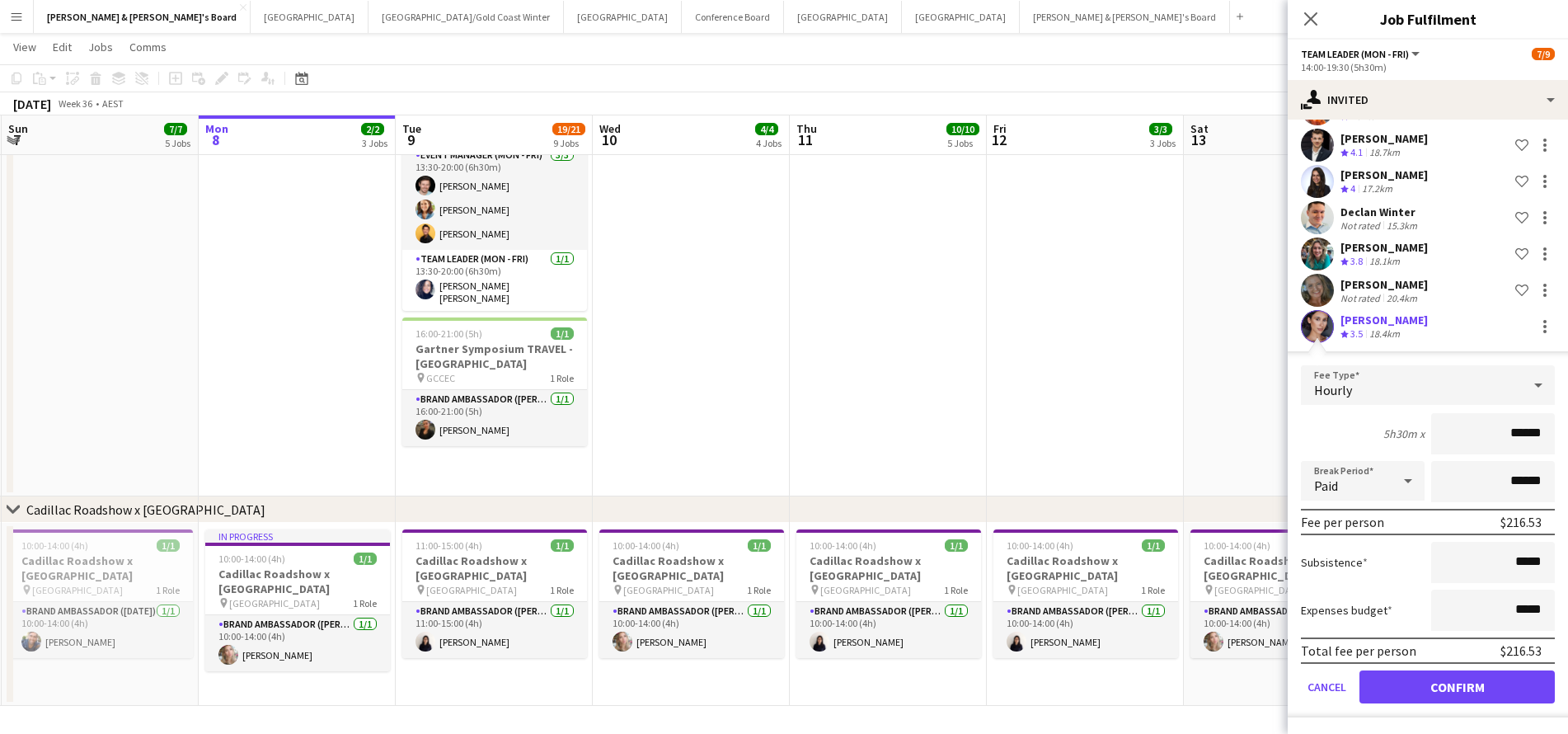
click at [1388, 695] on button "Confirm" at bounding box center [1457, 686] width 196 height 33
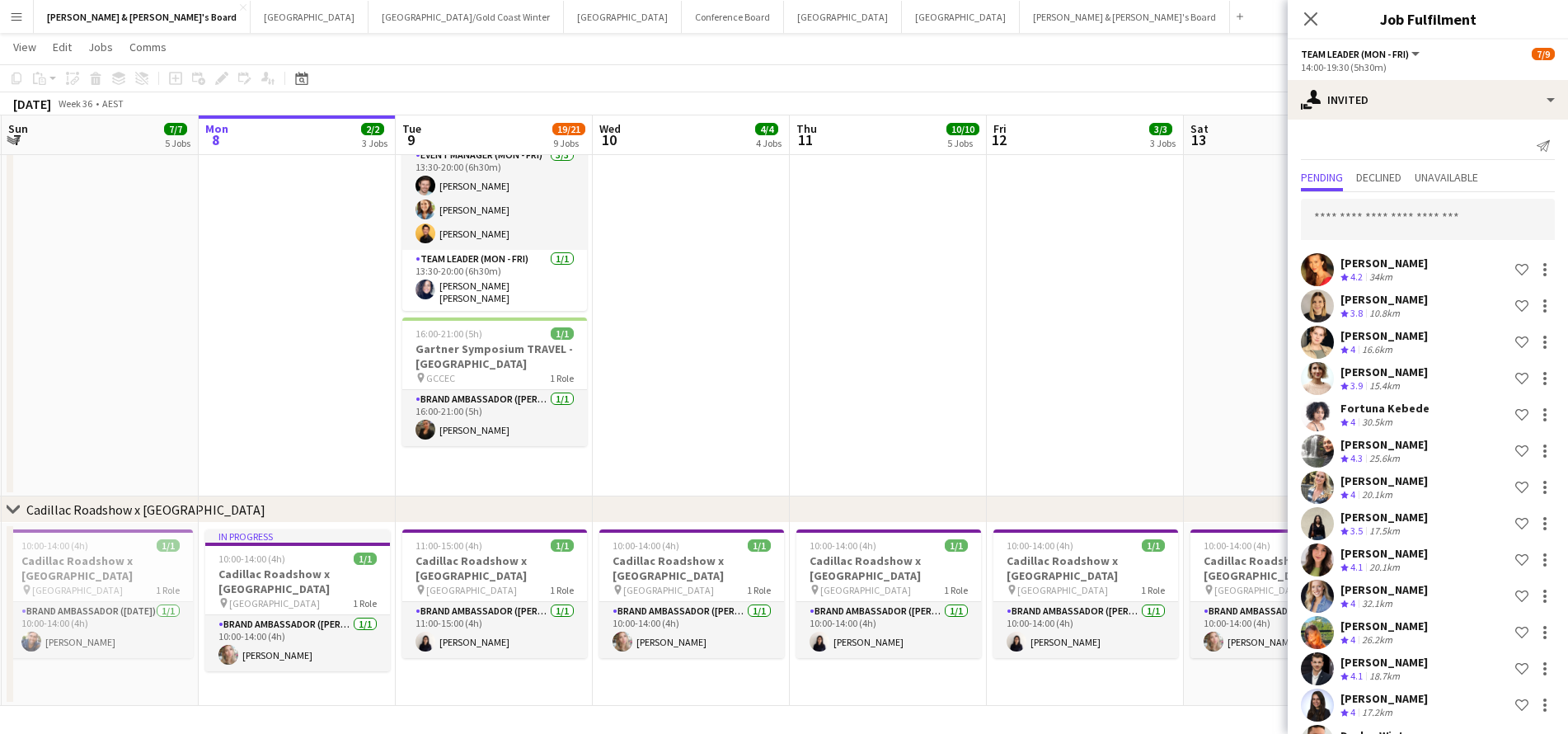
scroll to position [0, 0]
click at [1389, 217] on input "text" at bounding box center [1428, 219] width 254 height 41
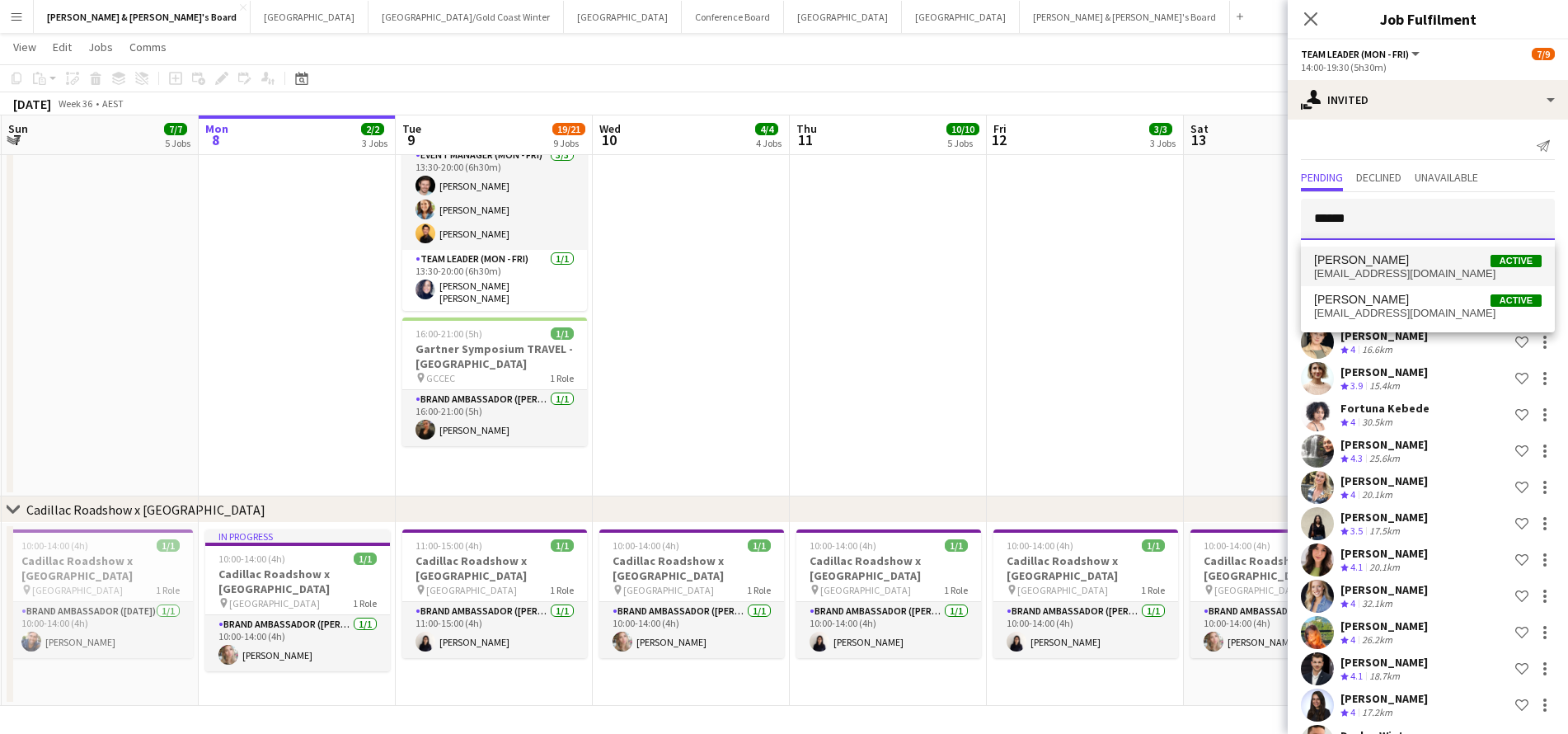
type input "******"
click at [1425, 267] on span "Emma Barnes Active" at bounding box center [1428, 260] width 227 height 14
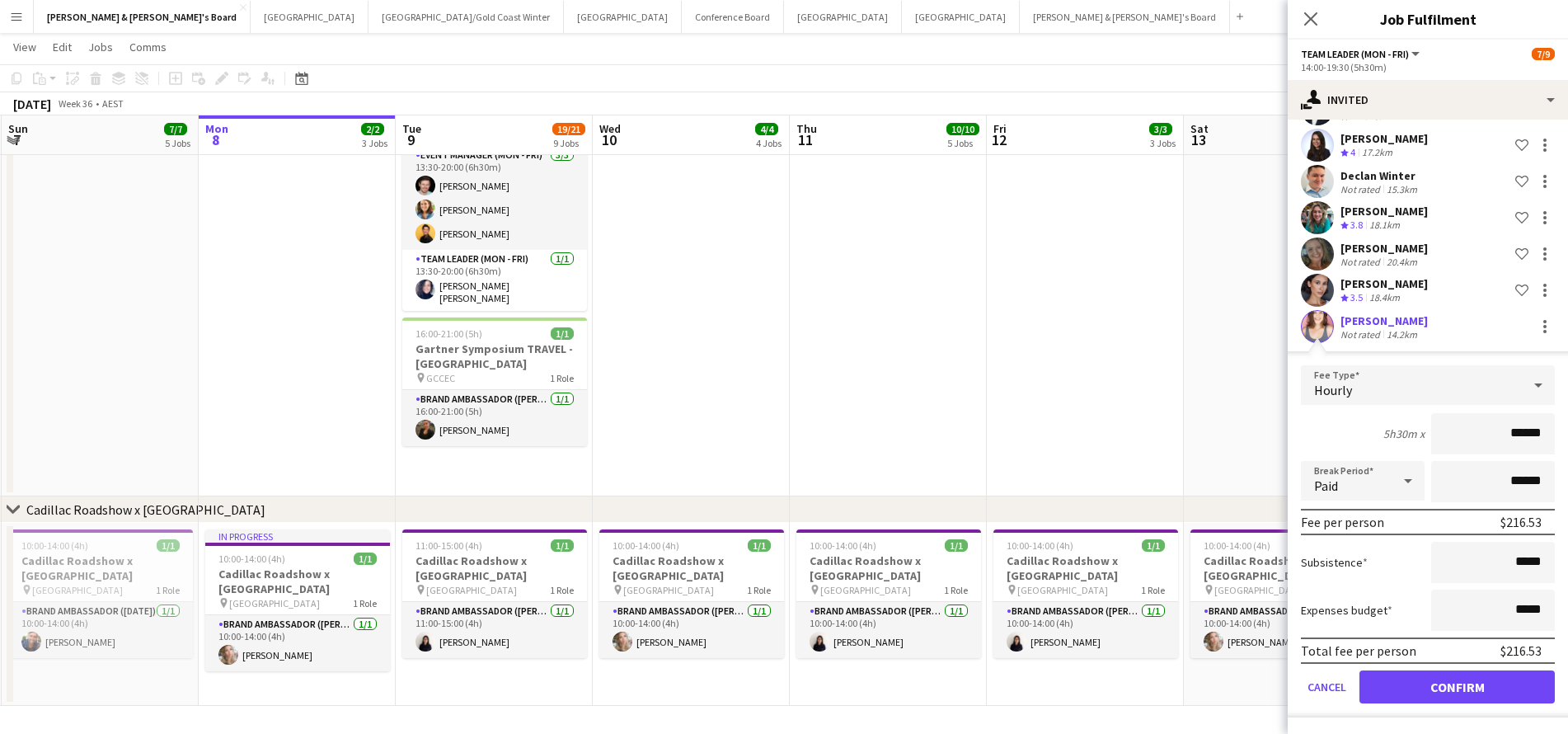
scroll to position [1011, 0]
click at [1401, 691] on button "Confirm" at bounding box center [1457, 686] width 196 height 33
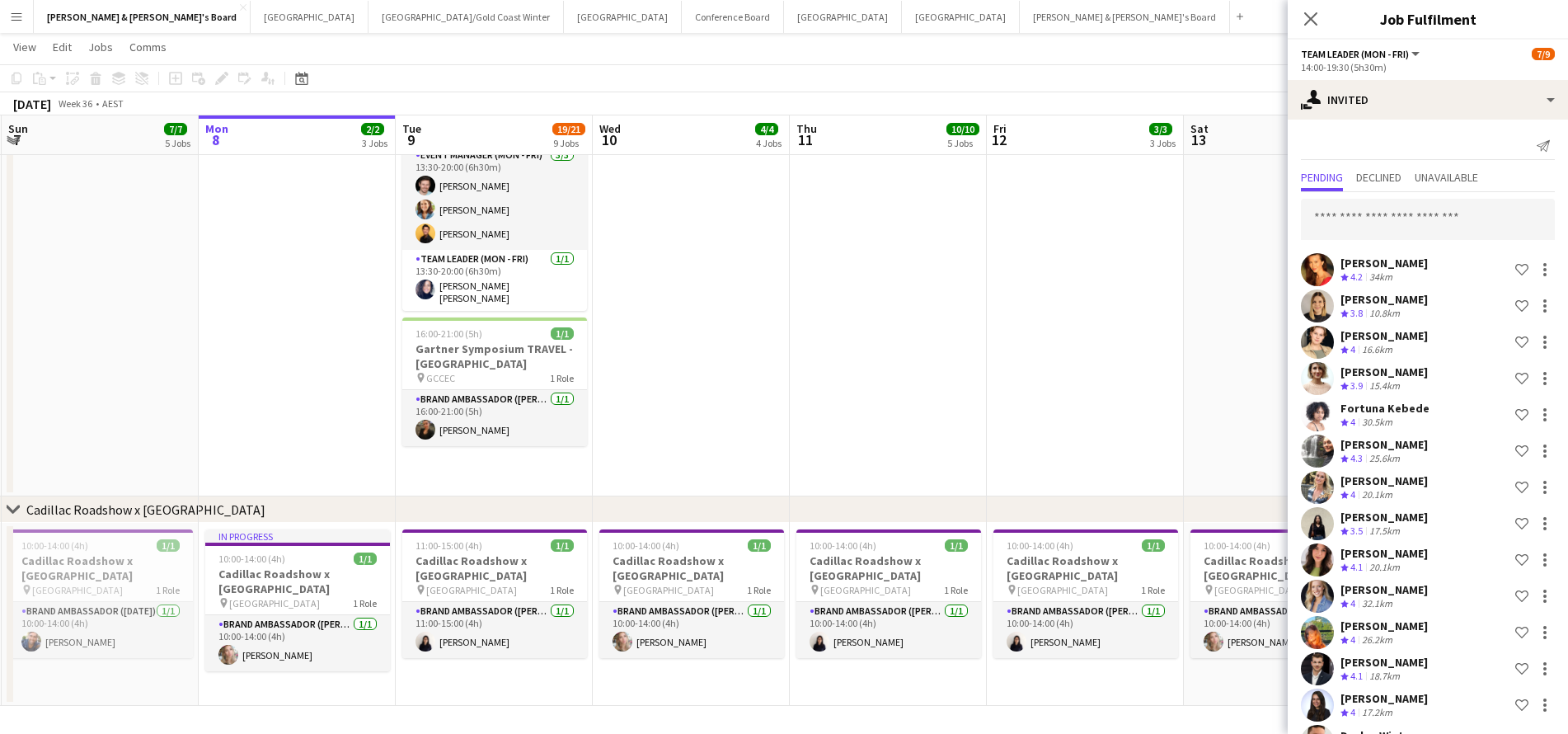
scroll to position [0, 0]
click at [1382, 218] on input "text" at bounding box center [1428, 219] width 254 height 41
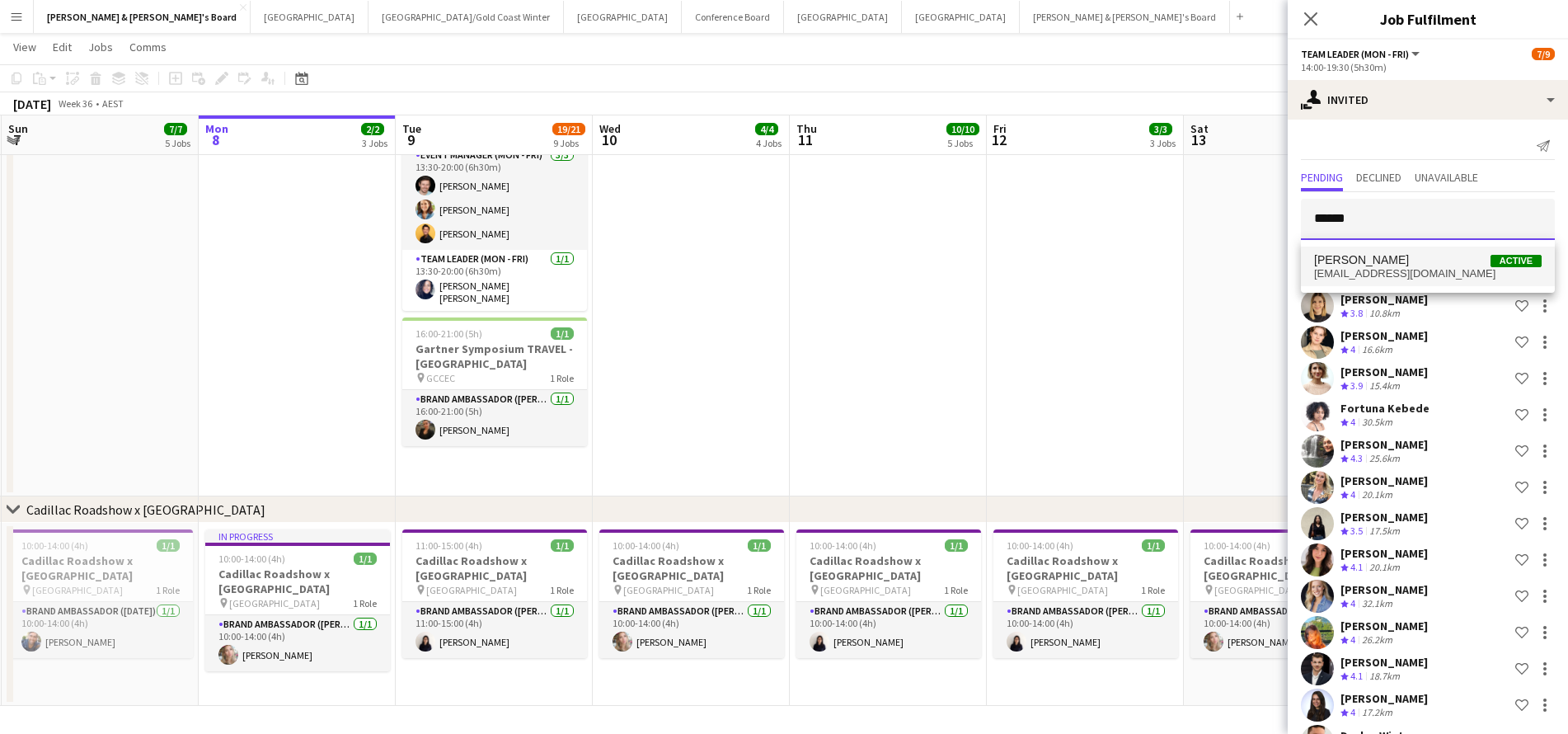
type input "******"
click at [1392, 268] on span "josh.amos2@gmail.com" at bounding box center [1428, 274] width 227 height 13
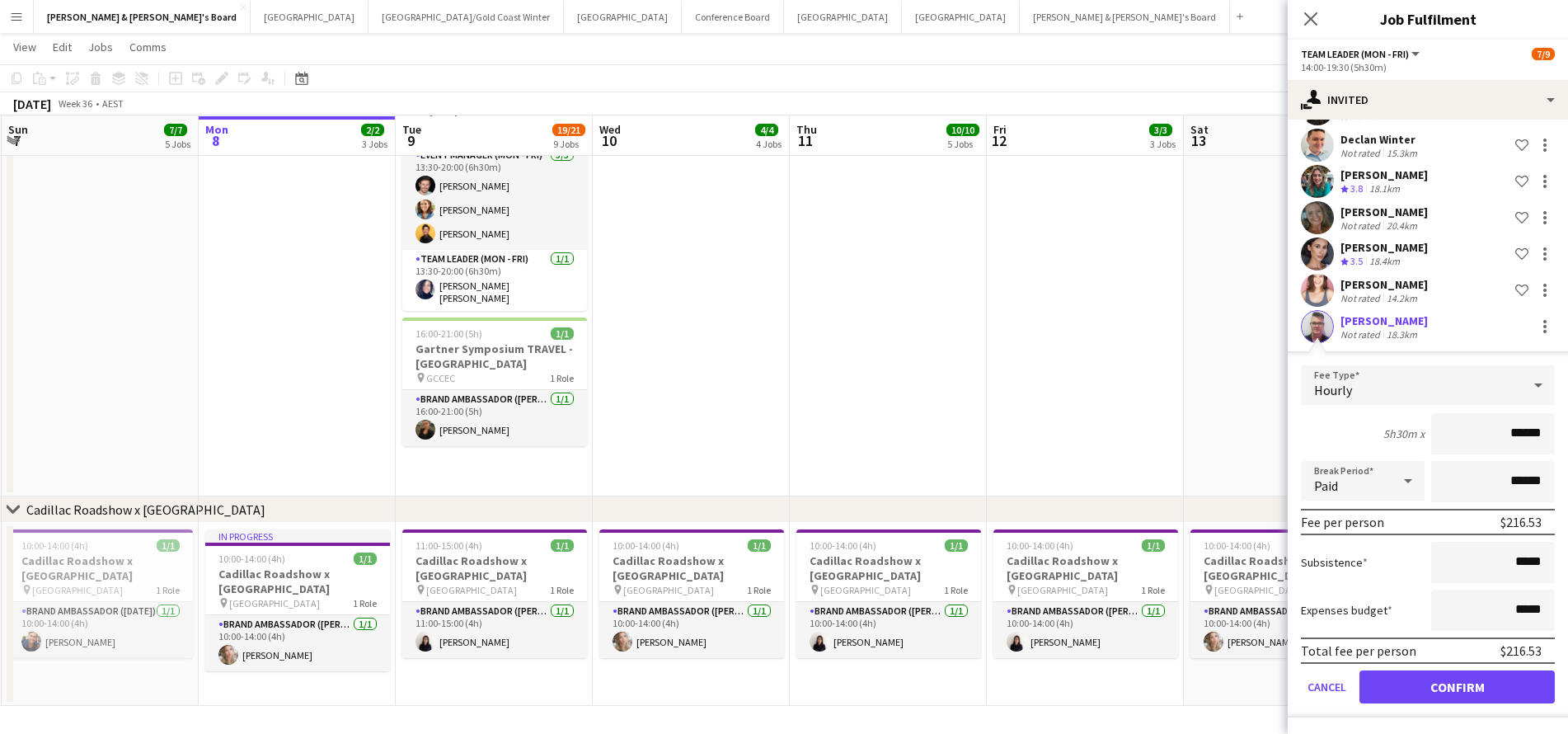
scroll to position [1011, 0]
click at [1404, 688] on button "Confirm" at bounding box center [1457, 686] width 196 height 33
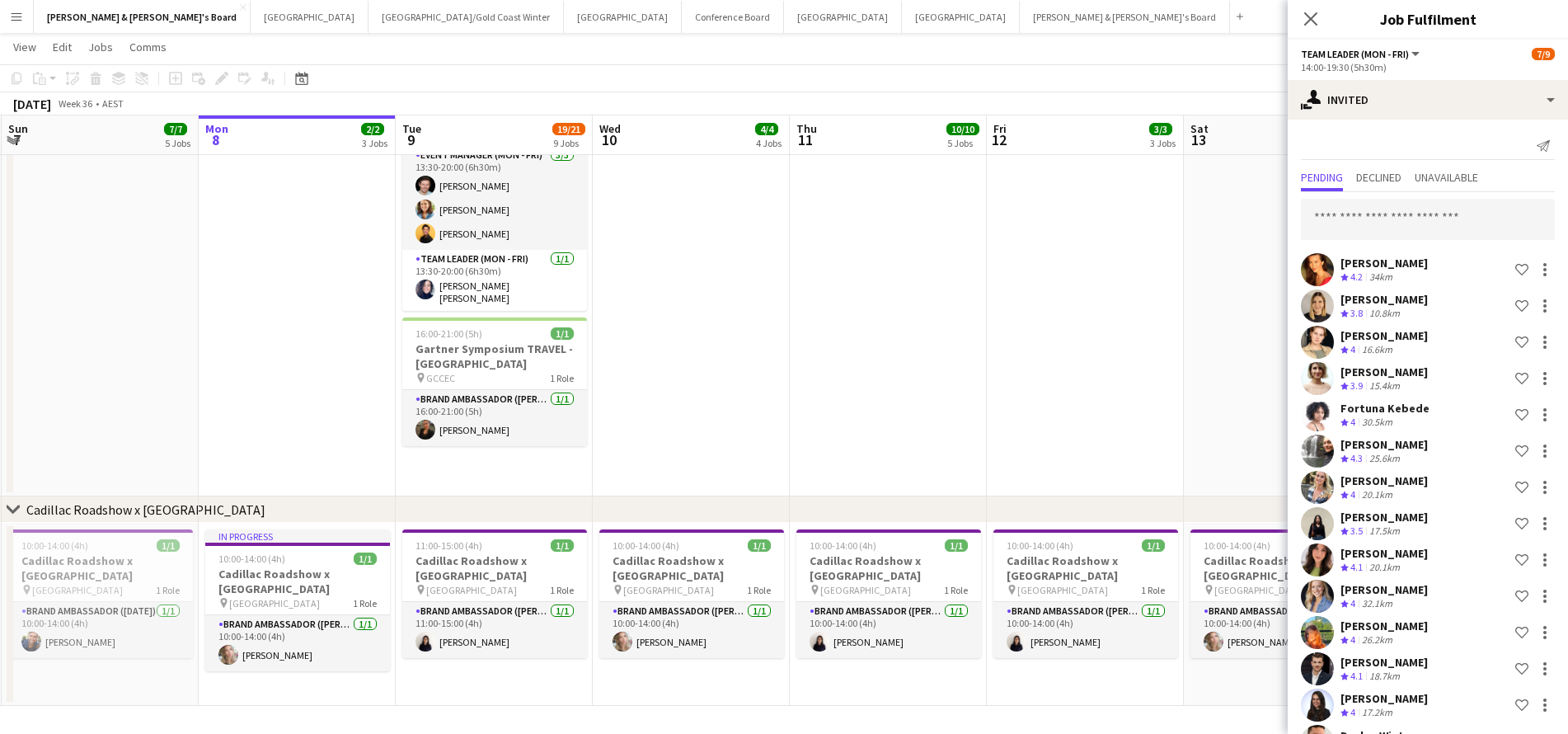
scroll to position [0, 0]
click at [1369, 223] on input "text" at bounding box center [1428, 219] width 254 height 41
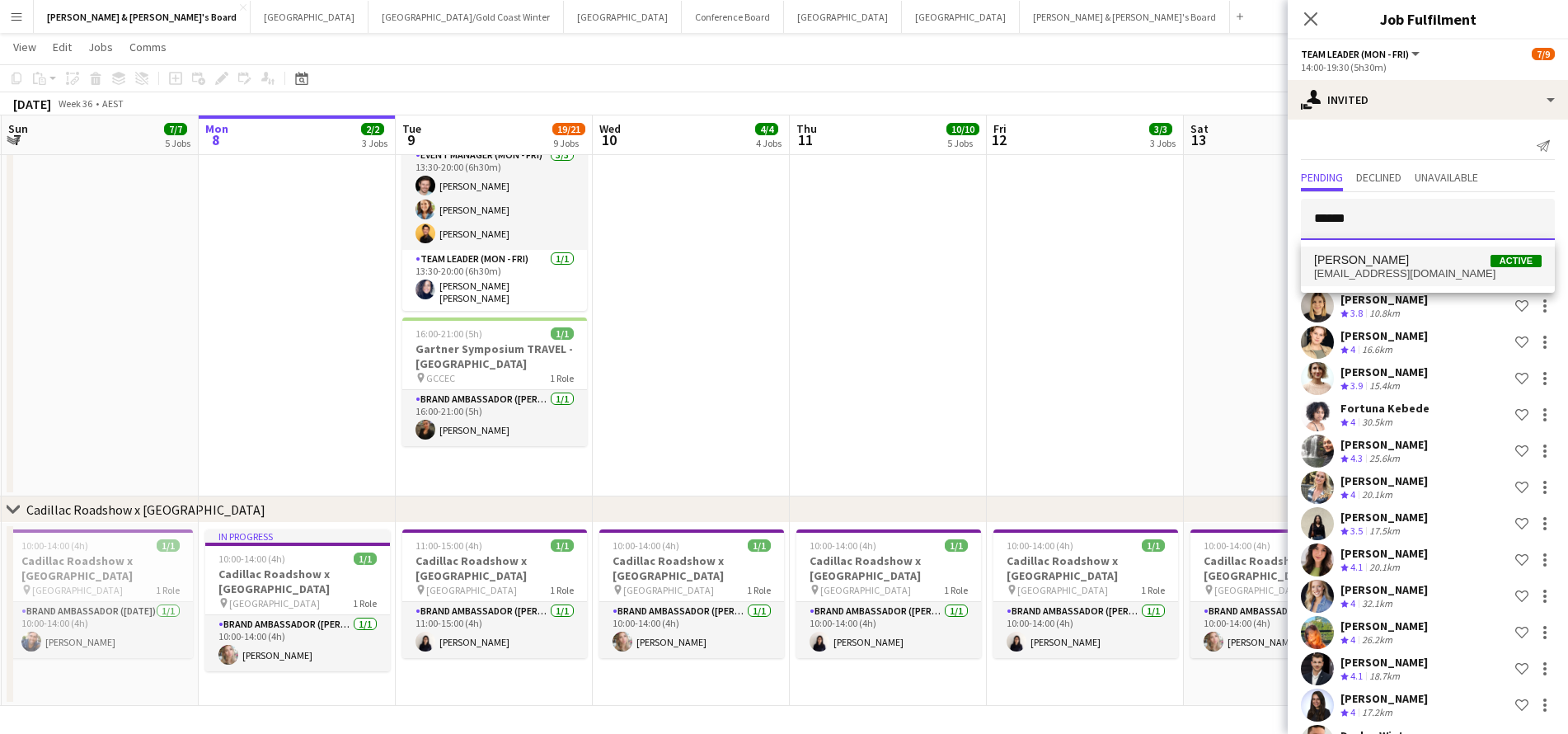
type input "******"
click at [1396, 269] on span "jdu2153@gmail.com" at bounding box center [1428, 274] width 227 height 13
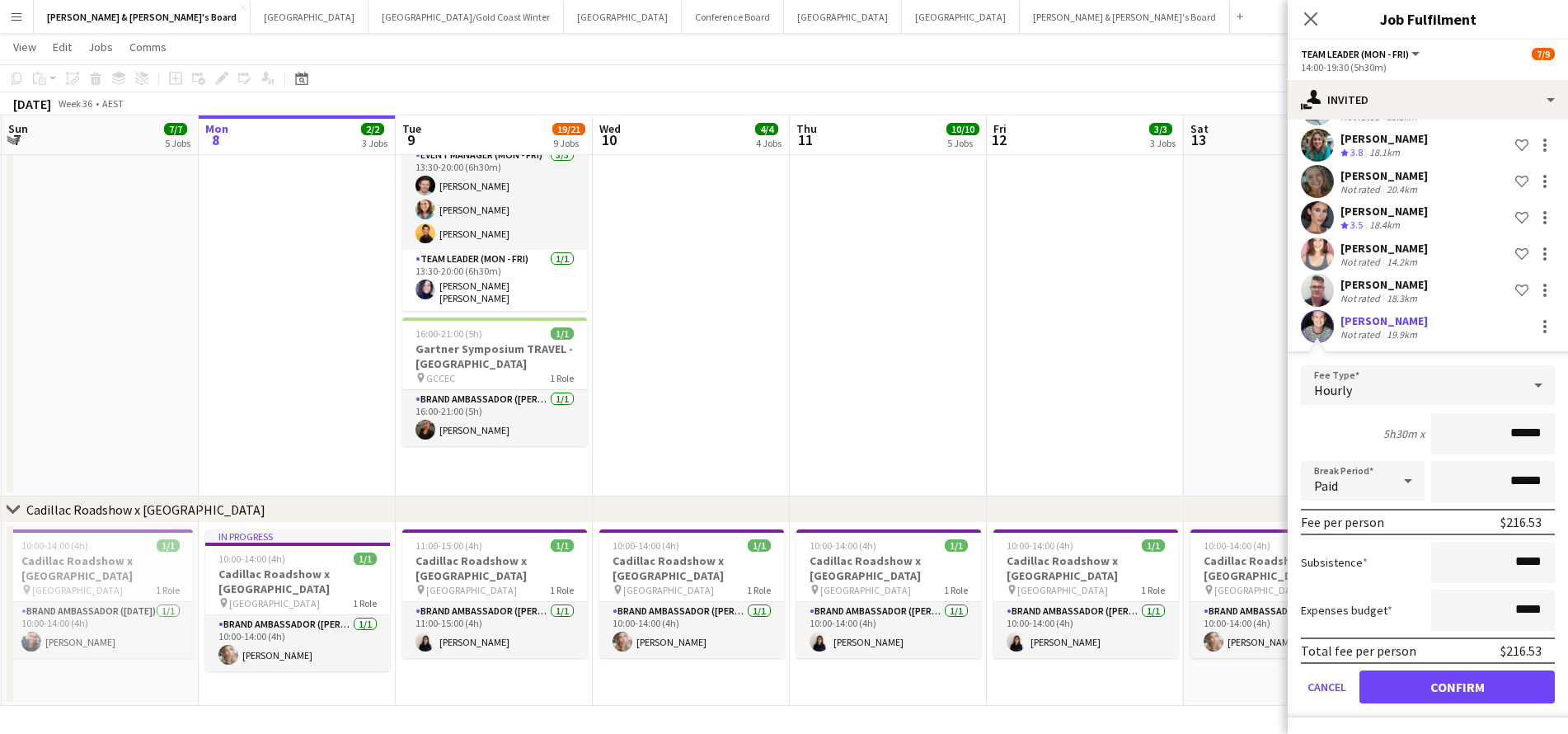
scroll to position [1011, 0]
click at [1402, 693] on button "Confirm" at bounding box center [1457, 686] width 196 height 33
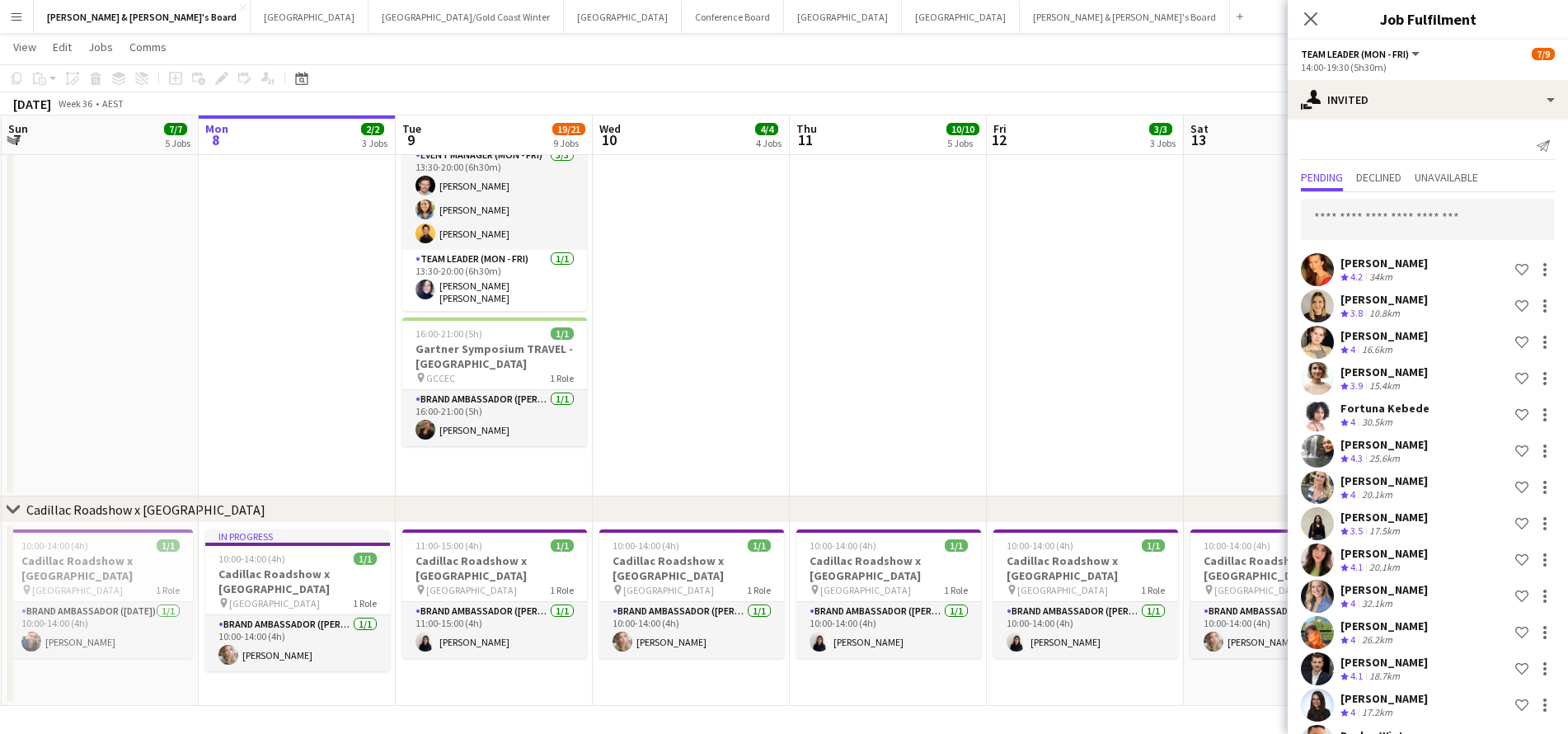
scroll to position [0, 0]
click at [1362, 219] on input "text" at bounding box center [1428, 219] width 254 height 41
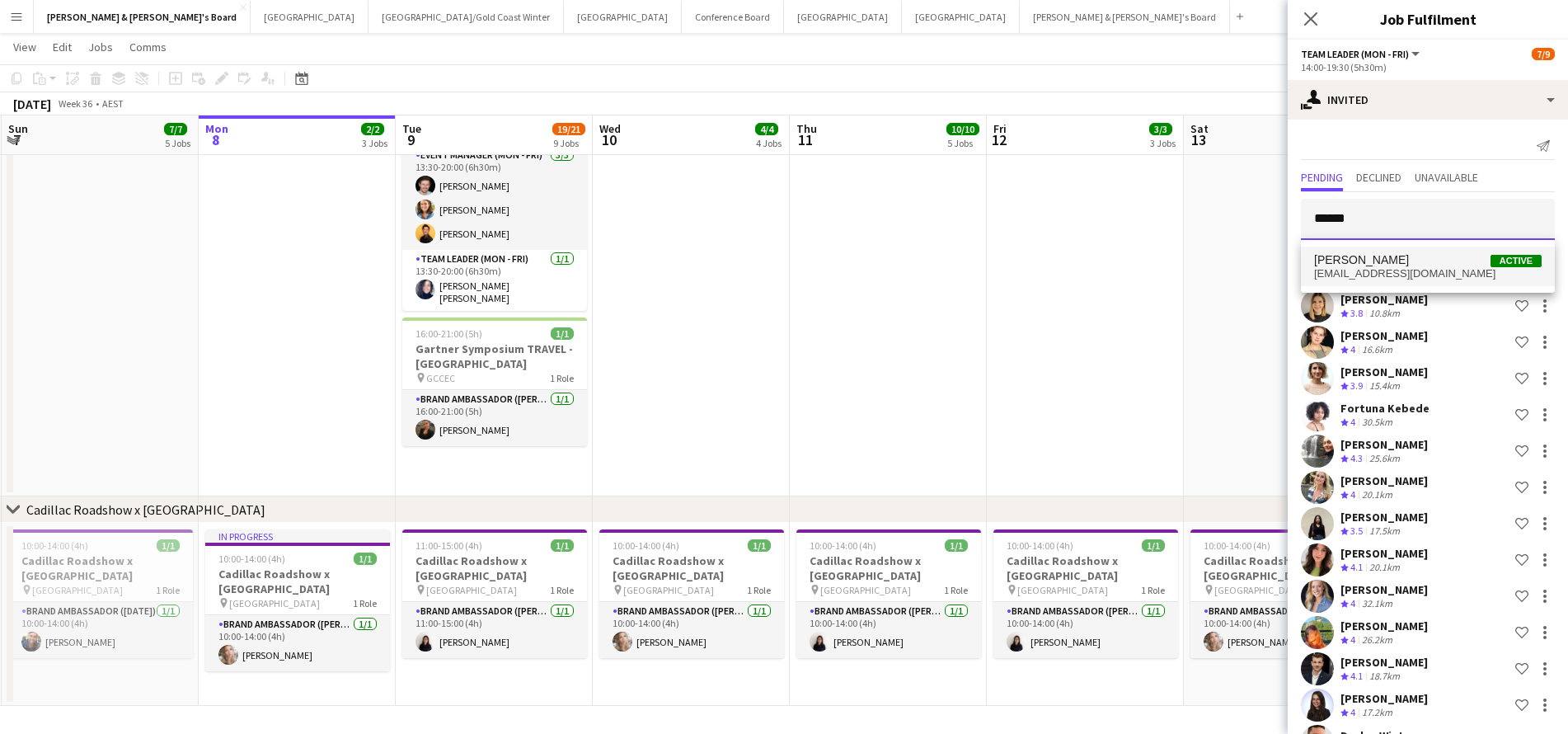
type input "******"
click at [1366, 257] on span "Ryan Kennedy" at bounding box center [1361, 260] width 94 height 14
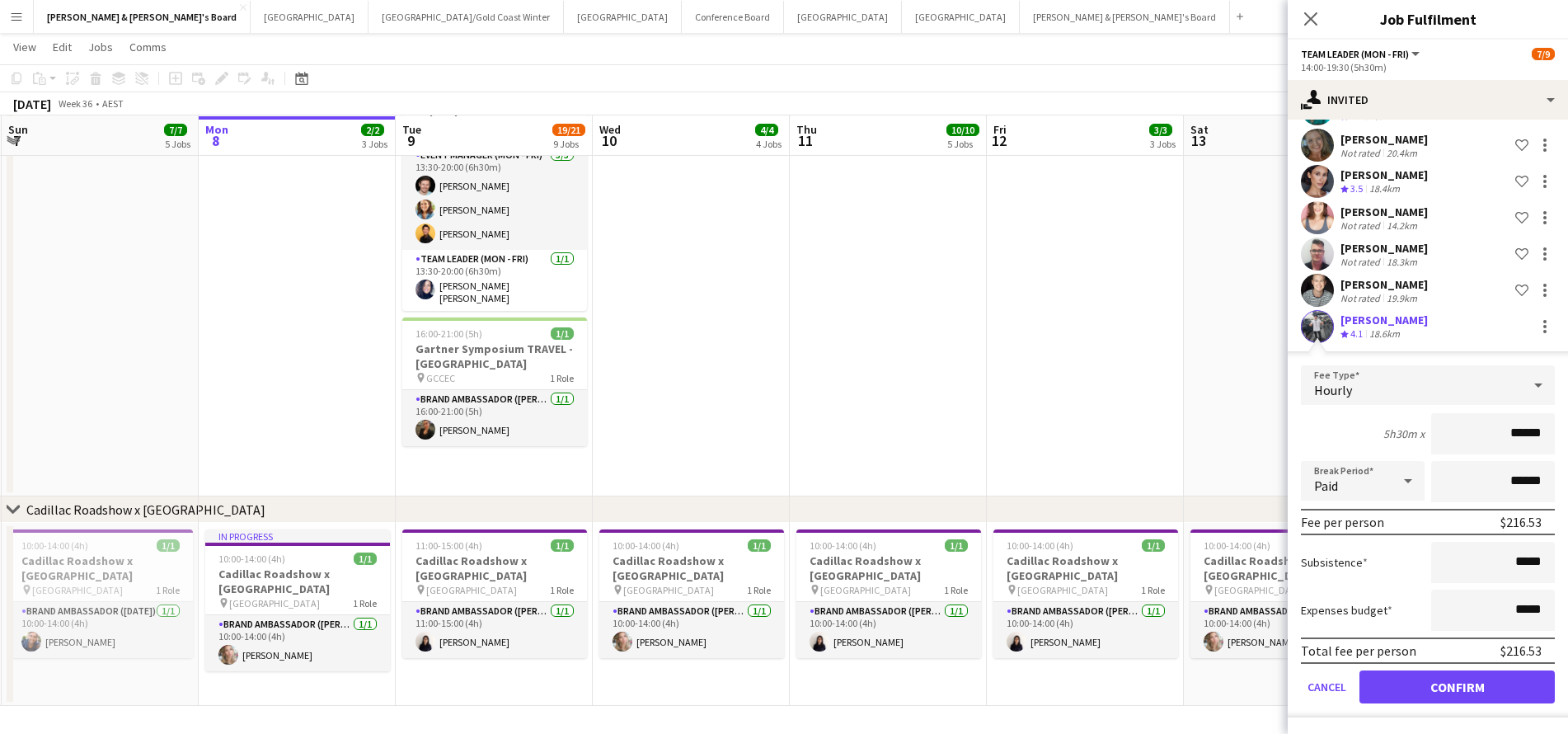
scroll to position [1011, 0]
click at [1423, 686] on button "Confirm" at bounding box center [1457, 686] width 196 height 33
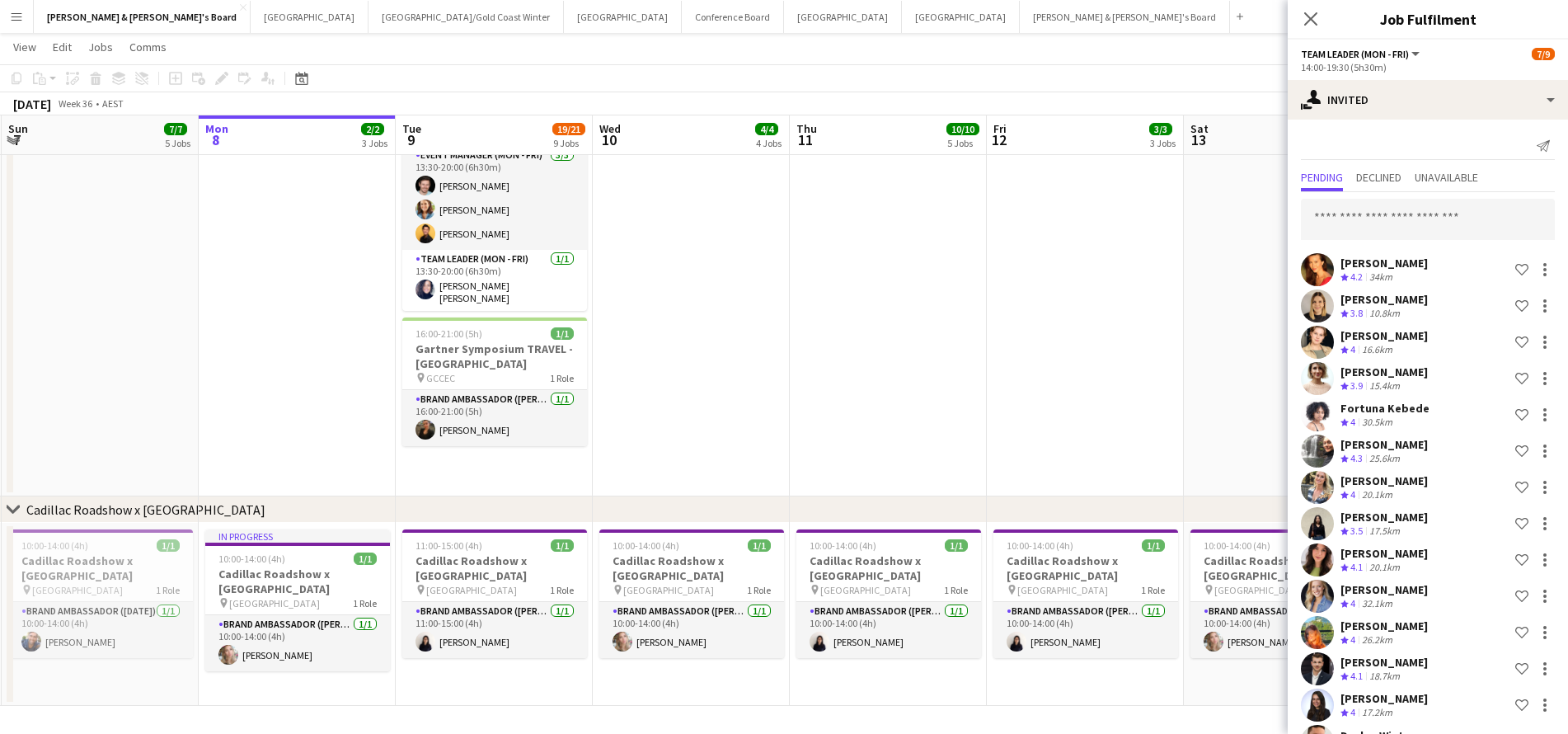
scroll to position [0, 0]
click at [1394, 214] on input "text" at bounding box center [1428, 219] width 254 height 41
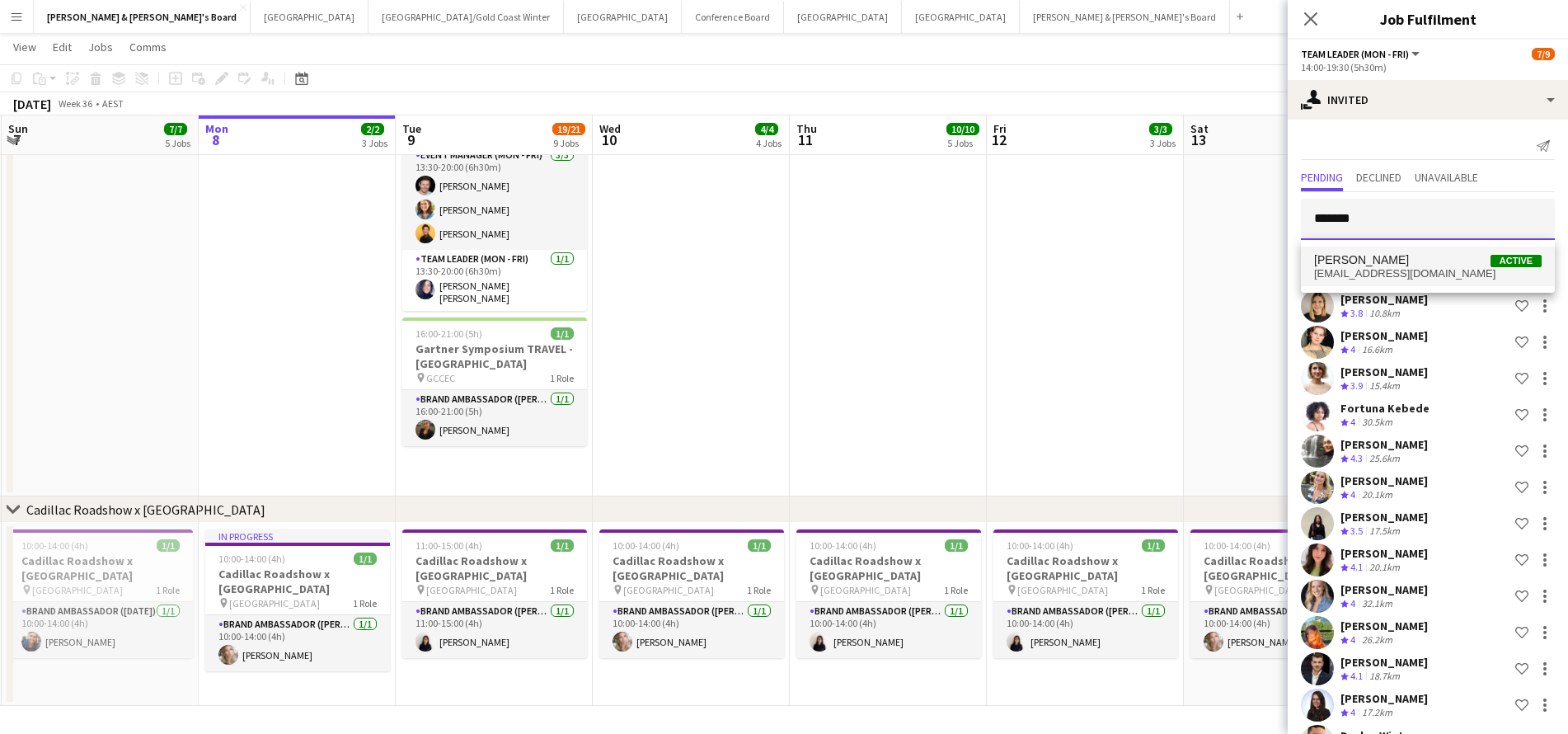
type input "*******"
click at [1412, 263] on span "Chloe Honig Active" at bounding box center [1428, 260] width 227 height 14
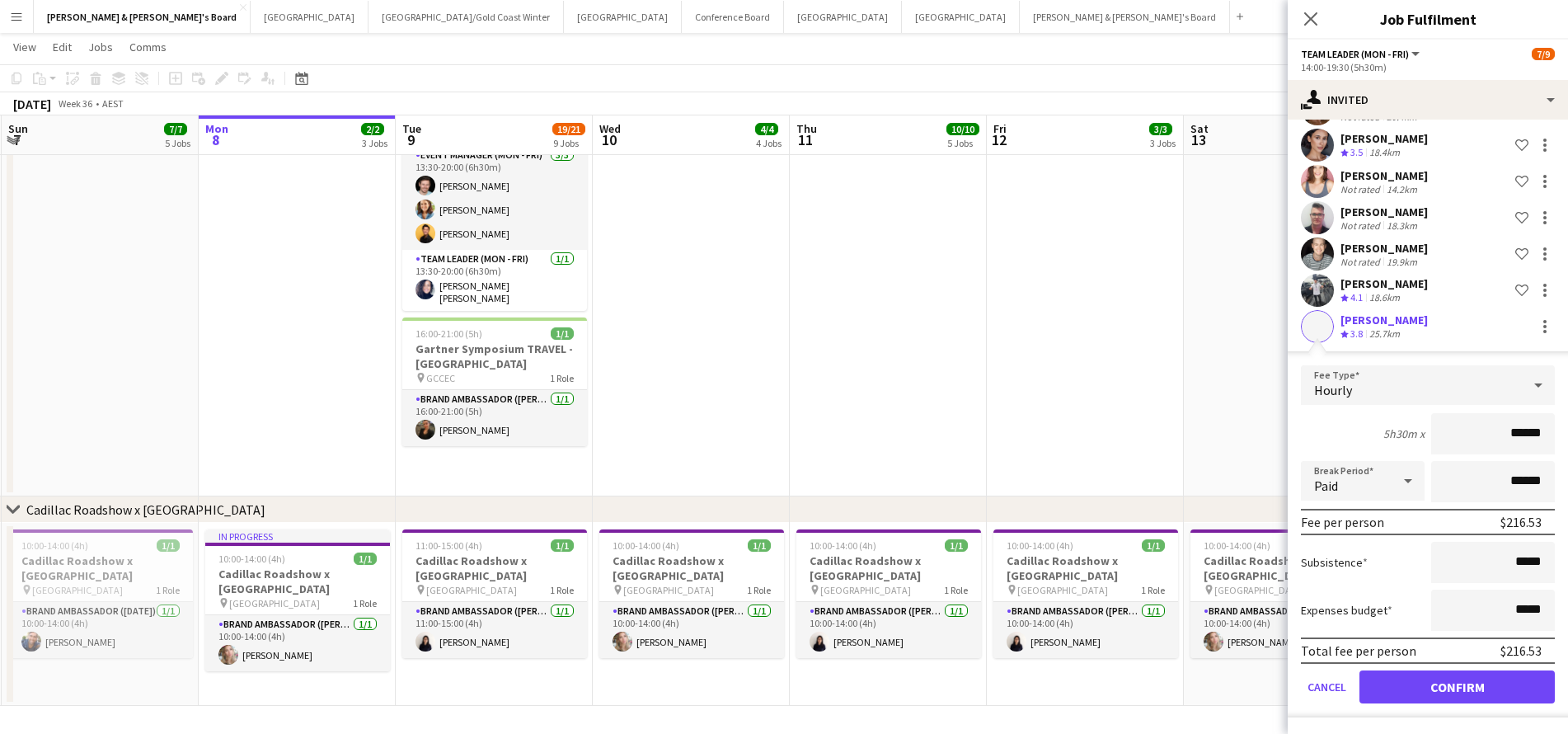
scroll to position [1011, 0]
click at [1392, 687] on button "Confirm" at bounding box center [1457, 686] width 196 height 33
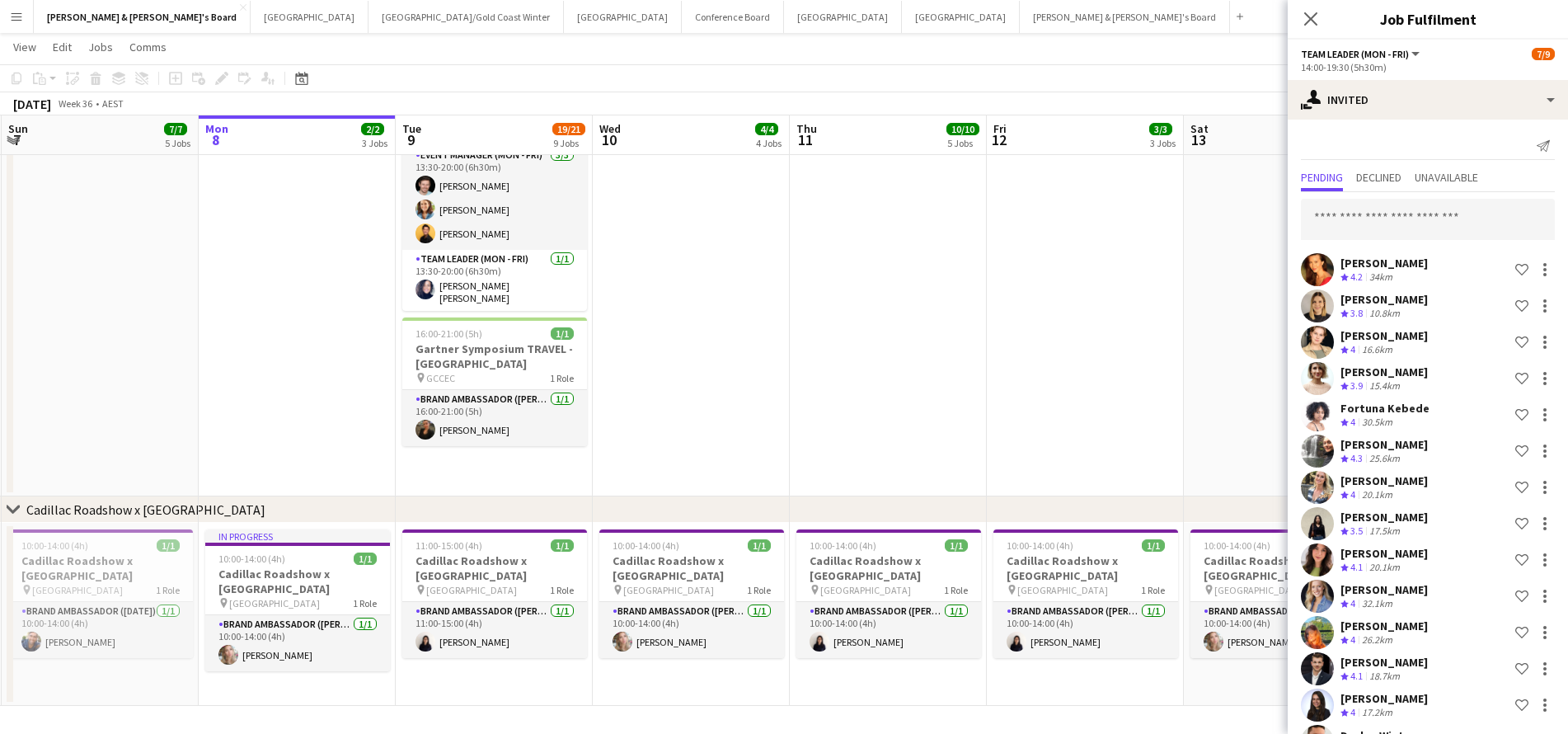
scroll to position [0, 0]
click at [1373, 208] on input "text" at bounding box center [1428, 219] width 254 height 41
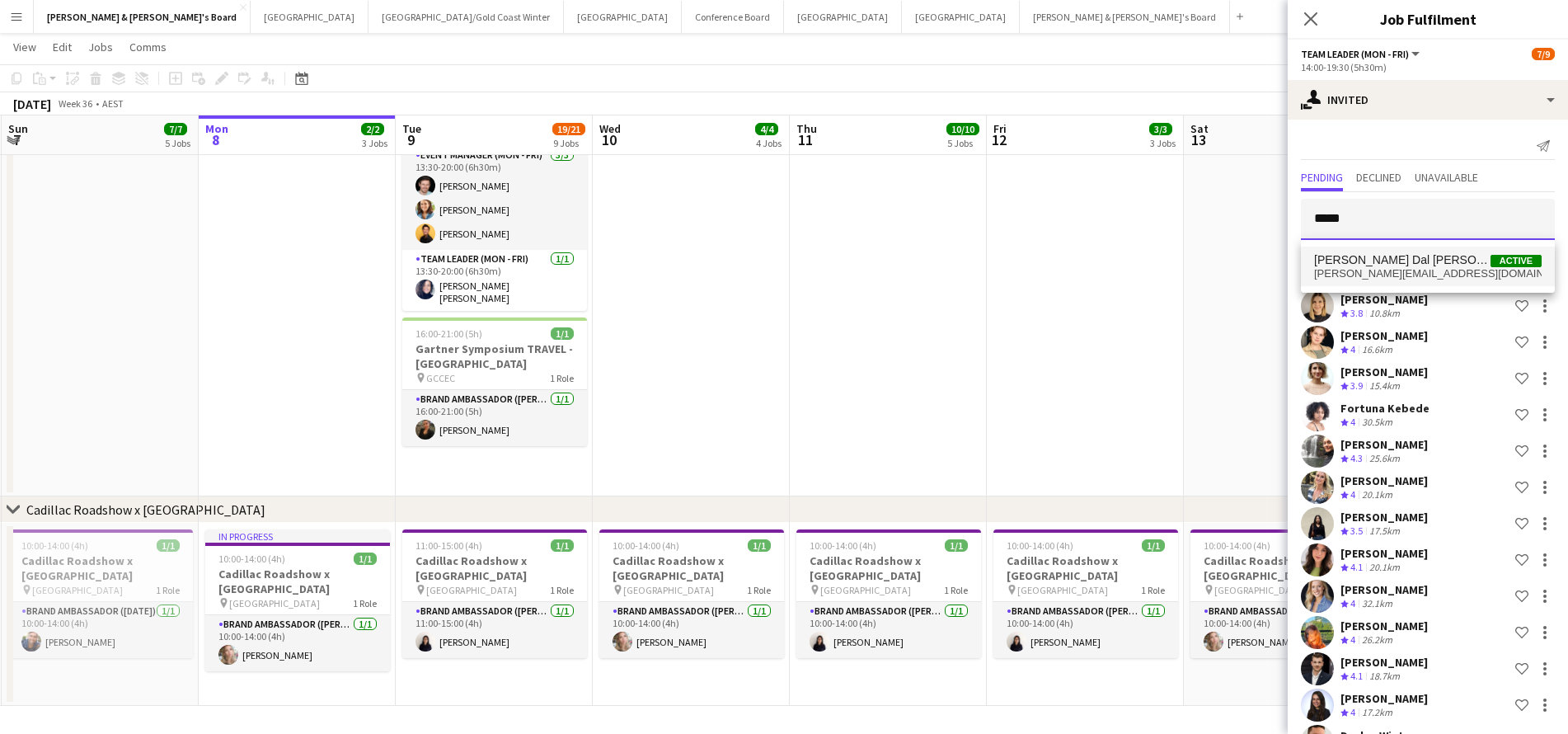
type input "*****"
click at [1401, 268] on span "madeleine.dalben@hotmail.com" at bounding box center [1428, 274] width 227 height 13
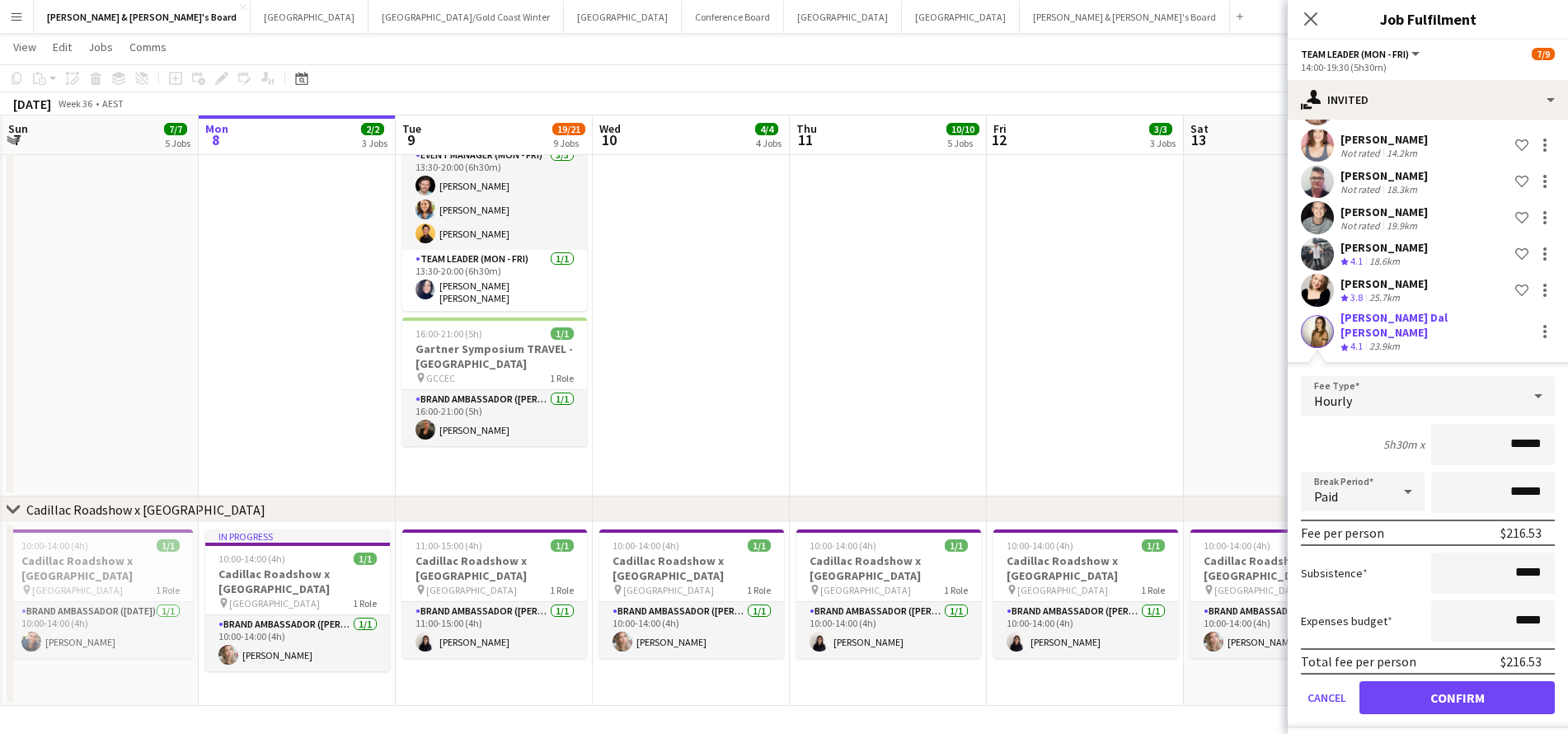
scroll to position [1011, 0]
click at [1424, 693] on button "Confirm" at bounding box center [1457, 697] width 196 height 33
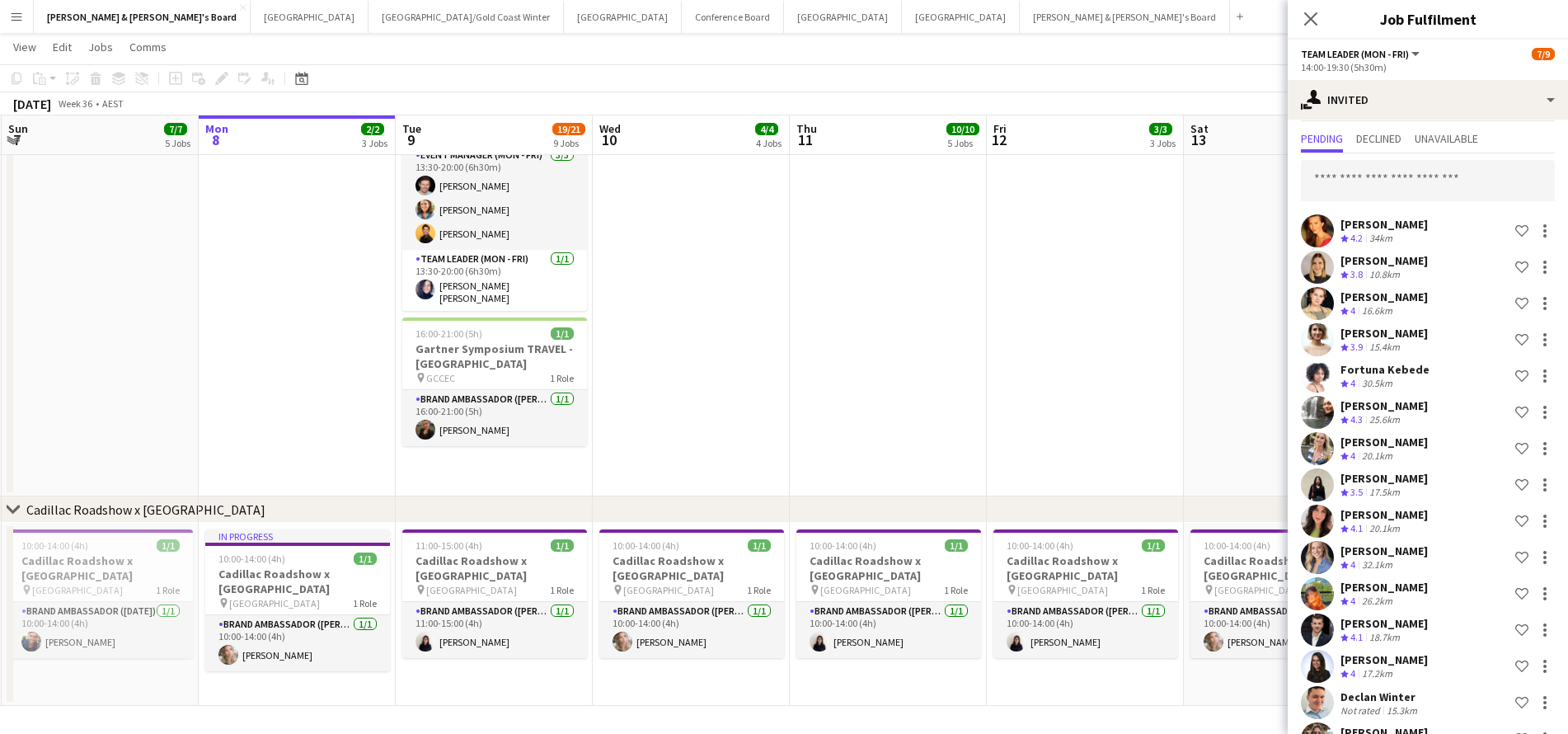
scroll to position [25, 0]
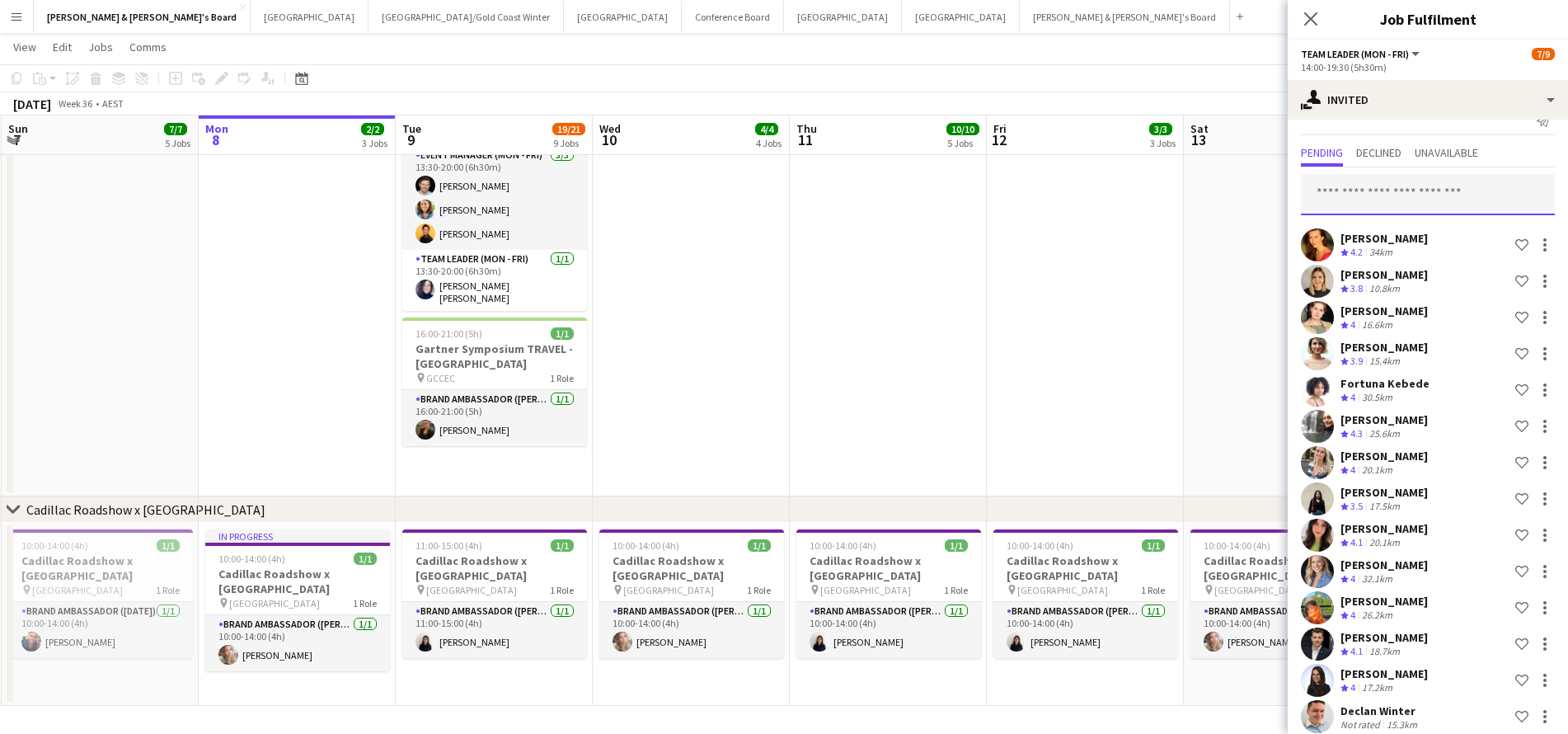
click at [1382, 188] on input "text" at bounding box center [1428, 194] width 254 height 41
type input "********"
click at [1399, 230] on span "Alyson King Active" at bounding box center [1428, 235] width 227 height 14
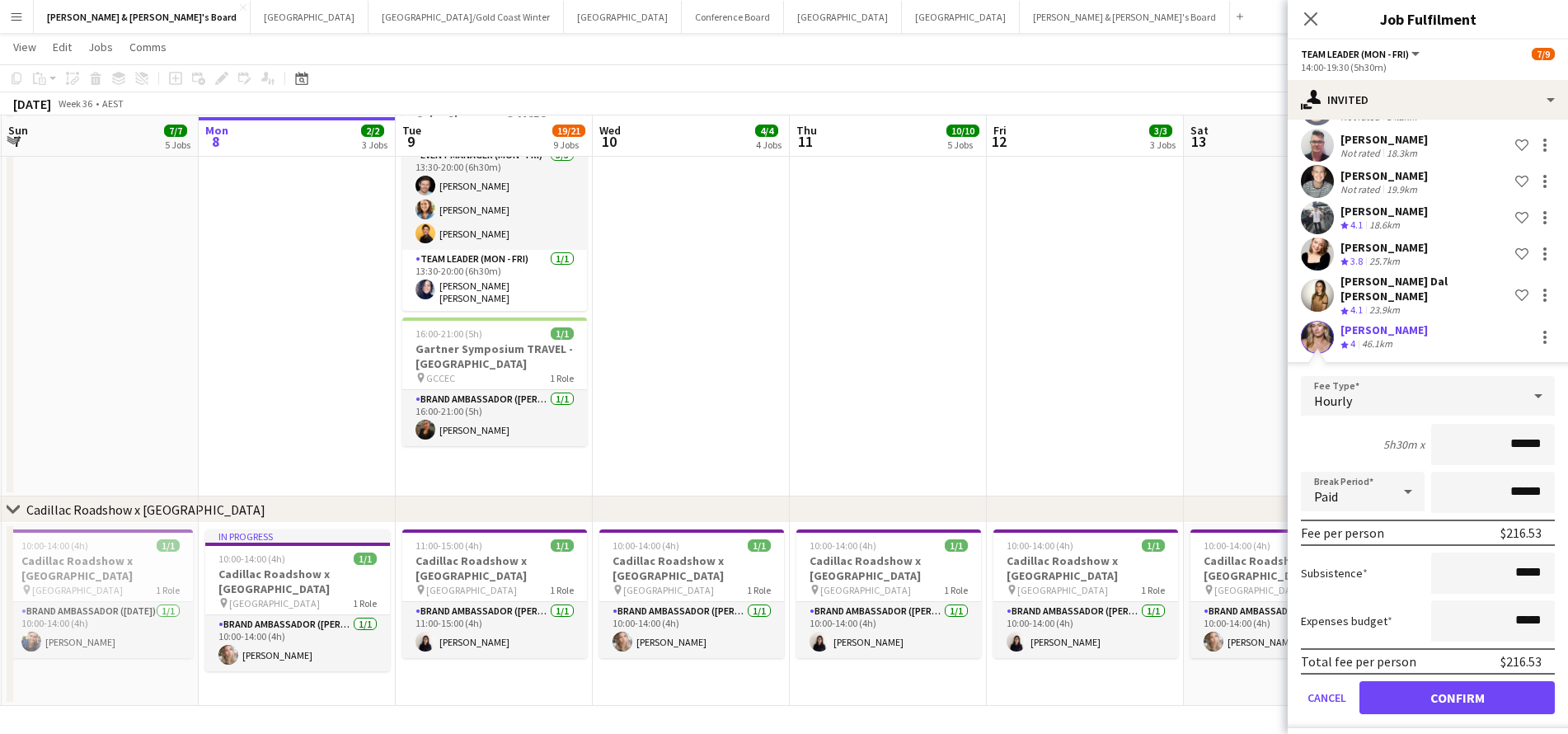
scroll to position [1011, 0]
click at [1418, 688] on button "Confirm" at bounding box center [1457, 697] width 196 height 33
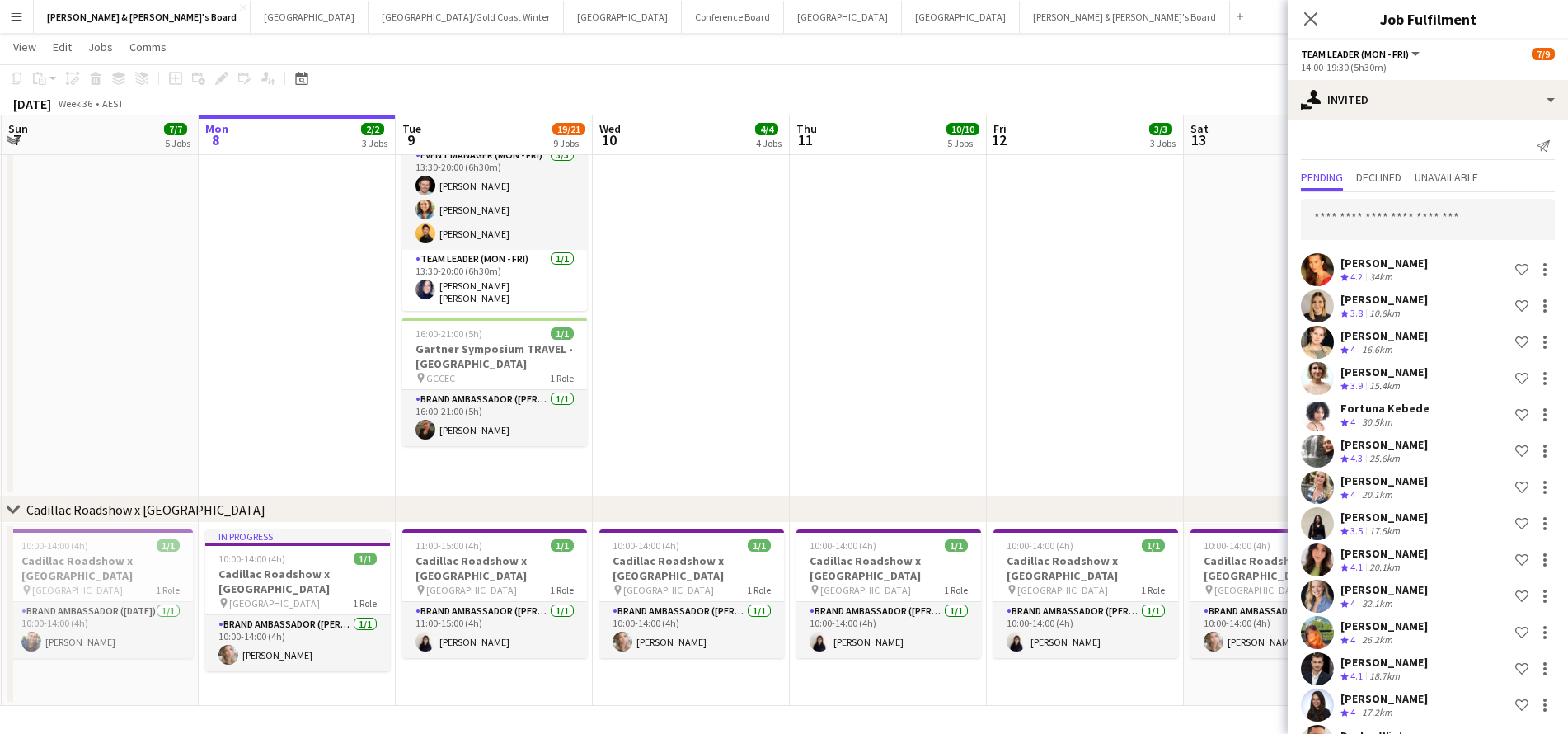
scroll to position [0, 0]
click at [1439, 207] on input "text" at bounding box center [1428, 219] width 254 height 41
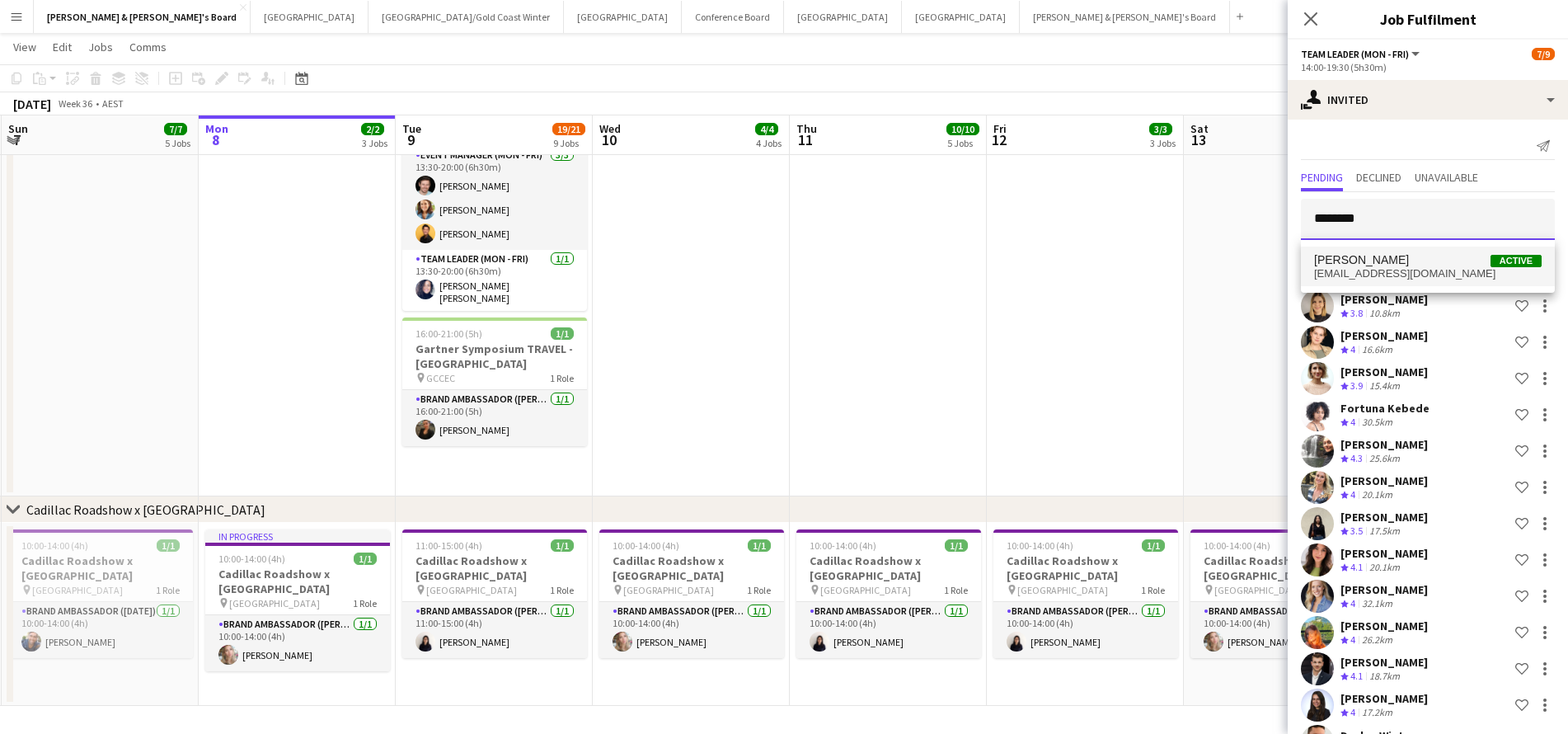
type input "********"
click at [1424, 255] on span "Jenny Kim Active" at bounding box center [1428, 260] width 227 height 14
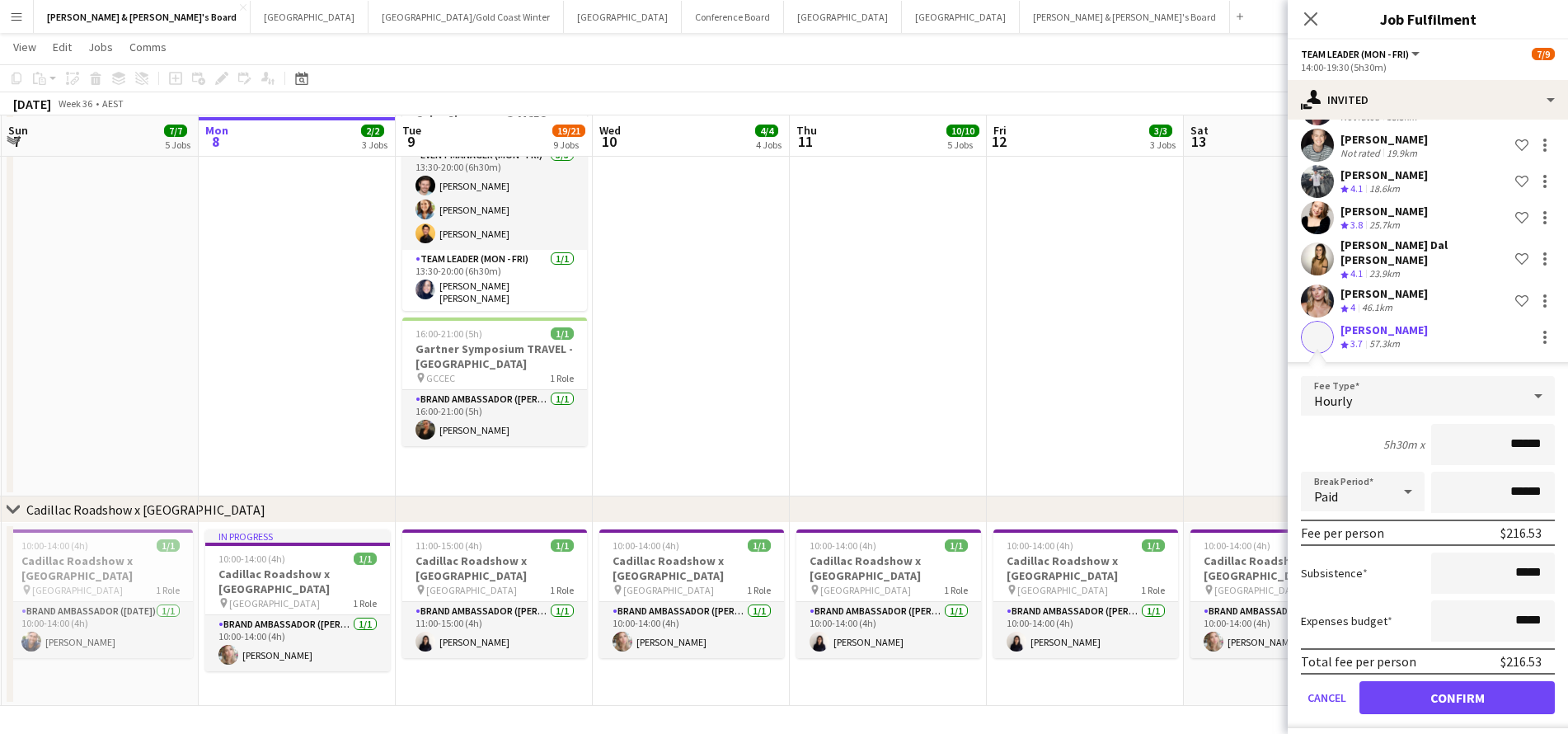
scroll to position [1011, 0]
click at [1399, 681] on button "Confirm" at bounding box center [1457, 697] width 196 height 33
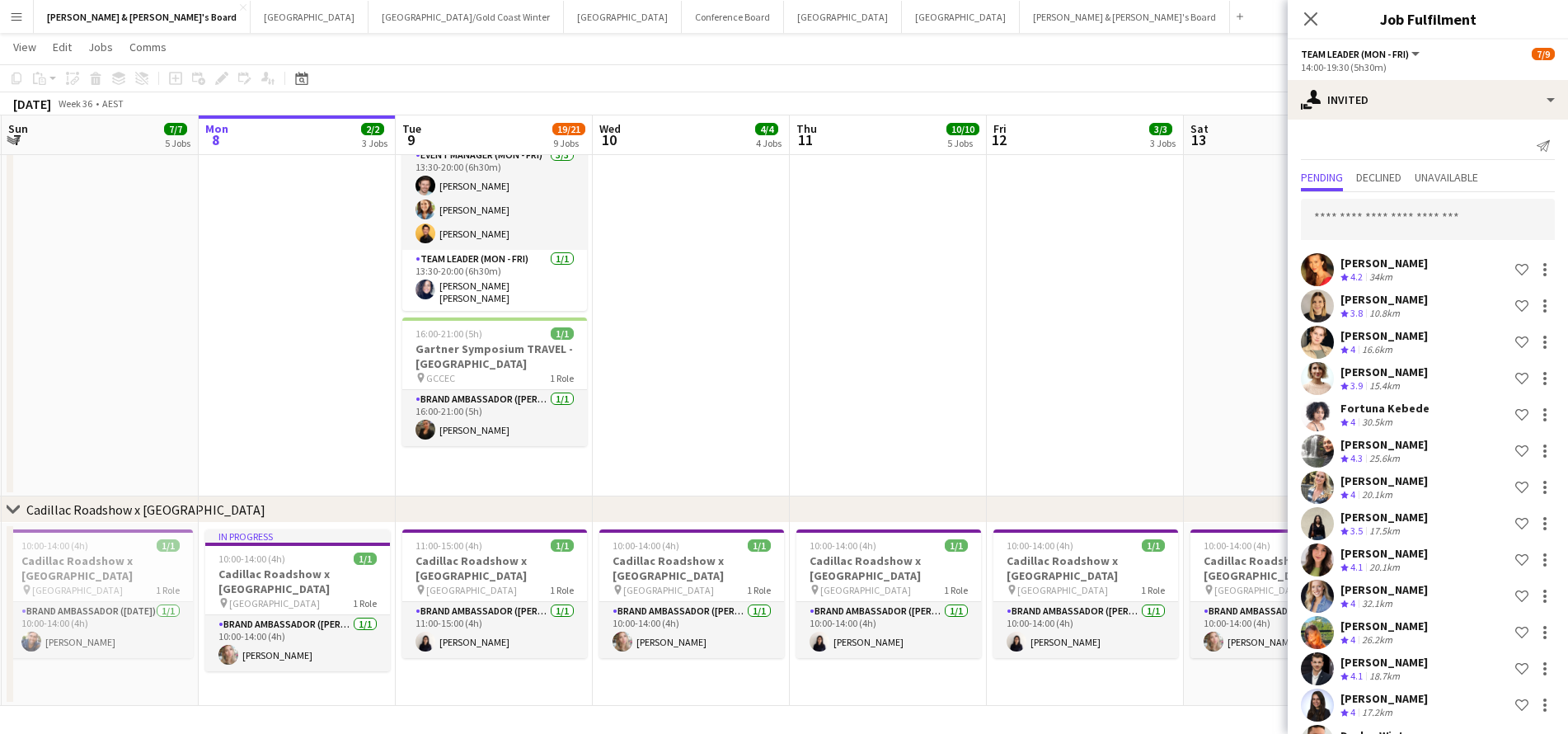
scroll to position [0, 0]
click at [1371, 210] on input "text" at bounding box center [1428, 219] width 254 height 41
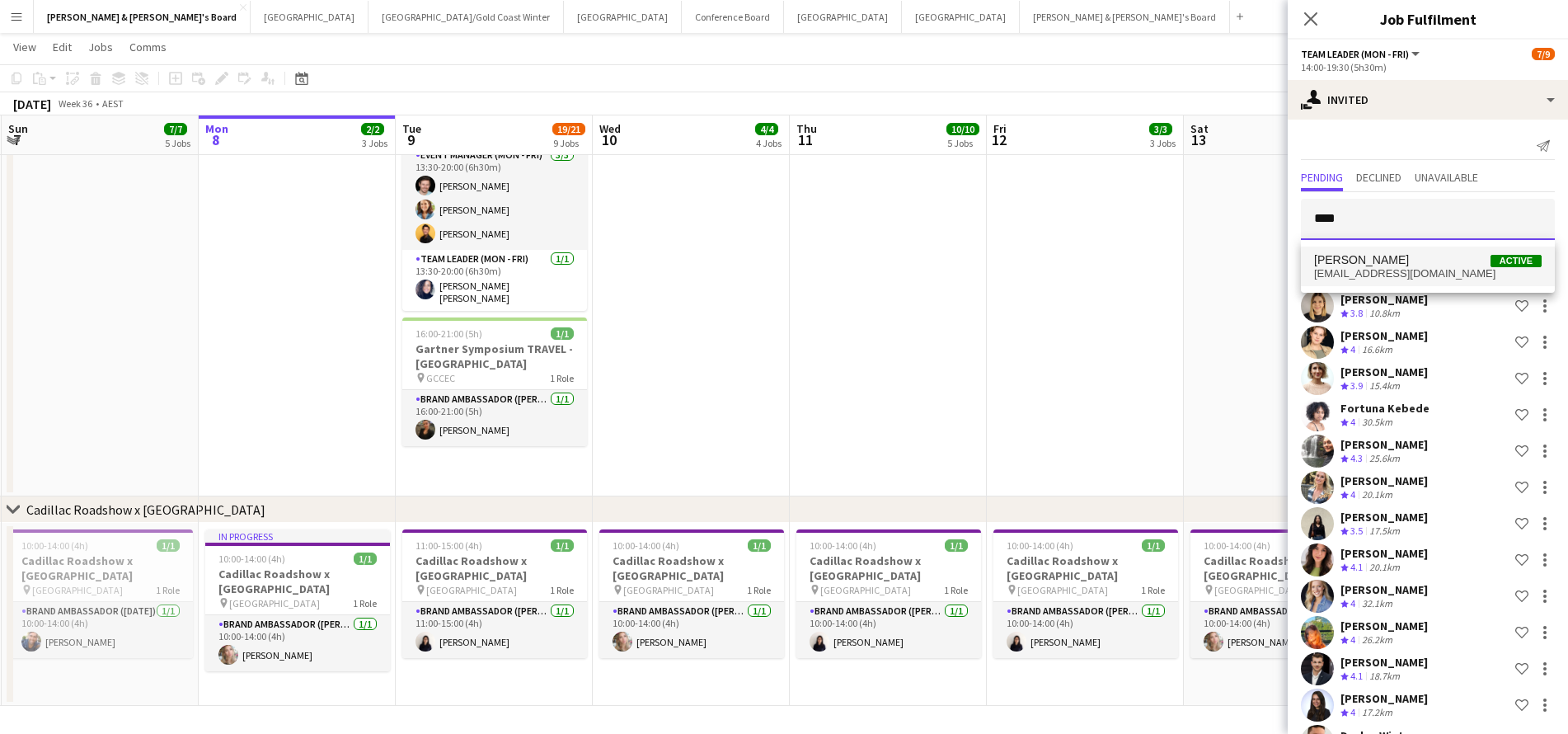
type input "***"
click at [1378, 274] on span "leesk_121@hotmail.com" at bounding box center [1428, 274] width 227 height 13
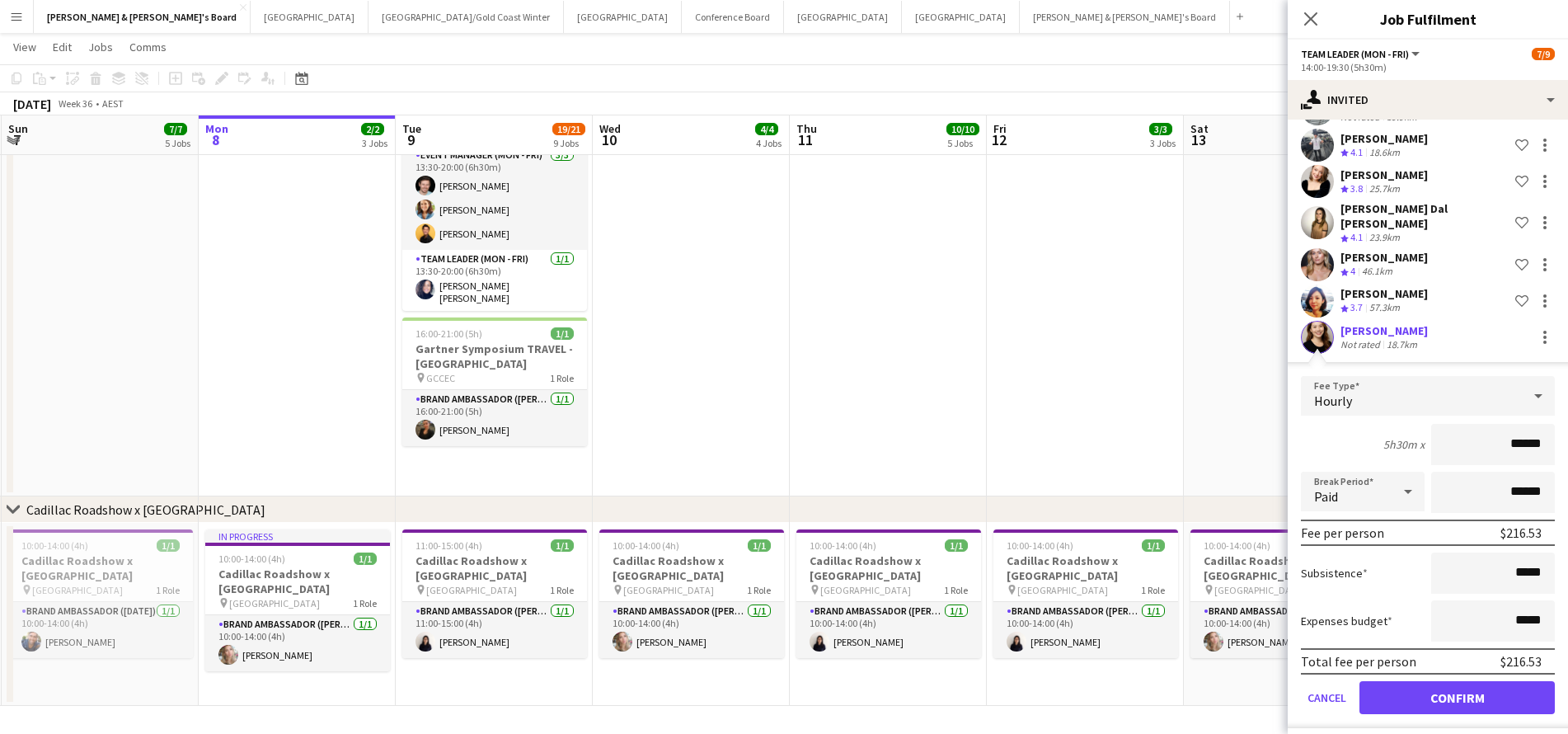
scroll to position [1011, 0]
click at [1415, 683] on button "Confirm" at bounding box center [1457, 697] width 196 height 33
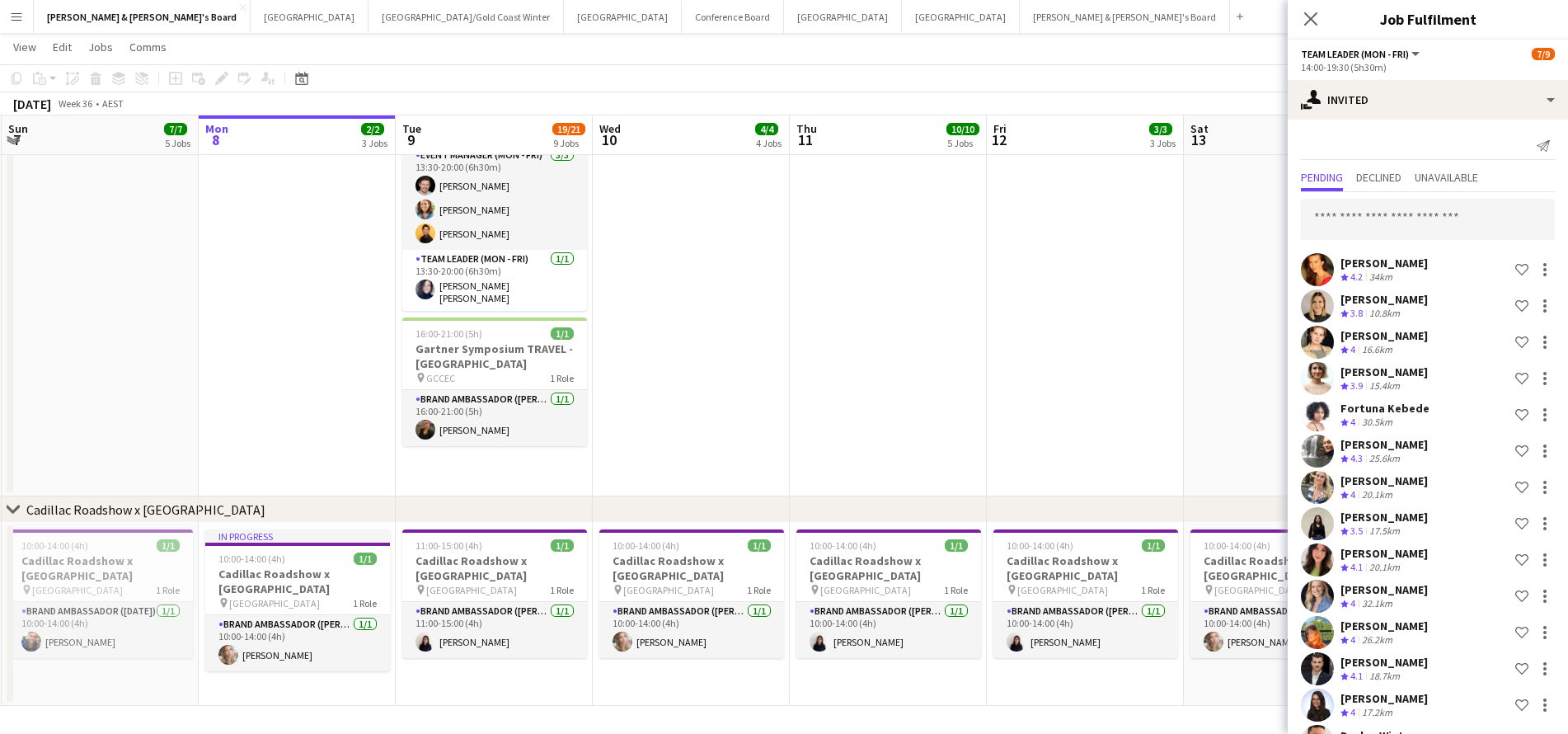
scroll to position [-1, 0]
click at [1406, 215] on input "text" at bounding box center [1428, 219] width 254 height 41
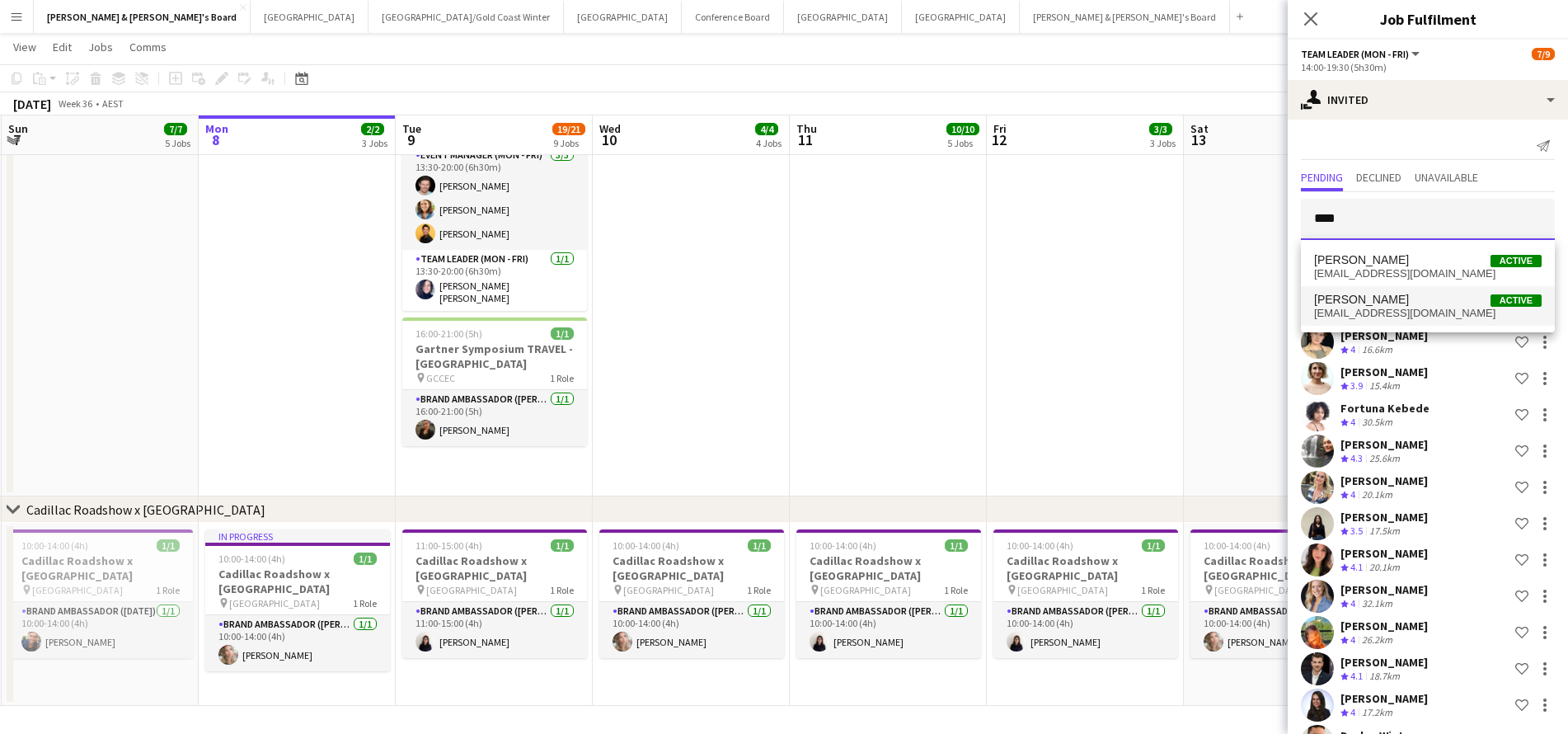
type input "****"
click at [1407, 304] on span "Allyssa Taueki-Gatt" at bounding box center [1361, 299] width 94 height 14
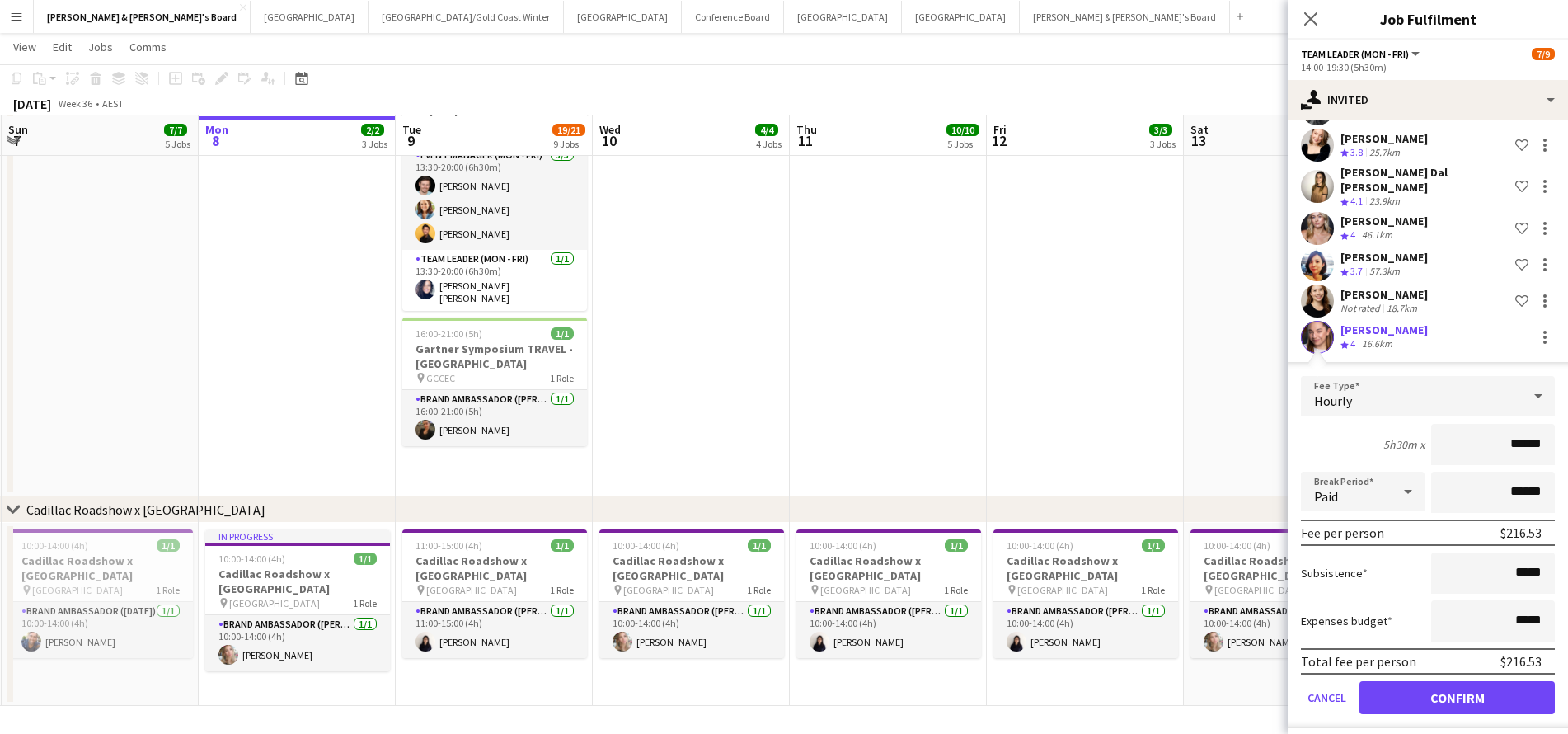
scroll to position [1011, 0]
click at [1401, 697] on button "Confirm" at bounding box center [1457, 697] width 196 height 33
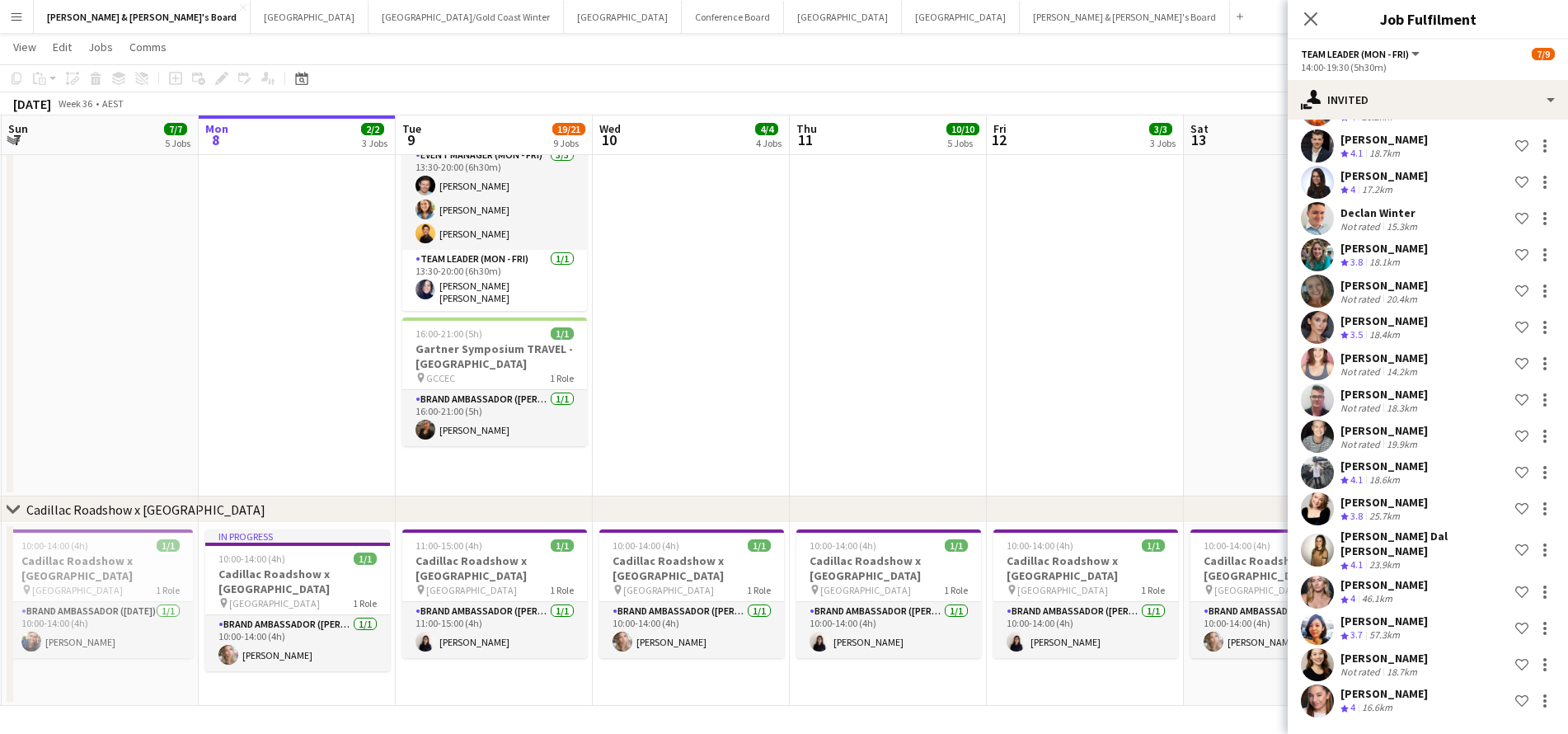
scroll to position [512, 0]
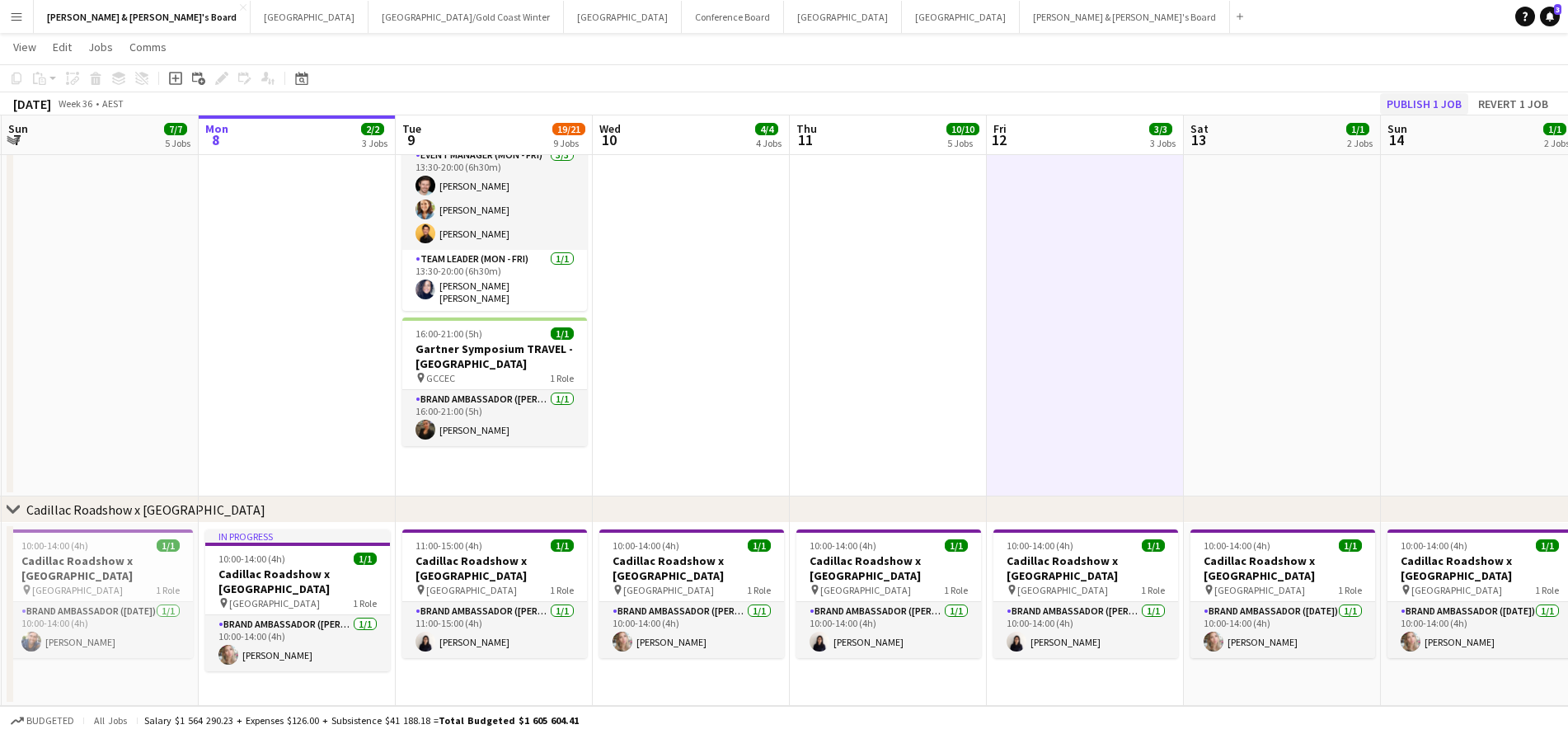
click at [1417, 103] on button "Publish 1 job" at bounding box center [1424, 104] width 89 height 22
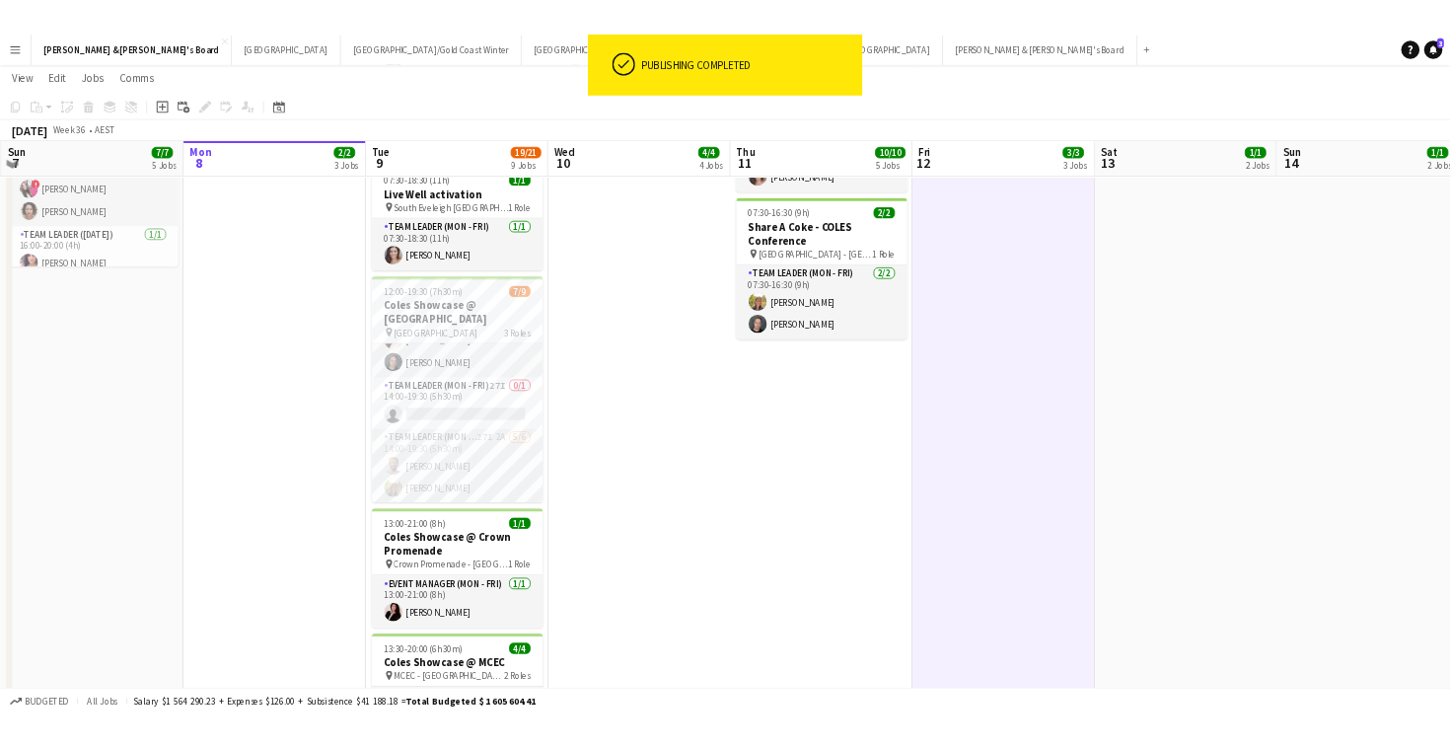
scroll to position [538, 0]
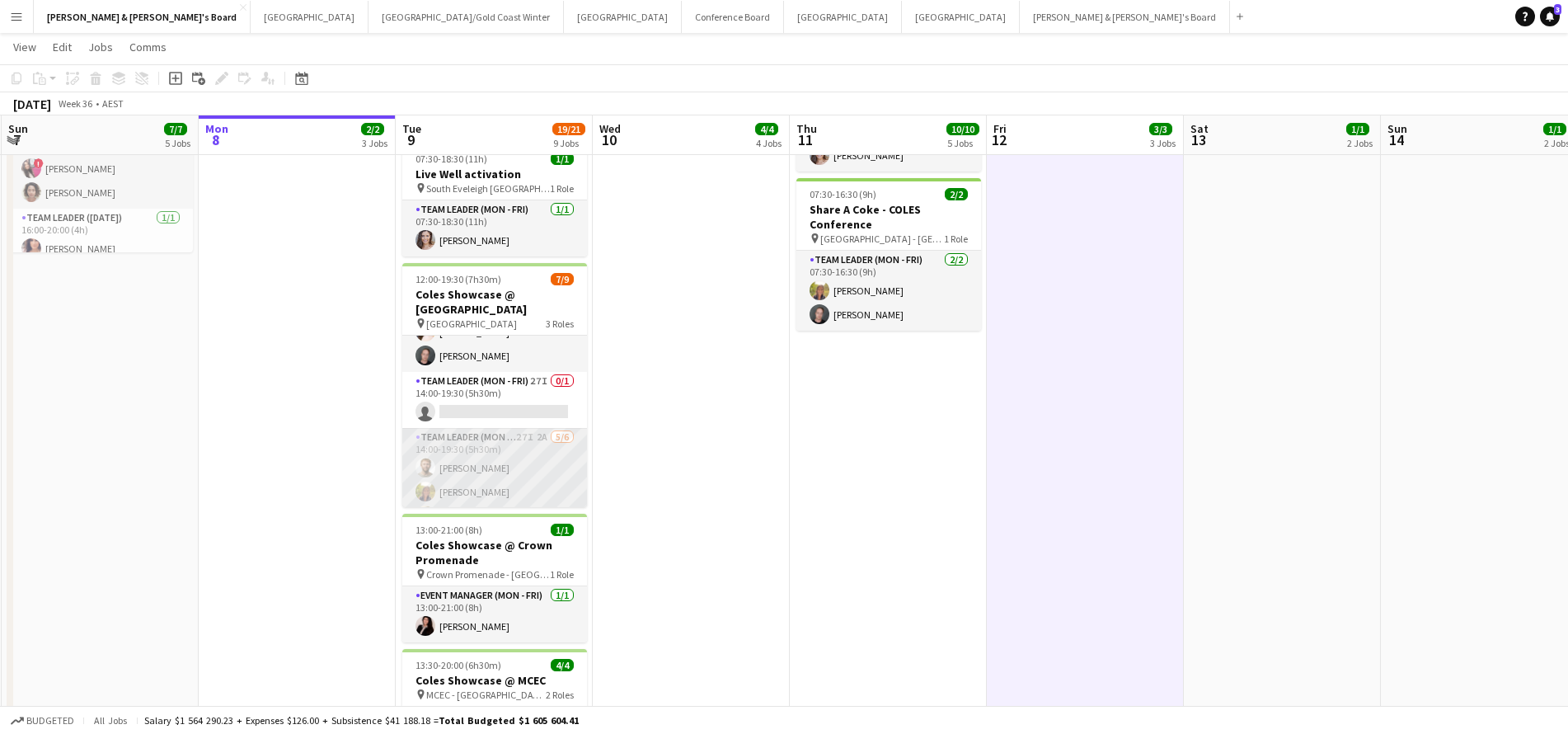
click at [478, 471] on app-card-role "Team Leader (Mon - Fri) 27I 2A 5/6 14:00-19:30 (5h30m) Michael McDonald Samanth…" at bounding box center [494, 516] width 185 height 176
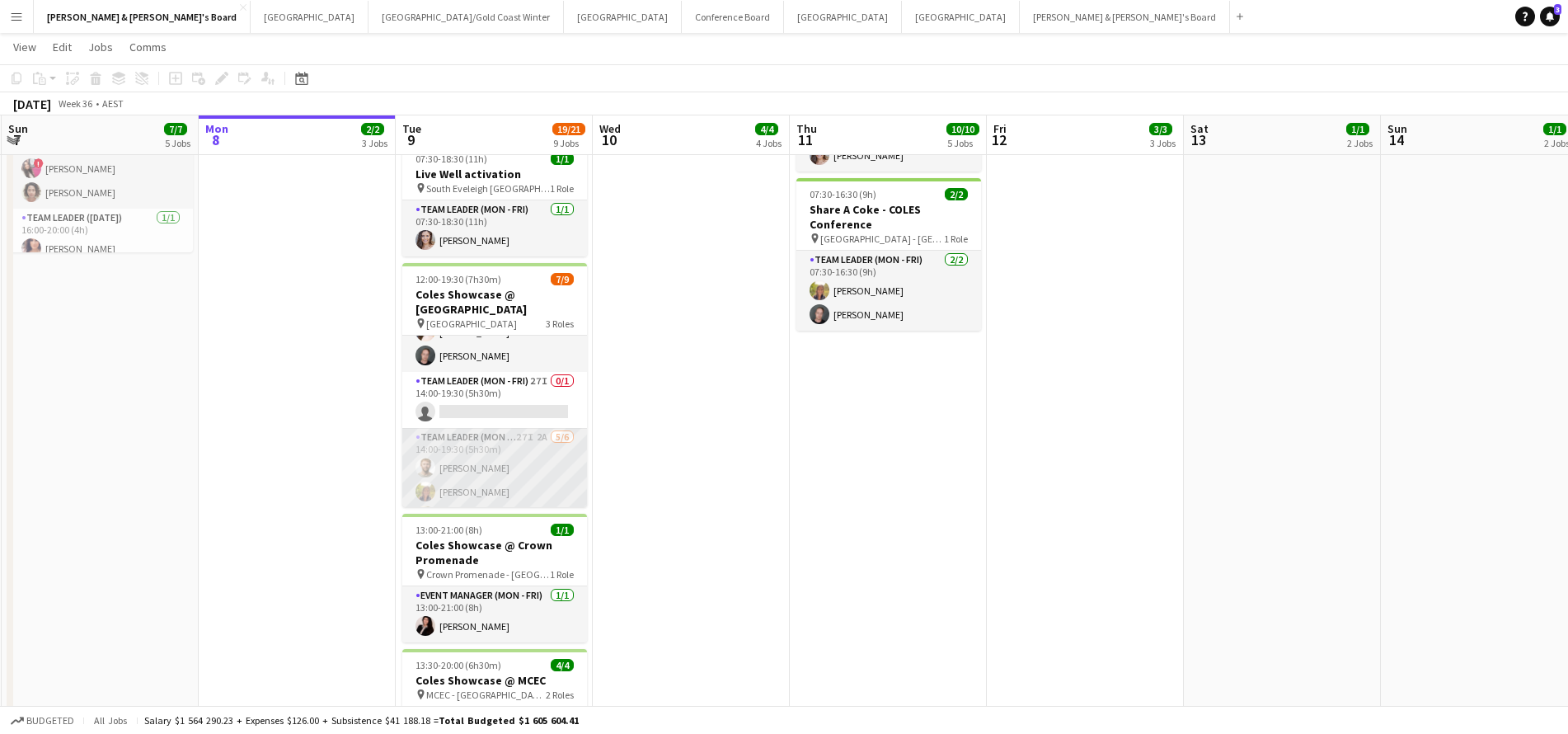
click at [501, 467] on app-card-role "Team Leader (Mon - Fri) 27I 2A 5/6 14:00-19:30 (5h30m) Michael McDonald Samanth…" at bounding box center [494, 516] width 185 height 176
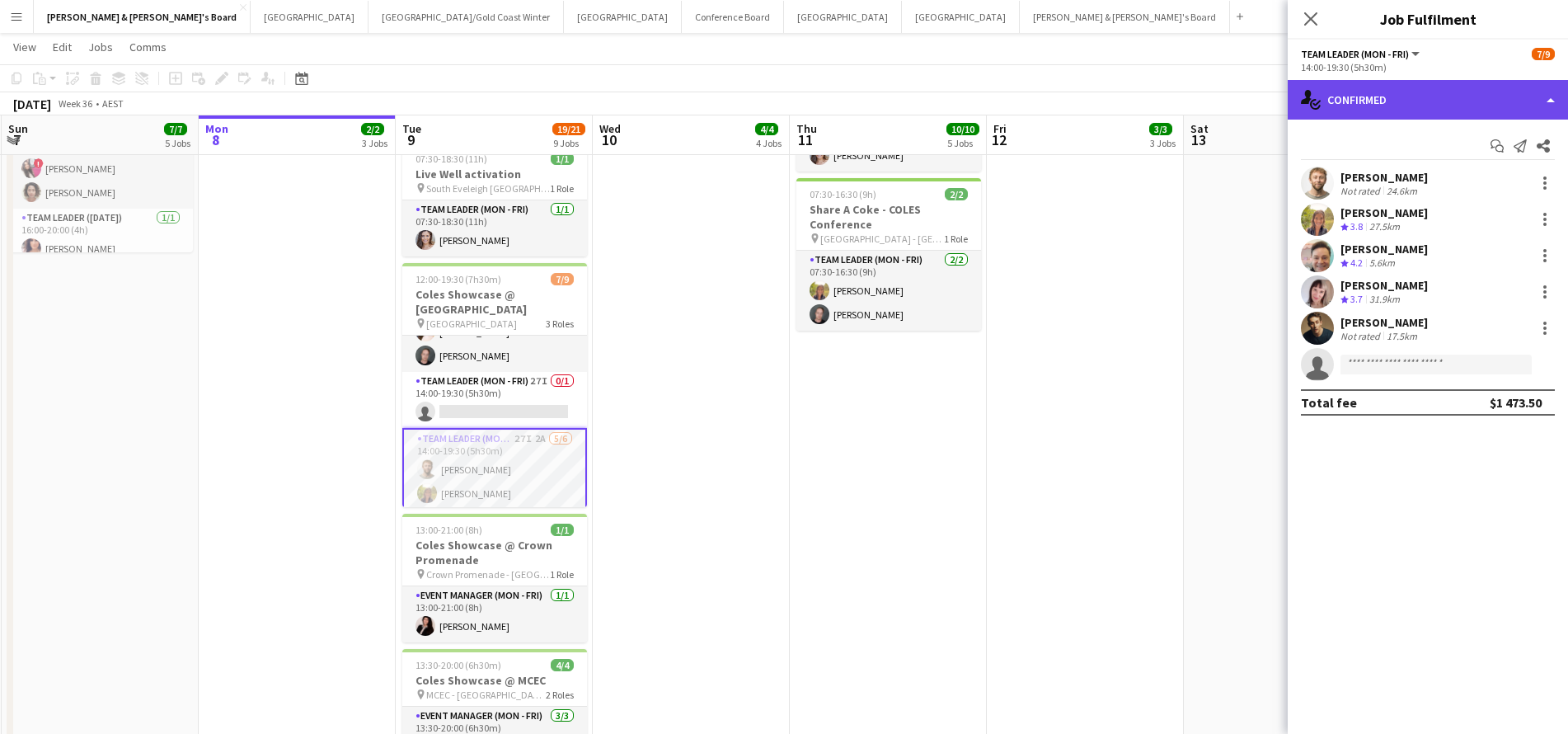
click at [1405, 106] on div "single-neutral-actions-check-2 Confirmed" at bounding box center [1427, 99] width 280 height 39
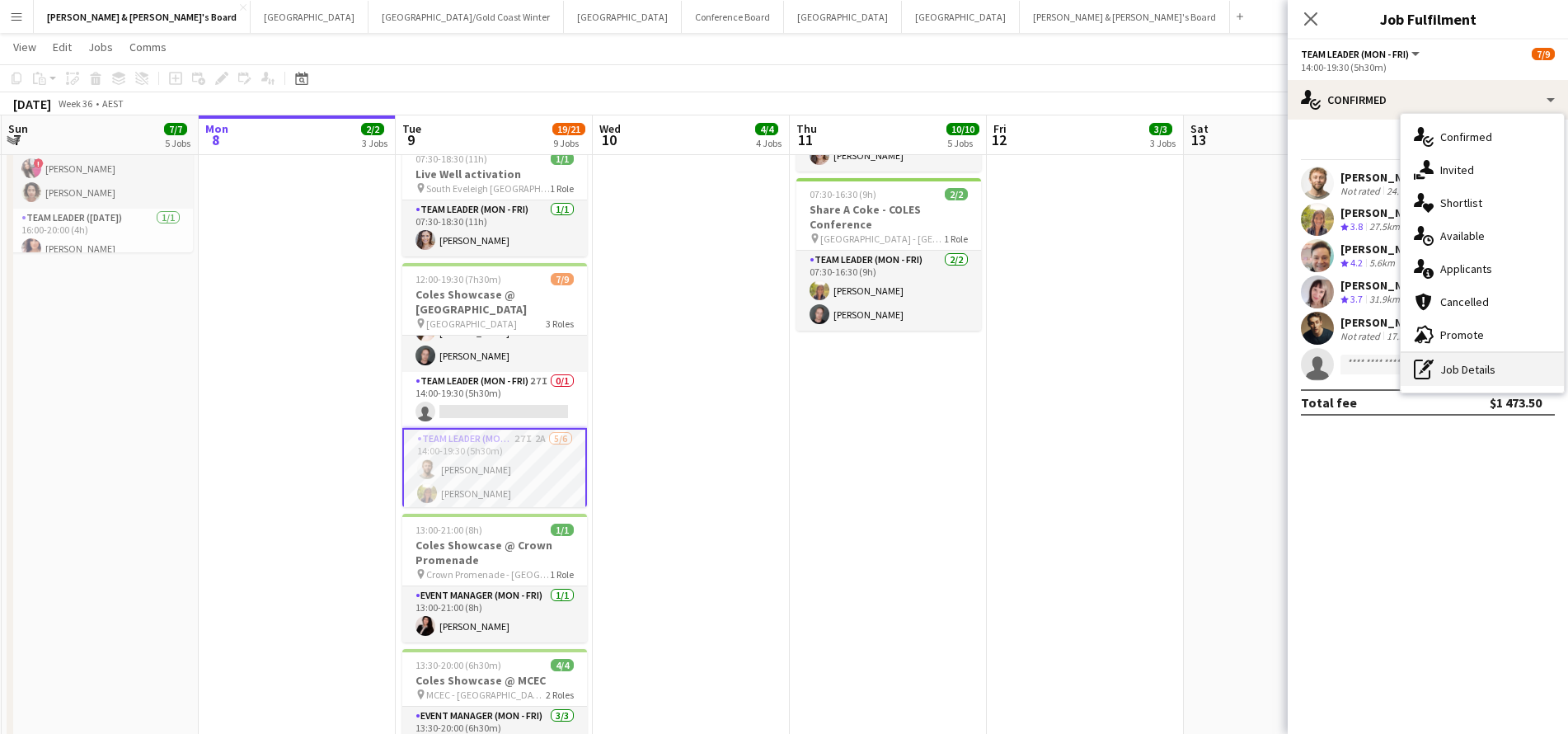
click at [1443, 372] on div "pen-write Job Details" at bounding box center [1482, 369] width 163 height 33
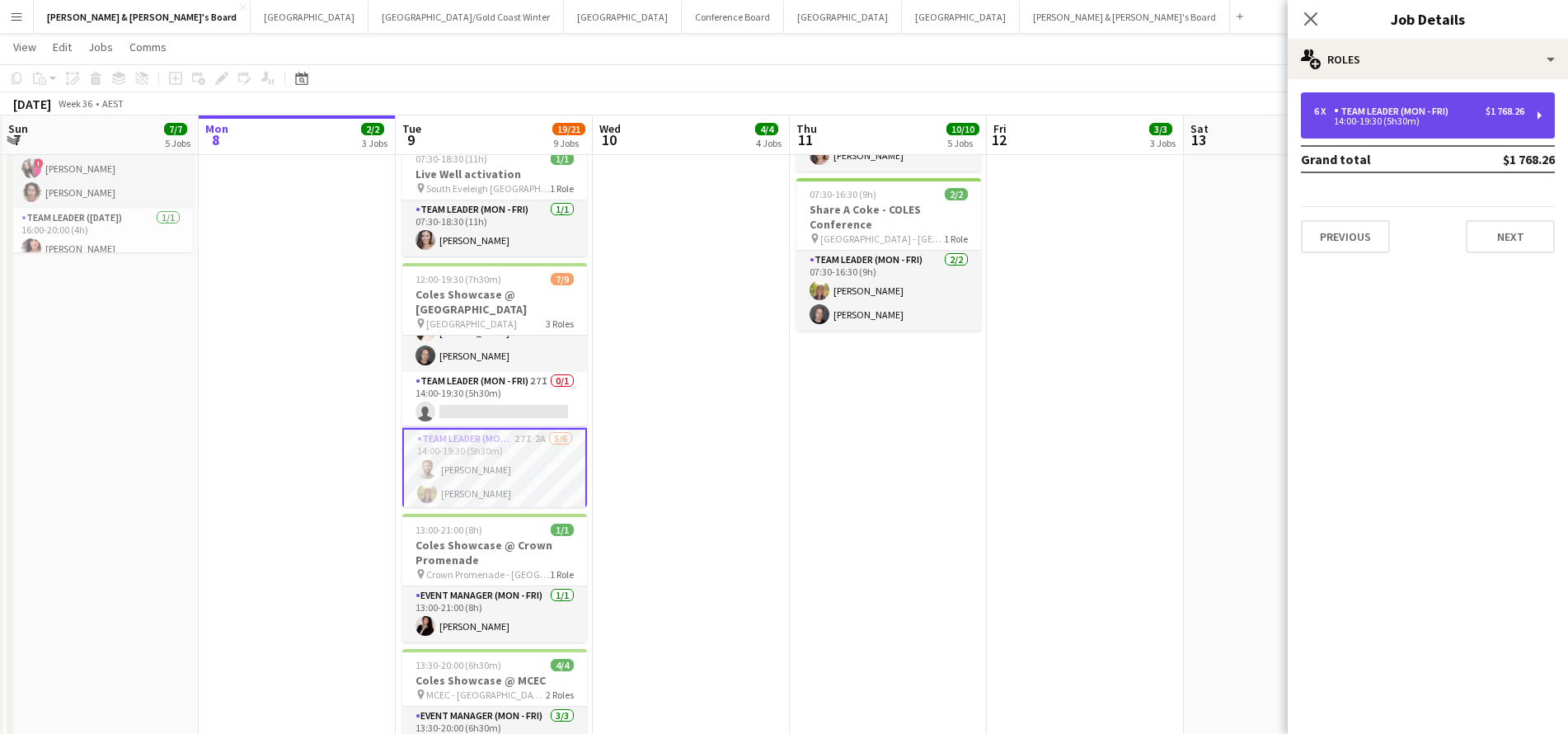
click at [1395, 122] on div "14:00-19:30 (5h30m)" at bounding box center [1418, 121] width 210 height 8
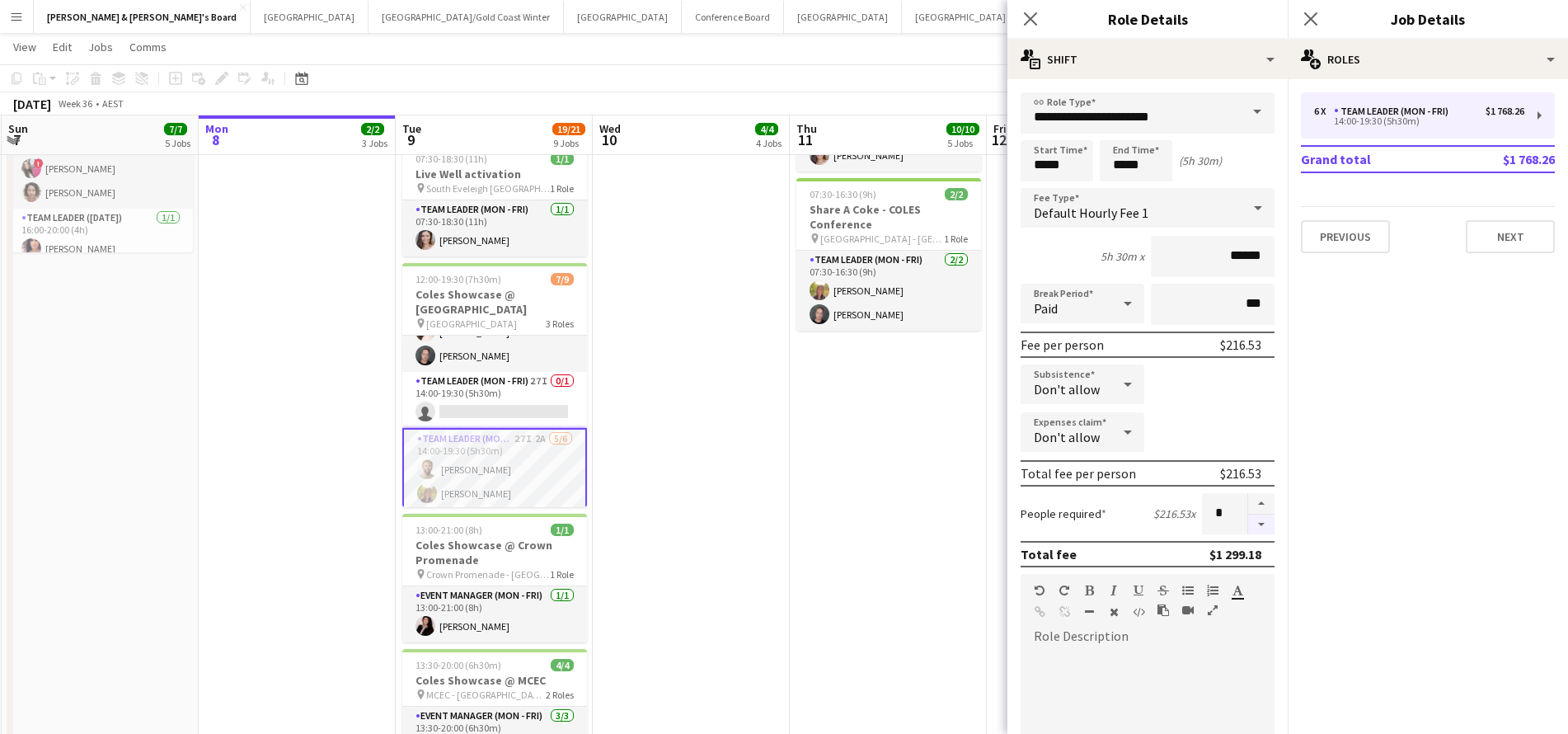
click at [1259, 522] on button "button" at bounding box center [1261, 524] width 27 height 21
type input "*"
click at [878, 507] on app-date-cell "ANZ Falcon Watch pin Brisbane 06:00-12:00 (6h) 6/6 Coles Showcase @ MCEC pin MC…" at bounding box center [888, 395] width 197 height 1323
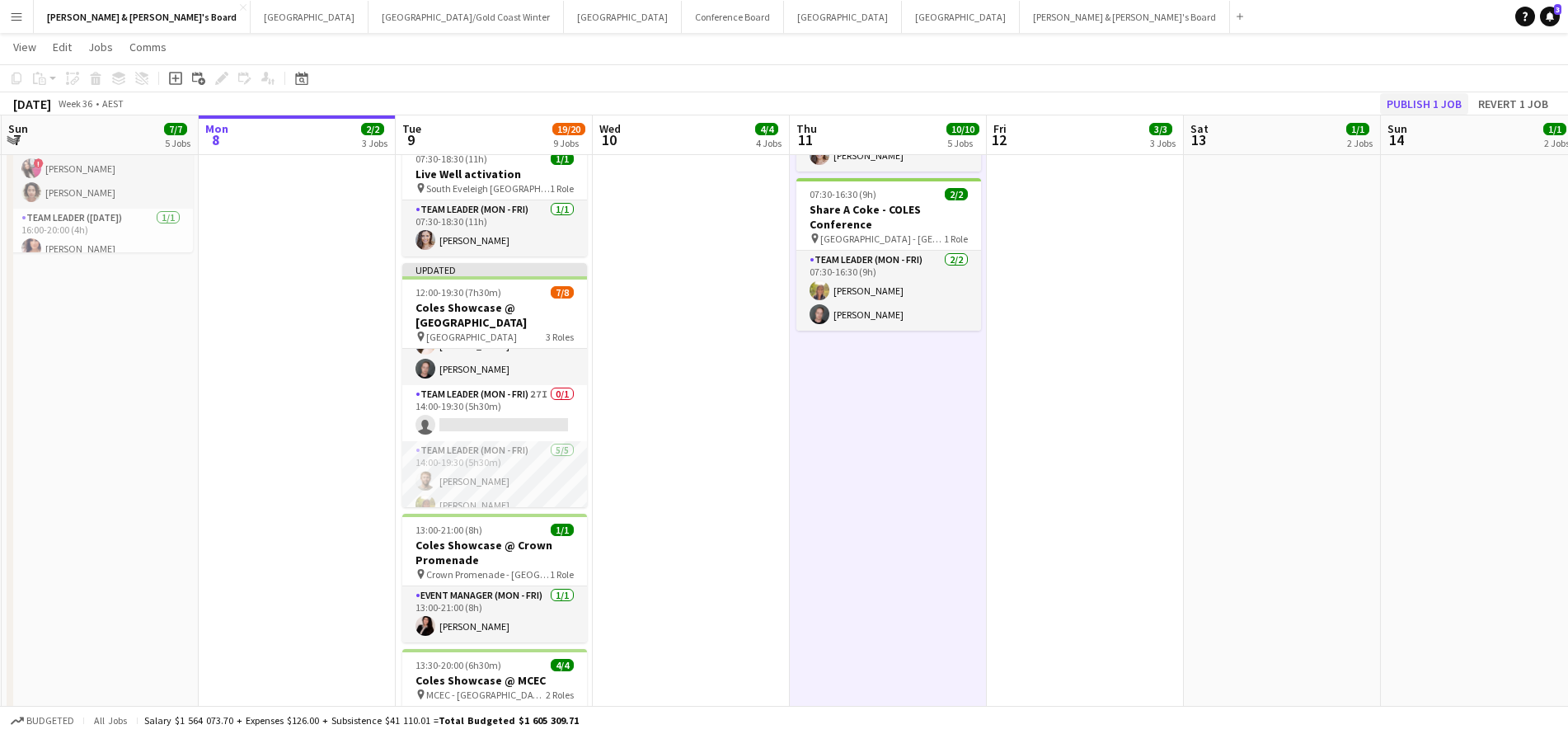
click at [1409, 104] on button "Publish 1 job" at bounding box center [1424, 104] width 89 height 22
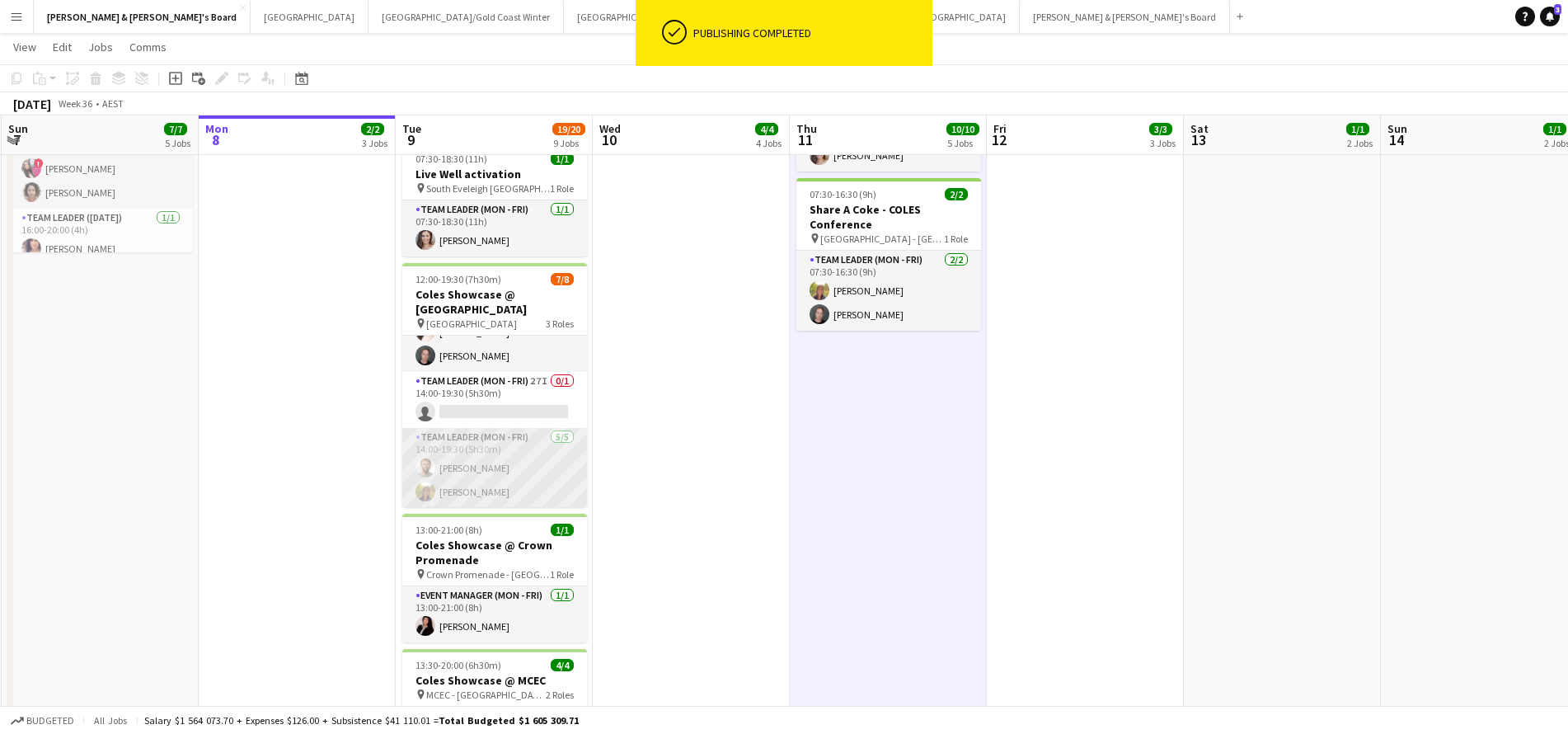
click at [497, 466] on app-card-role "Team Leader (Mon - Fri) 5/5 14:00-19:30 (5h30m) Michael McDonald Samantha Bourj…" at bounding box center [494, 503] width 185 height 151
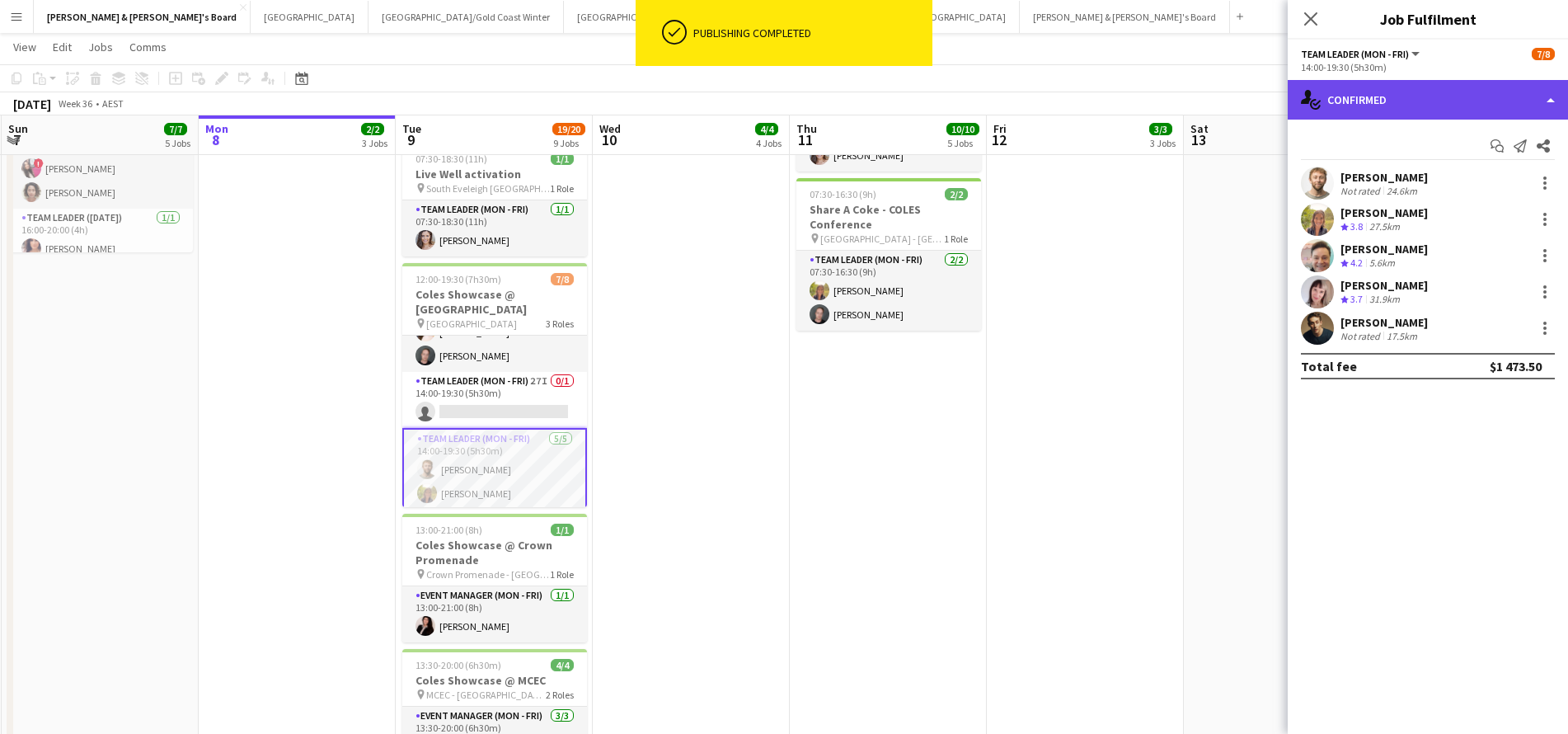
click at [1410, 92] on div "single-neutral-actions-check-2 Confirmed" at bounding box center [1427, 99] width 280 height 39
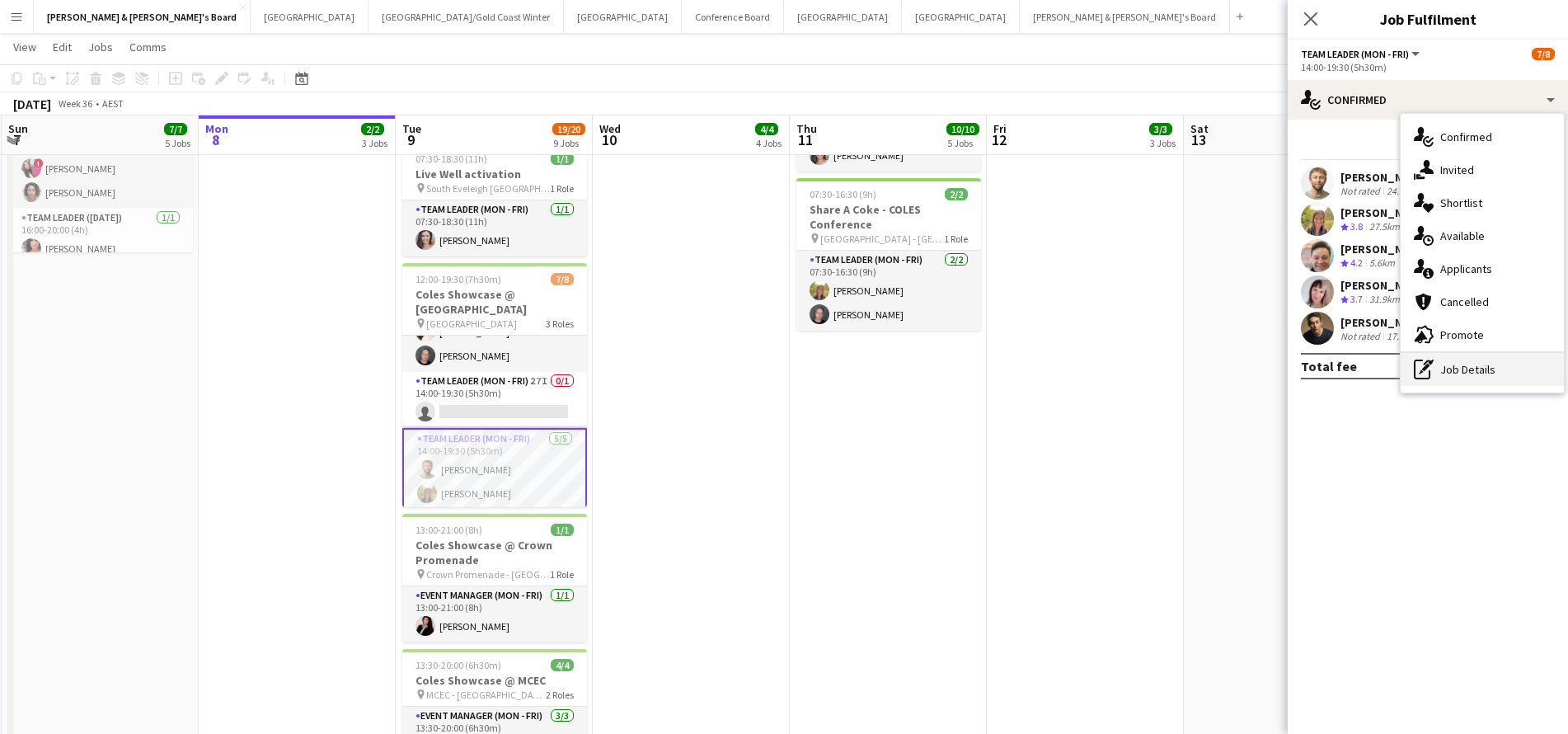
click at [1448, 377] on div "pen-write Job Details" at bounding box center [1482, 369] width 163 height 33
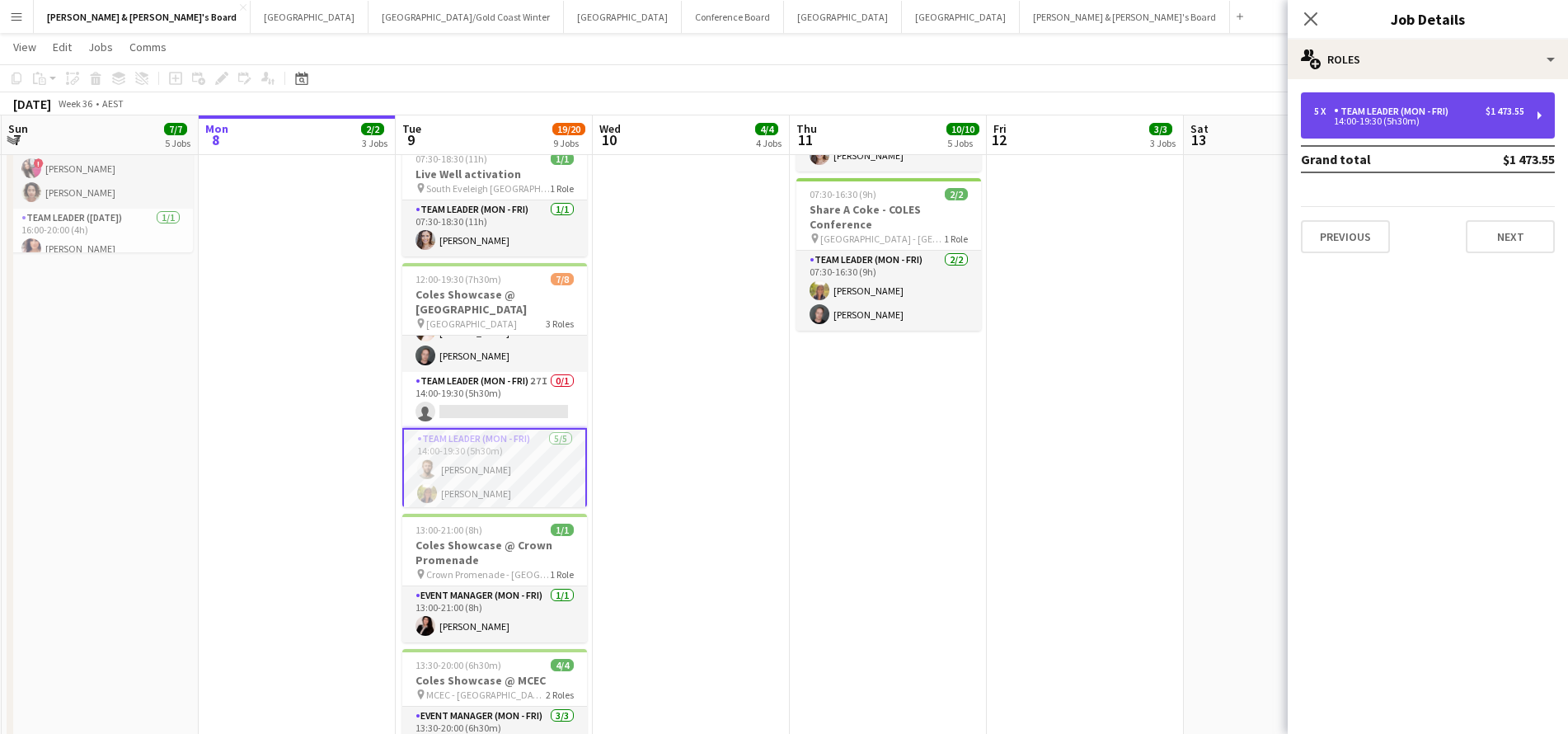
click at [1402, 127] on div "5 x Team Leader (Mon - Fri) $1 473.55 14:00-19:30 (5h30m)" at bounding box center [1428, 115] width 254 height 46
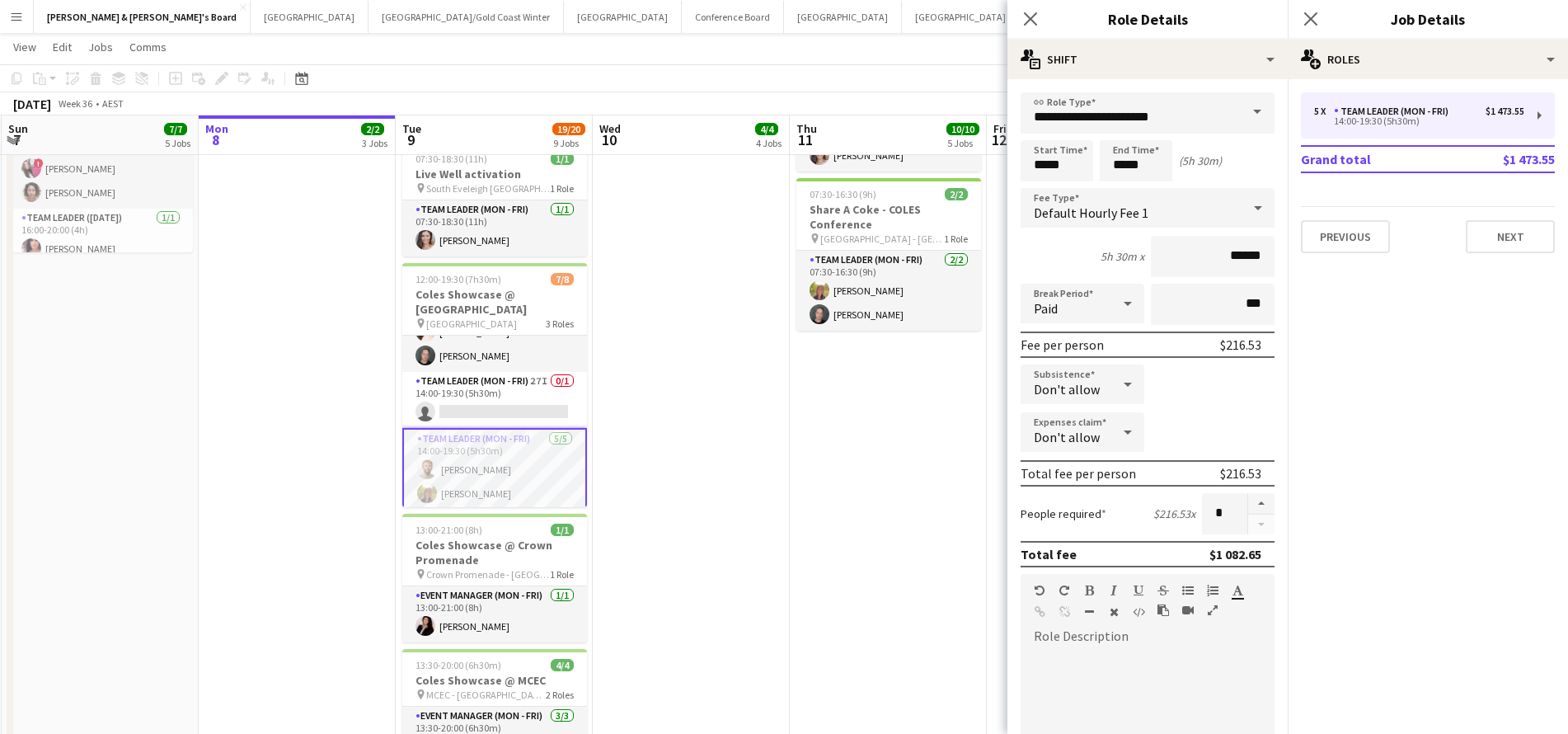
click at [1127, 390] on icon at bounding box center [1128, 384] width 20 height 33
click at [1086, 436] on span "Allow" at bounding box center [1082, 431] width 97 height 16
click at [1123, 388] on icon at bounding box center [1128, 384] width 20 height 33
click at [1087, 469] on span "Don't allow" at bounding box center [1082, 471] width 97 height 16
click at [960, 488] on app-date-cell "ANZ Falcon Watch pin Brisbane 06:00-12:00 (6h) 6/6 Coles Showcase @ MCEC pin MC…" at bounding box center [888, 395] width 197 height 1323
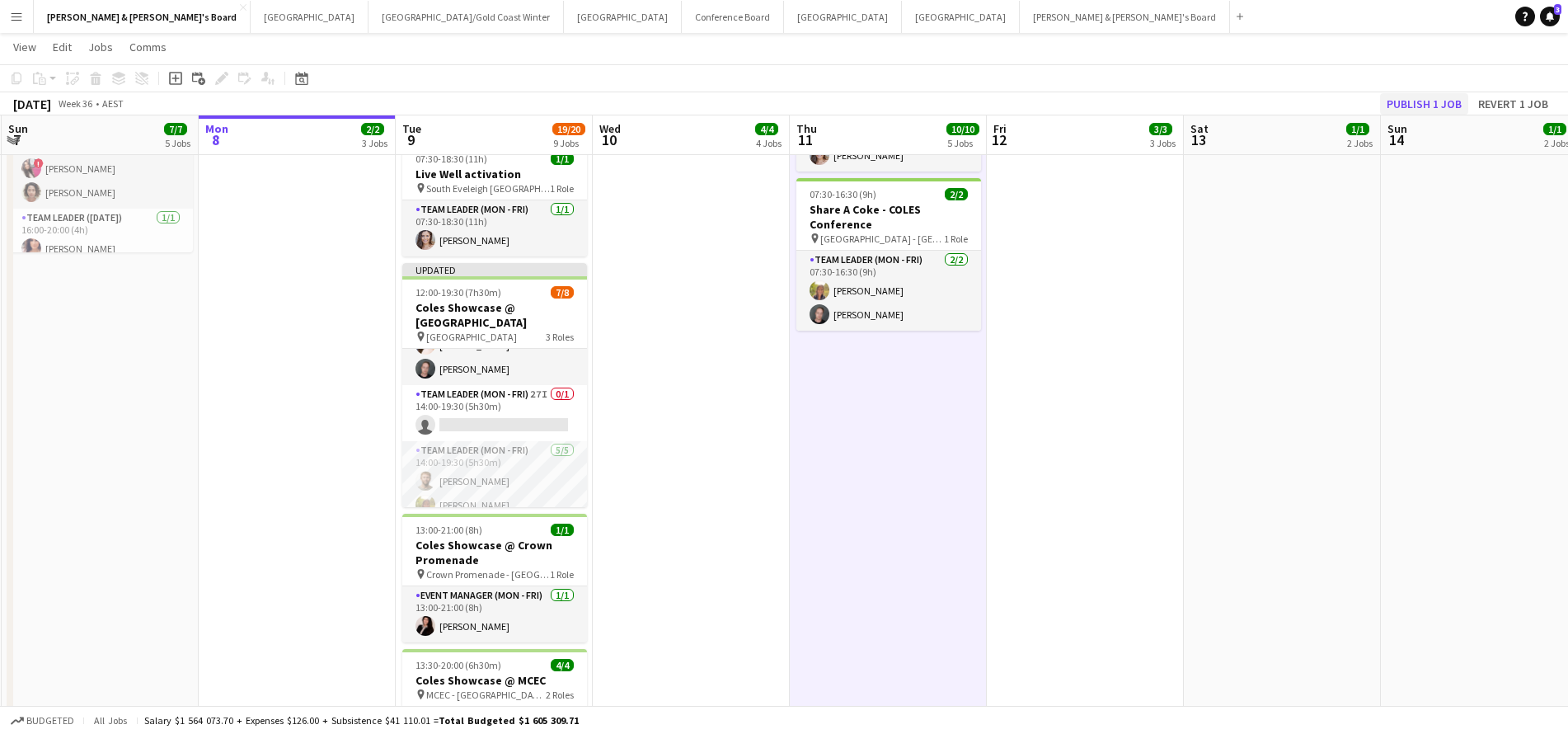
click at [1445, 105] on button "Publish 1 job" at bounding box center [1424, 104] width 89 height 22
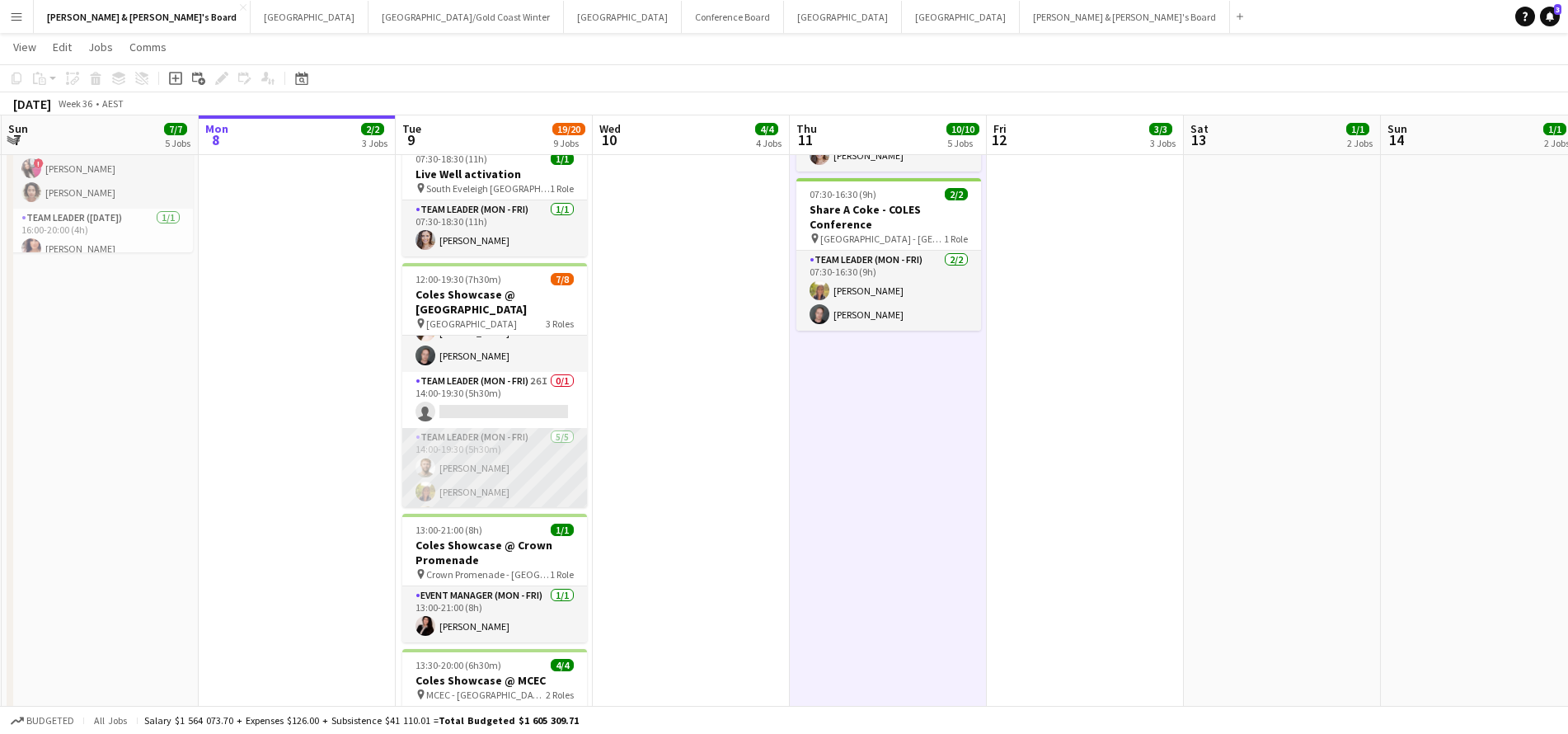
click at [494, 464] on app-card-role "Team Leader (Mon - Fri) 5/5 14:00-19:30 (5h30m) Michael McDonald Samantha Bourj…" at bounding box center [494, 503] width 185 height 151
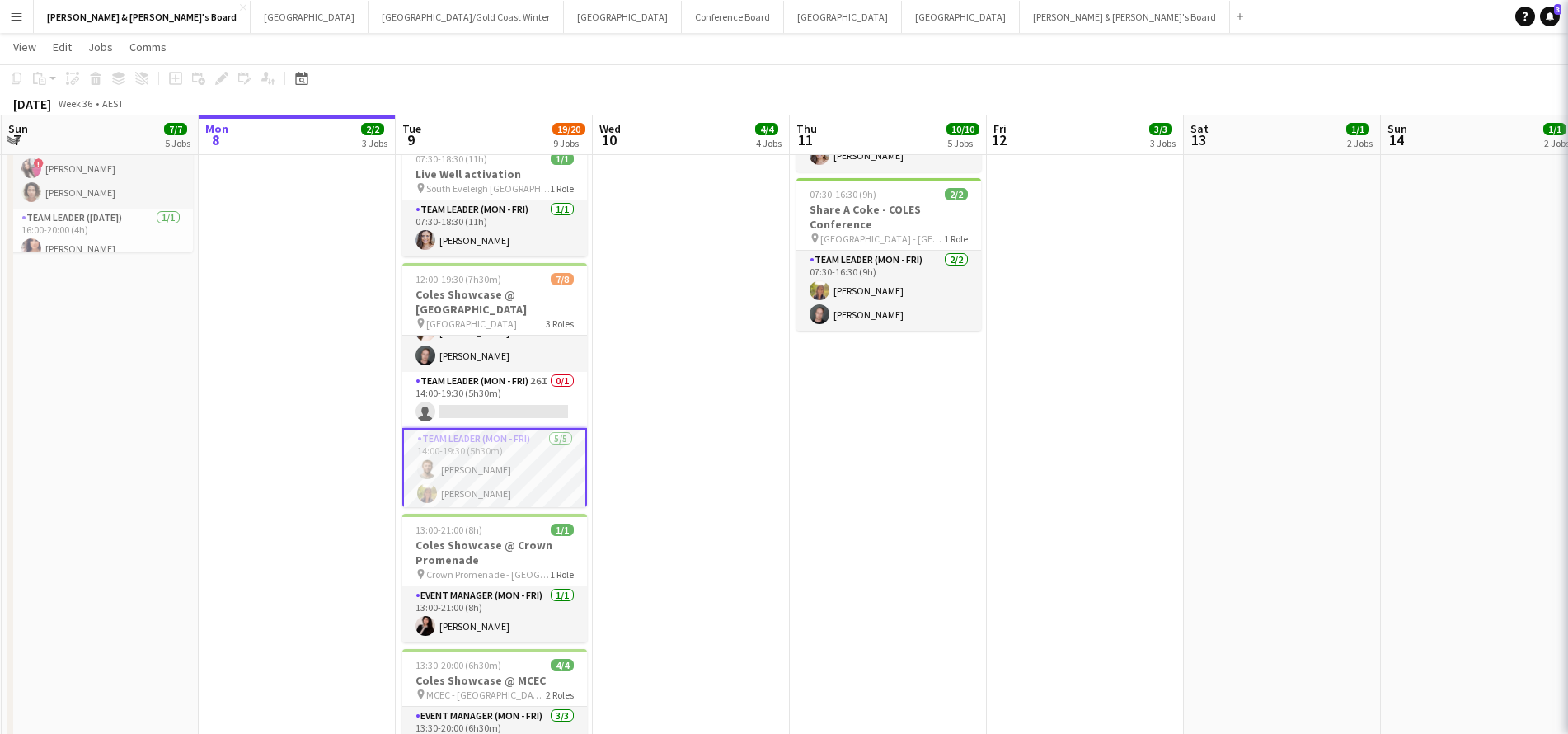
click at [494, 464] on app-card-role "Team Leader (Mon - Fri) 5/5 14:00-19:30 (5h30m) Michael McDonald Samantha Bourj…" at bounding box center [494, 505] width 185 height 155
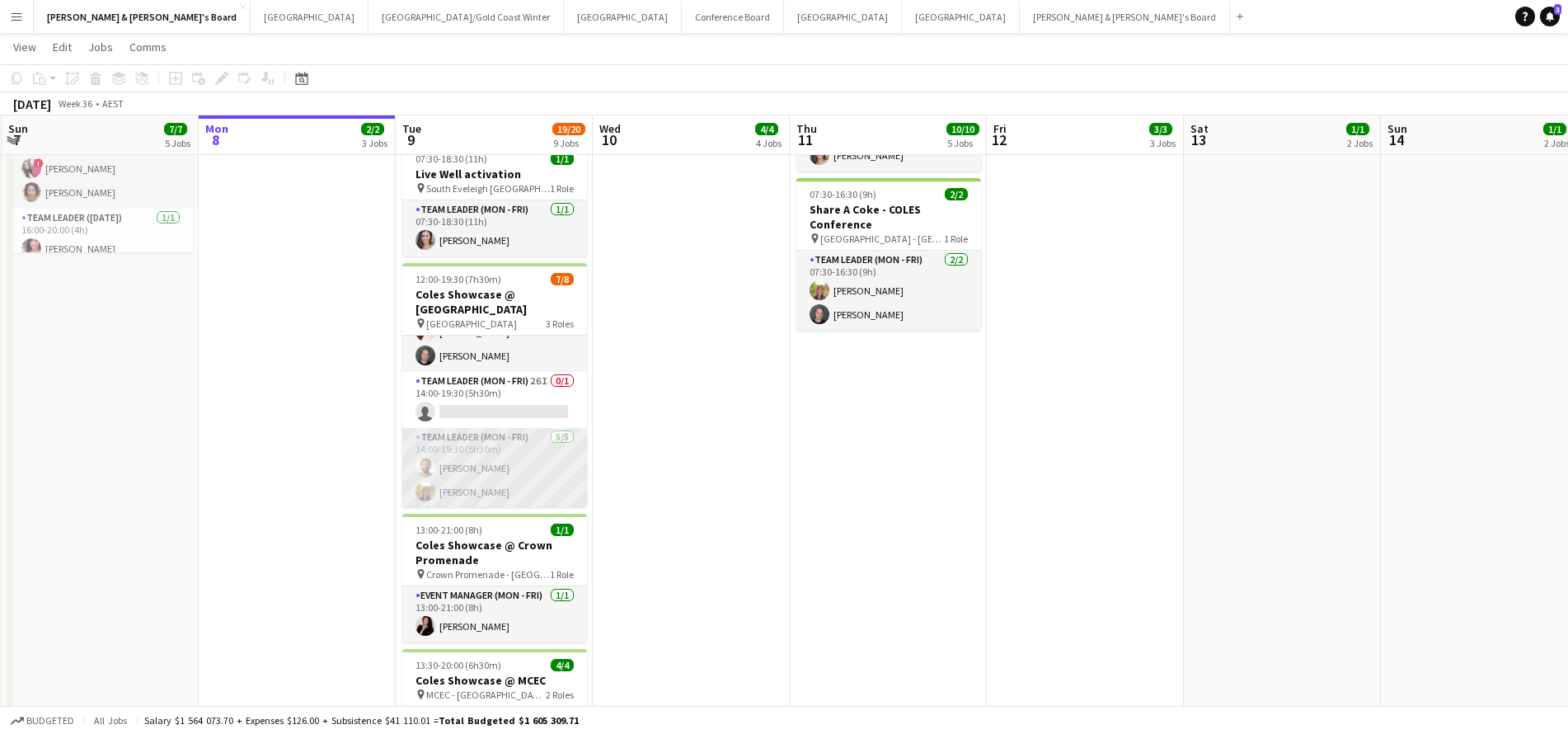
click at [514, 446] on app-card-role "Team Leader (Mon - Fri) 5/5 14:00-19:30 (5h30m) Michael McDonald Samantha Bourj…" at bounding box center [494, 503] width 185 height 151
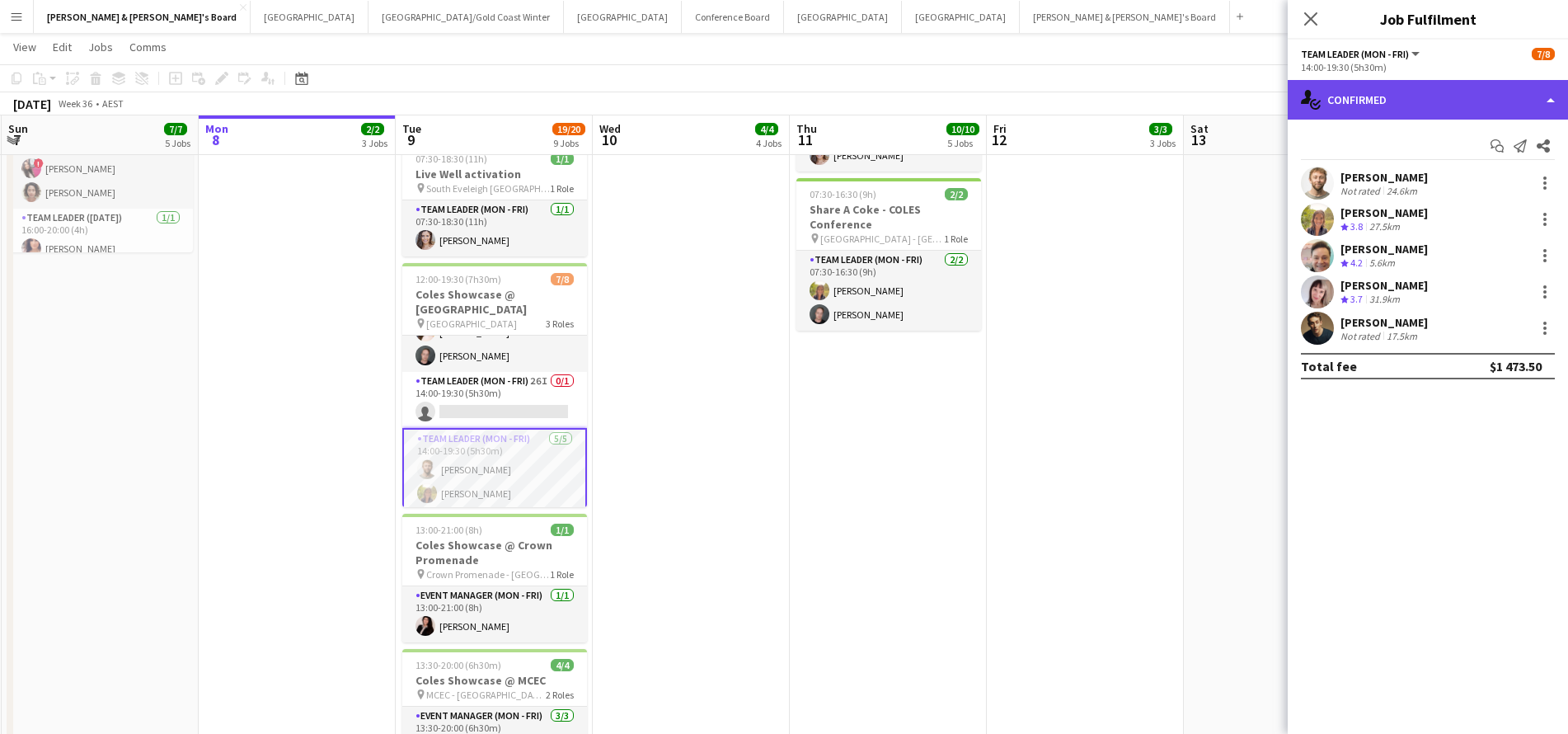
click at [1360, 84] on div "single-neutral-actions-check-2 Confirmed" at bounding box center [1427, 99] width 280 height 39
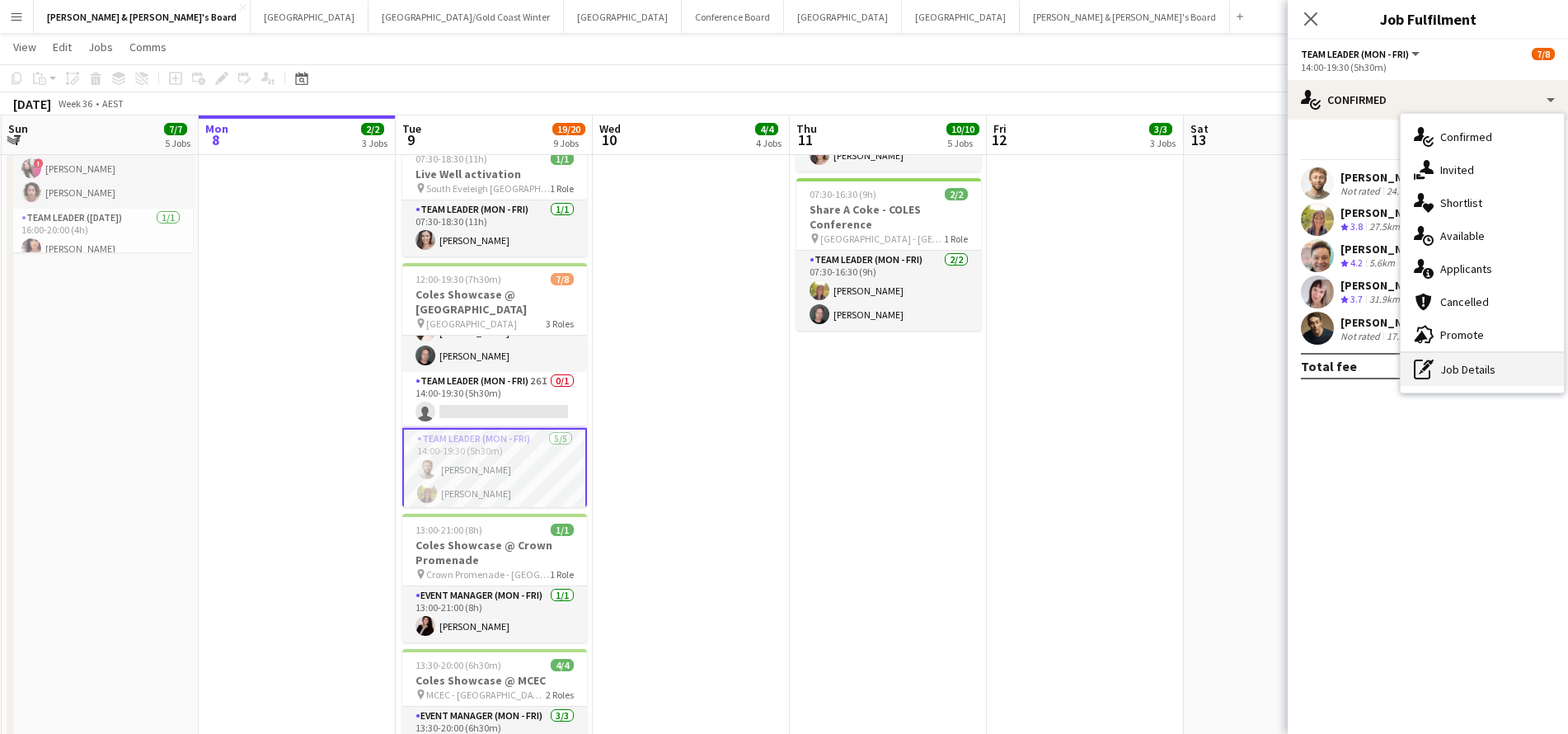
click at [1446, 376] on div "pen-write Job Details" at bounding box center [1482, 369] width 163 height 33
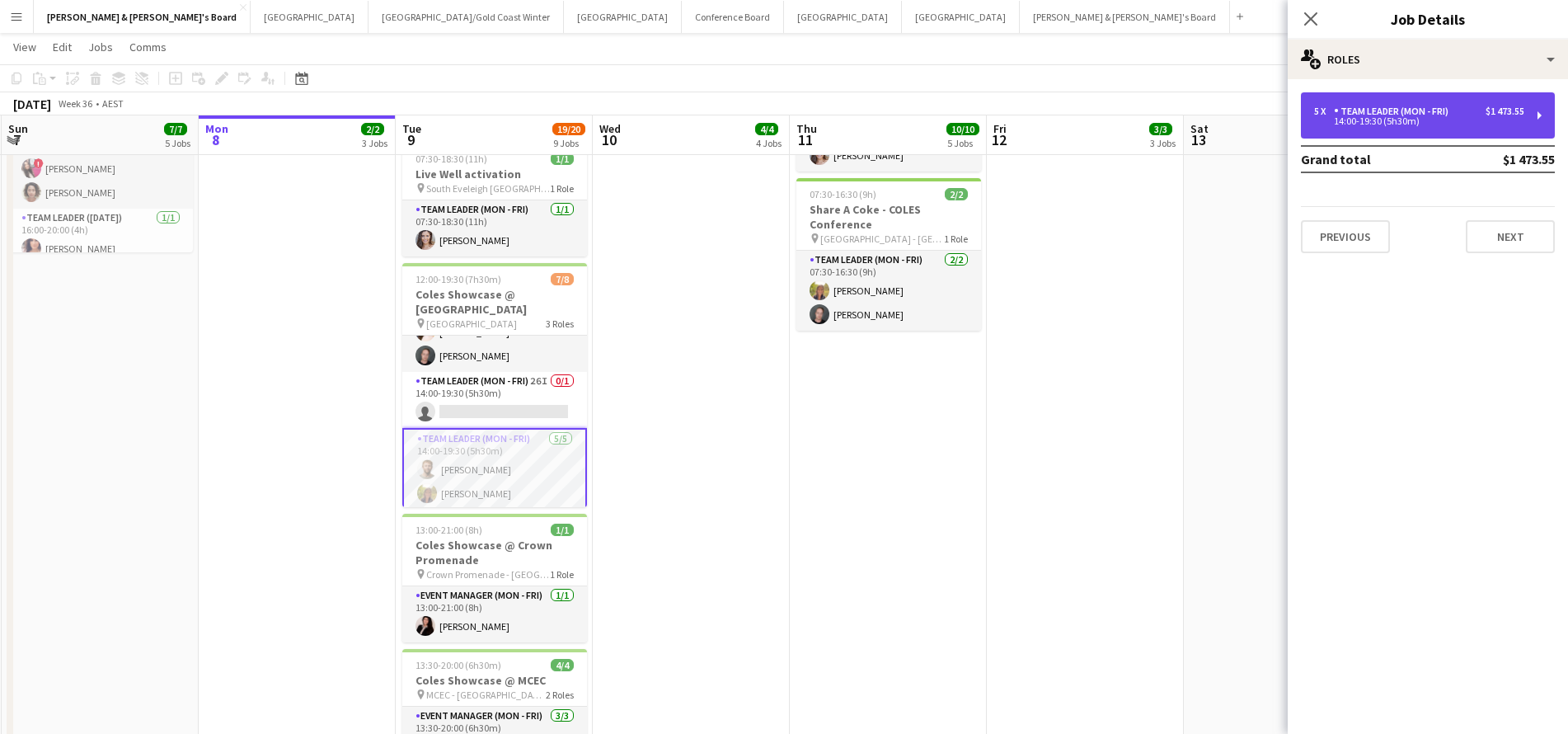
click at [1459, 99] on div "5 x Team Leader (Mon - Fri) $1 473.55 14:00-19:30 (5h30m)" at bounding box center [1428, 115] width 254 height 46
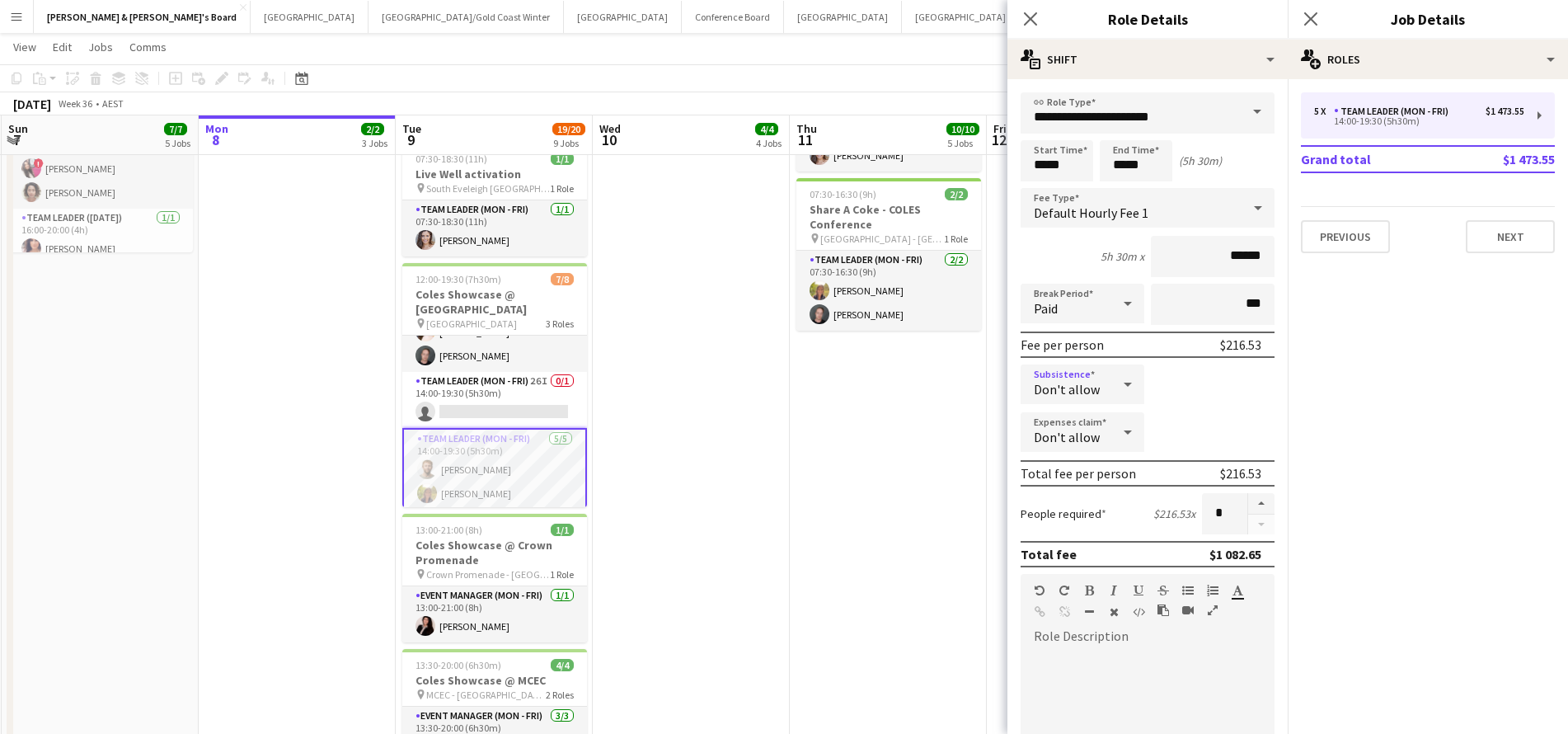
click at [1126, 385] on icon at bounding box center [1128, 385] width 8 height 4
click at [1089, 422] on mat-option "Allow" at bounding box center [1082, 431] width 124 height 41
click at [1128, 386] on icon at bounding box center [1128, 385] width 8 height 4
click at [1079, 473] on span "Don't allow" at bounding box center [1082, 471] width 97 height 16
click at [791, 567] on app-date-cell "ANZ Falcon Watch pin Brisbane 06:00-12:00 (6h) 6/6 Coles Showcase @ MCEC pin MC…" at bounding box center [888, 395] width 197 height 1323
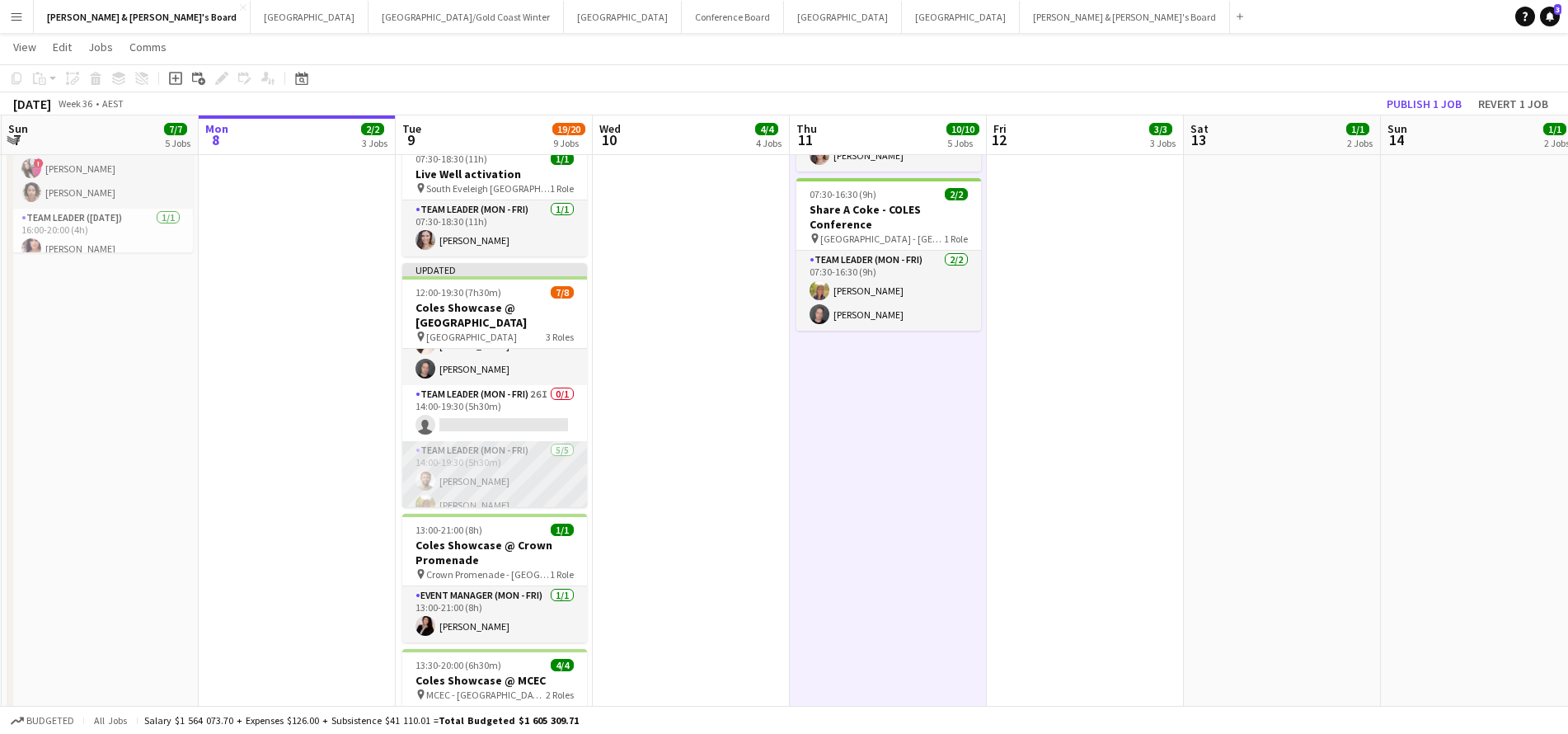
click at [507, 477] on app-card-role "Team Leader (Mon - Fri) 5/5 14:00-19:30 (5h30m) Michael McDonald Samantha Bourj…" at bounding box center [494, 517] width 185 height 151
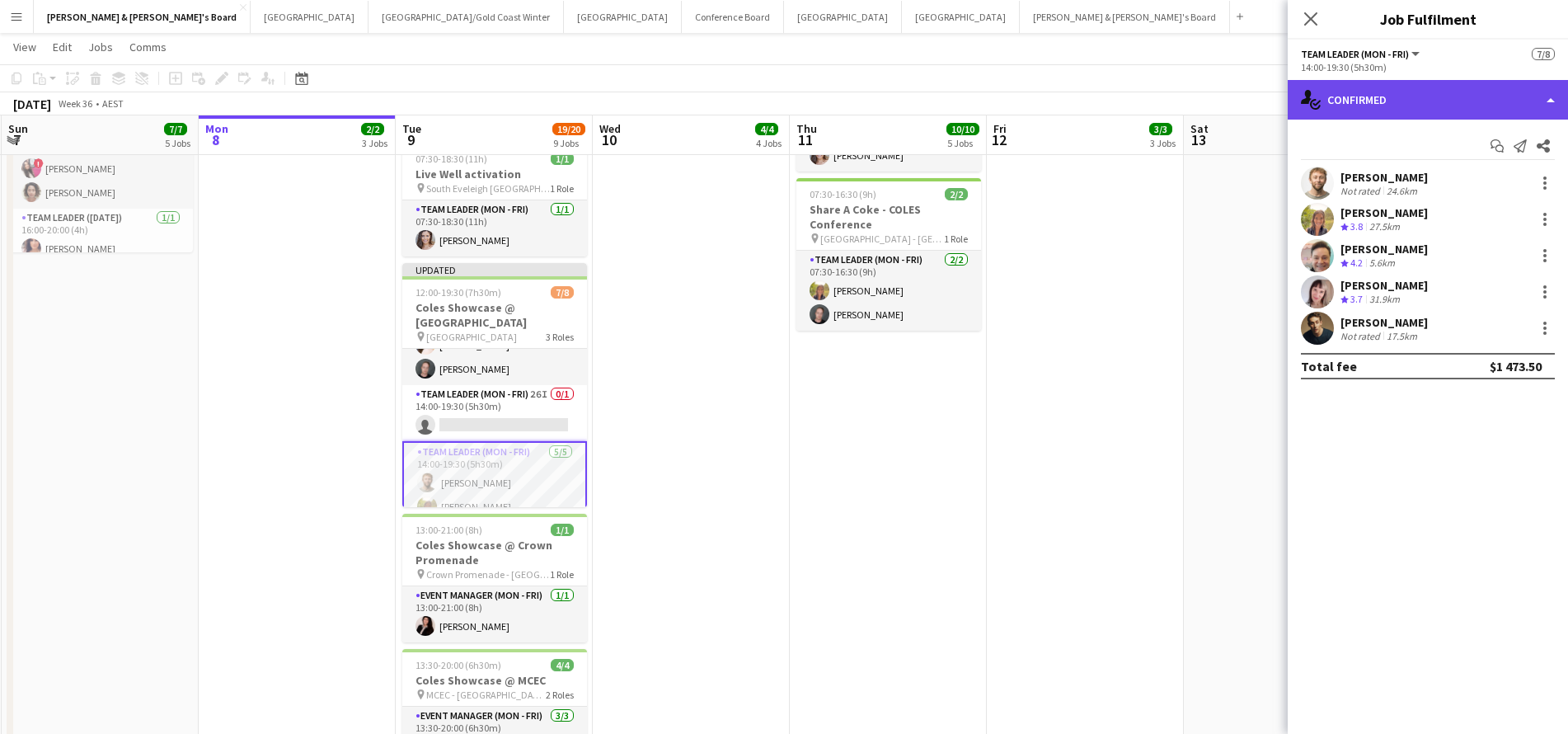
click at [1421, 92] on div "single-neutral-actions-check-2 Confirmed" at bounding box center [1427, 99] width 280 height 39
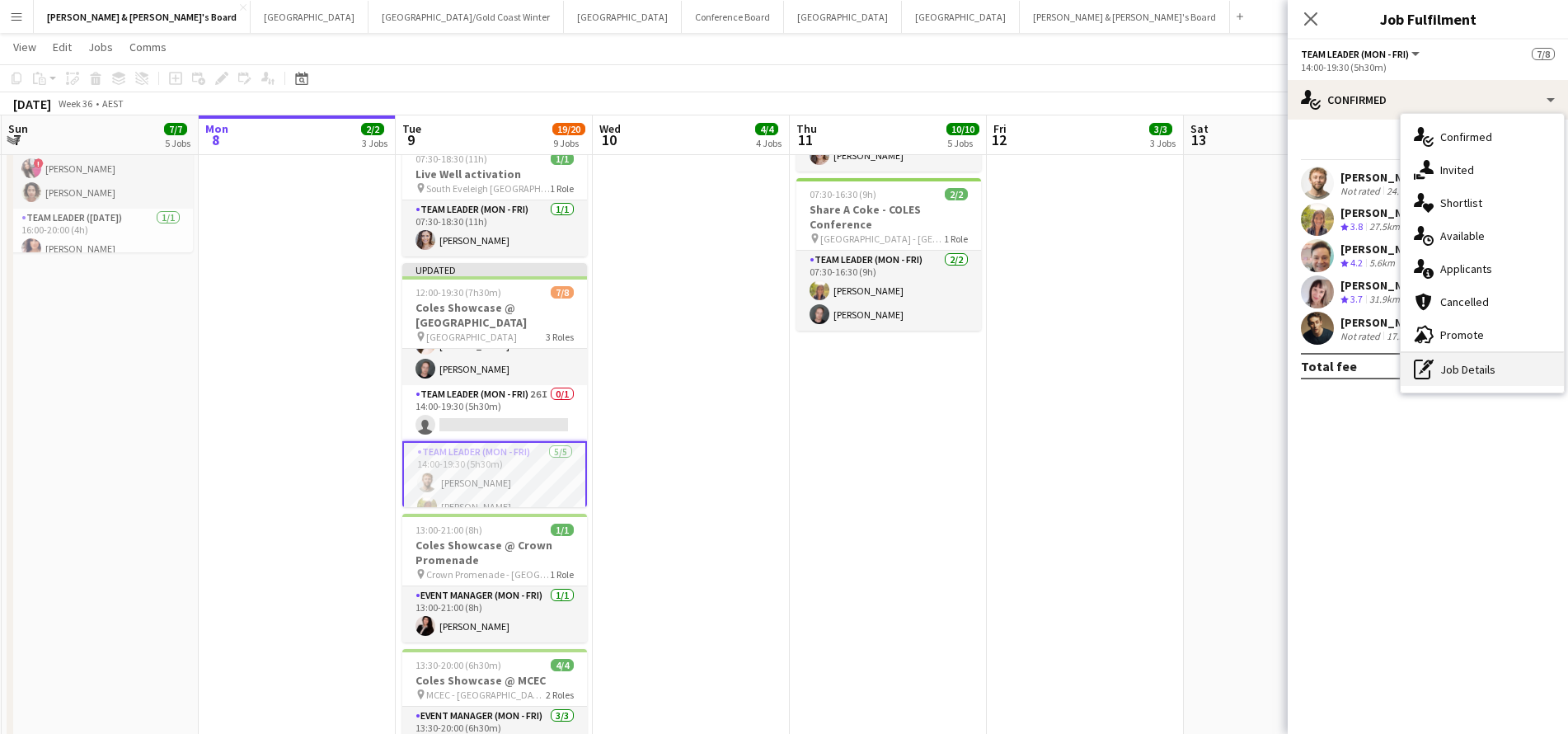
click at [1443, 368] on div "pen-write Job Details" at bounding box center [1482, 369] width 163 height 33
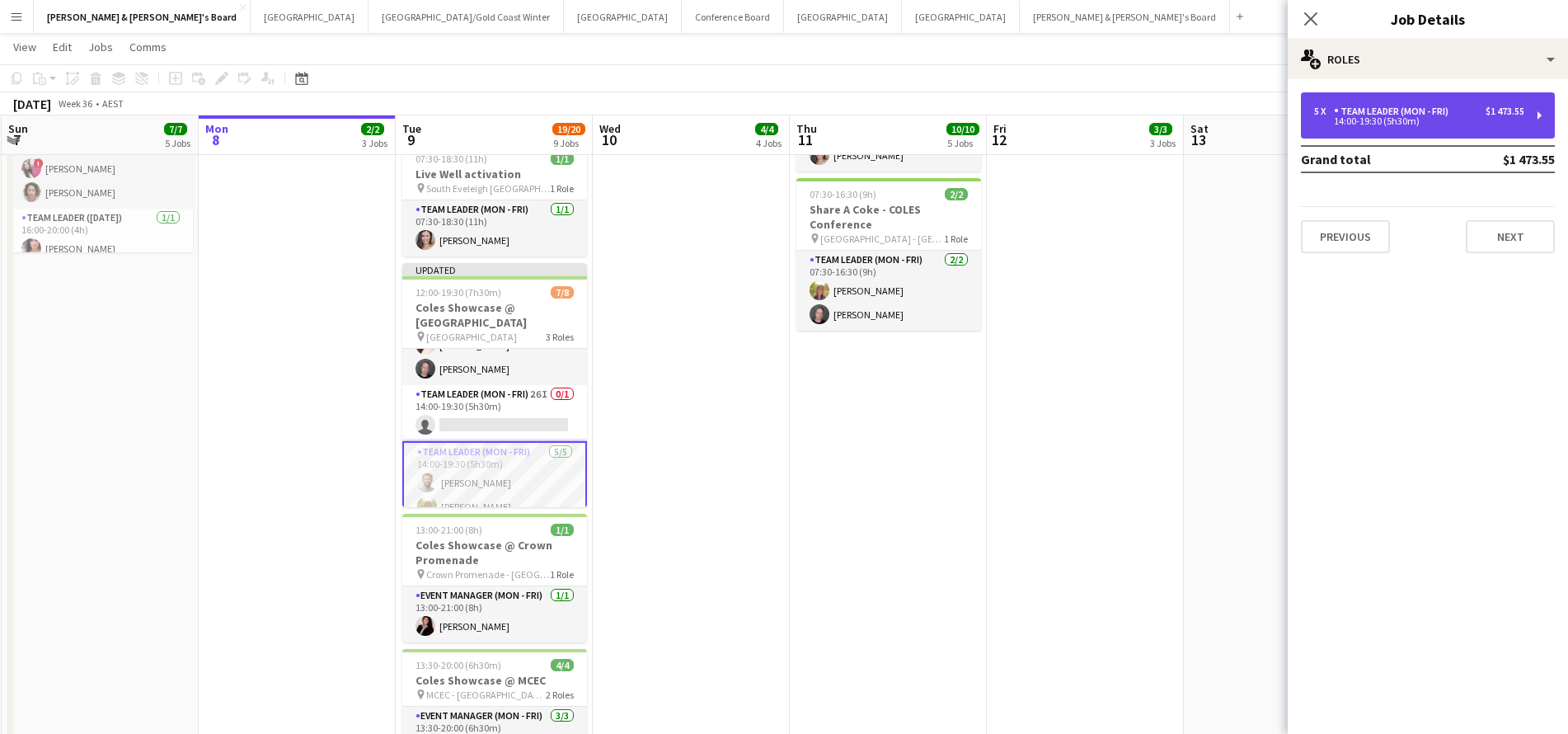
click at [1363, 120] on div "14:00-19:30 (5h30m)" at bounding box center [1418, 121] width 210 height 8
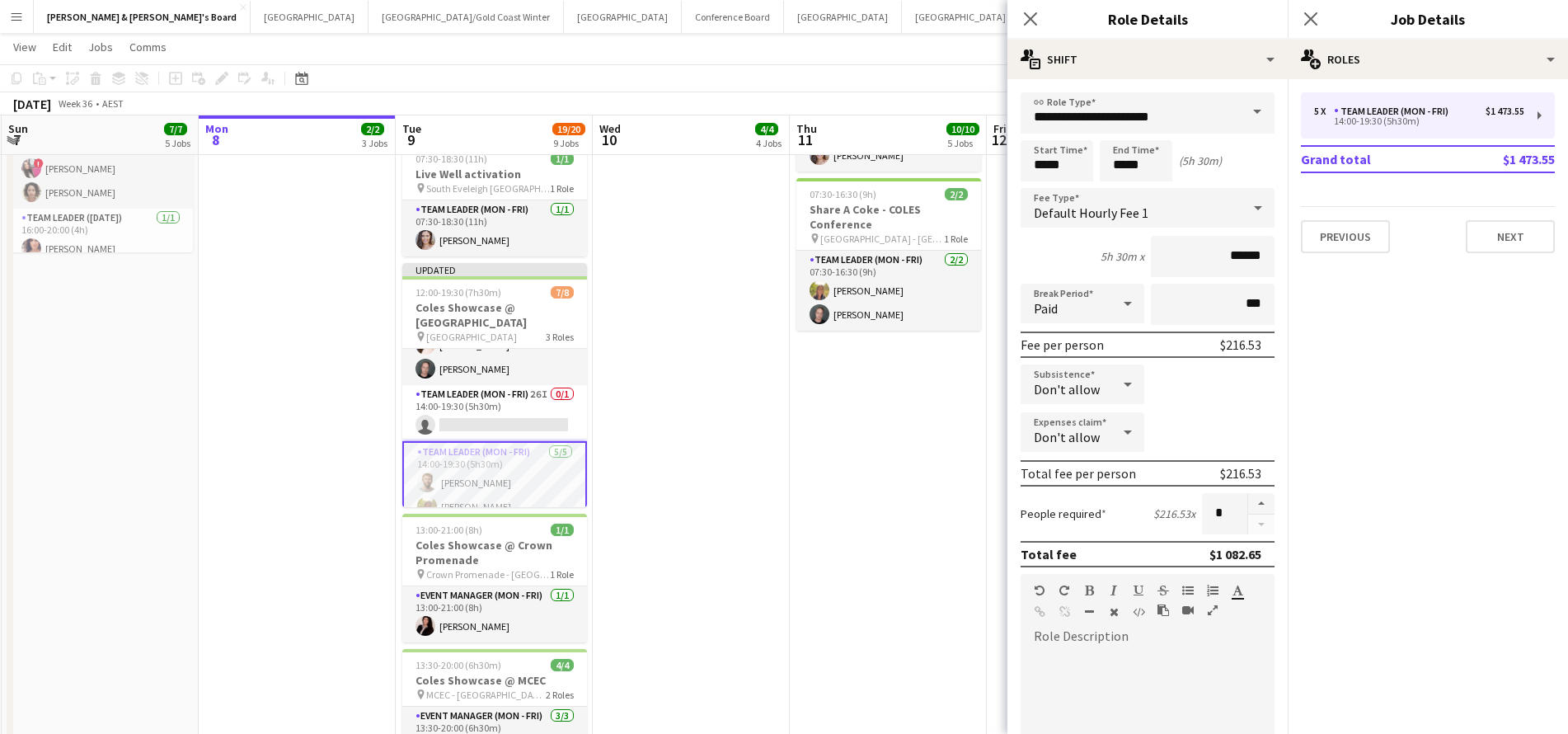
click at [1124, 386] on icon at bounding box center [1128, 384] width 20 height 33
click at [1085, 425] on span "Allow" at bounding box center [1082, 431] width 97 height 16
click at [1127, 386] on icon at bounding box center [1128, 385] width 8 height 4
click at [1063, 474] on span "Don't allow" at bounding box center [1082, 471] width 97 height 16
click at [821, 470] on app-date-cell "ANZ Falcon Watch pin Brisbane 06:00-12:00 (6h) 6/6 Coles Showcase @ MCEC pin MC…" at bounding box center [888, 395] width 197 height 1323
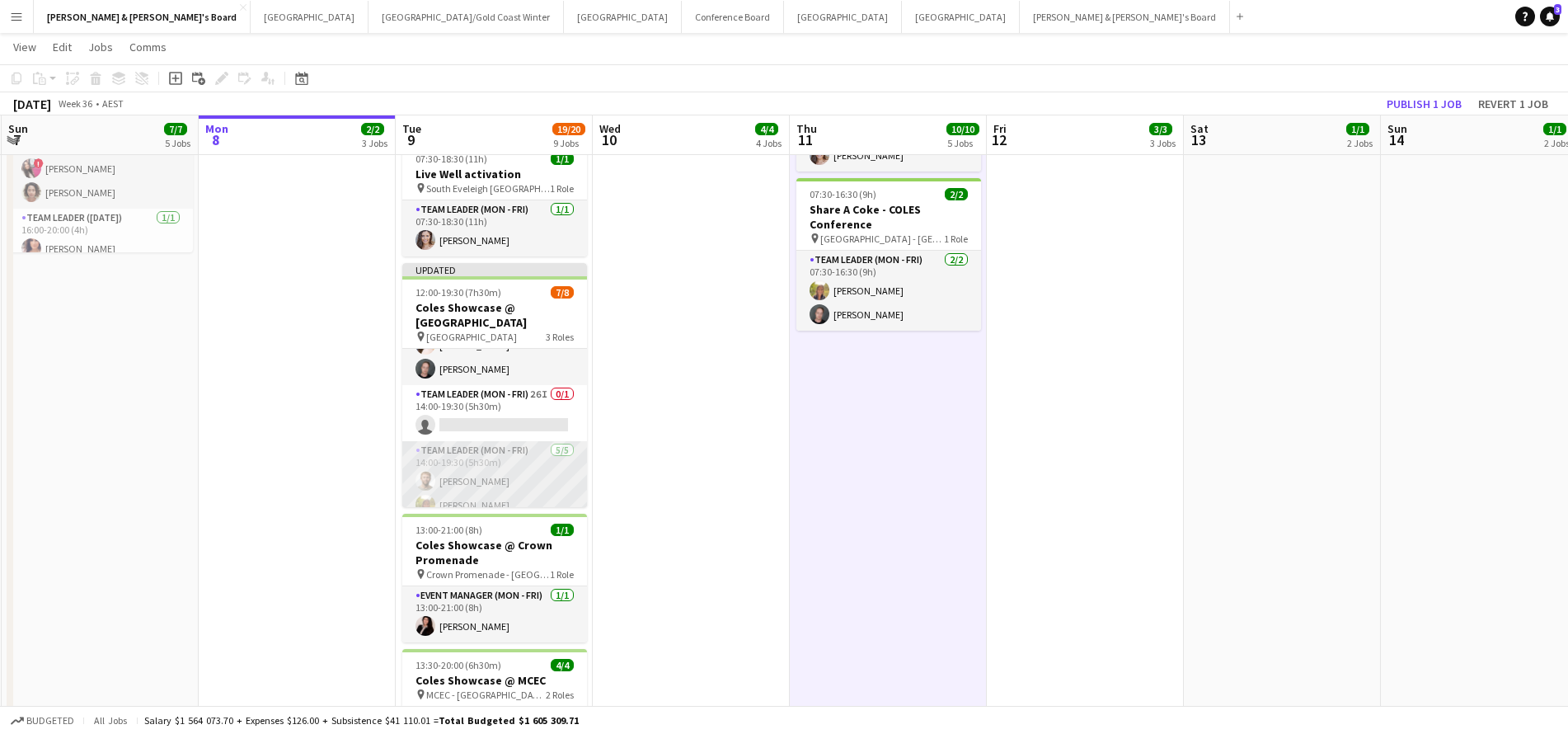
click at [547, 486] on app-card-role "Team Leader (Mon - Fri) 5/5 14:00-19:30 (5h30m) Michael McDonald Samantha Bourj…" at bounding box center [494, 517] width 185 height 151
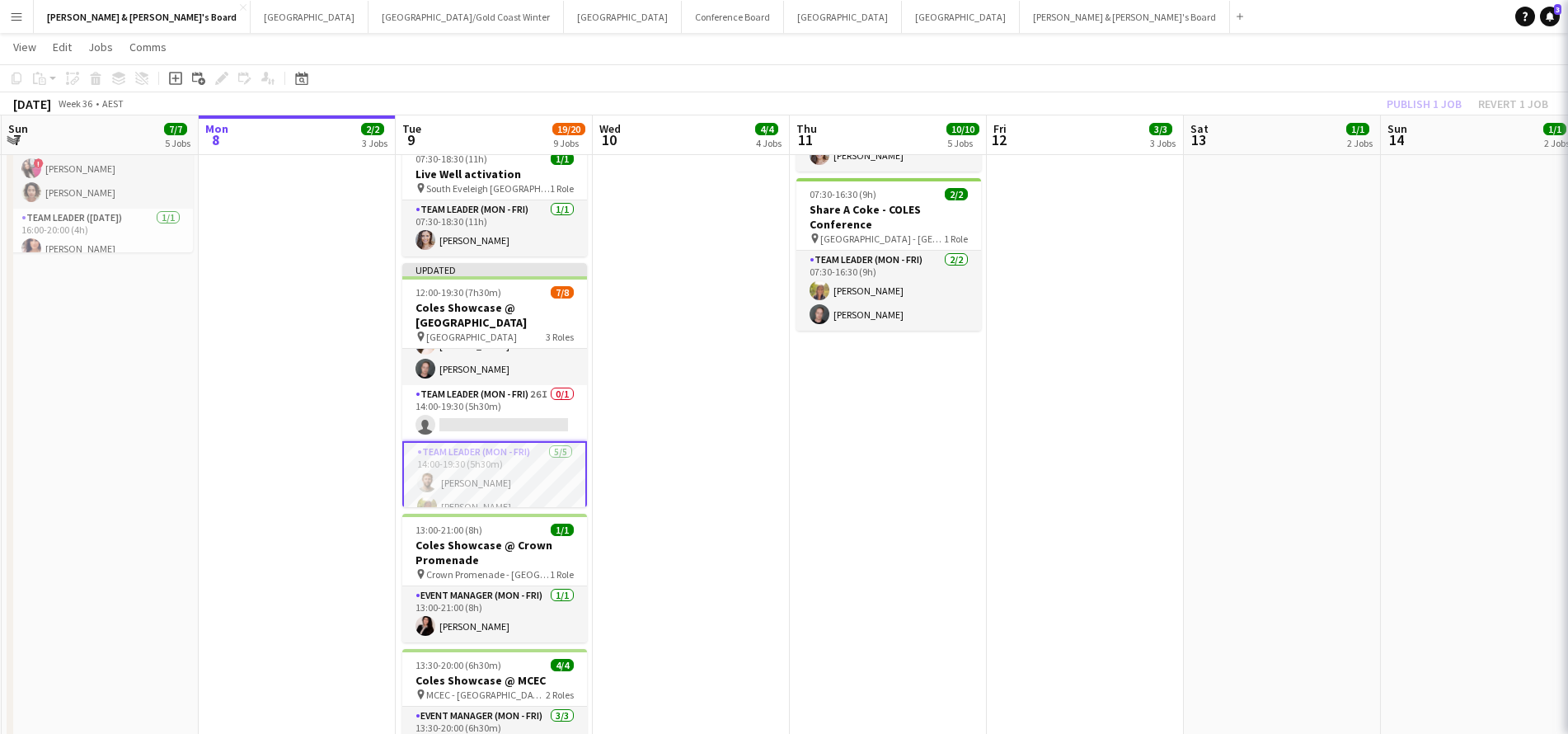
click at [547, 486] on app-card-role "Team Leader (Mon - Fri) 5/5 14:00-19:30 (5h30m) Michael McDonald Samantha Bourj…" at bounding box center [494, 518] width 185 height 155
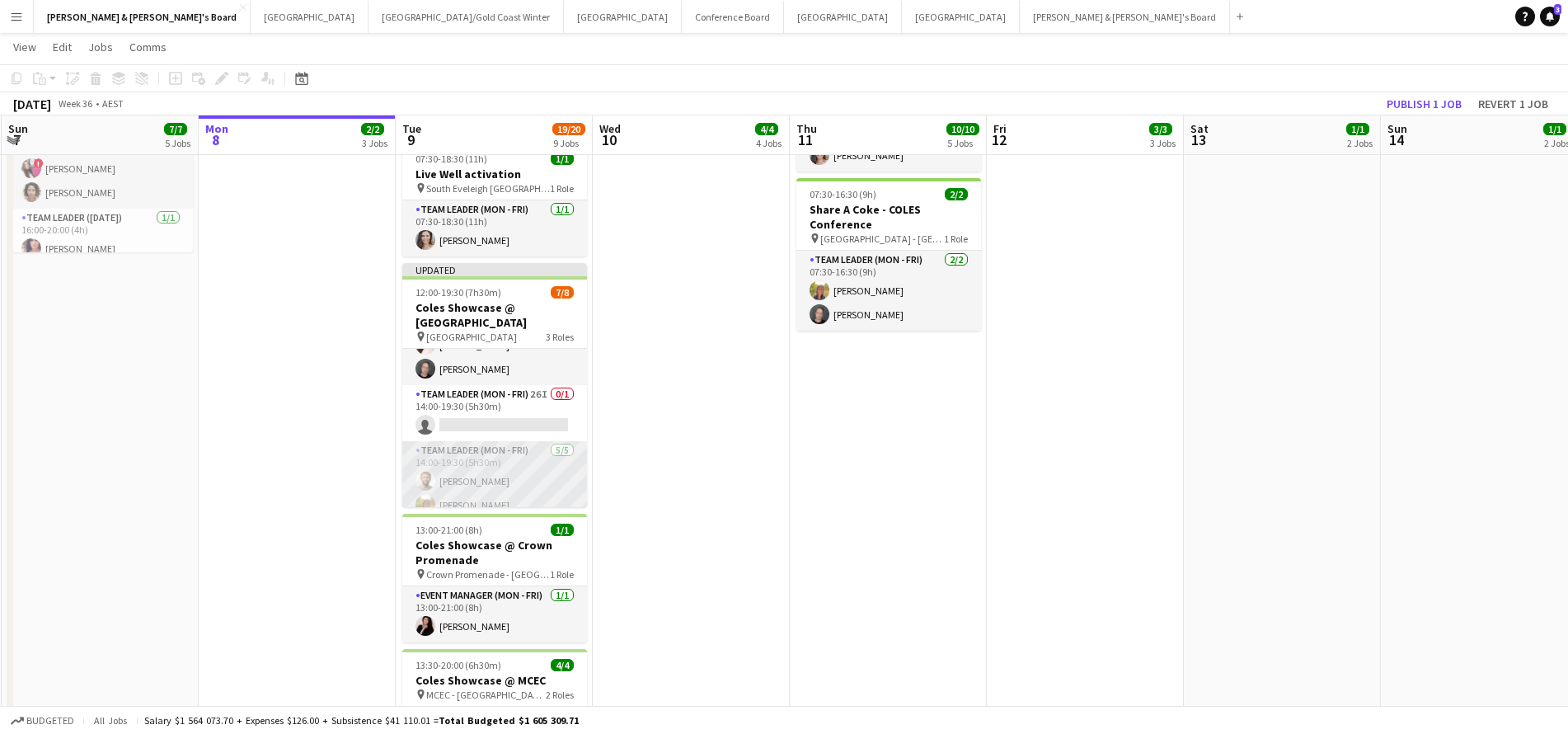
click at [517, 481] on app-card-role "Team Leader (Mon - Fri) 5/5 14:00-19:30 (5h30m) Michael McDonald Samantha Bourj…" at bounding box center [494, 517] width 185 height 151
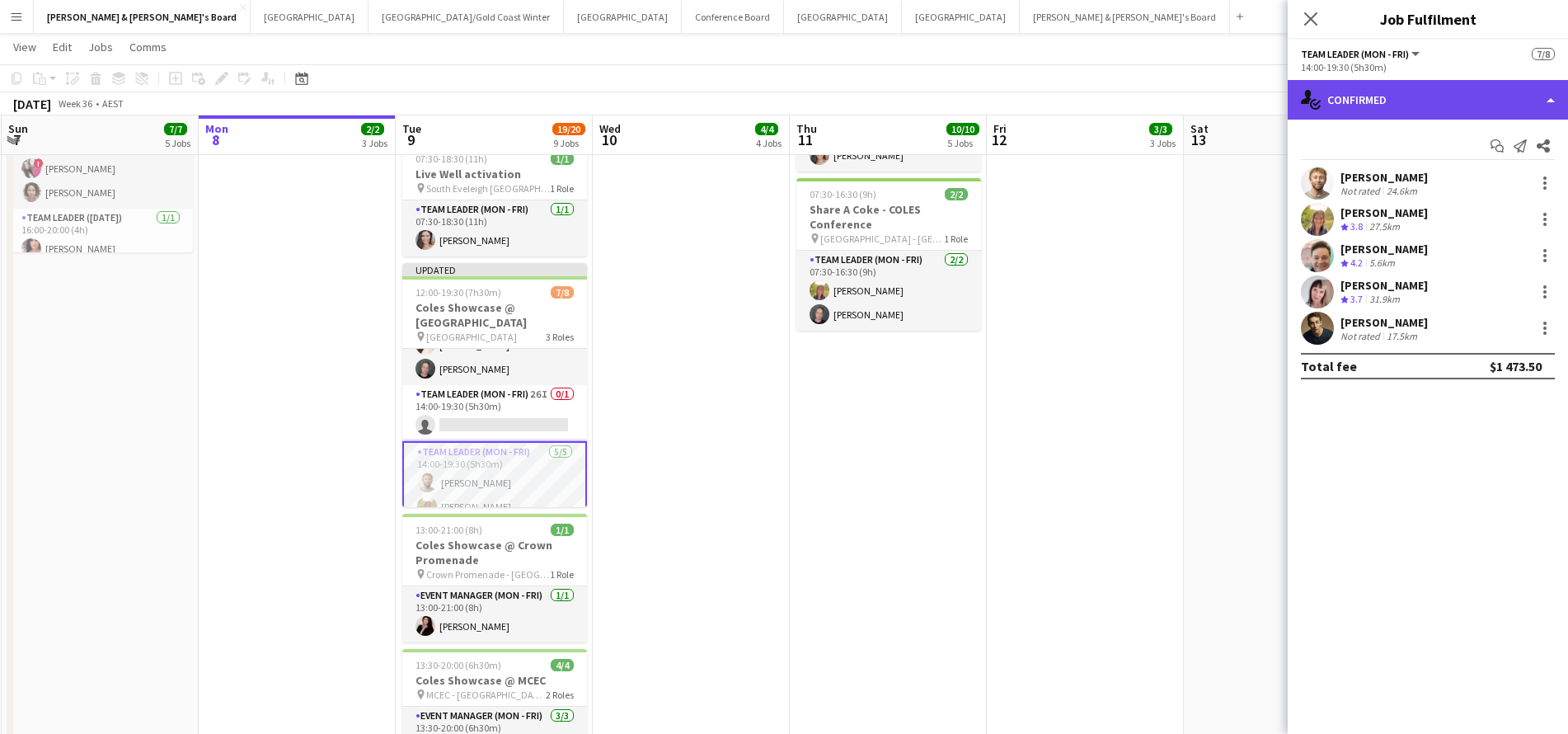
click at [1426, 97] on div "single-neutral-actions-check-2 Confirmed" at bounding box center [1427, 99] width 280 height 39
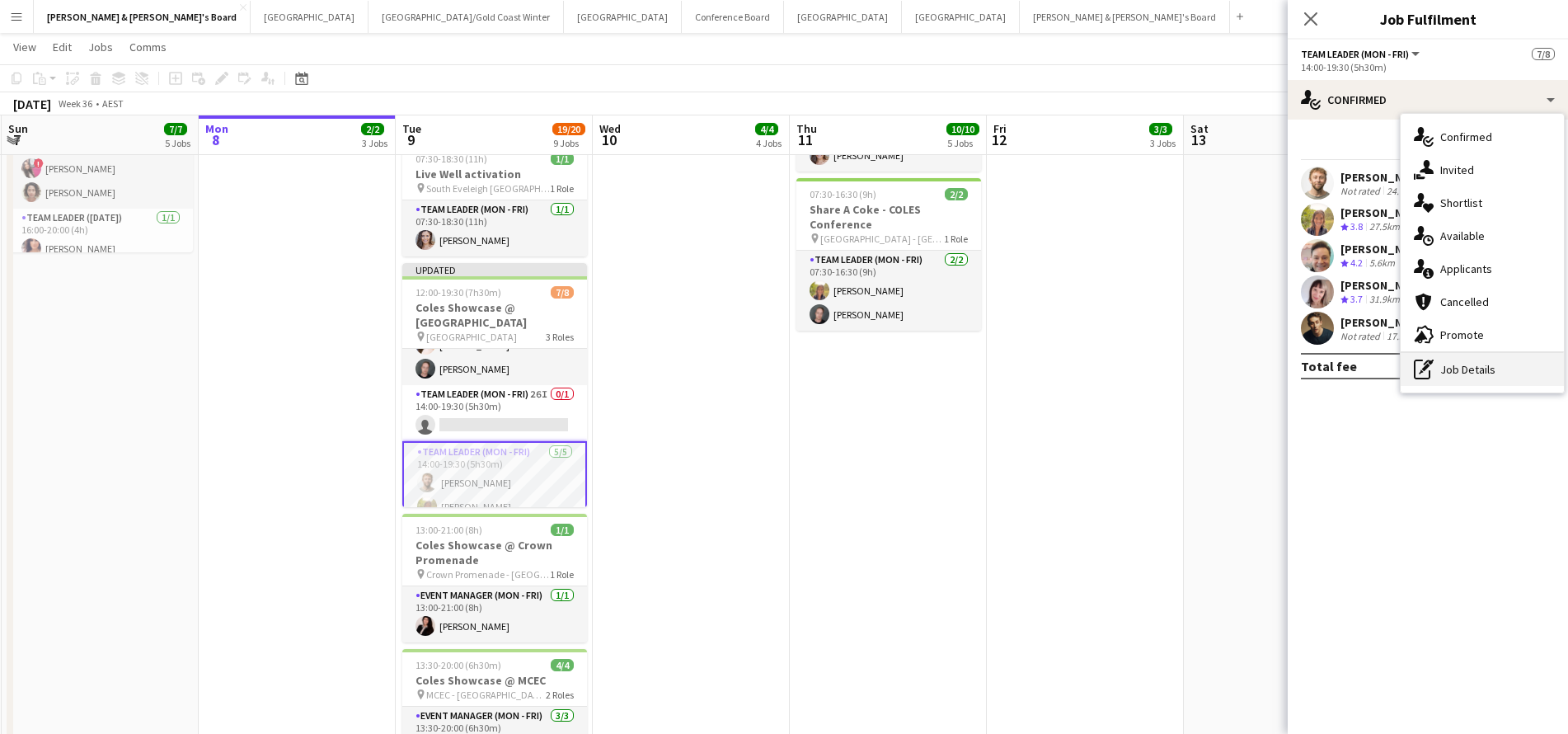
click at [1459, 378] on div "pen-write Job Details" at bounding box center [1482, 369] width 163 height 33
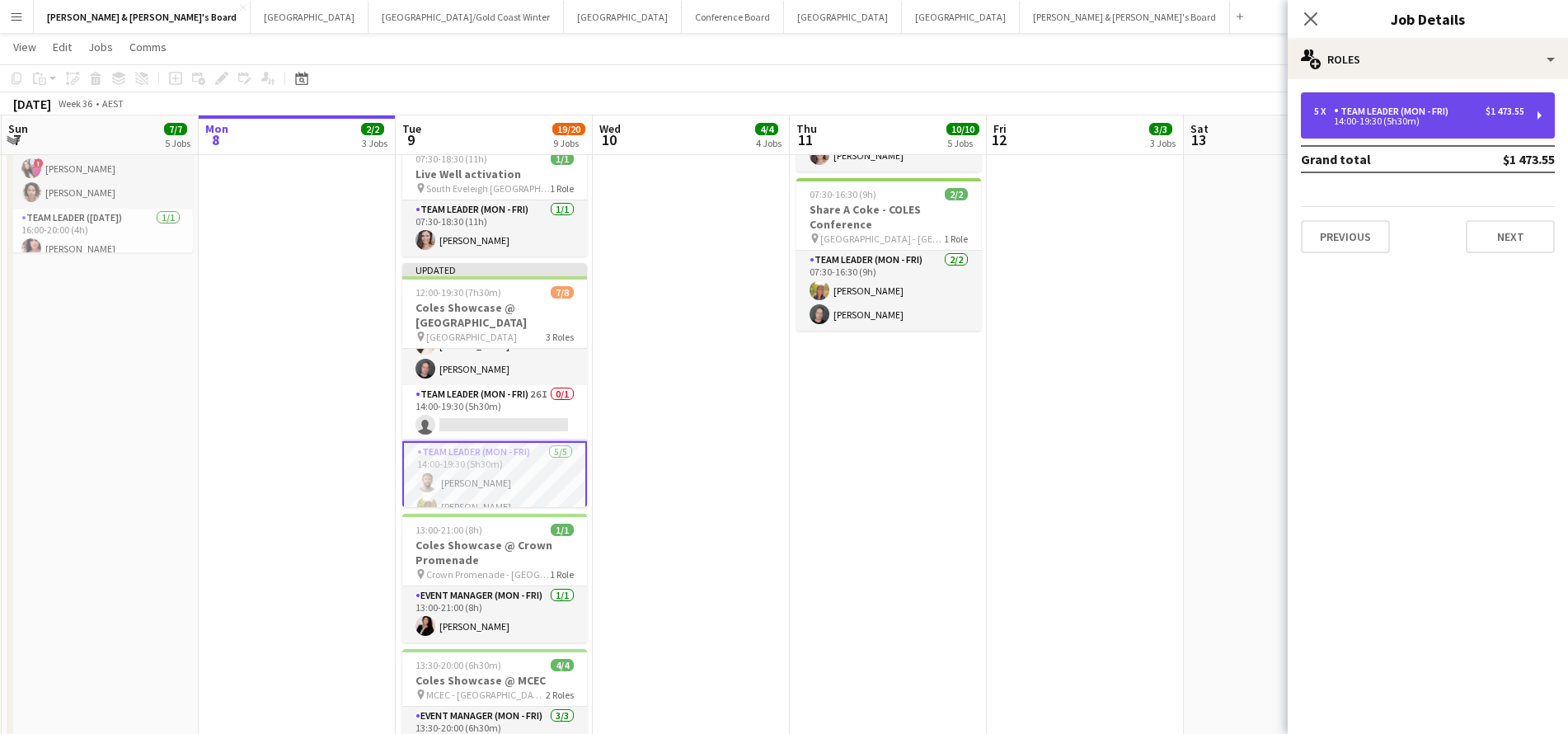
click at [1430, 115] on div "Team Leader (Mon - Fri)" at bounding box center [1394, 111] width 121 height 12
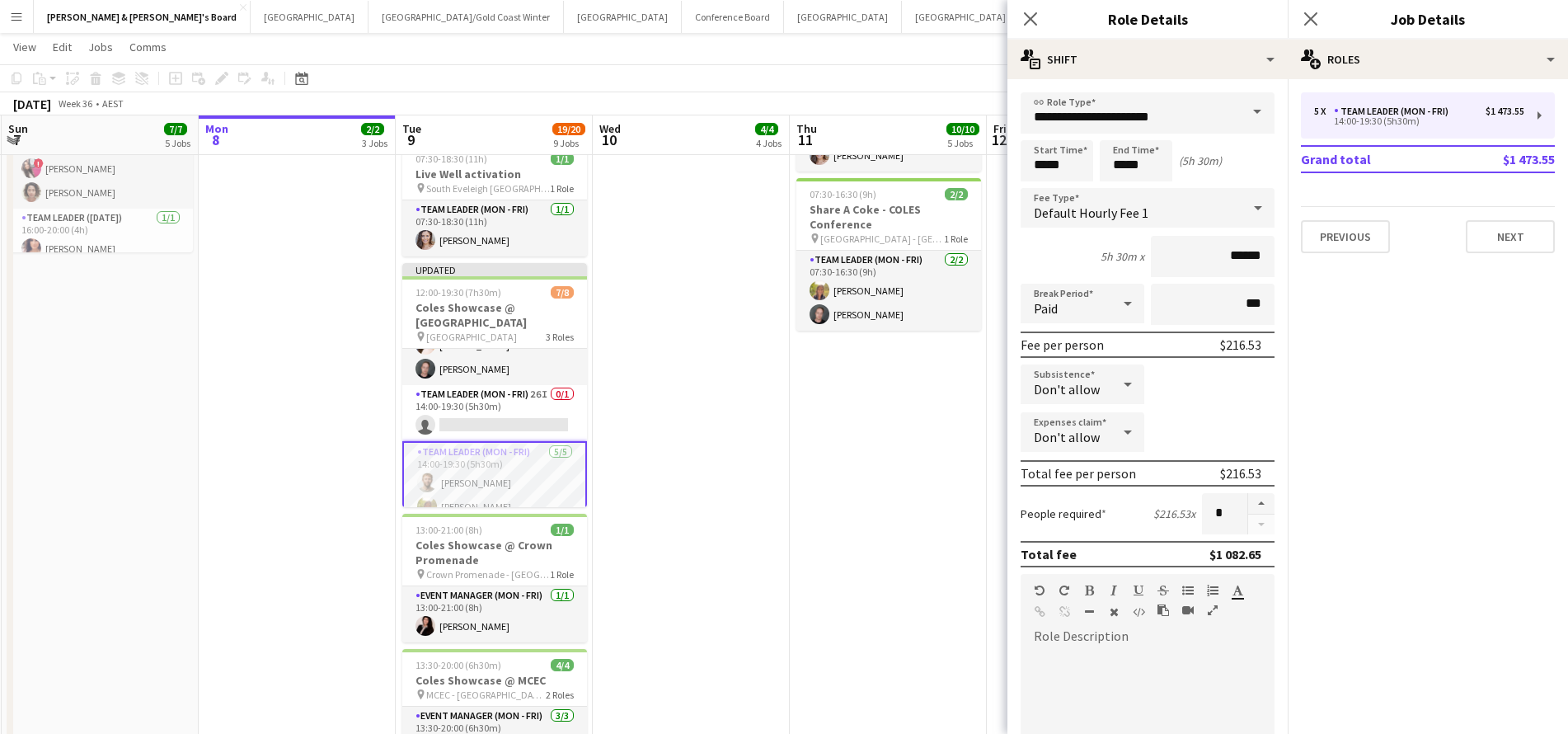
click at [1001, 538] on app-date-cell "ANZ Falcon Watch pin Brisbane 07:30-16:30 (9h) 2/2 Share A Coke - COLES Confere…" at bounding box center [1085, 395] width 197 height 1323
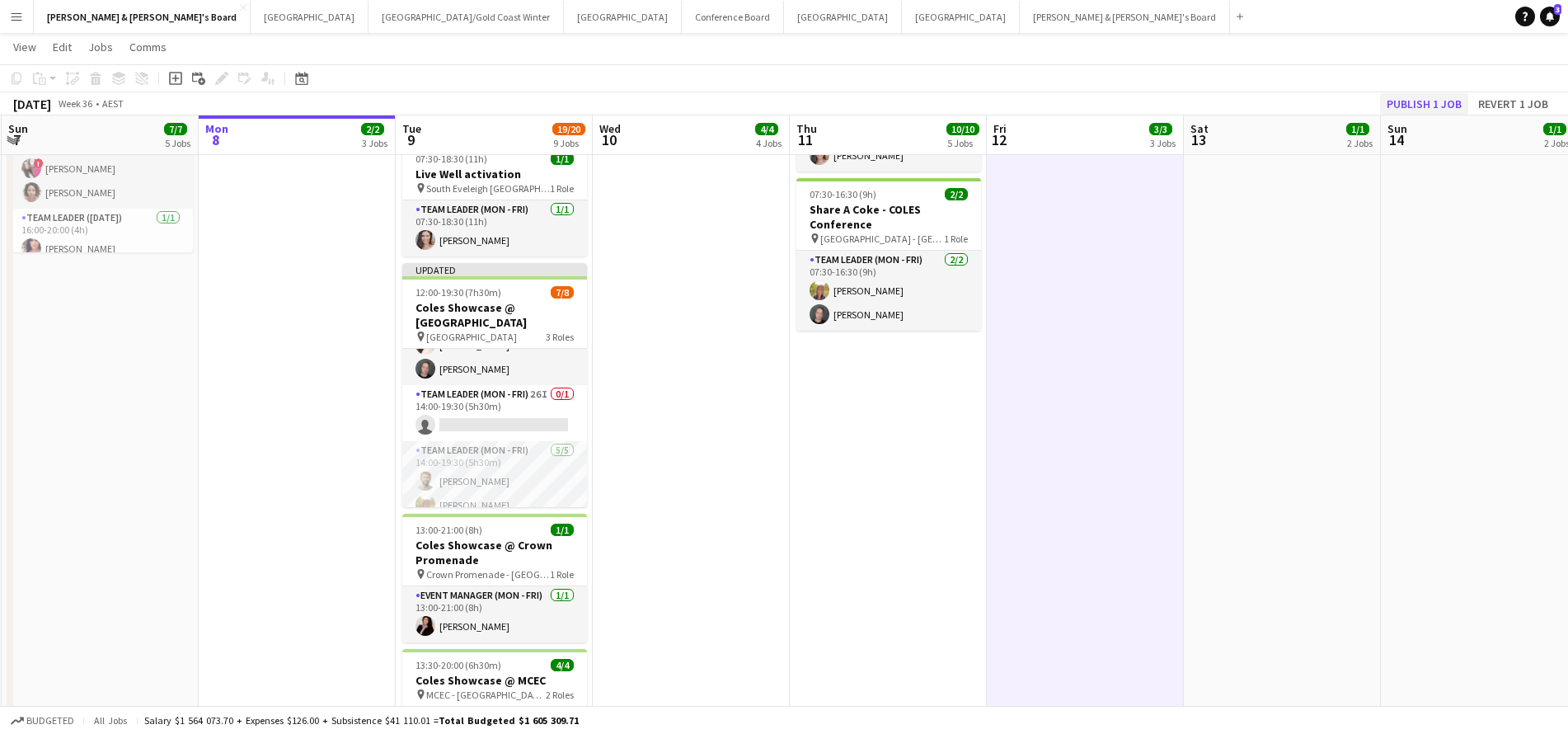
click at [1409, 99] on button "Publish 1 job" at bounding box center [1424, 104] width 89 height 22
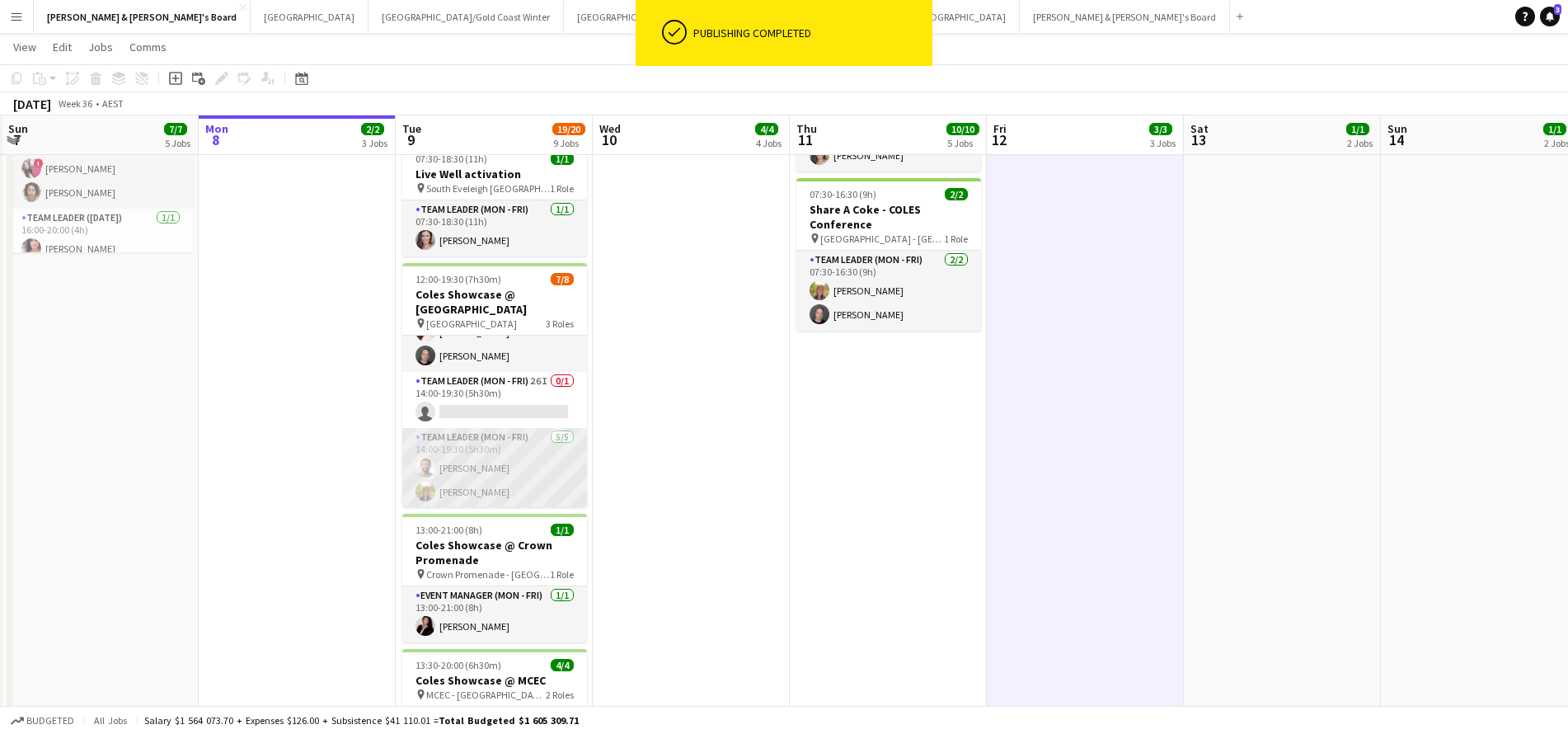
click at [540, 461] on app-card-role "Team Leader (Mon - Fri) 5/5 14:00-19:30 (5h30m) Michael McDonald Samantha Bourj…" at bounding box center [494, 503] width 185 height 151
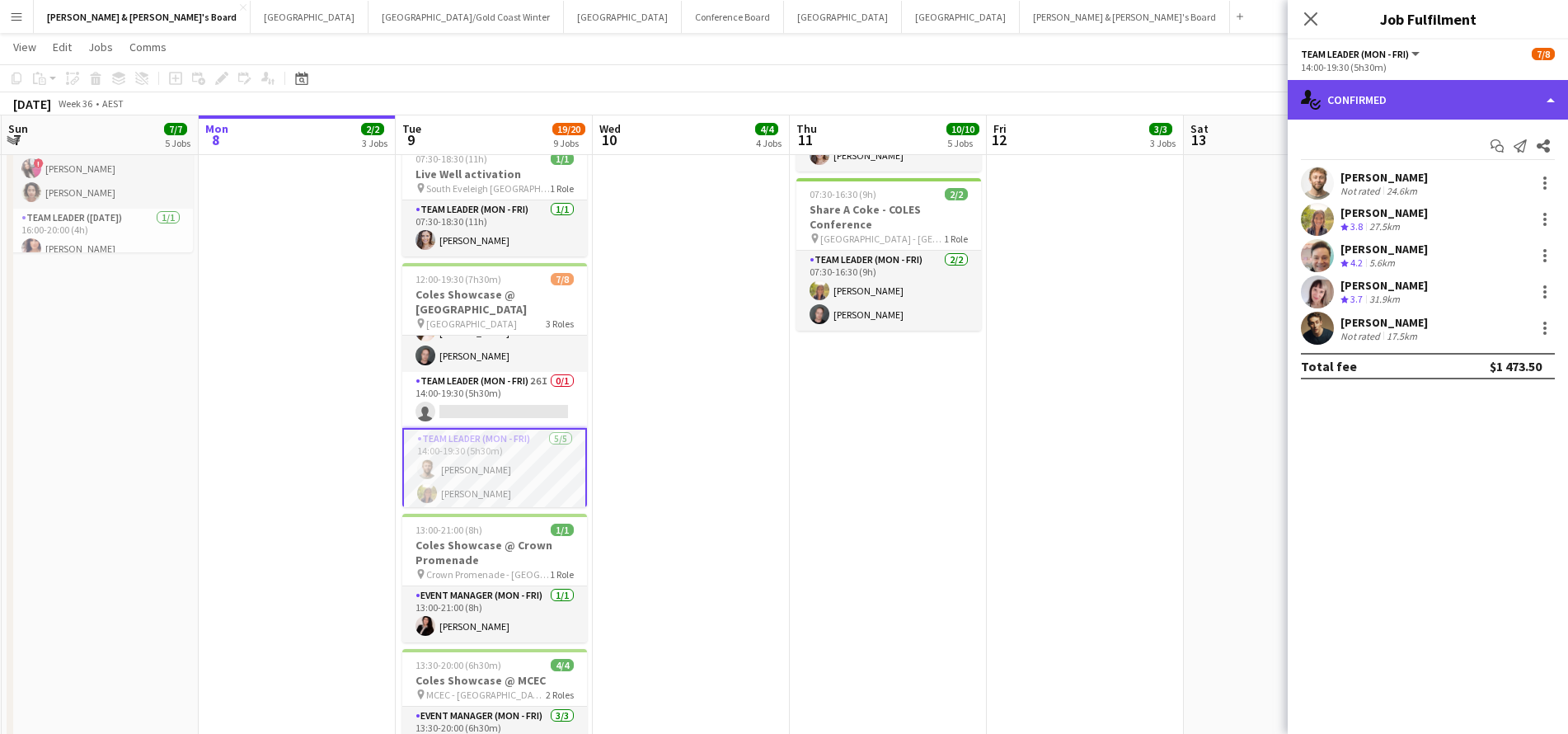
click at [1418, 99] on div "single-neutral-actions-check-2 Confirmed" at bounding box center [1427, 99] width 280 height 39
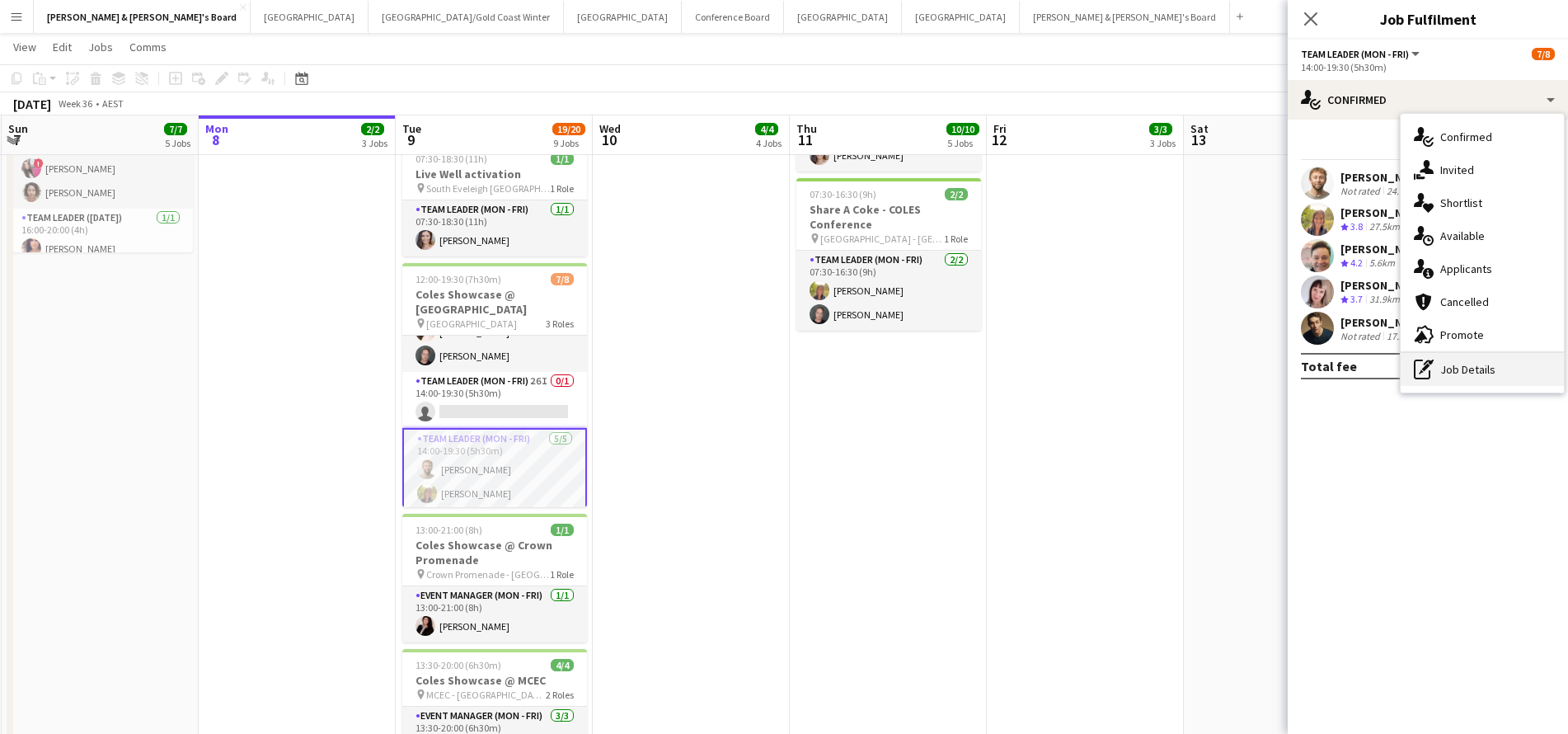
click at [1456, 384] on div "pen-write Job Details" at bounding box center [1482, 369] width 163 height 33
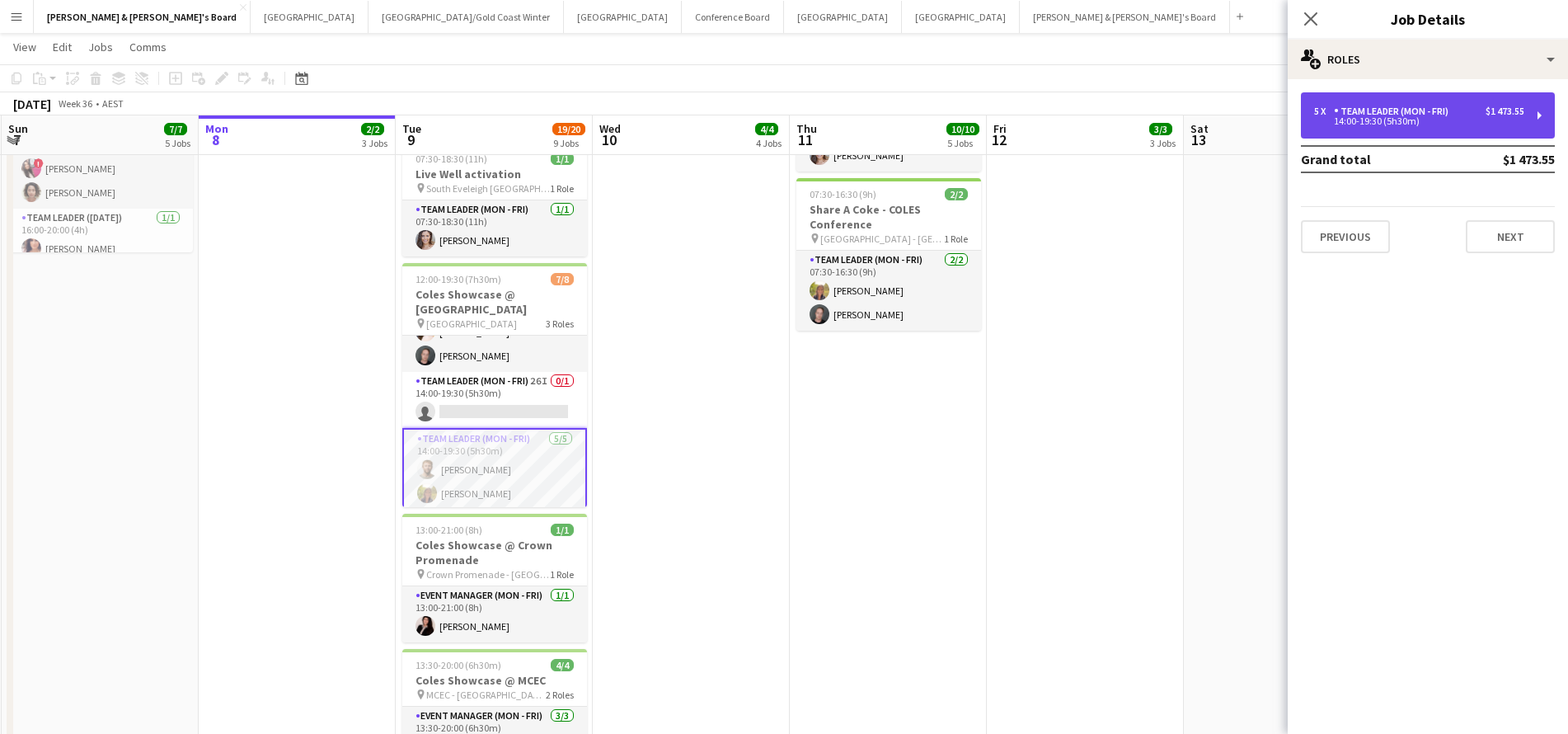
click at [1422, 123] on div "14:00-19:30 (5h30m)" at bounding box center [1418, 121] width 210 height 8
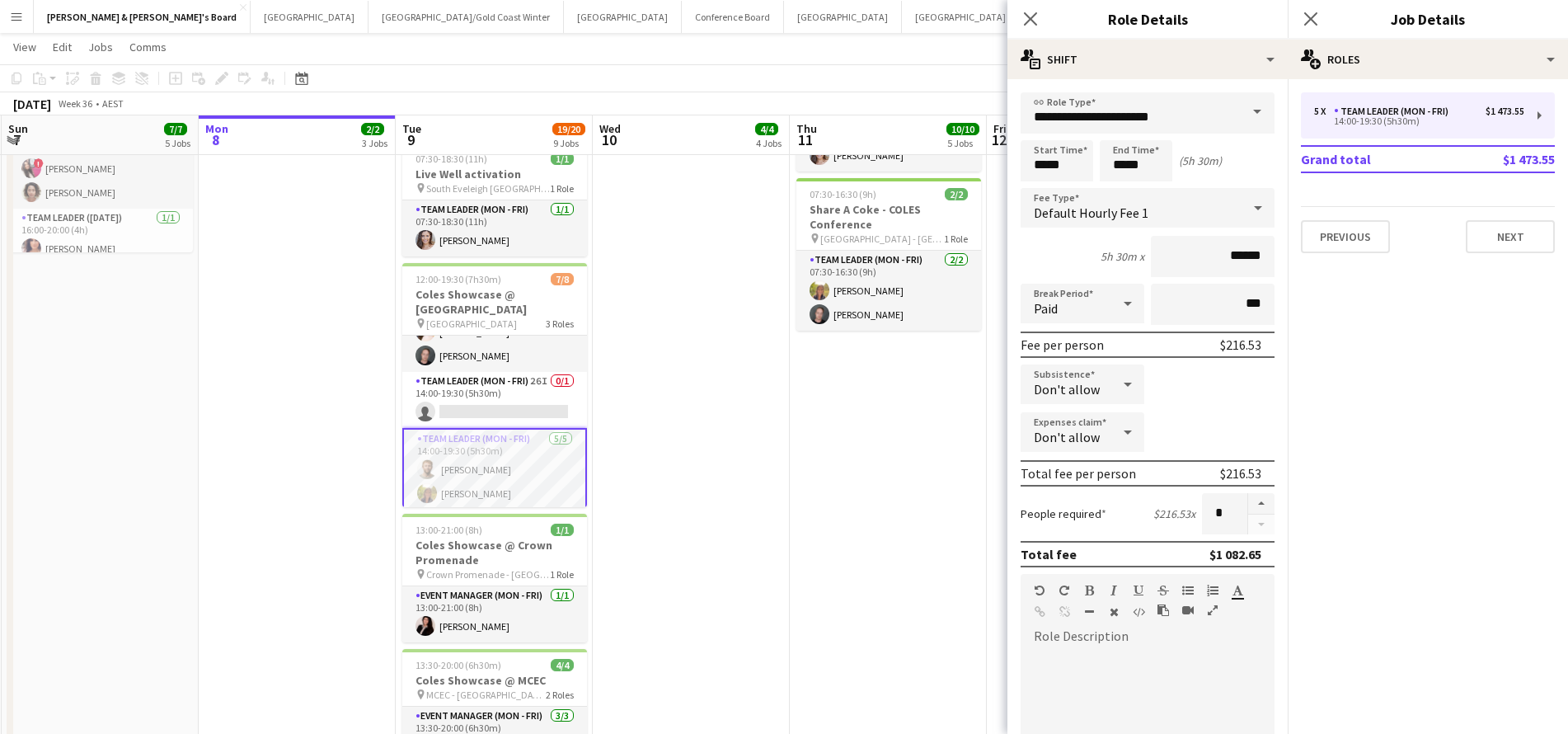
click at [1131, 383] on icon at bounding box center [1128, 385] width 8 height 4
click at [847, 477] on div at bounding box center [784, 367] width 1568 height 734
click at [531, 403] on app-card-role "Team Leader (Mon - Fri) 26I 0/1 14:00-19:30 (5h30m) single-neutral-actions" at bounding box center [494, 400] width 185 height 56
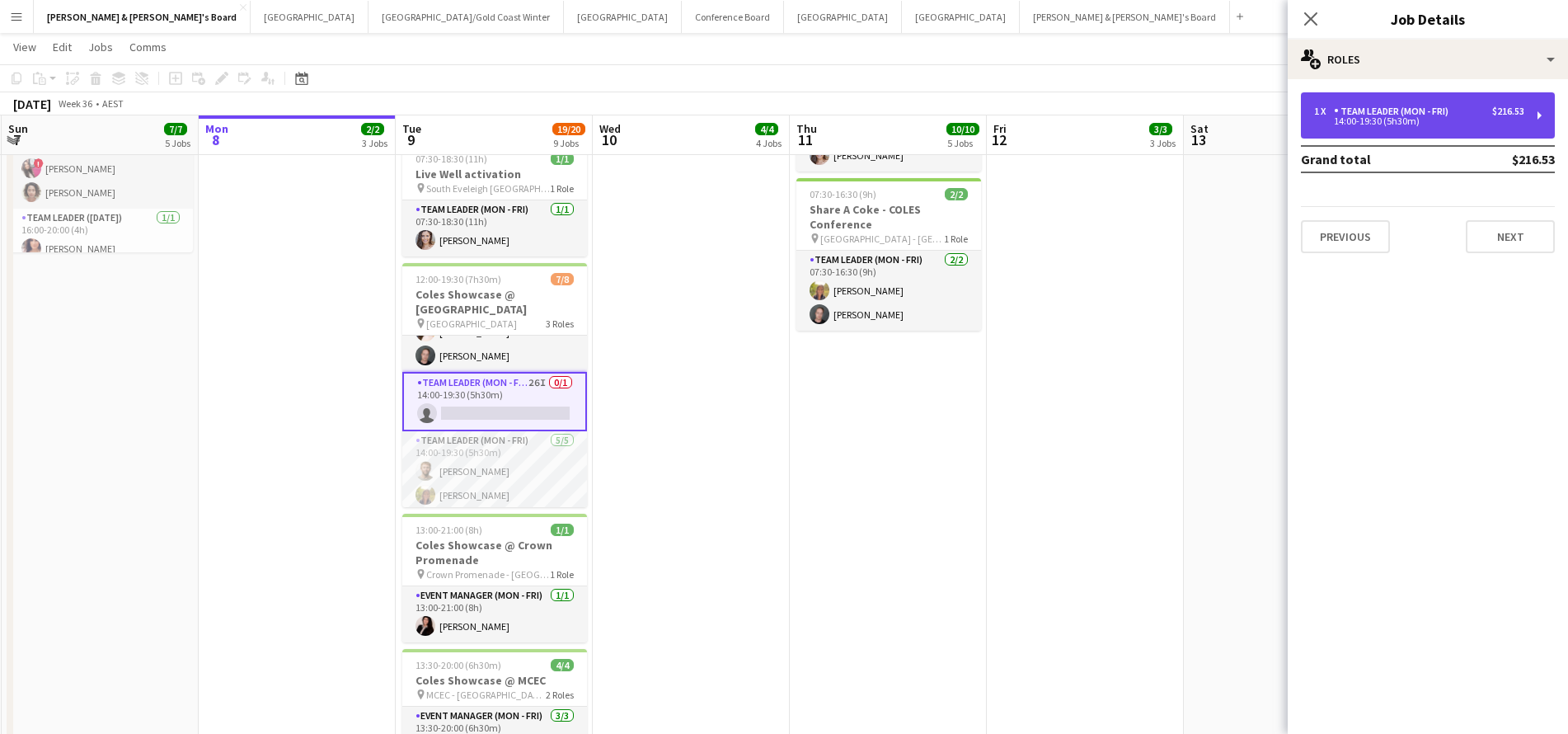
click at [1443, 119] on div "14:00-19:30 (5h30m)" at bounding box center [1418, 121] width 210 height 8
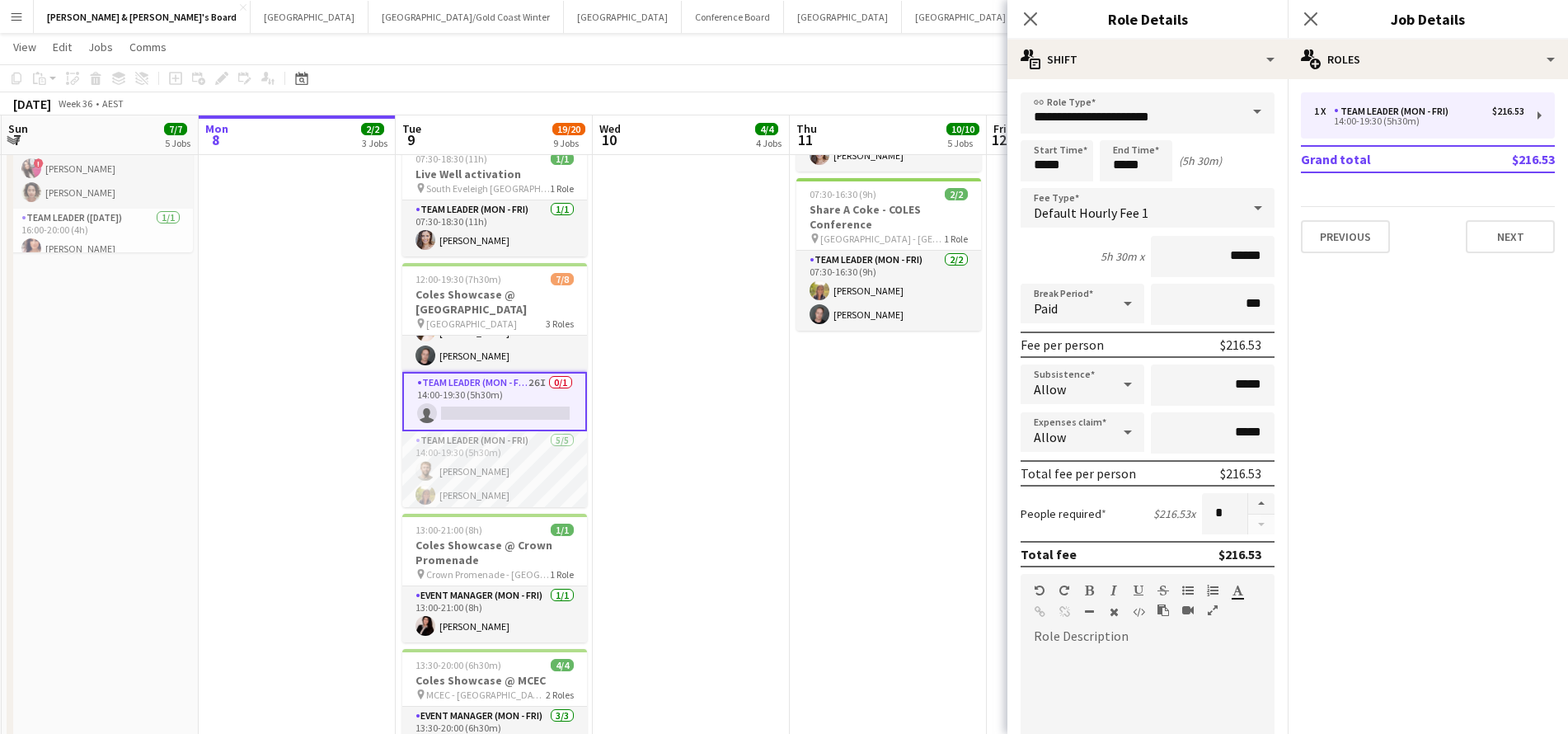
click at [728, 521] on app-date-cell "ANZ Falcon Watch pin Brisbane 07:30-18:30 (11h) 1/1 Live Well activation pin So…" at bounding box center [691, 395] width 197 height 1323
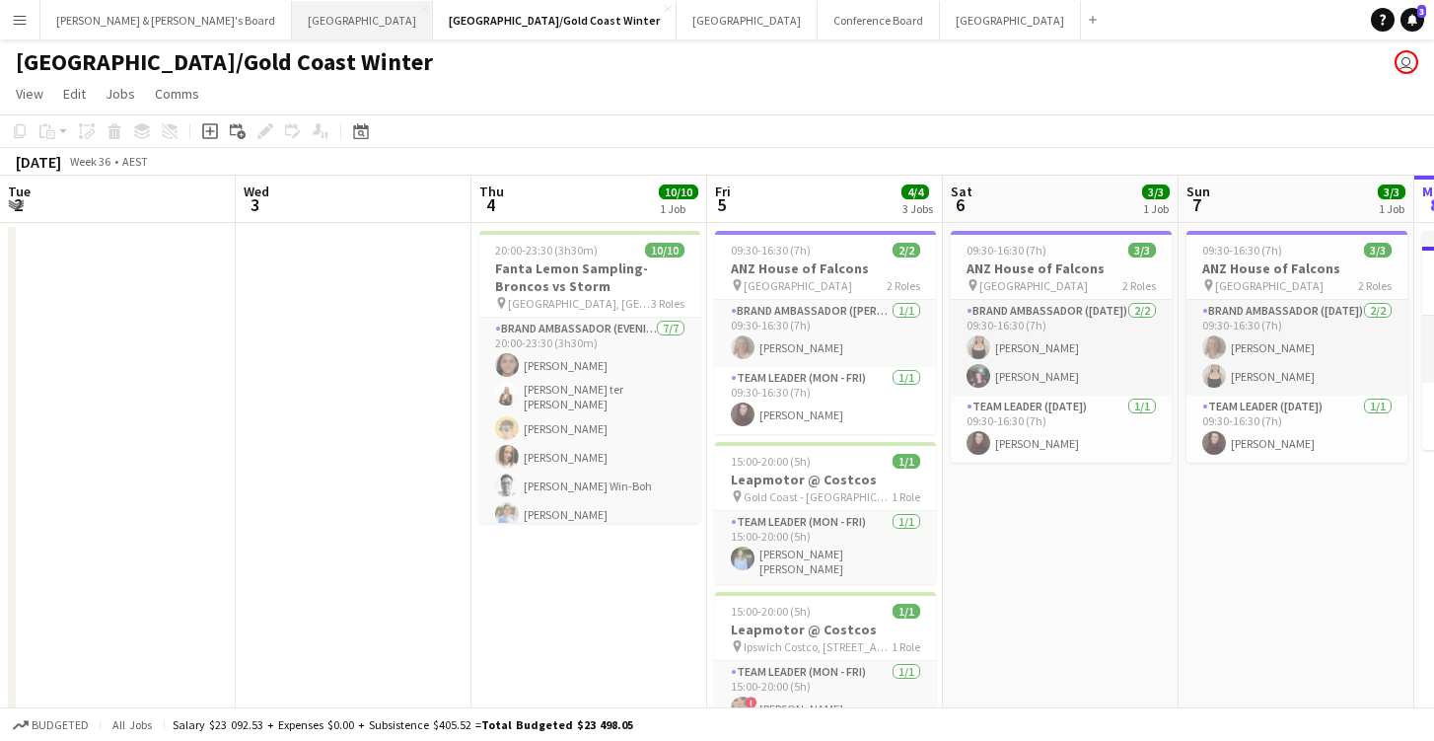
scroll to position [0, 471]
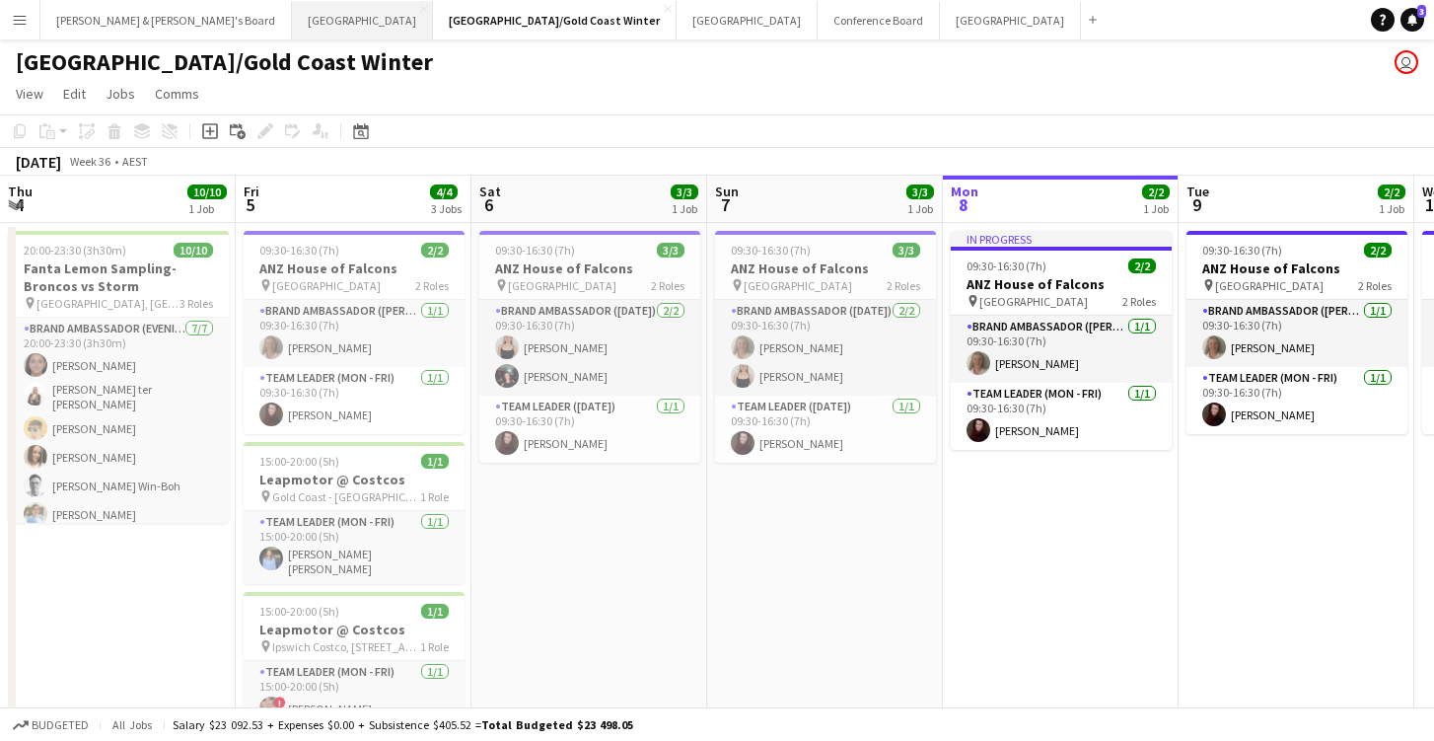
click at [292, 15] on button "Perth Close" at bounding box center [362, 20] width 141 height 38
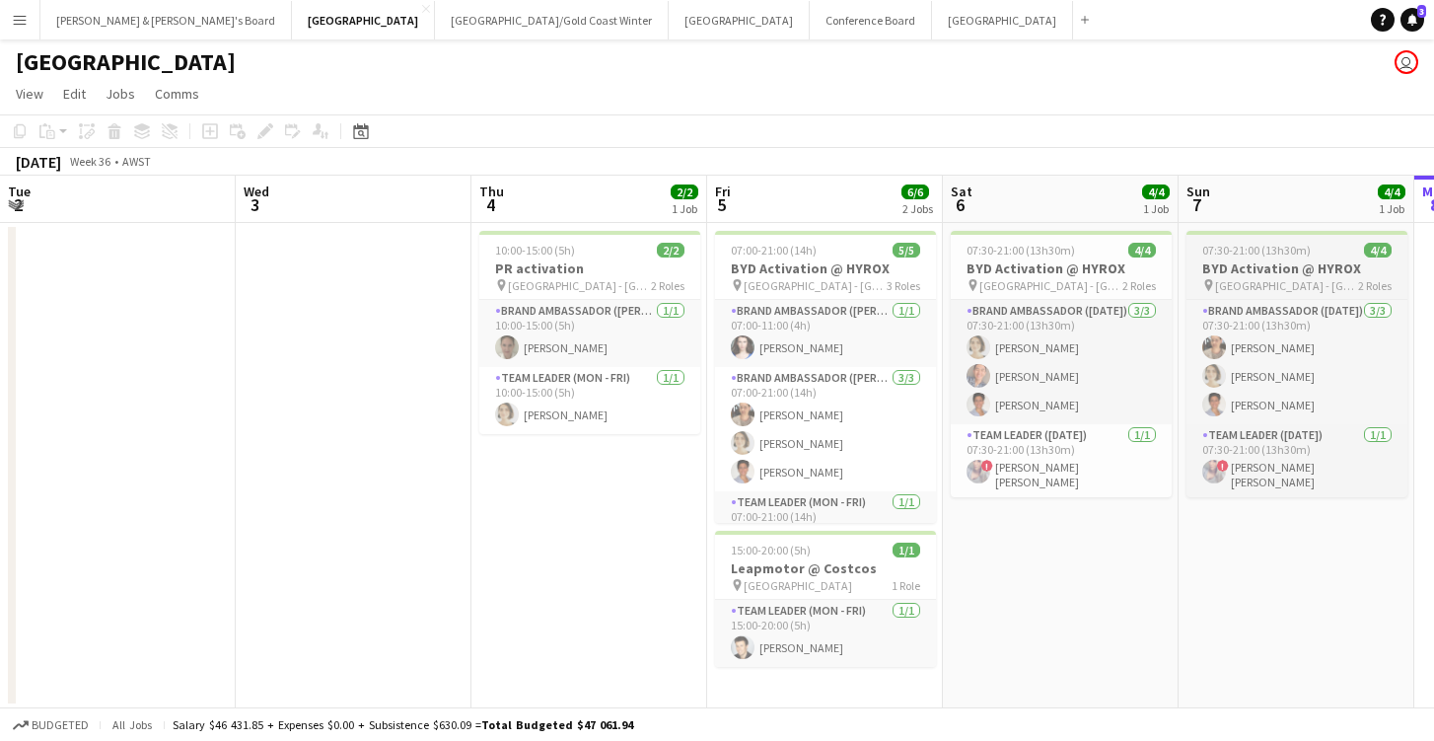
scroll to position [0, 451]
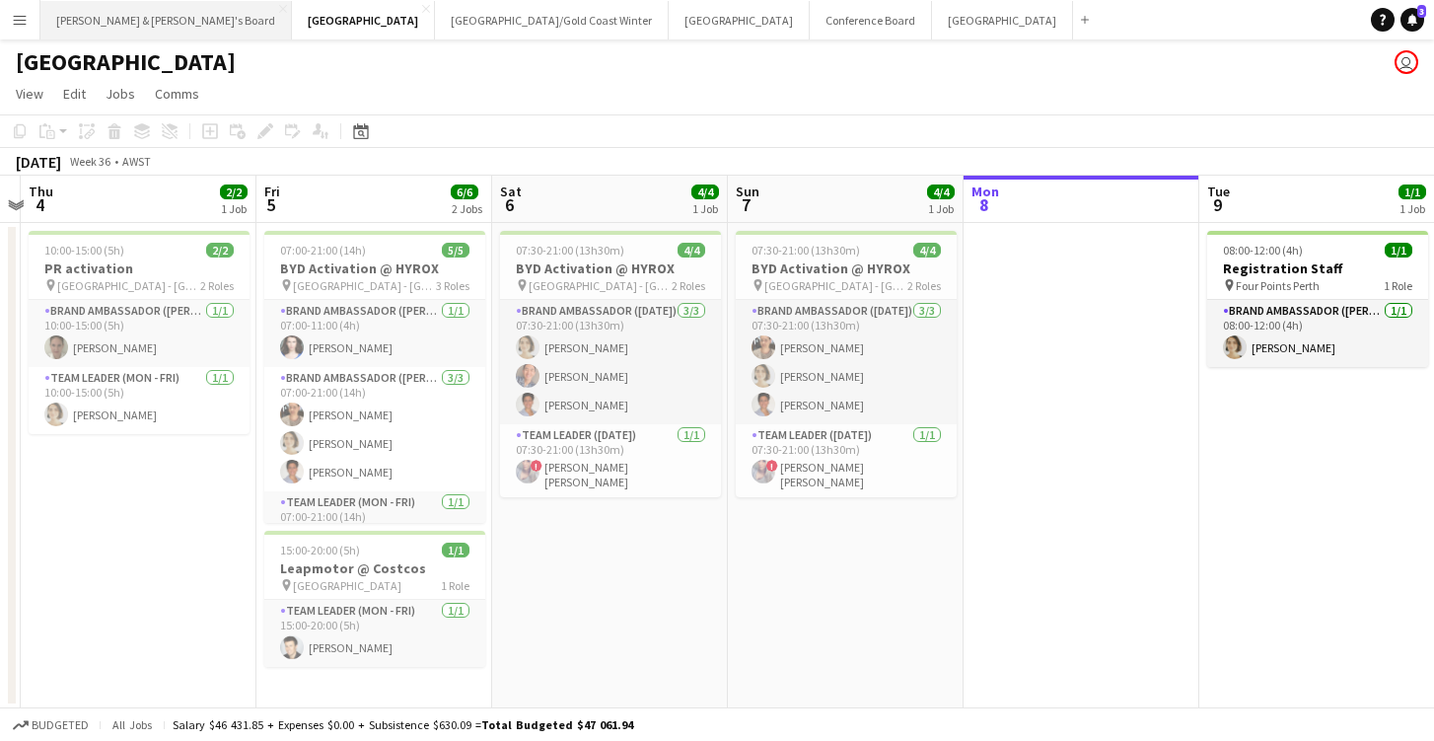
click at [105, 19] on button "James & Arrence's Board Close" at bounding box center [165, 20] width 251 height 38
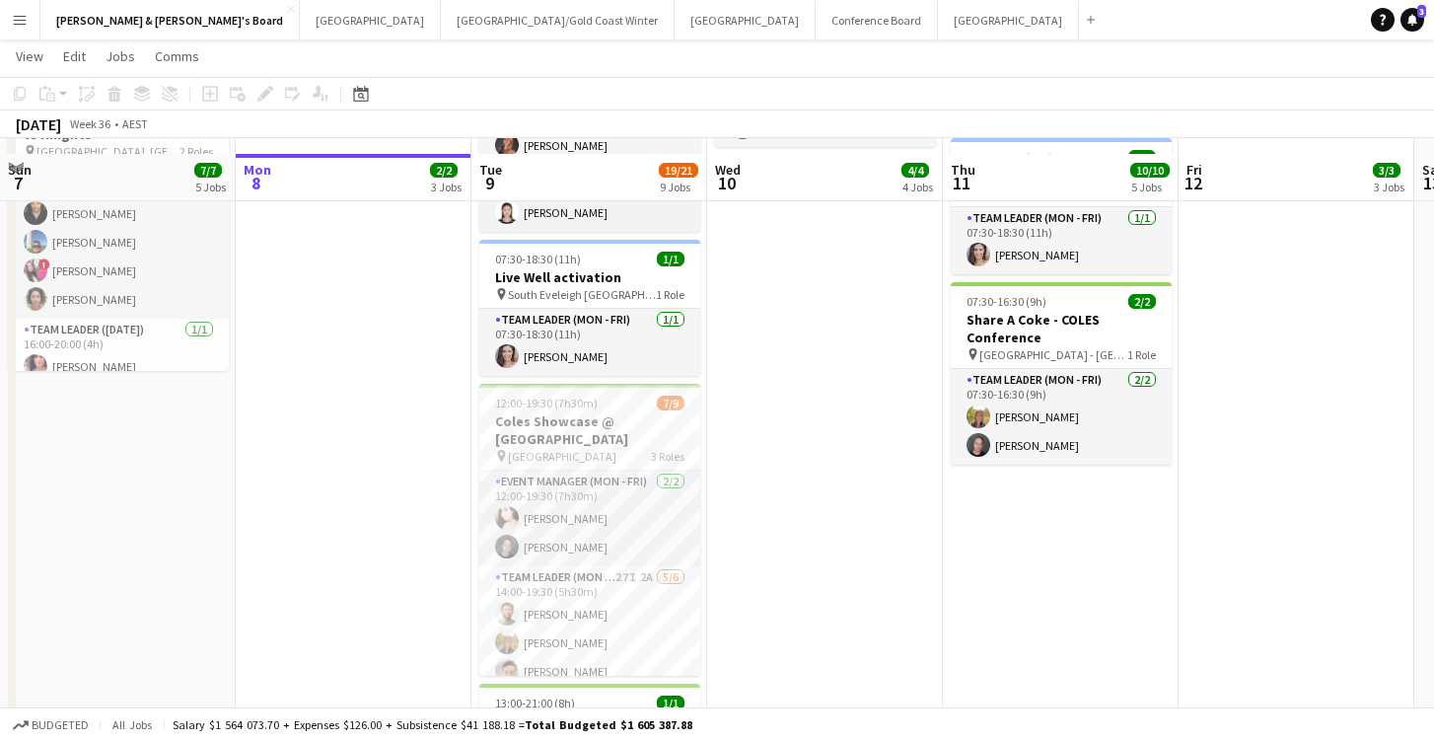
scroll to position [490, 0]
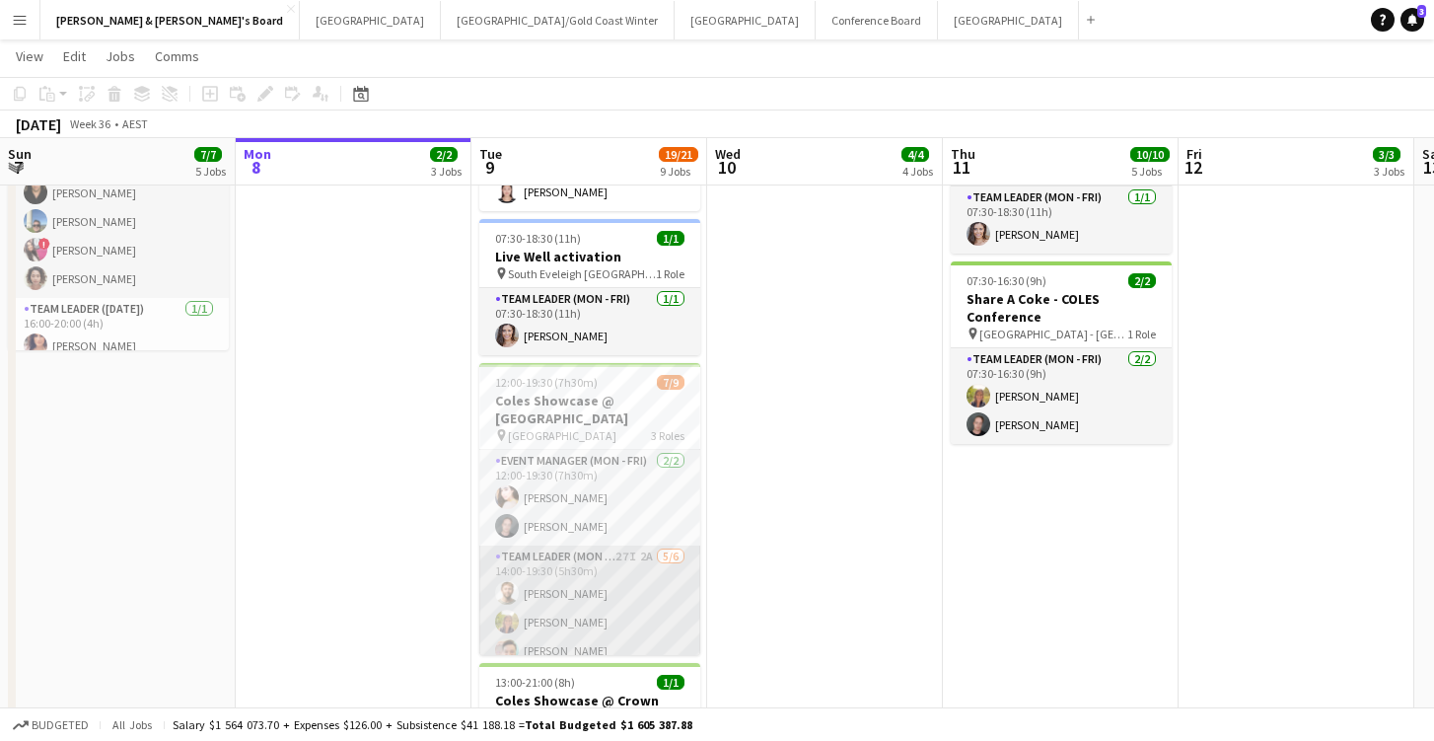
click at [616, 589] on app-card-role "Team Leader (Mon - Fri) 27I 2A 5/6 14:00-19:30 (5h30m) Michael McDonald Samanth…" at bounding box center [589, 650] width 221 height 210
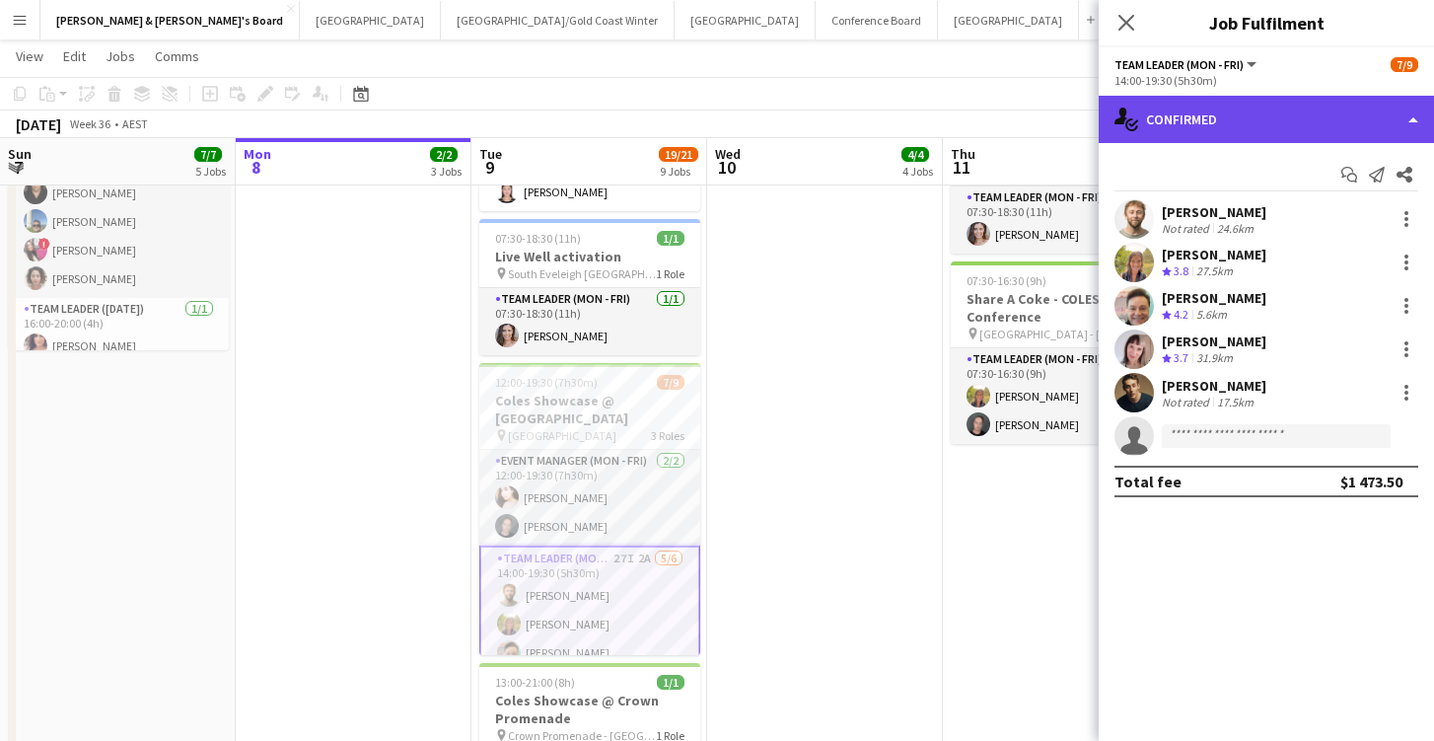
click at [1267, 118] on div "single-neutral-actions-check-2 Confirmed" at bounding box center [1266, 119] width 335 height 47
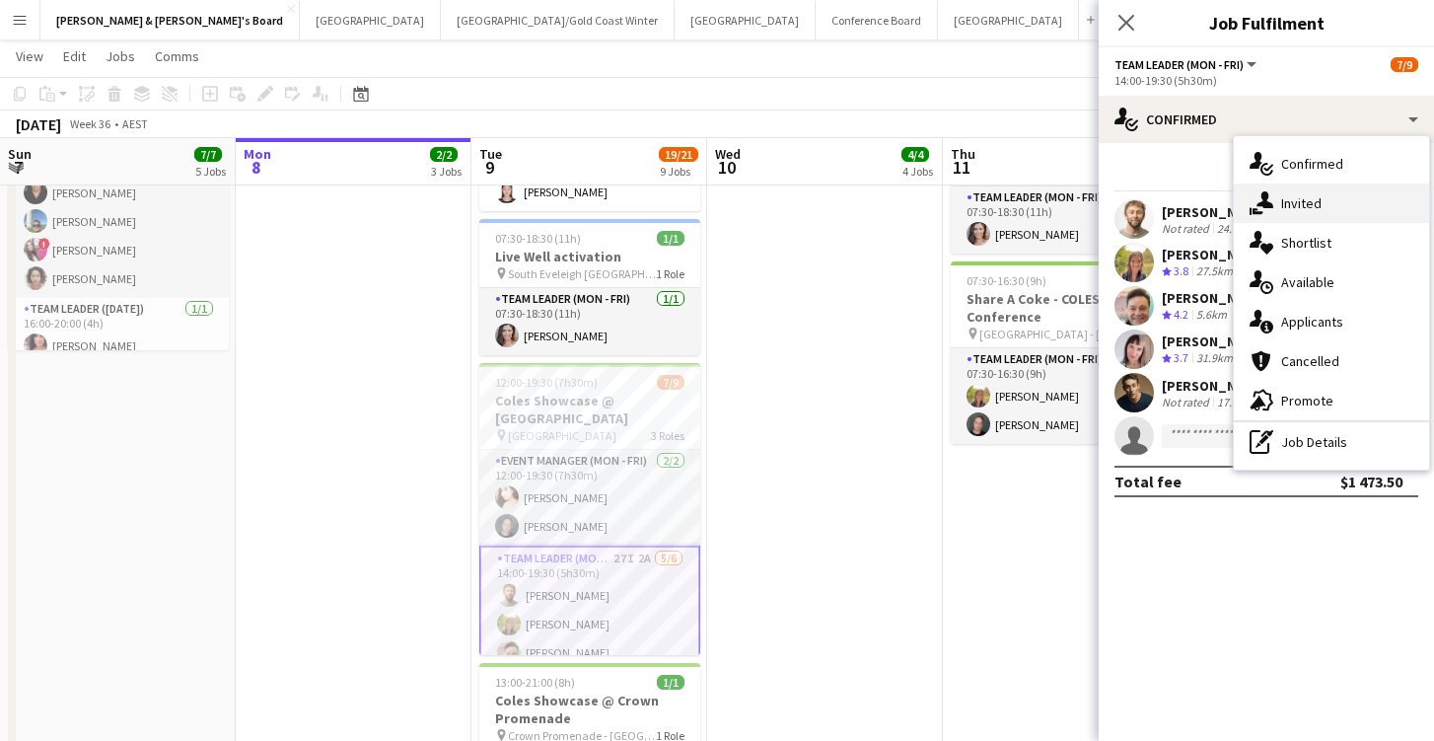
click at [1327, 207] on div "single-neutral-actions-share-1 Invited" at bounding box center [1331, 202] width 195 height 39
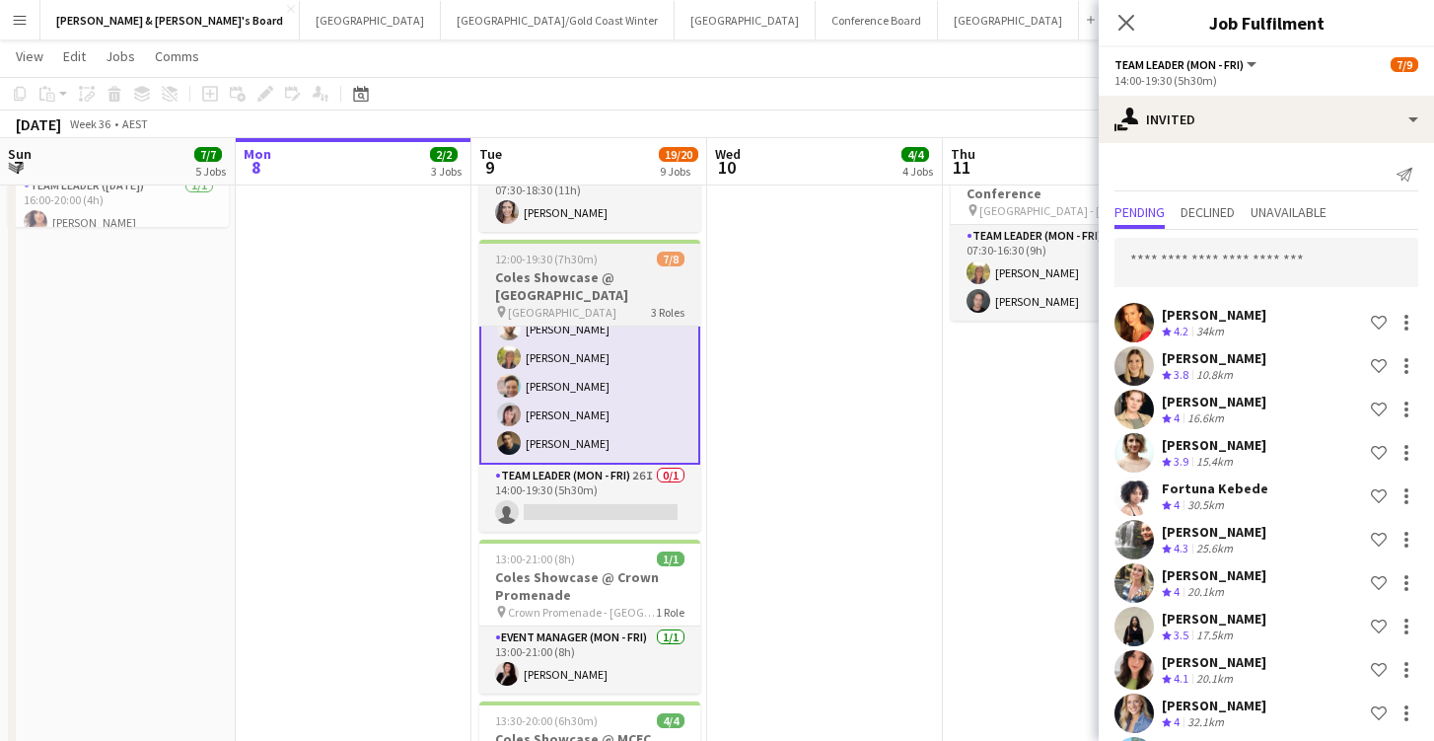
scroll to position [143, 0]
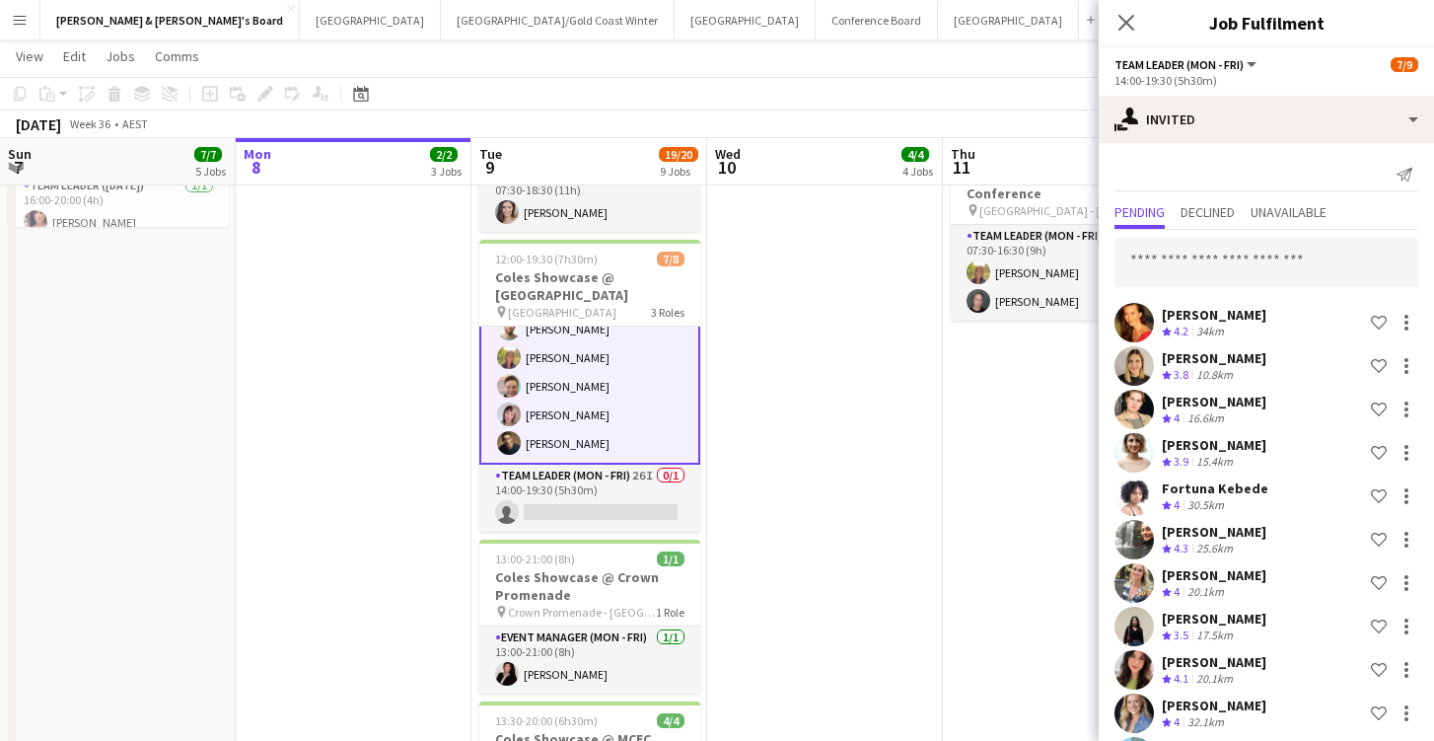
click at [645, 413] on app-card-role "Team Leader (Mon - Fri) 5/5 14:00-19:30 (5h30m) Michael McDonald Samantha Bourj…" at bounding box center [589, 371] width 221 height 185
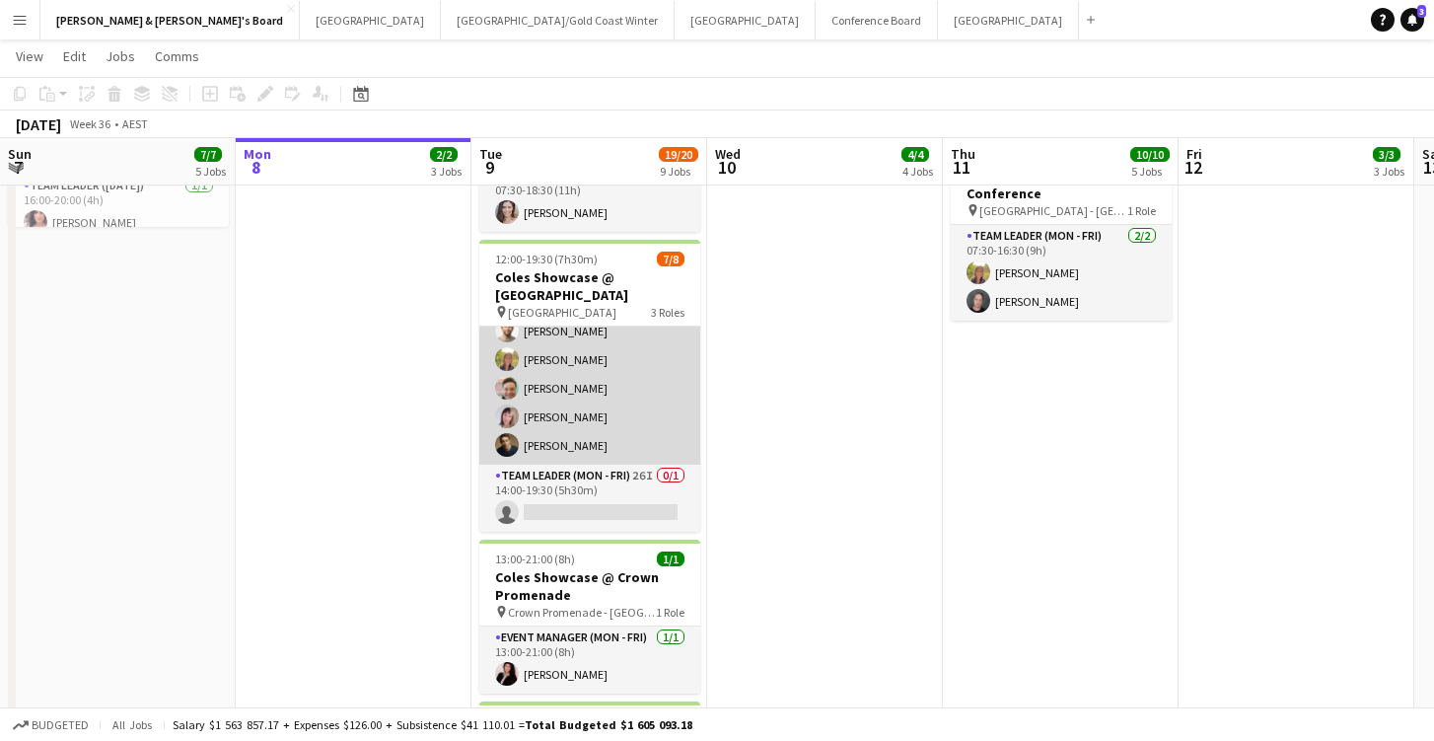
click at [619, 371] on app-card-role "Team Leader (Mon - Fri) 5/5 14:00-19:30 (5h30m) Michael McDonald Samantha Bourj…" at bounding box center [589, 373] width 221 height 181
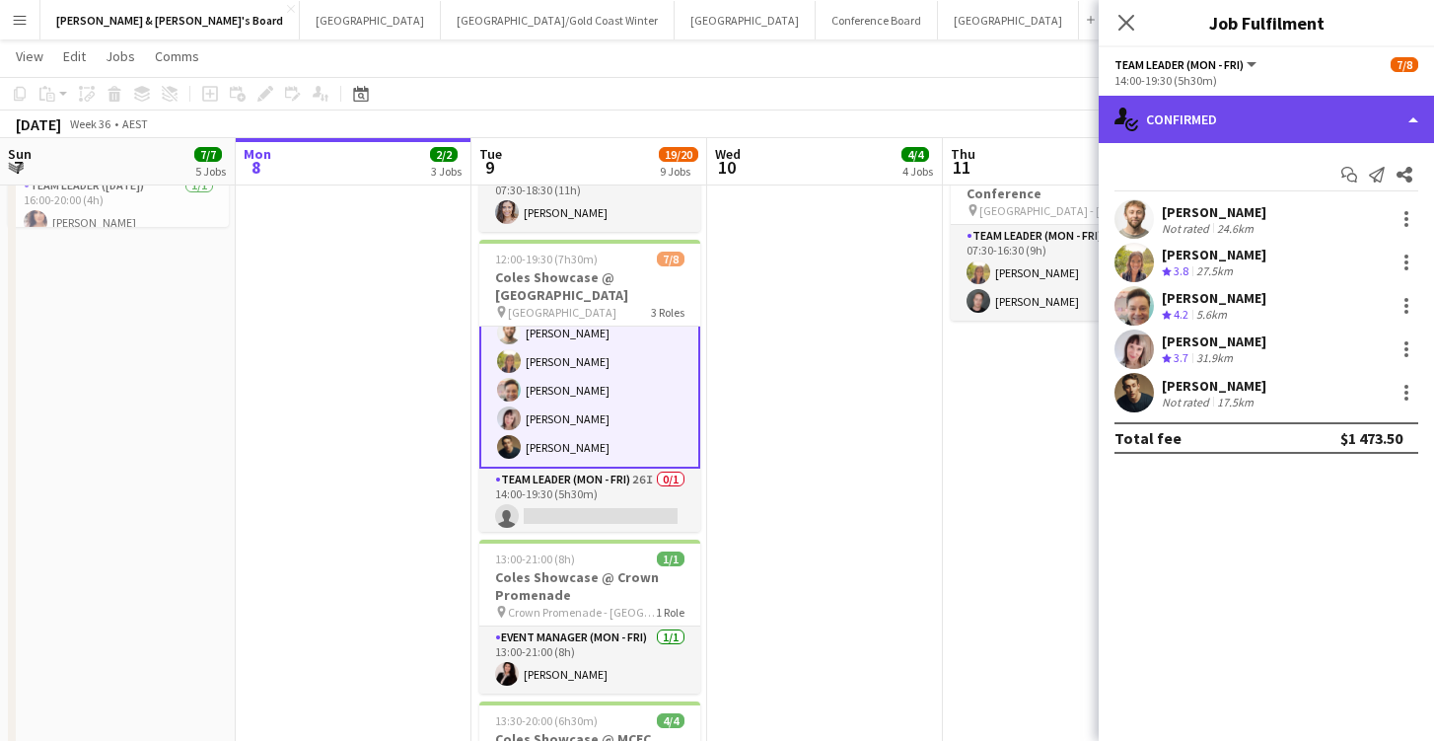
click at [1238, 119] on div "single-neutral-actions-check-2 Confirmed" at bounding box center [1266, 119] width 335 height 47
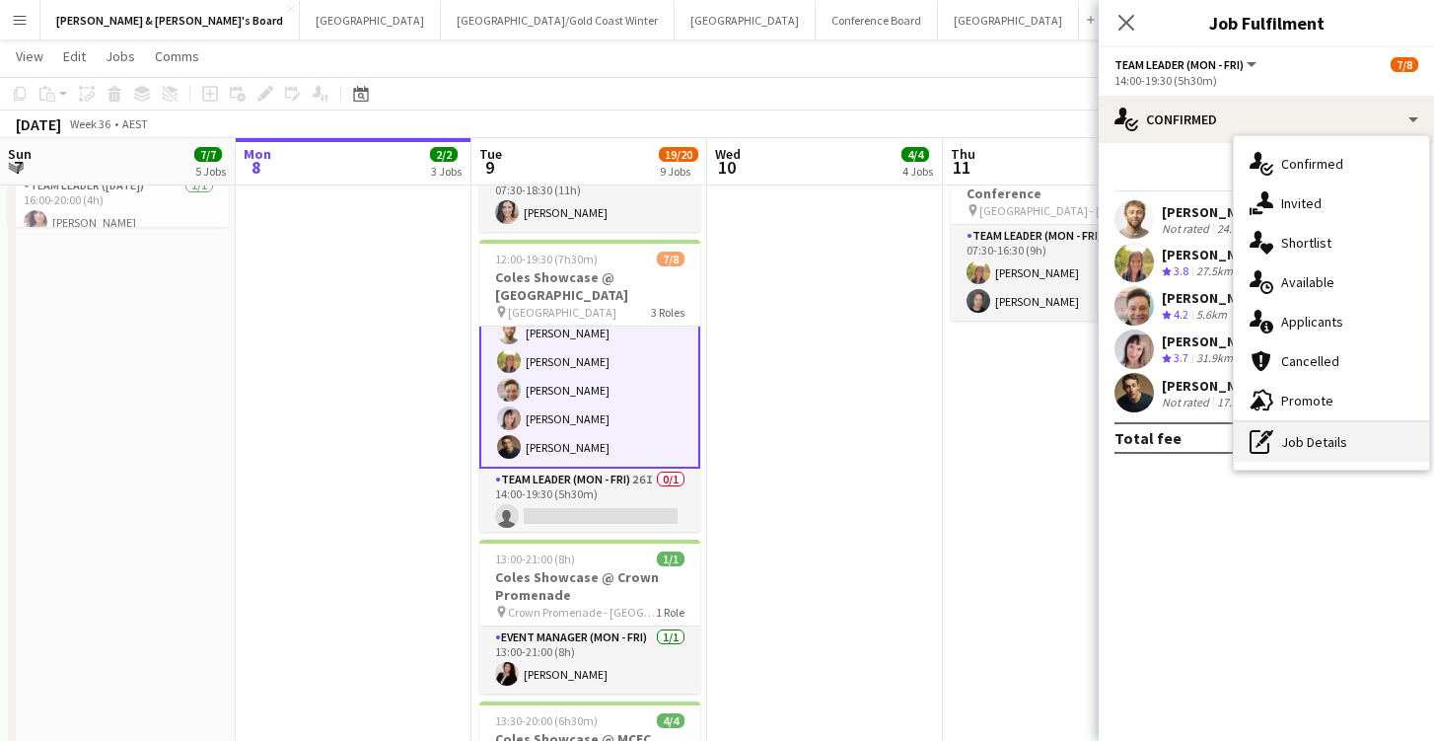
click at [1295, 447] on div "pen-write Job Details" at bounding box center [1331, 441] width 195 height 39
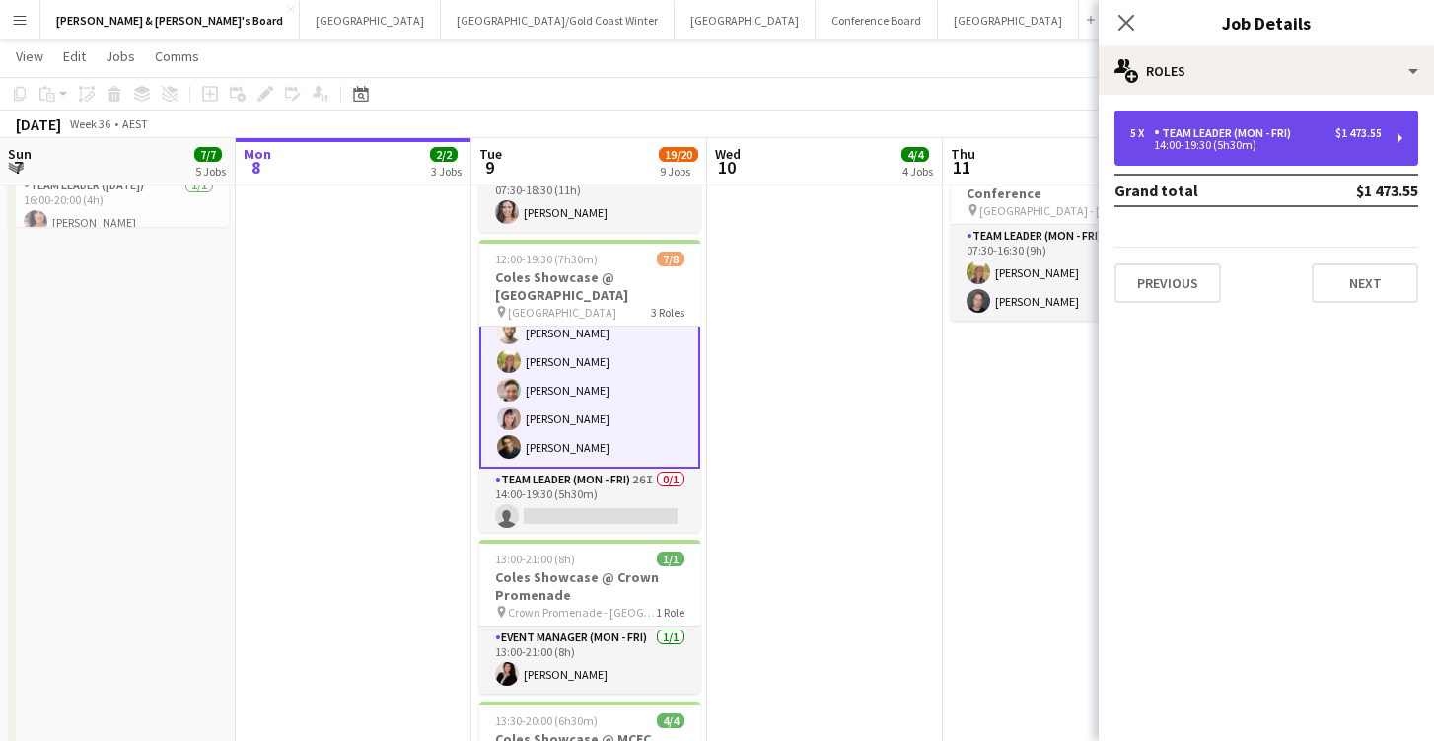
click at [1250, 140] on div "14:00-19:30 (5h30m)" at bounding box center [1255, 145] width 251 height 10
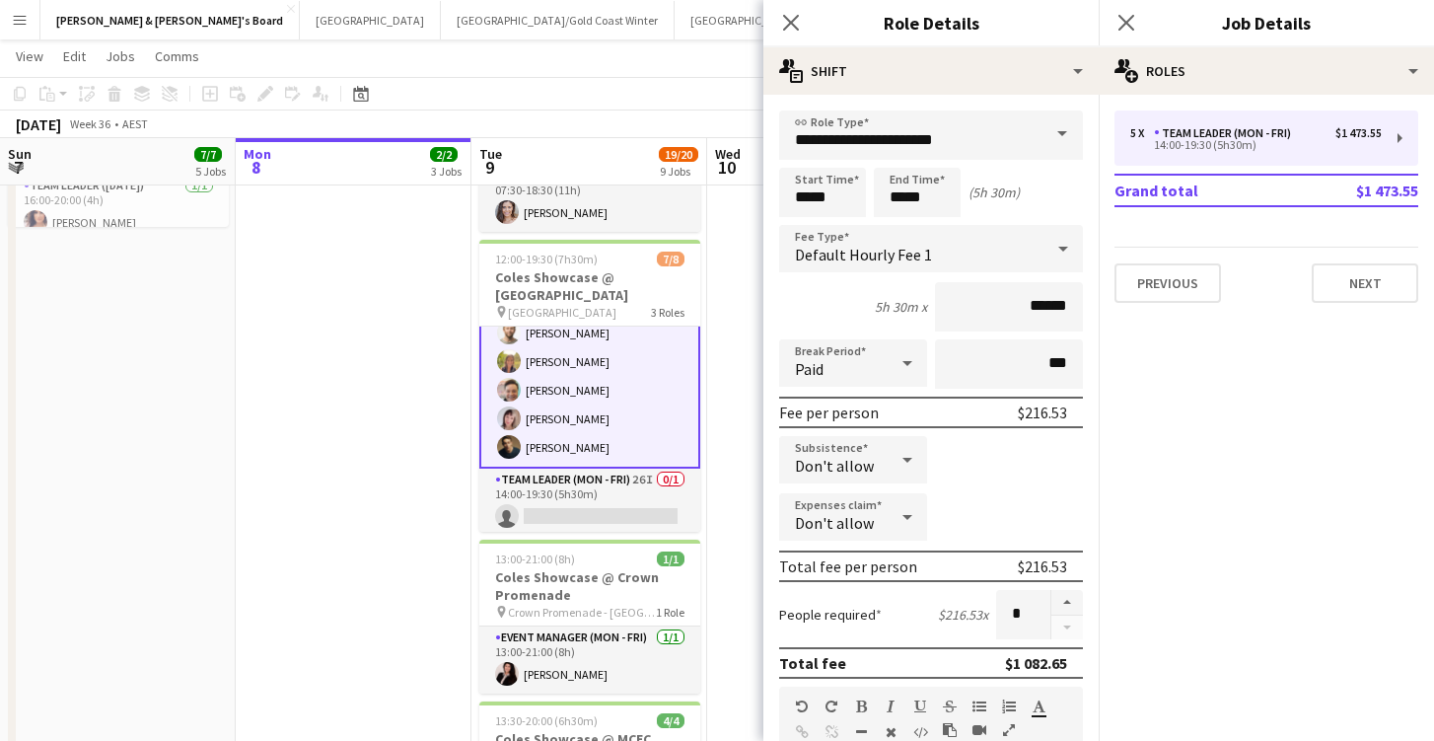
click at [233, 482] on app-date-cell "ANZ Falcon Watch pin Brisbane BYD Activation @ HYROX pin Perth - WA 08:00-19:00…" at bounding box center [118, 399] width 236 height 1582
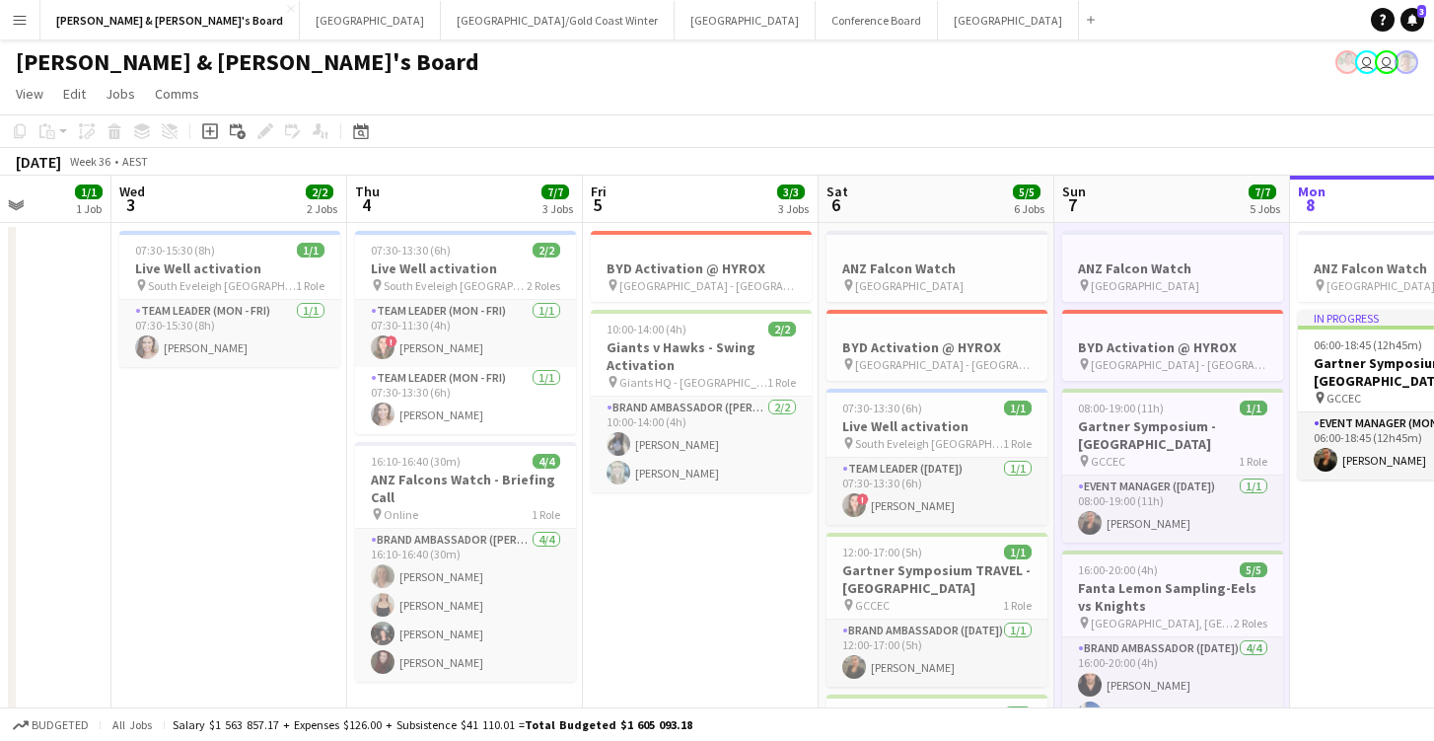
scroll to position [0, 0]
